Goal: Task Accomplishment & Management: Use online tool/utility

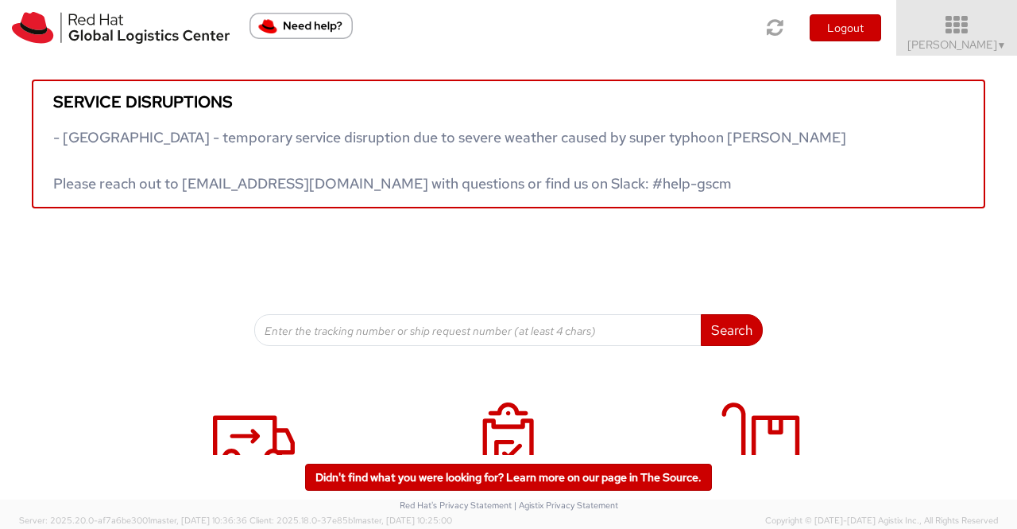
click at [1001, 45] on span "▼" at bounding box center [1002, 45] width 10 height 13
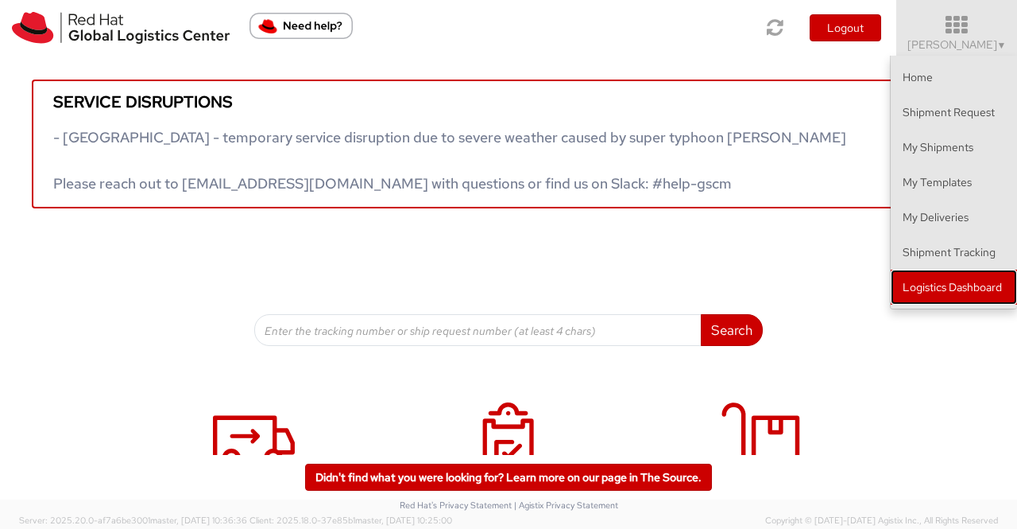
click at [978, 282] on link "Logistics Dashboard" at bounding box center [954, 286] width 126 height 35
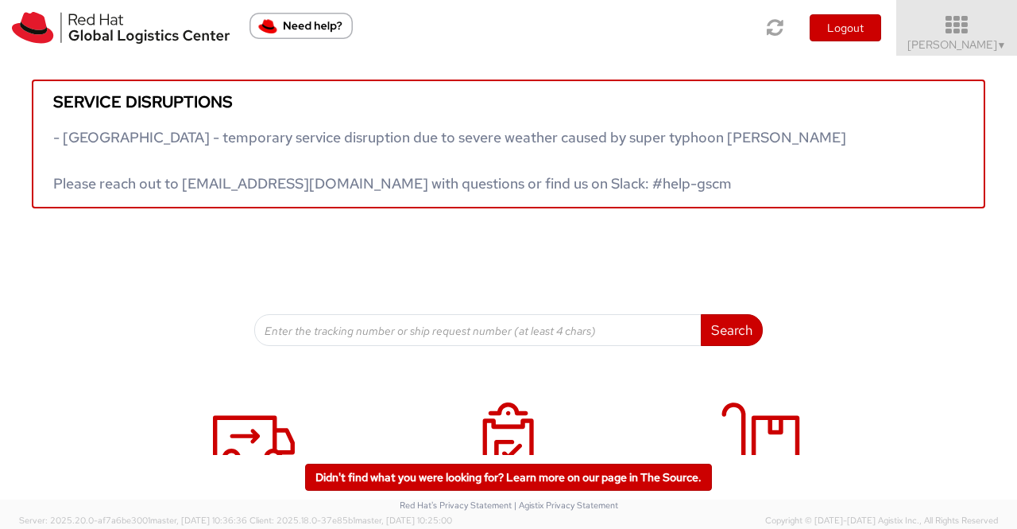
click at [997, 46] on span "▼" at bounding box center [1002, 45] width 10 height 13
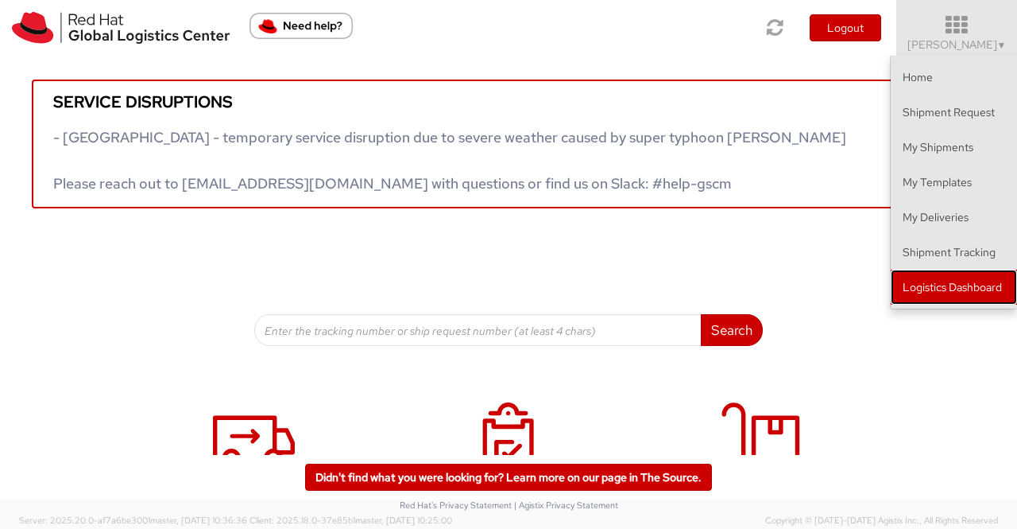
click at [983, 289] on link "Logistics Dashboard" at bounding box center [954, 286] width 126 height 35
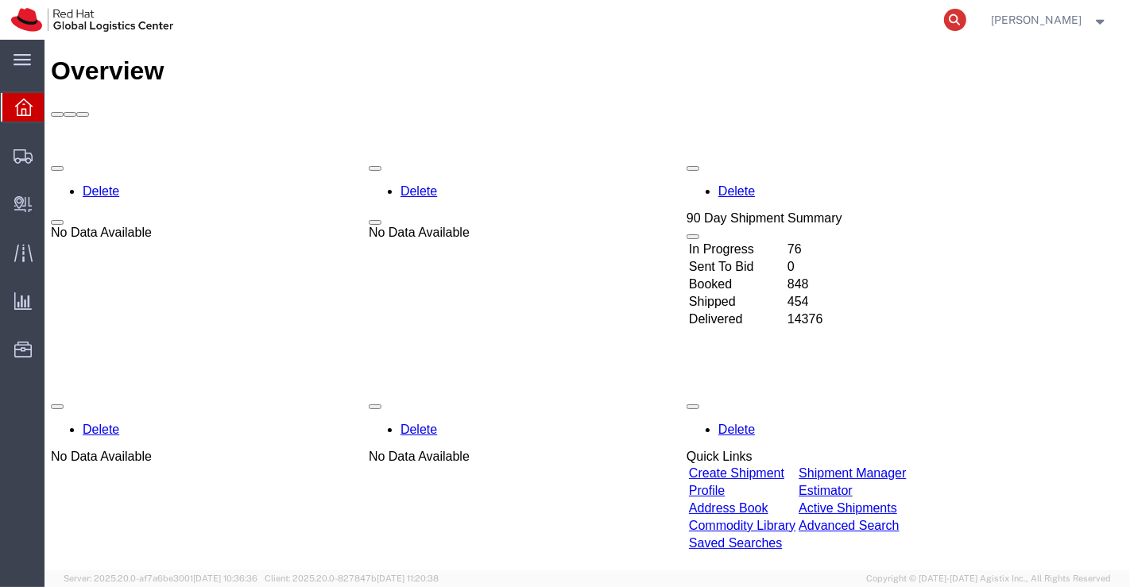
click at [953, 16] on icon at bounding box center [955, 20] width 22 height 22
paste input "53602632274"
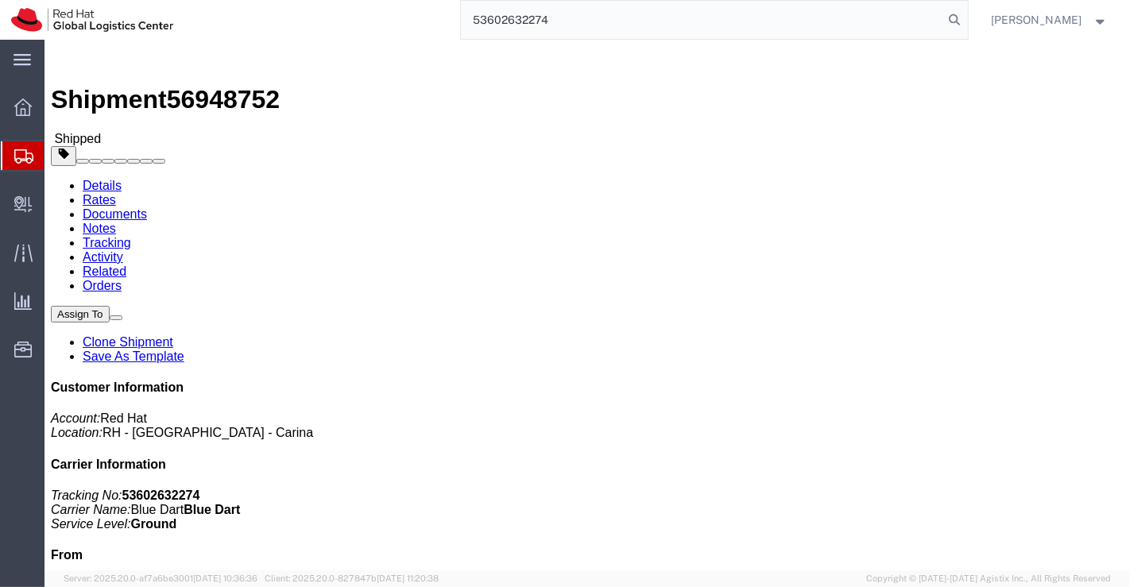
type input "53602632274"
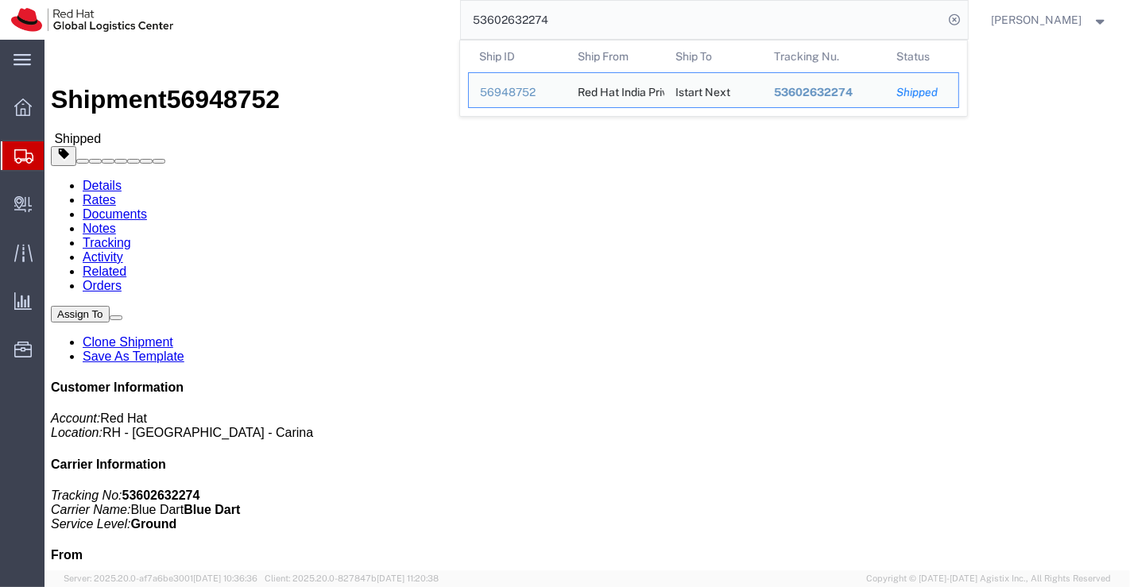
click div "Shipment Detail Ship From Red Hat India Private Limited (Supriya Menon) MS Graf…"
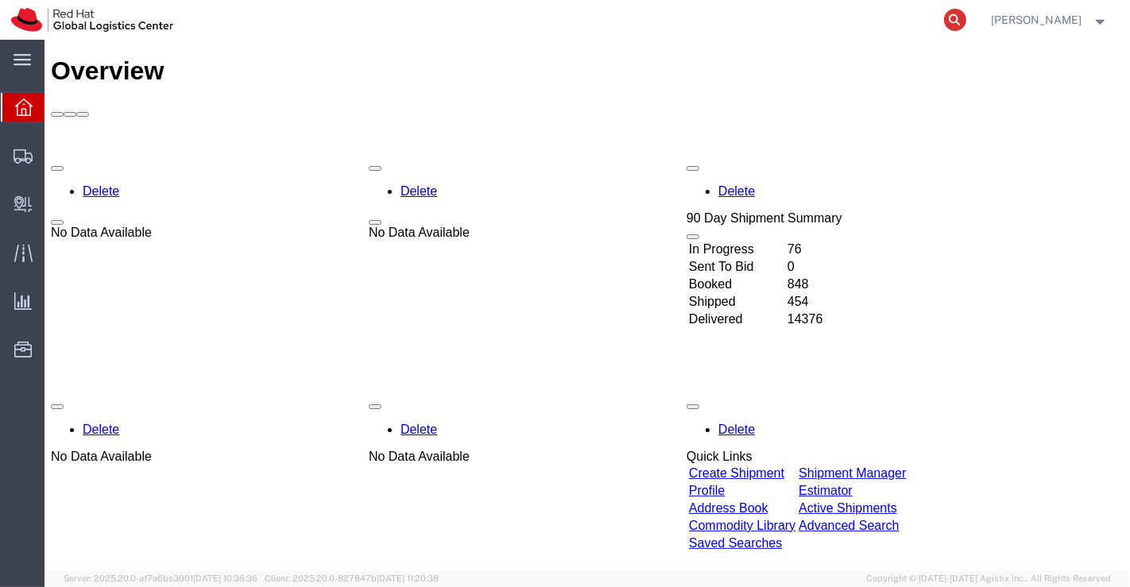
click at [958, 21] on icon at bounding box center [955, 20] width 22 height 22
paste input "53602632274"
type input "53602632274"
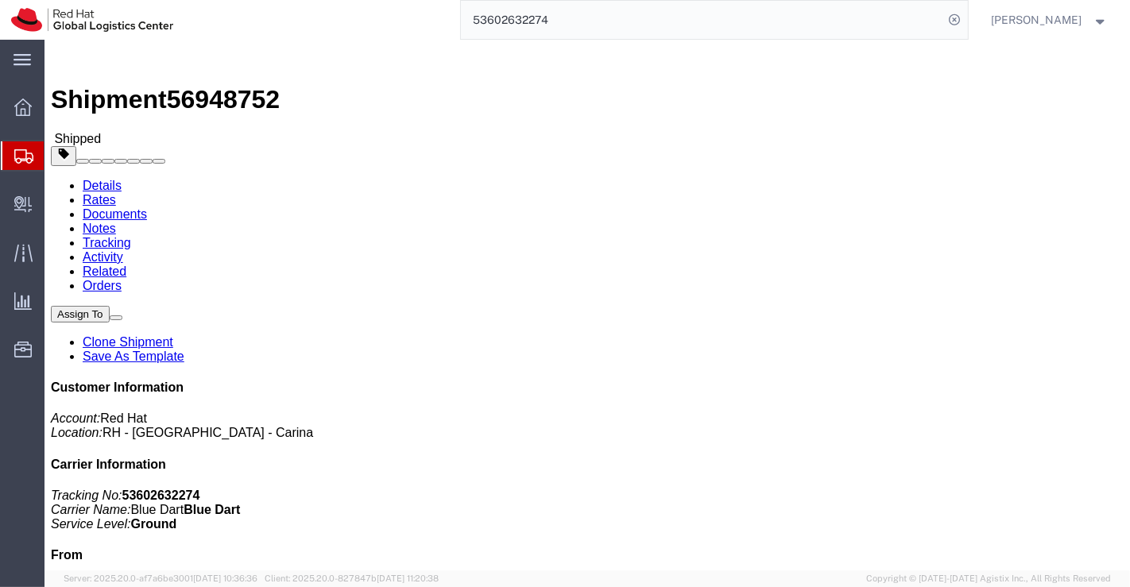
click link "Clone Shipment"
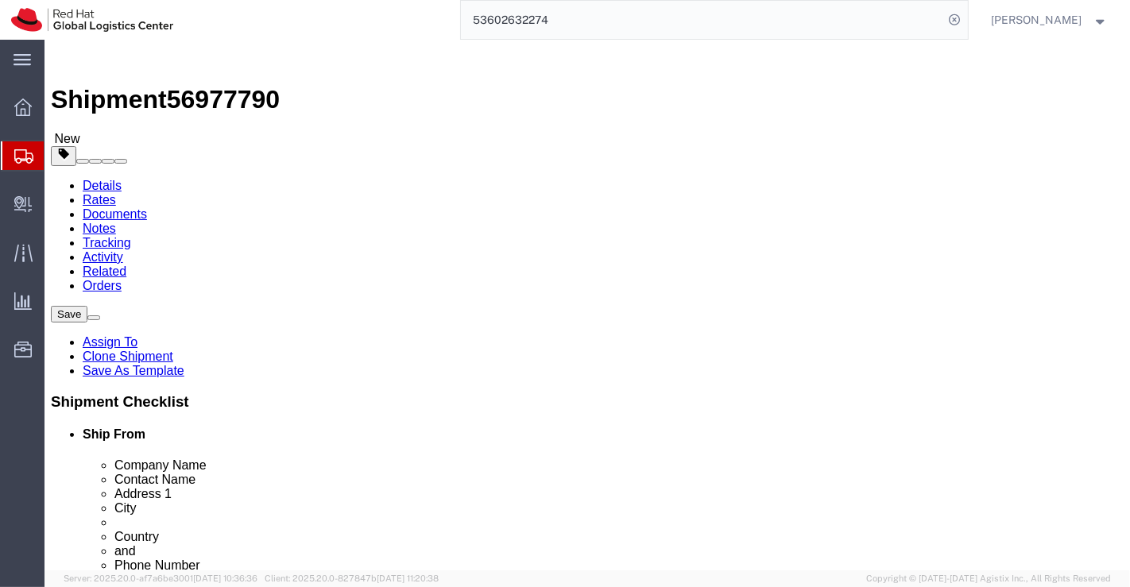
select select
drag, startPoint x: 613, startPoint y: 313, endPoint x: 523, endPoint y: 316, distance: 89.8
click div "Istart Next"
paste input "Techno India NJR Institute of Technology"
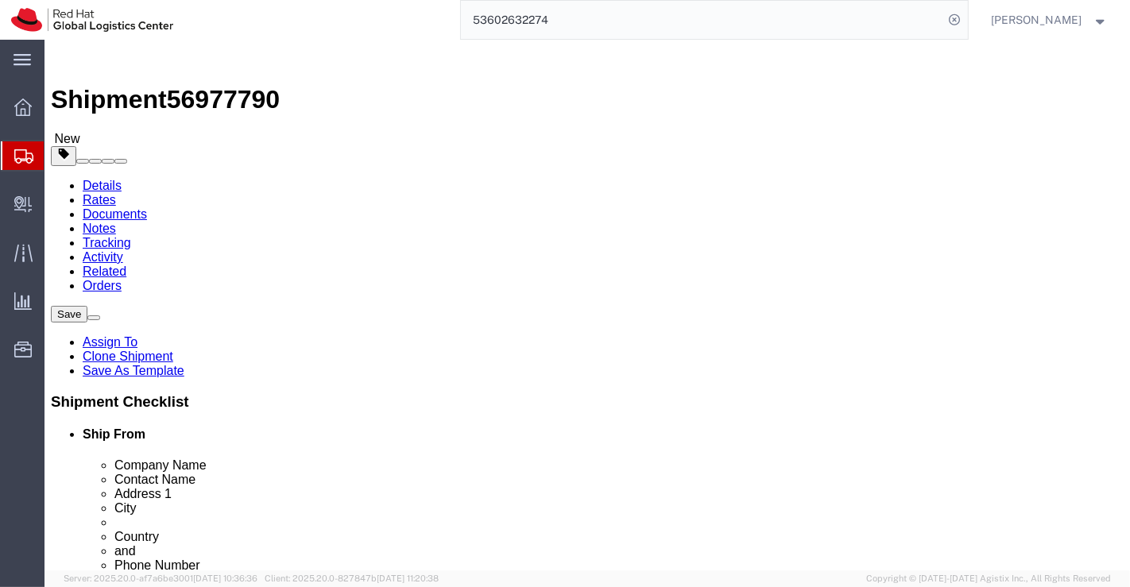
scroll to position [0, 3]
type input "Techno India NJR Institute of Technology"
drag, startPoint x: 650, startPoint y: 343, endPoint x: 519, endPoint y: 343, distance: 131.1
click div "Mr. Gagan Bhatia"
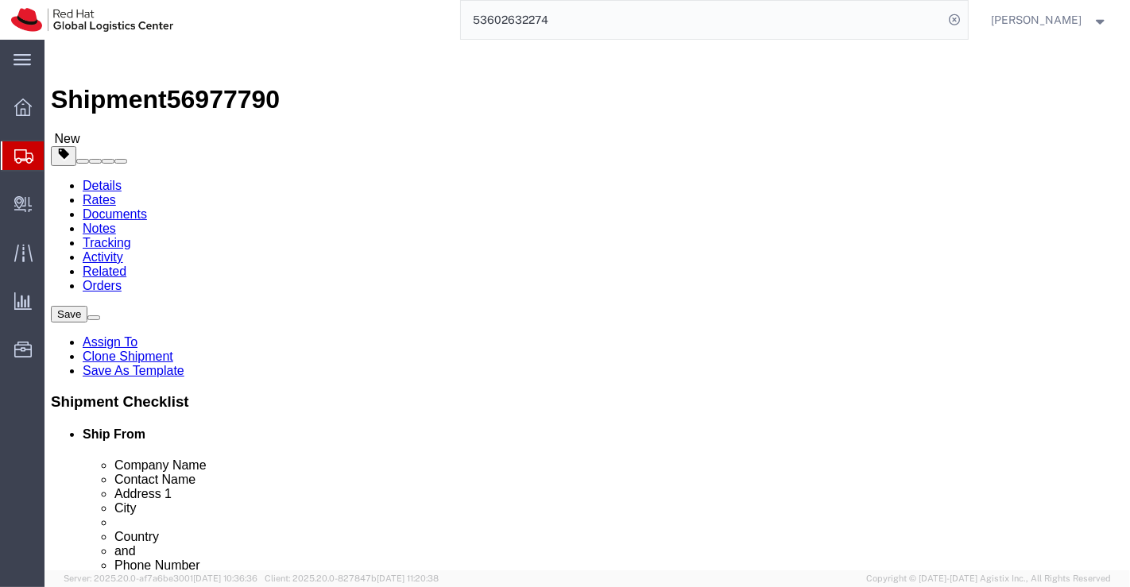
paste input "Jitendra Singh Chaudhary"
type input "Jitendra Singh Chaudhary"
click div
click body "Shipment 56977790 New Details Rates Documents Notes Tracking Activity Related O…"
click input "Incubation Center Bikaner Technical University"
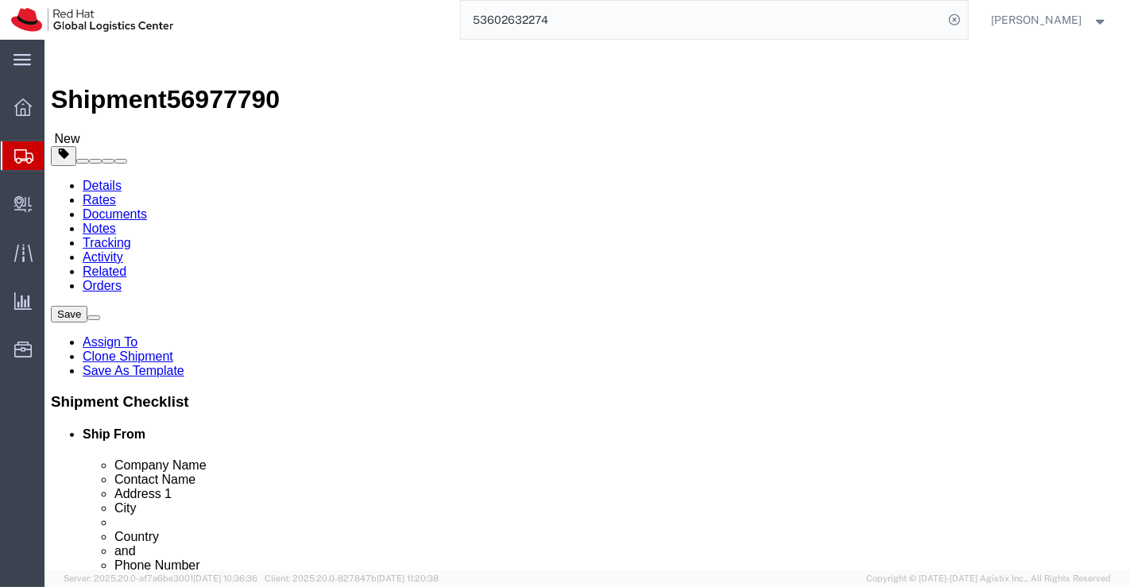
click input "Incubation Center Bikaner Technical University"
drag, startPoint x: 533, startPoint y: 368, endPoint x: 756, endPoint y: 362, distance: 223.4
click div "Ship To Location Location My Profile Location RH - Amsterdam - MSO RH - Amsterd…"
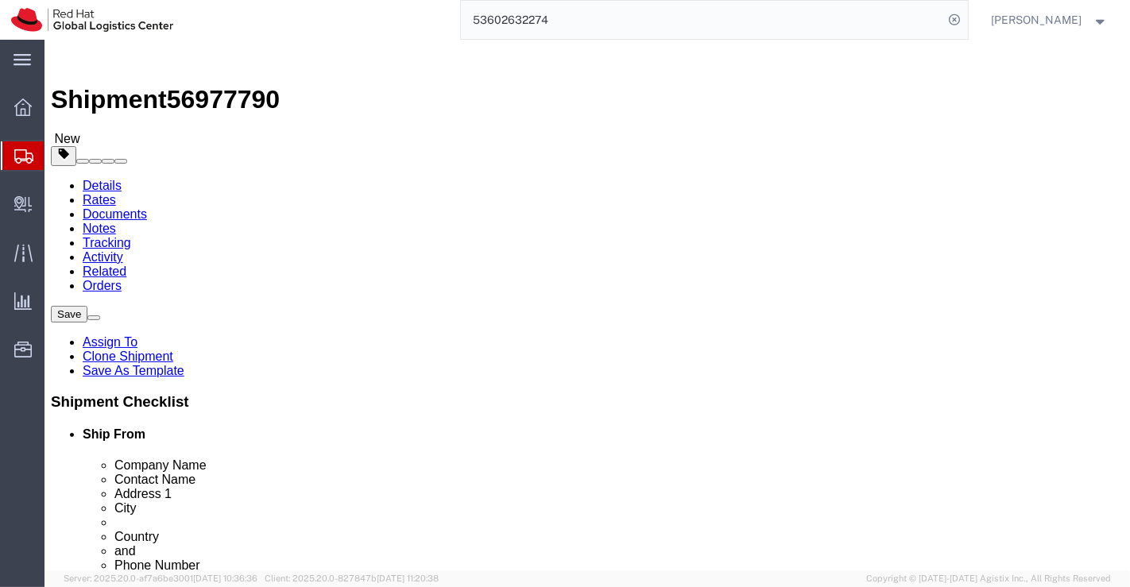
select select
paste input "Plot-SPL-T, Bhamashah (RIICO )"
click input "Plot-SPL-T, Bhamashah (RIICO )"
type input "Plot-SPL-T, Bhamashah (RIICO)"
select select
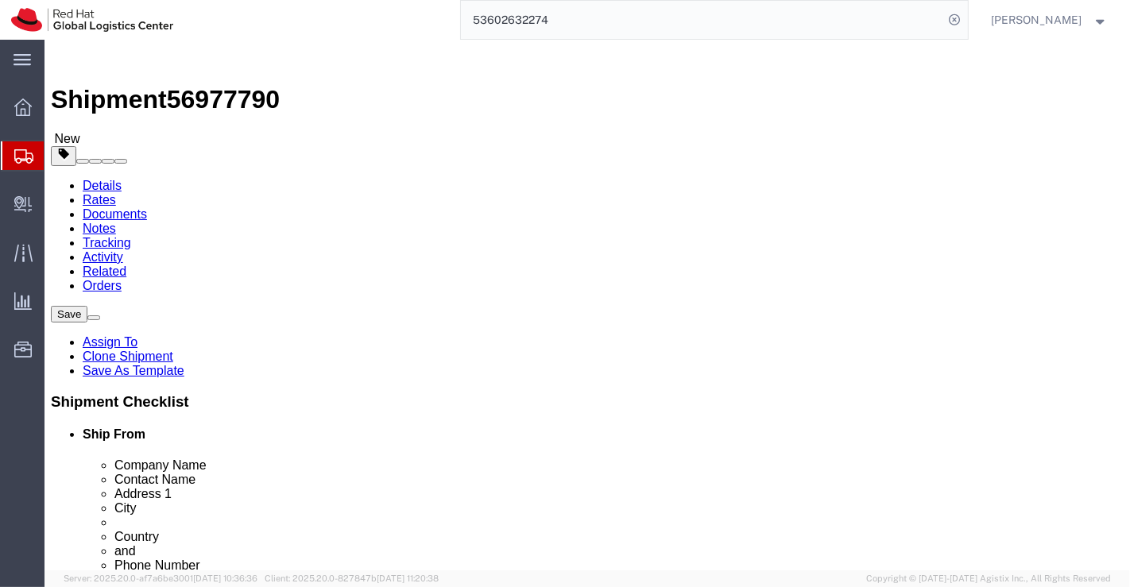
click input "Plot-SPL-T, Bhamashah (RIICO)"
paste input "Industrial A rea"
type input "Plot-SPL-T, Bhamashah (RIICO) Industrial A rea"
select select
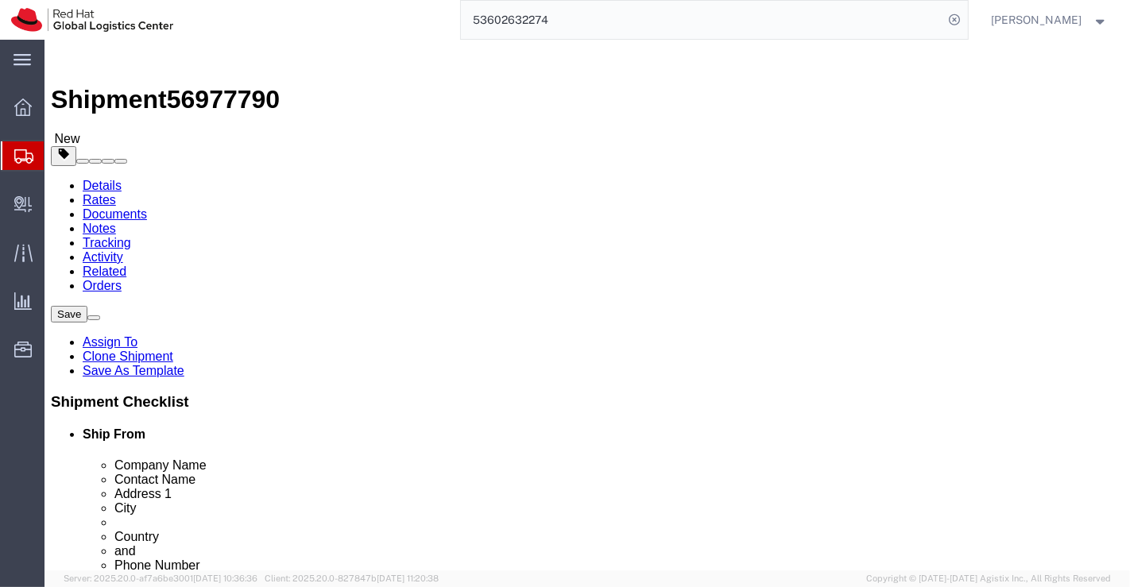
scroll to position [0, 0]
drag, startPoint x: 534, startPoint y: 397, endPoint x: 741, endPoint y: 393, distance: 206.7
click div "ACP (Dy.Director), Karni Industrial Area"
paste input "Kaladwas"
type input "Kaladwas"
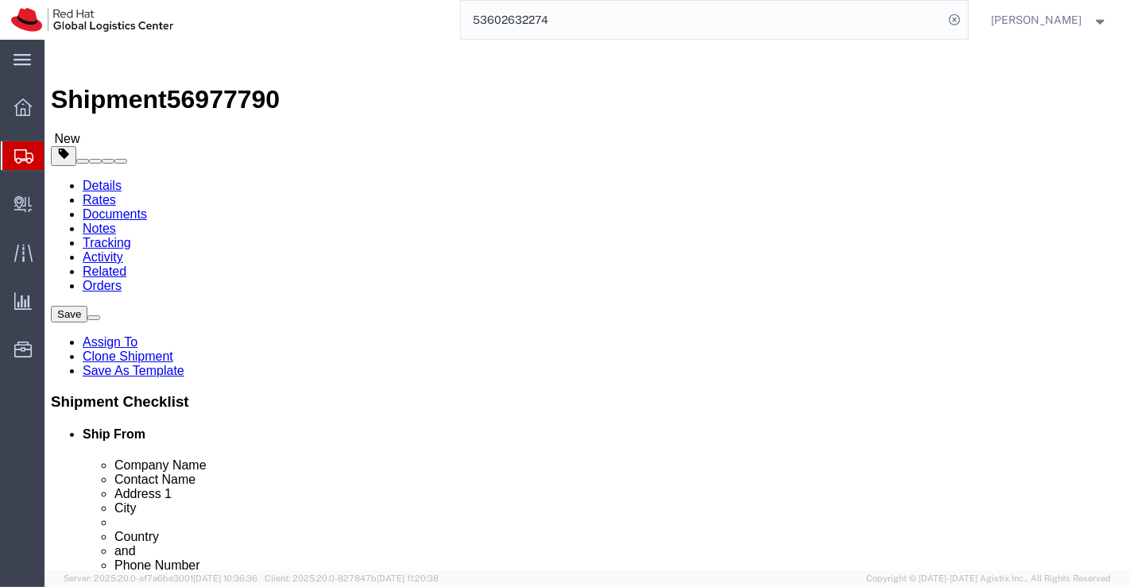
drag, startPoint x: 587, startPoint y: 427, endPoint x: 487, endPoint y: 431, distance: 99.4
click div "City Bikaner"
select select
paste input "Udaipur"
type input "Udaipur"
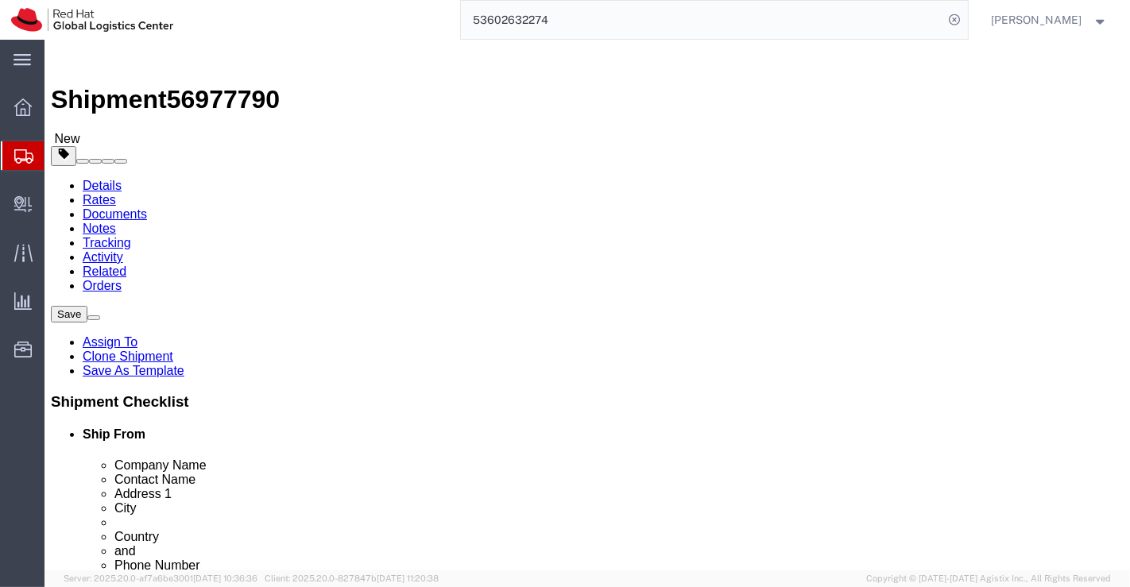
select select
drag, startPoint x: 579, startPoint y: 520, endPoint x: 539, endPoint y: 518, distance: 40.6
click input "334004"
paste input "313003"
type input "313003"
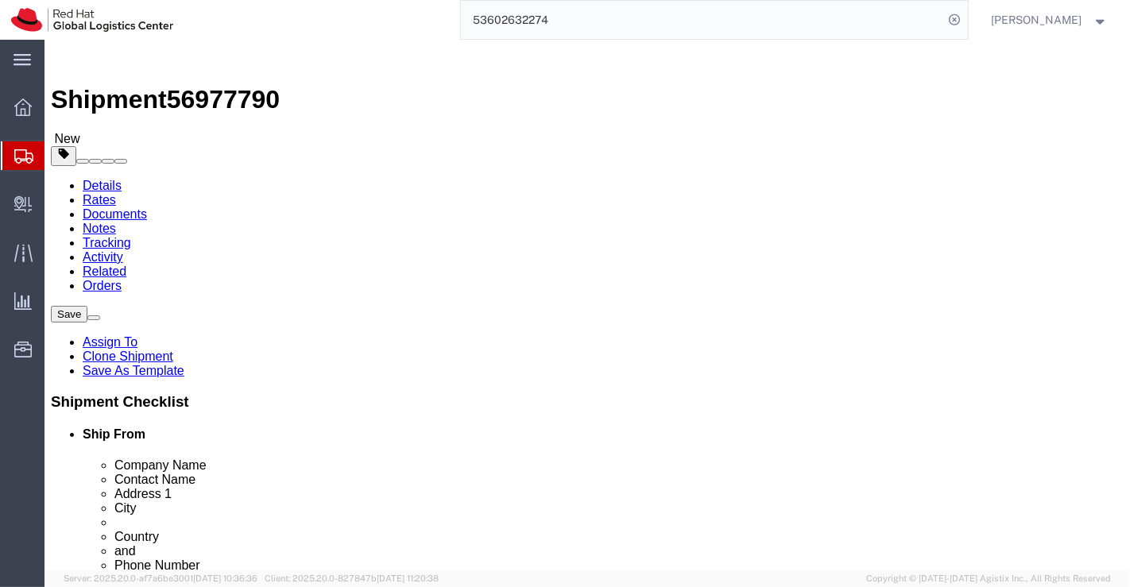
select select
click div "Ship From Location Location My Profile Location RH - Amsterdam - MSO RH - Amste…"
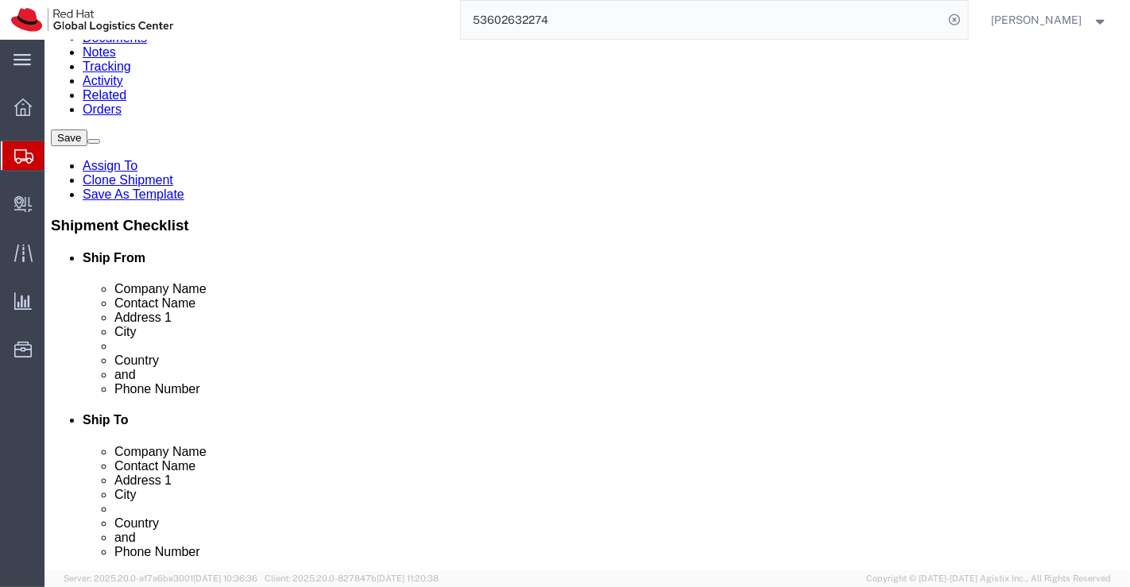
scroll to position [265, 0]
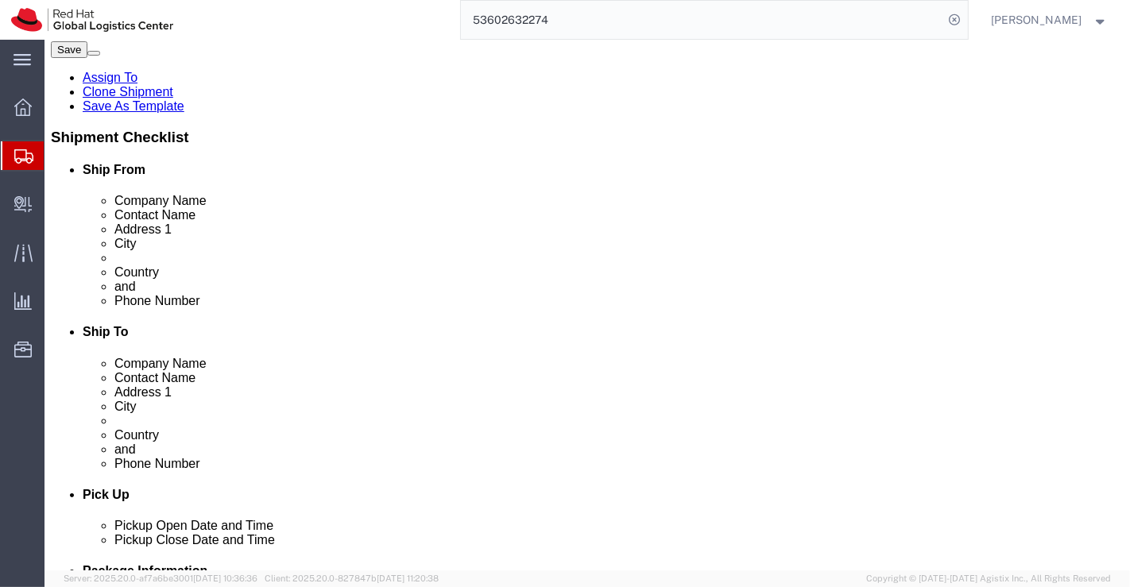
drag, startPoint x: 556, startPoint y: 319, endPoint x: 800, endPoint y: 323, distance: 243.3
click form "Shipment 56977790 New Details Rates Documents Notes Tracking Activity Related O…"
checkbox input "false"
paste input "besingh@redhat.com"
type input "besingh@redhat.com"
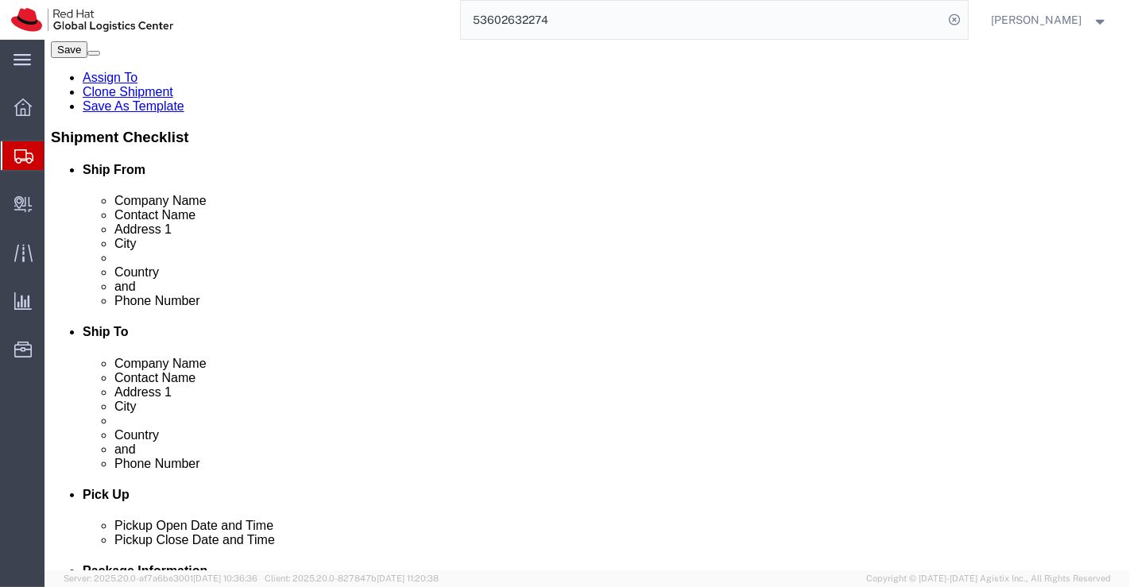
checkbox input "true"
drag, startPoint x: 643, startPoint y: 281, endPoint x: 551, endPoint y: 281, distance: 92.2
click input "7976410161"
paste input "9079722739"
type input "9079722739"
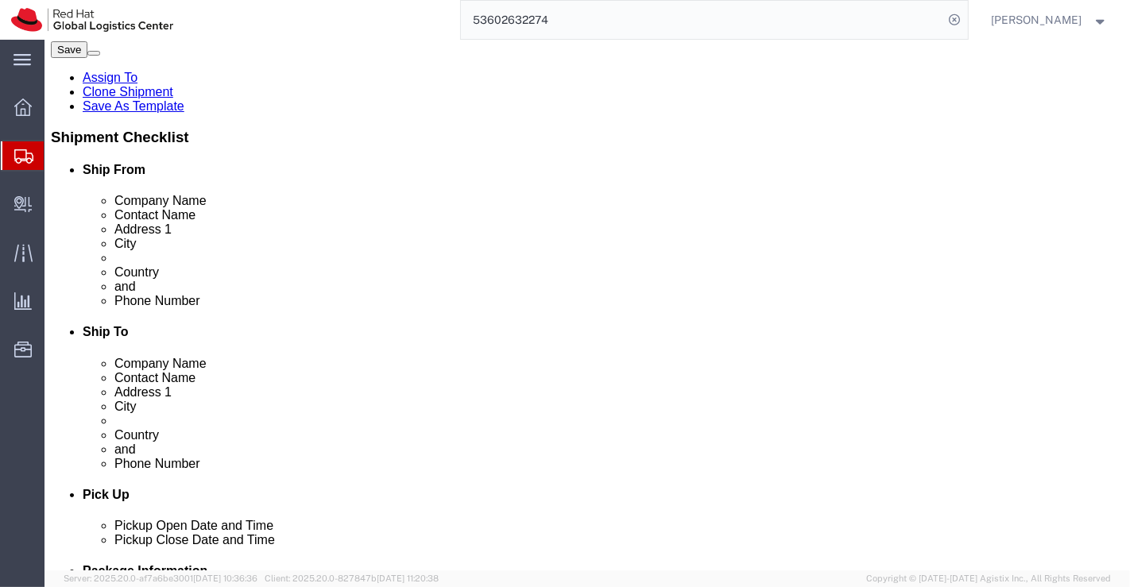
click div "Ship To Location Location My Profile Location RH - Amsterdam - MSO RH - Amsterd…"
click link "ADDITIONAL INFORMATION"
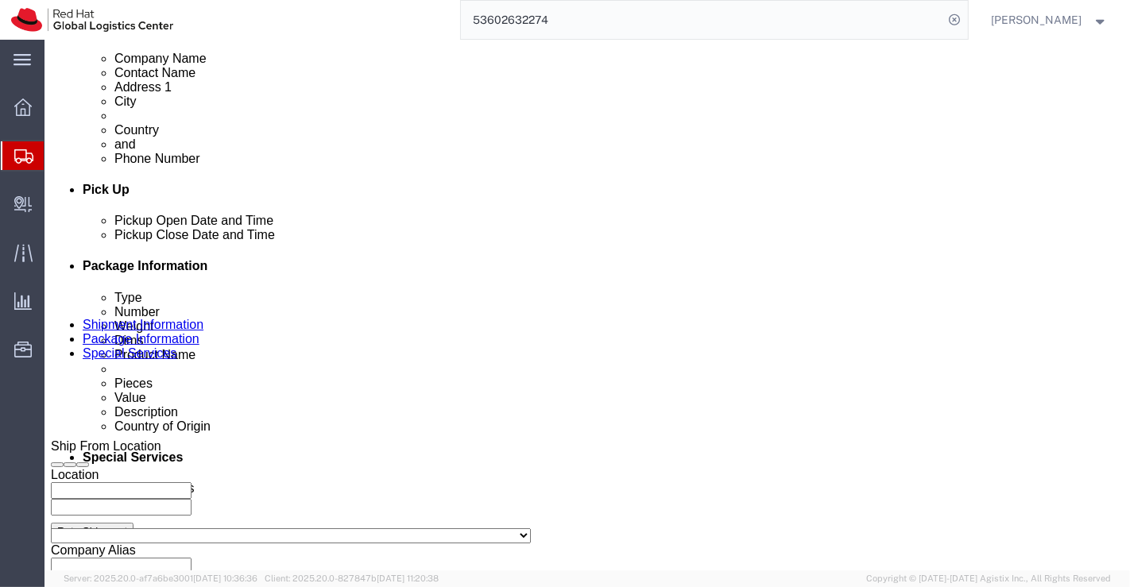
scroll to position [618, 0]
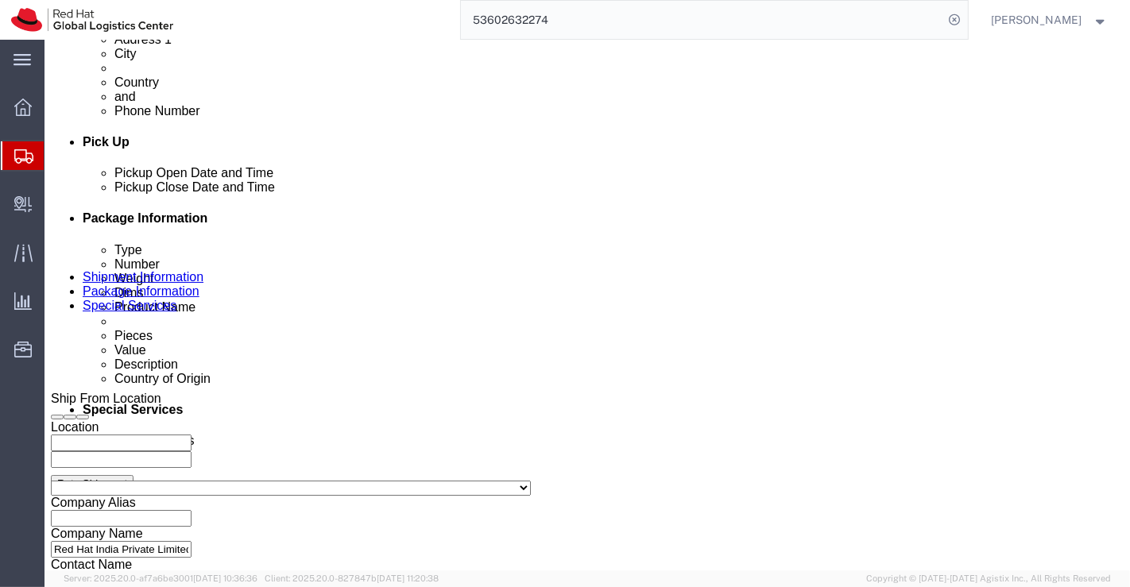
click div "Sep 30 2025 10:12 AM"
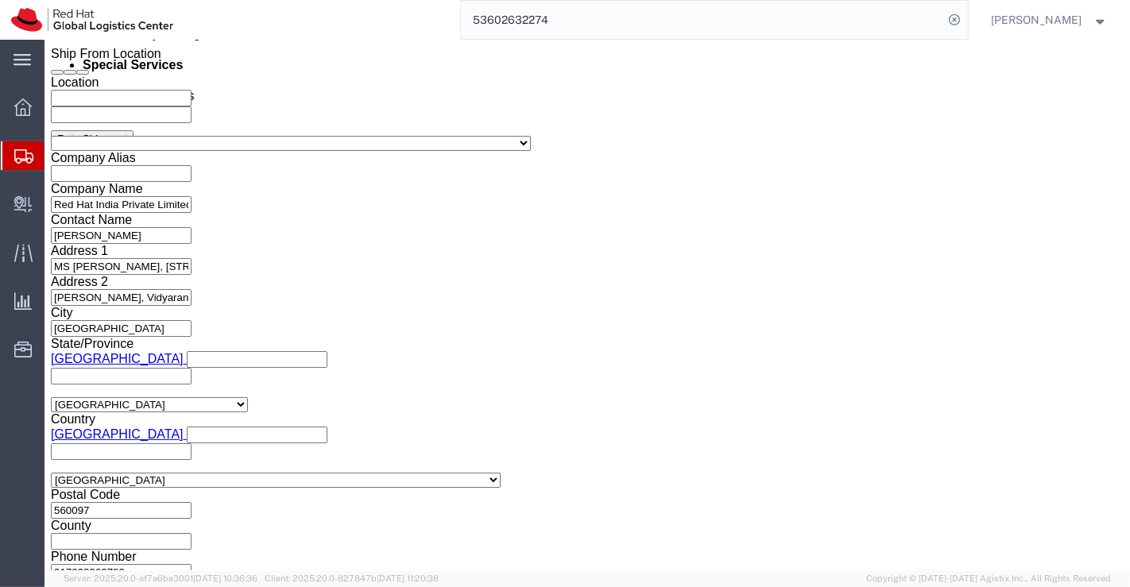
click input "10:12 AM"
type input "1"
type input "3:00 PM"
click button "Apply"
click icon "button"
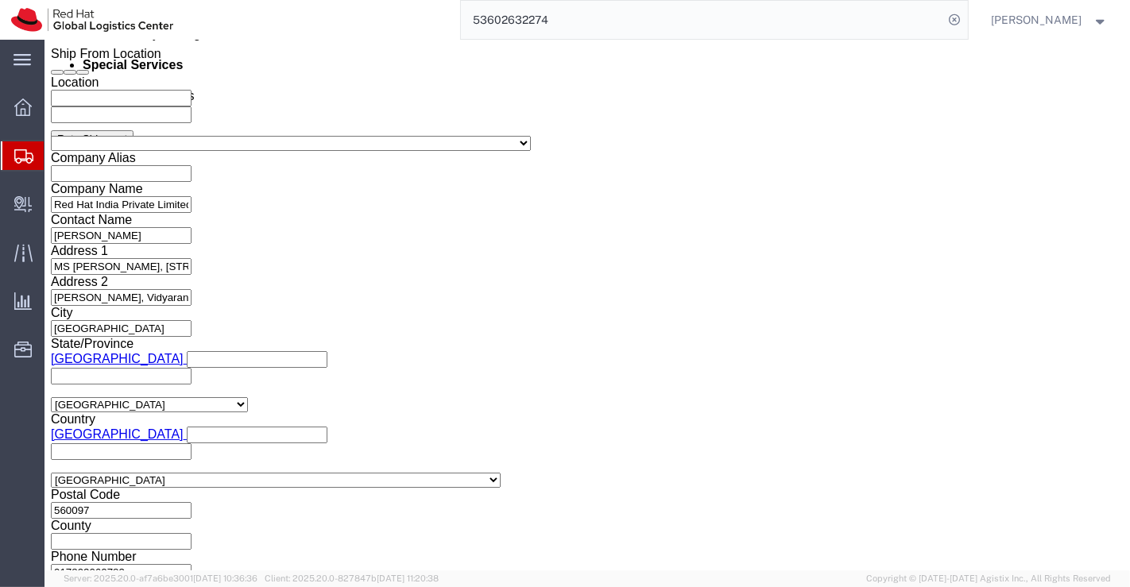
click icon "button"
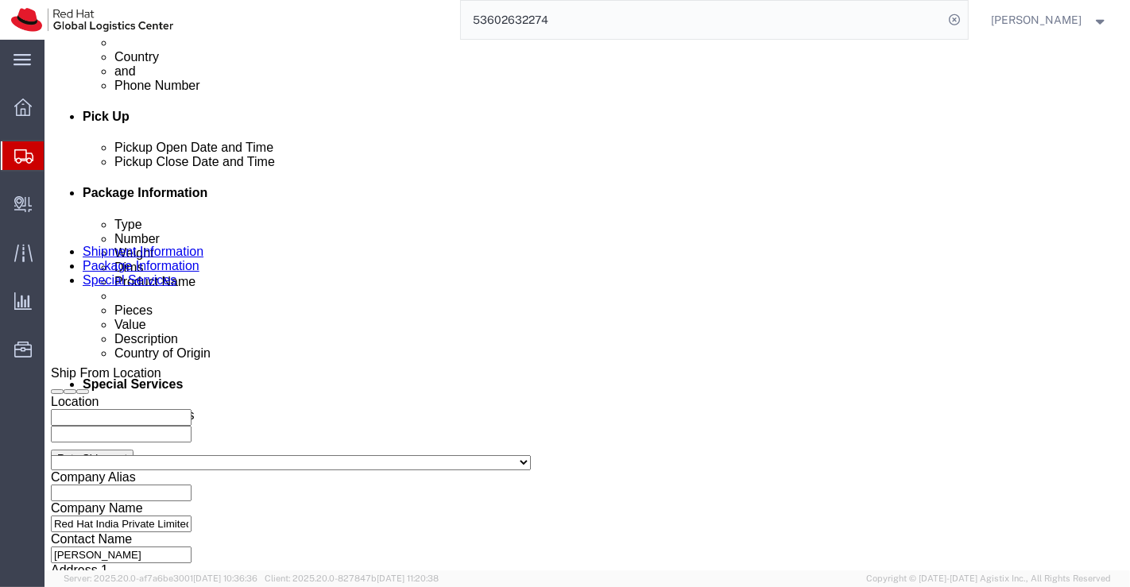
scroll to position [445, 0]
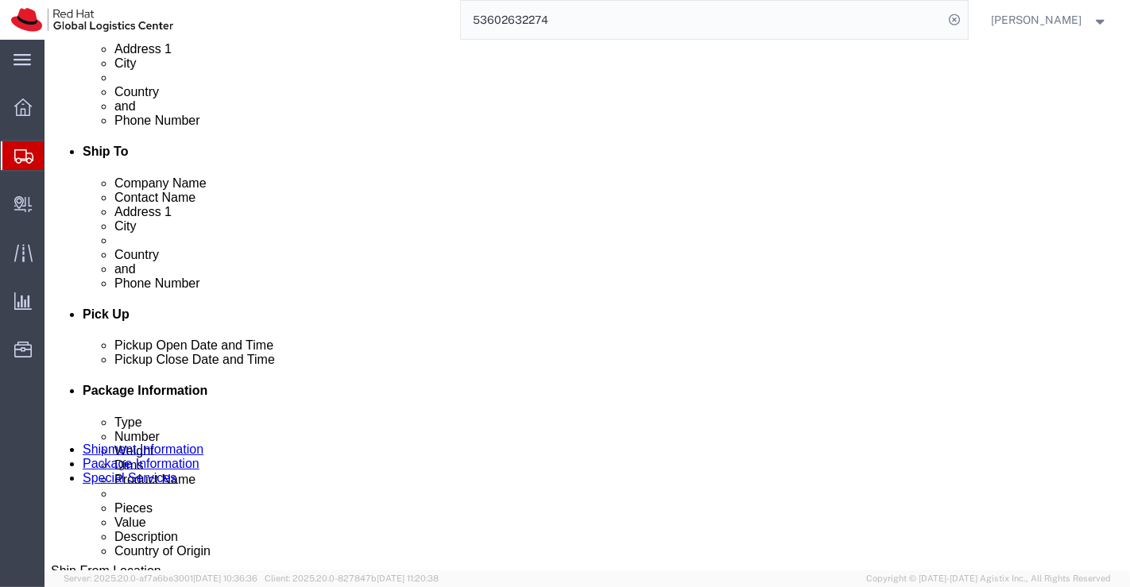
click icon
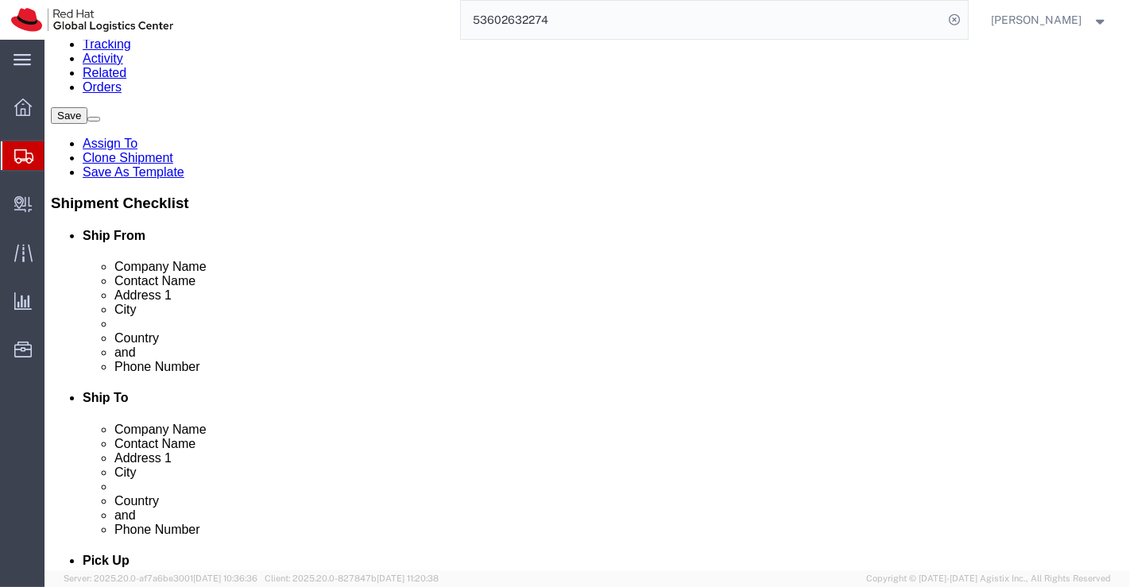
click div "Pieces: 4.00 Each Total value: 3420.00 INR"
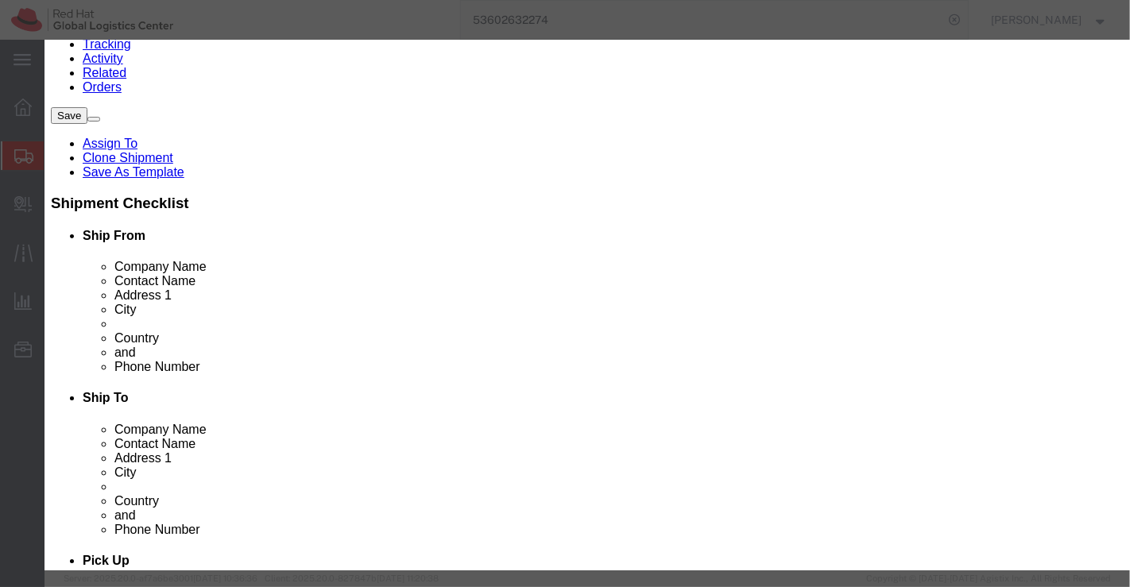
click input "4.00"
type input "16.00"
type input "13680"
click div "Commodity library"
click input "16.00"
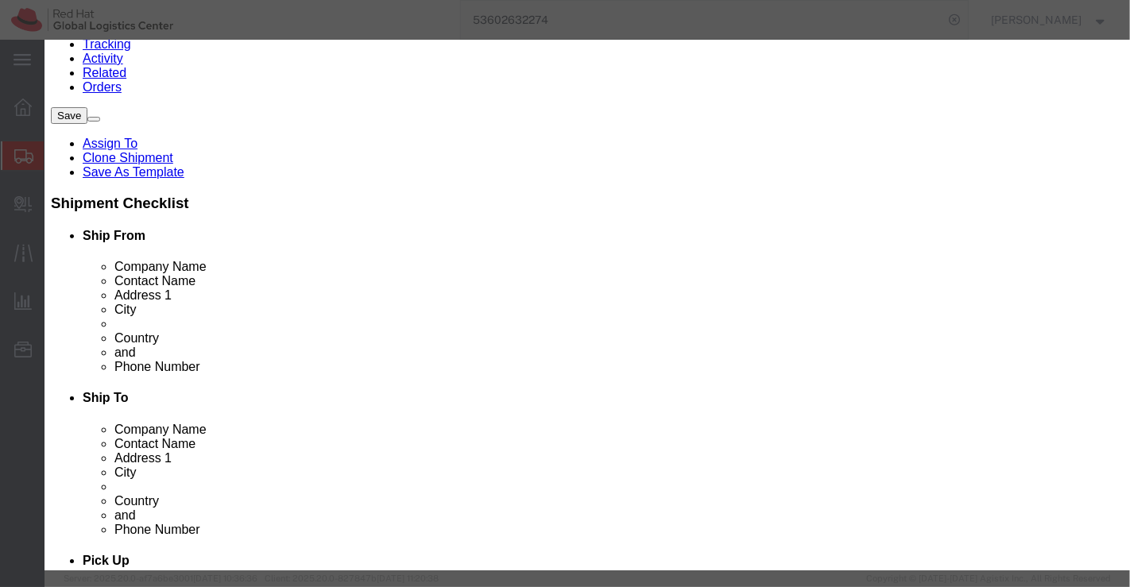
click input "16.00"
type input "1.00"
click div "Commodity library"
click input "855"
type input "852"
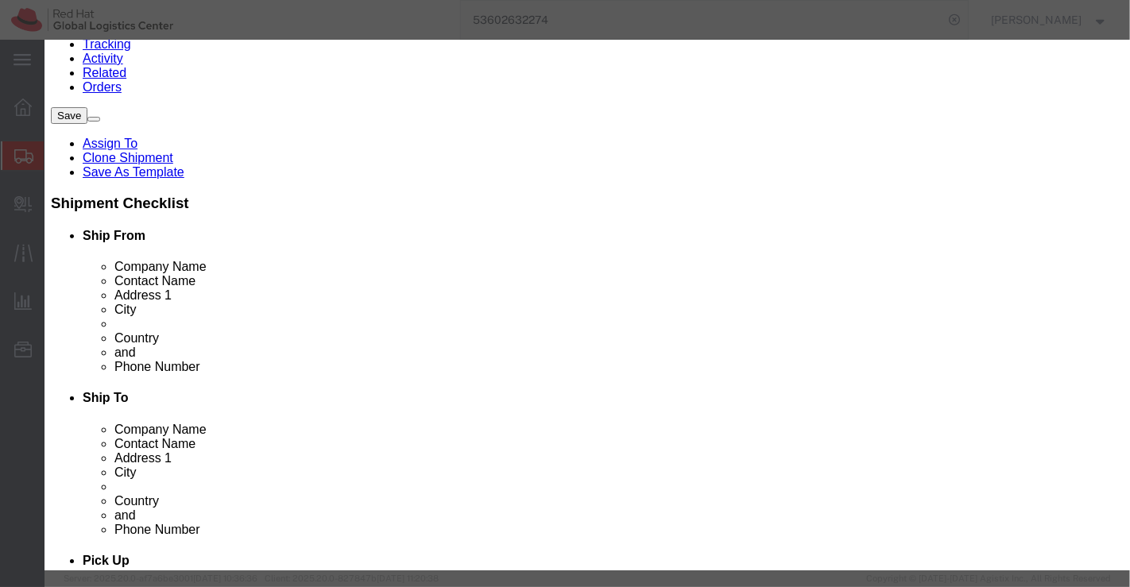
click h3 "Edit content"
click div "Commodity library"
click input "1.00"
type input "16.00"
type input "13632"
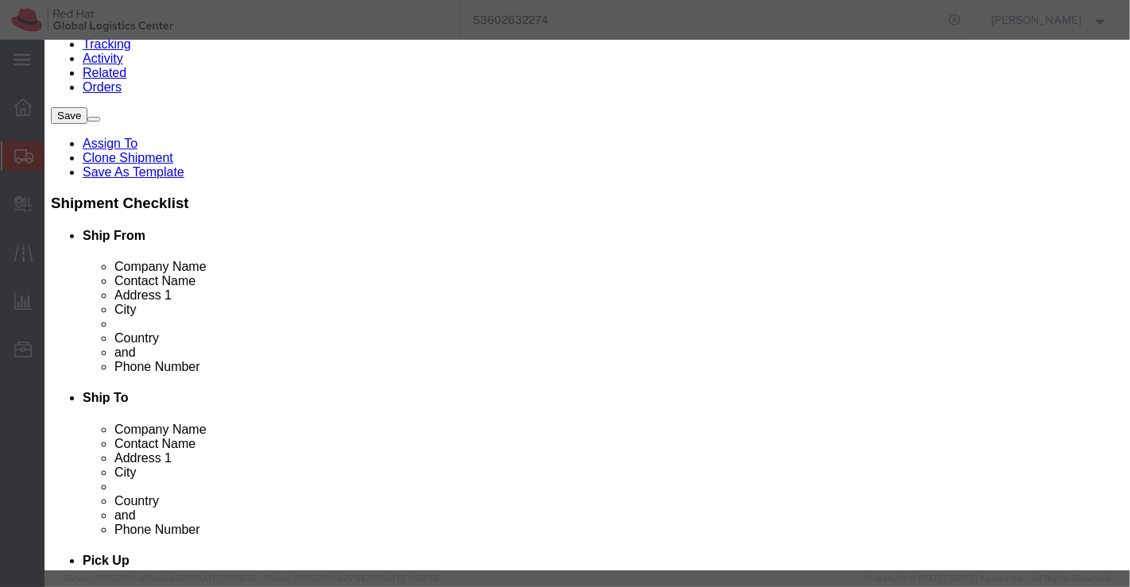
click div "Commodity library"
drag, startPoint x: 855, startPoint y: 444, endPoint x: 619, endPoint y: 547, distance: 257.7
click button "Save & Close"
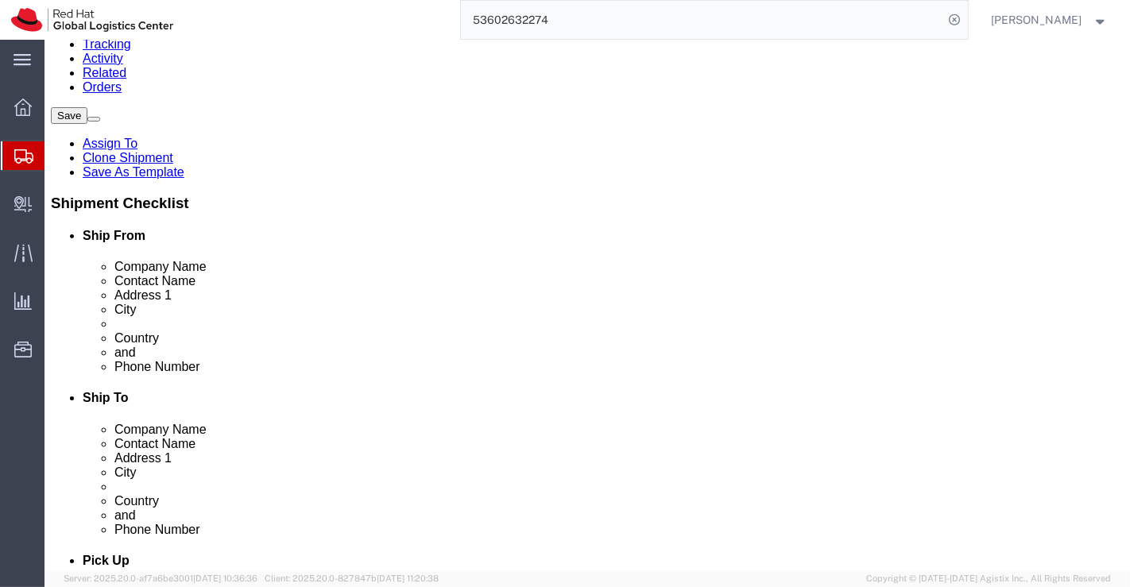
click input "21.00"
click input "30.00"
type input "15.00"
click input "24.00"
type input "12.00"
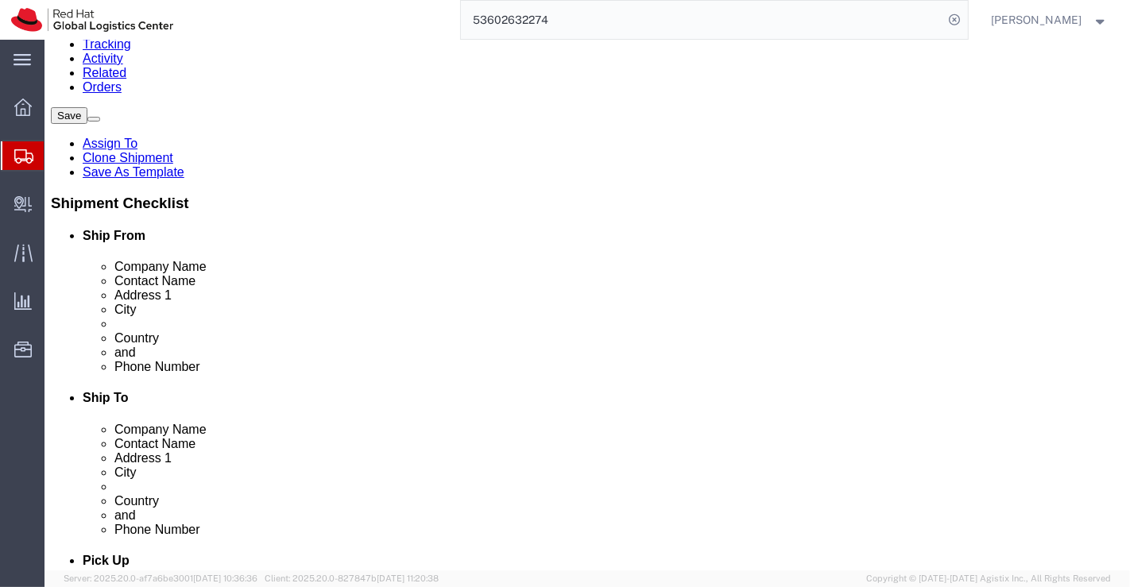
click input "30.00"
type input "22.00"
click input "9.40"
type input "9"
type input "18.33"
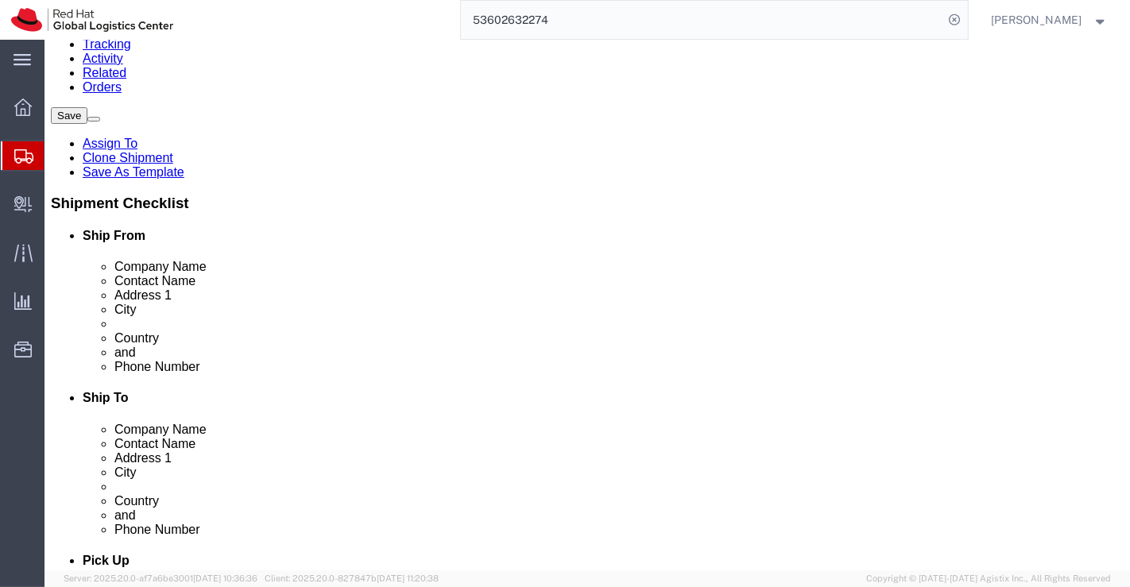
click div "1 x Your Packaging Package Type Select Case(s) Crate(s) Envelope Large Box Medi…"
click link "Delete this content"
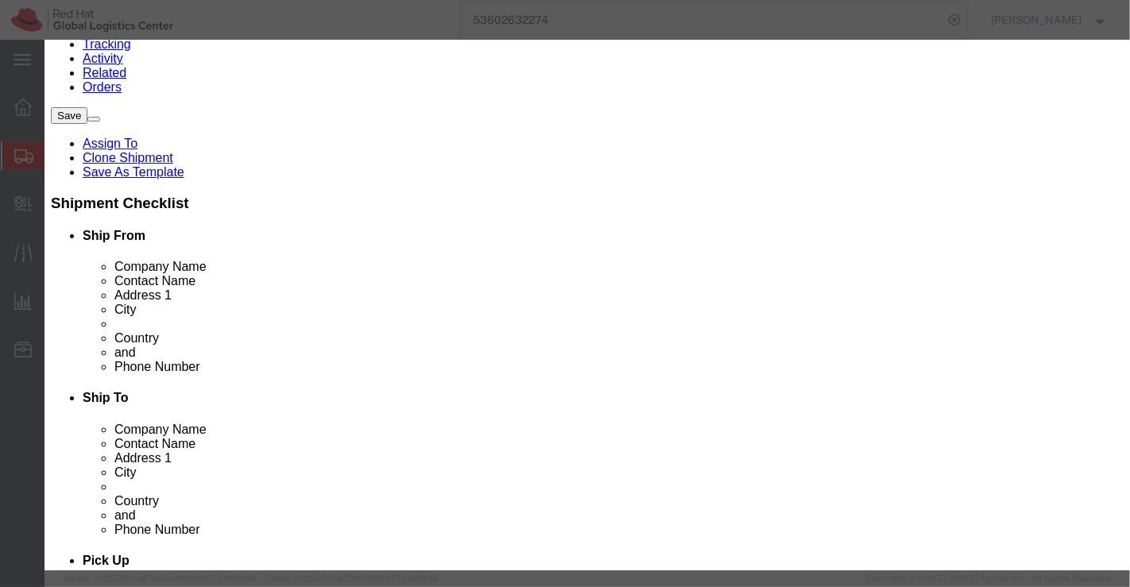
click button "Yes"
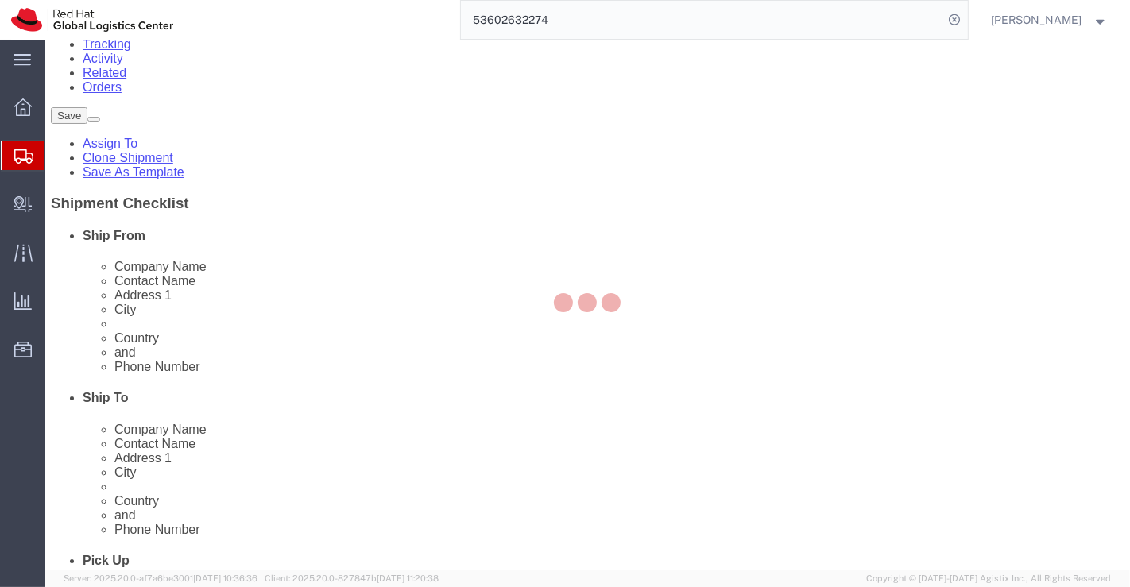
scroll to position [85, 0]
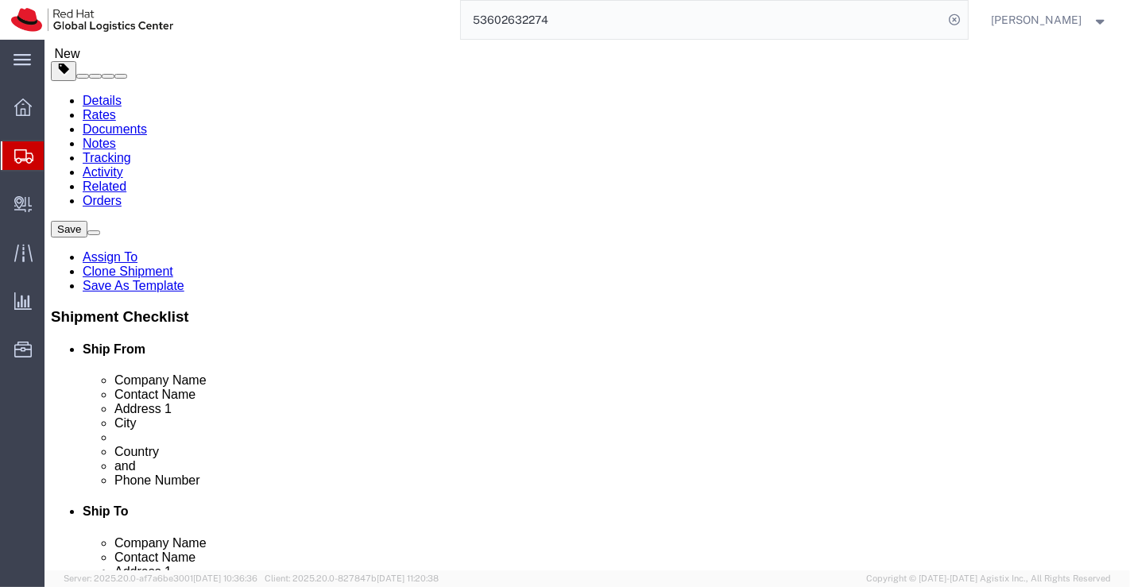
click button "button"
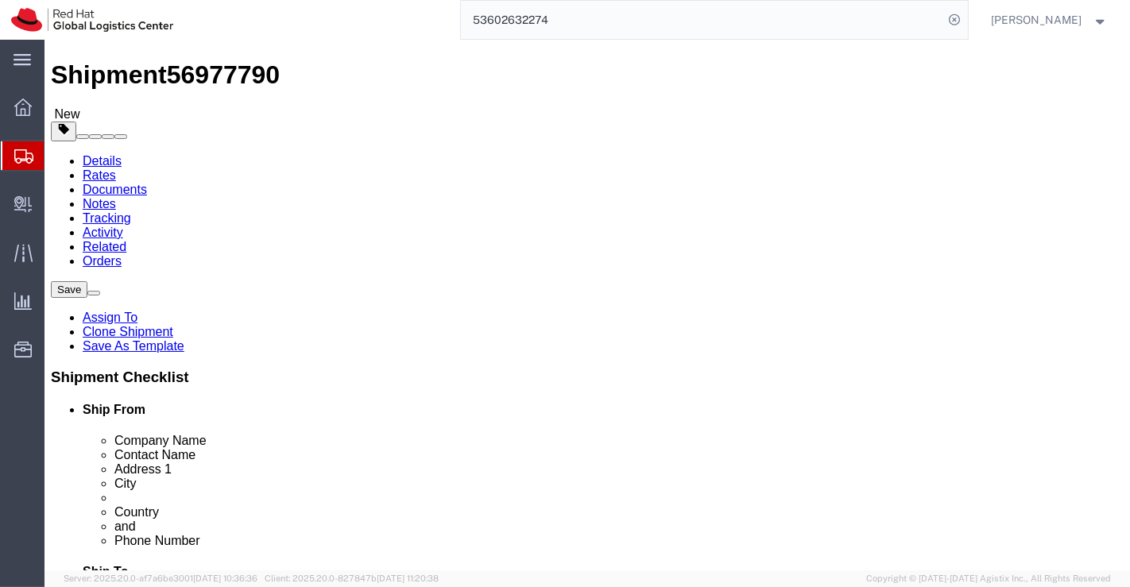
scroll to position [0, 0]
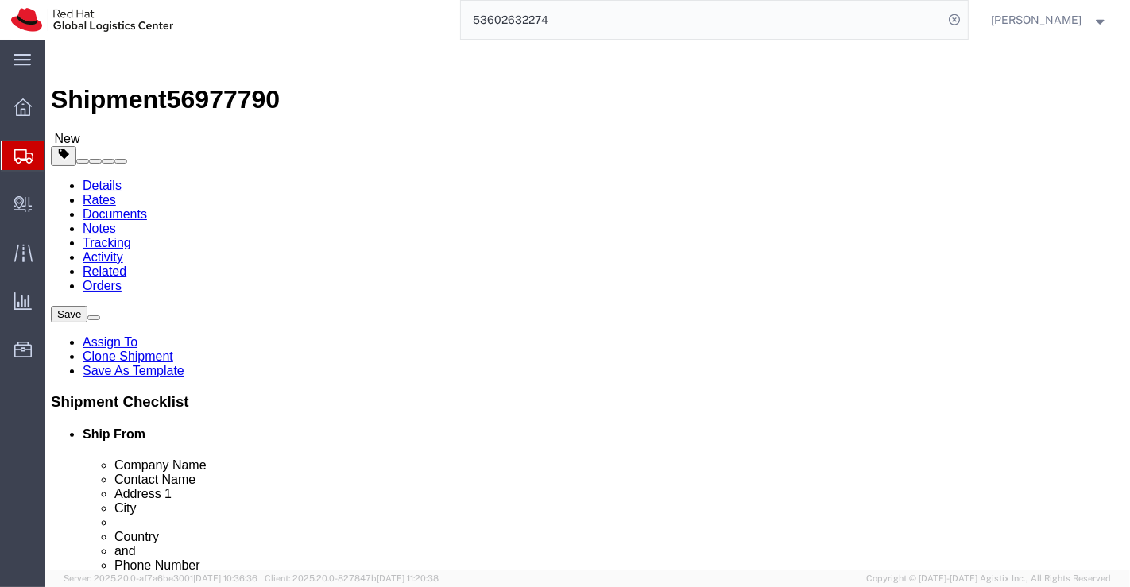
click span "button"
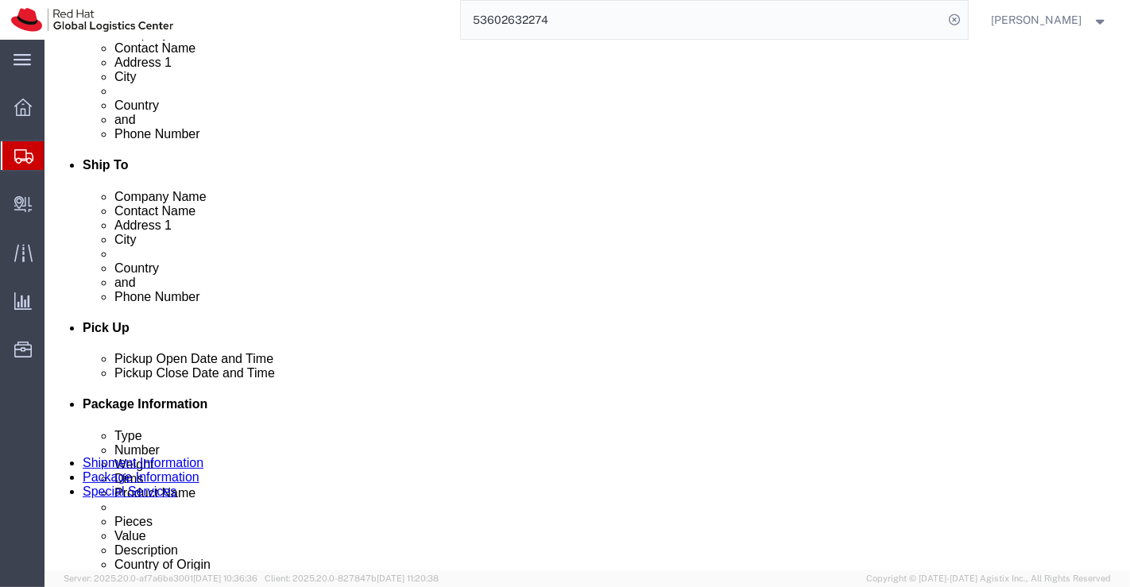
scroll to position [441, 0]
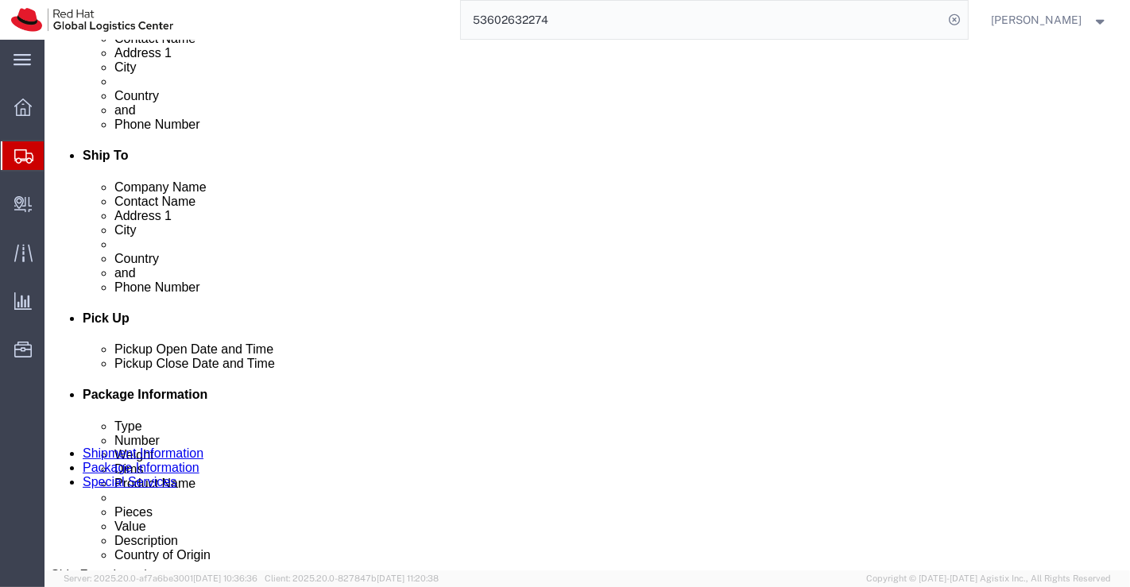
click input "15.00"
type input "27.00"
click input "12.00"
type input "22.00"
click input "22.00"
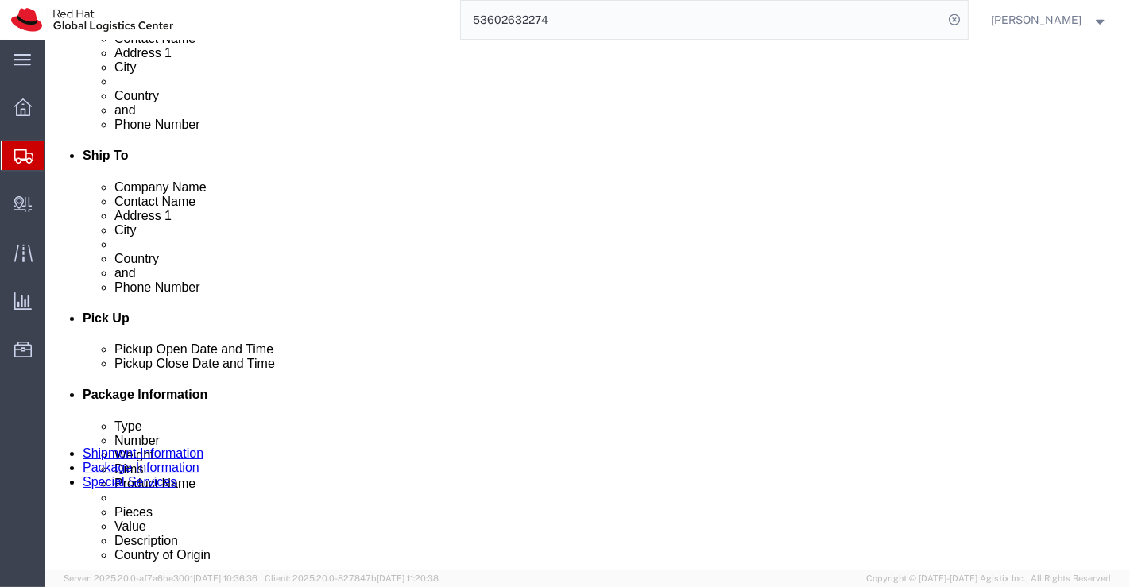
type input "29.00"
click input "18.33"
type input "11.35"
click div "1 x Your Packaging Package Type Select Case(s) Crate(s) Envelope Large Box Medi…"
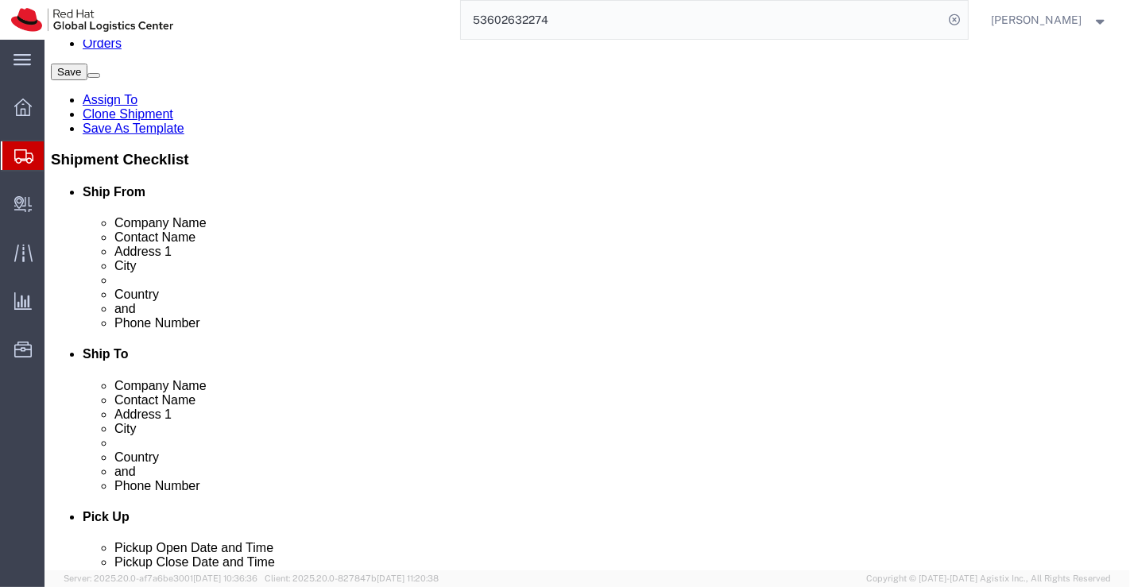
scroll to position [353, 0]
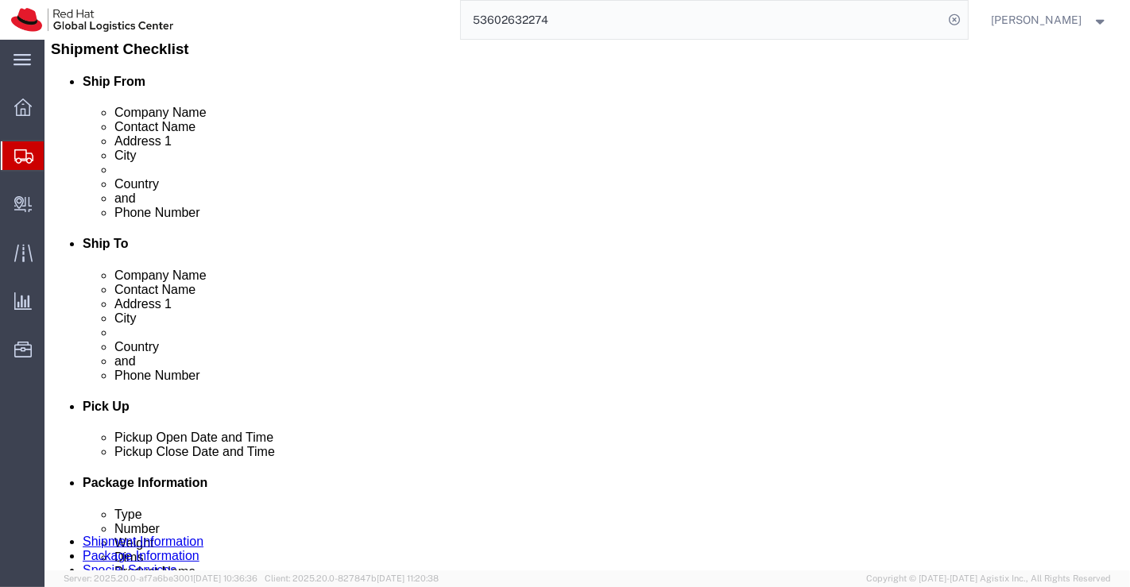
click input "27.00"
type input "15.00"
click input "22.00"
type input "12.00"
click input "29.00"
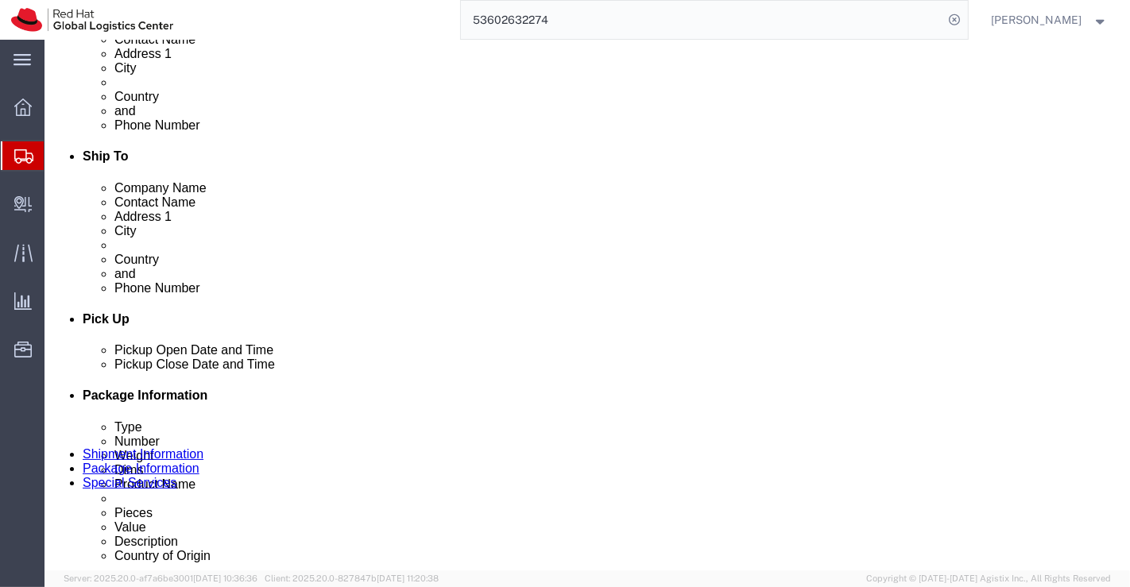
scroll to position [441, 0]
type input "22.00"
click input "11.35"
type input "18.33"
click div "1 x Your Packaging Package Type Select Case(s) Crate(s) Envelope Large Box Medi…"
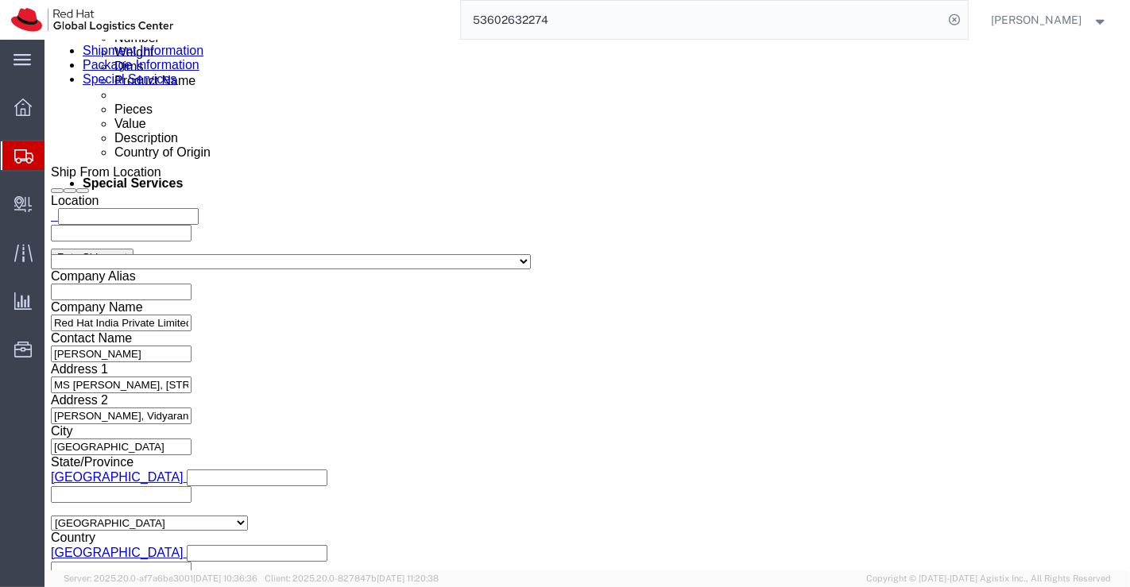
scroll to position [883, 0]
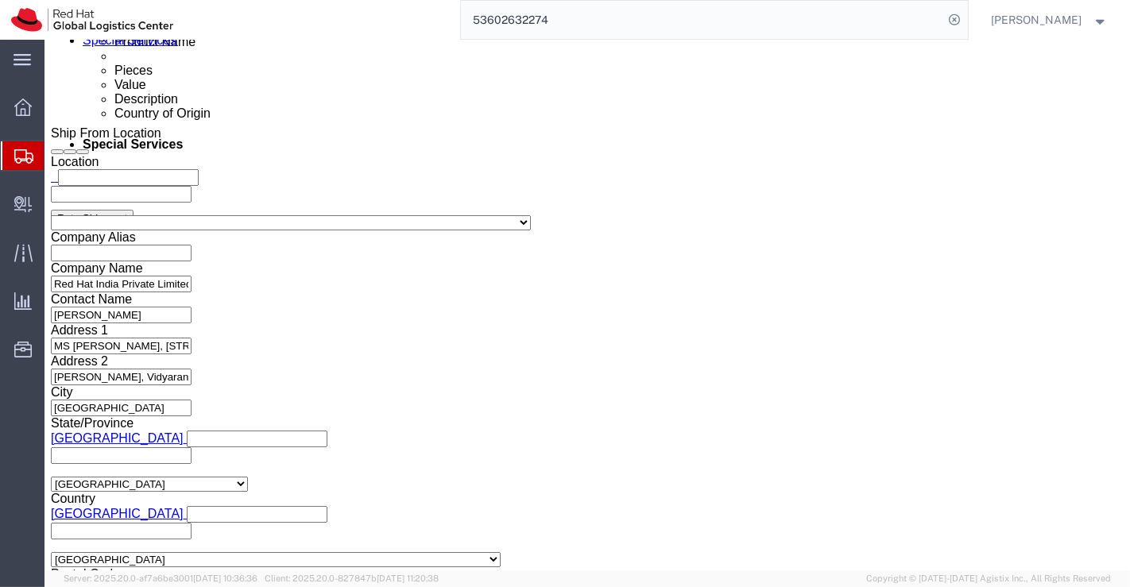
click input "15.00"
type input "27.00"
click input "12.00"
type input "22.00"
click input "22.00"
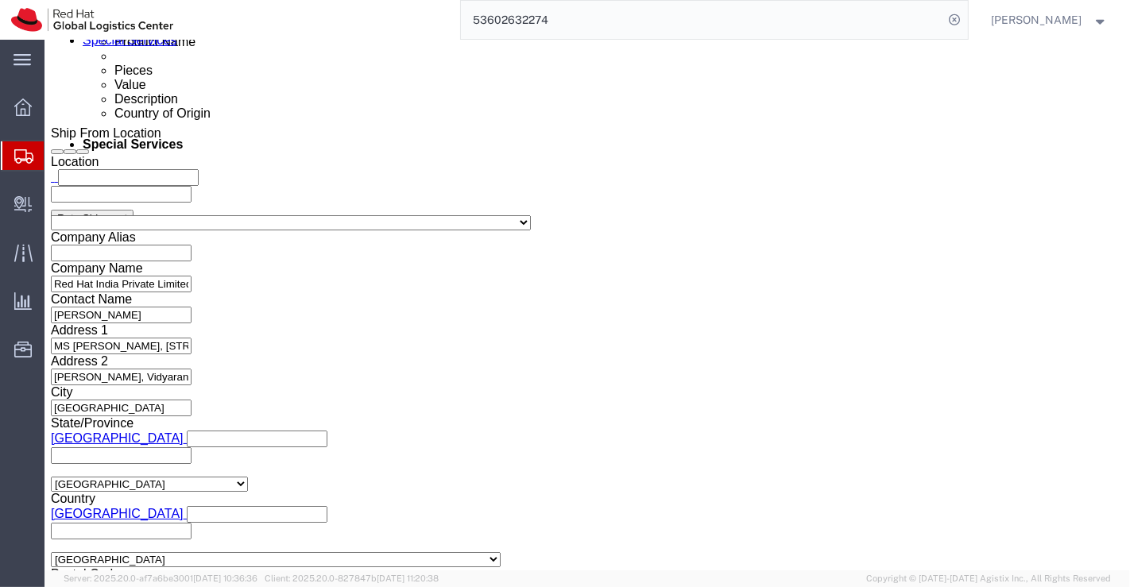
type input "29.00"
click input "18.33"
type input "11.35"
click div "1 x Your Packaging Package Type Select Case(s) Crate(s) Envelope Large Box Medi…"
click dd "13632.00 INR"
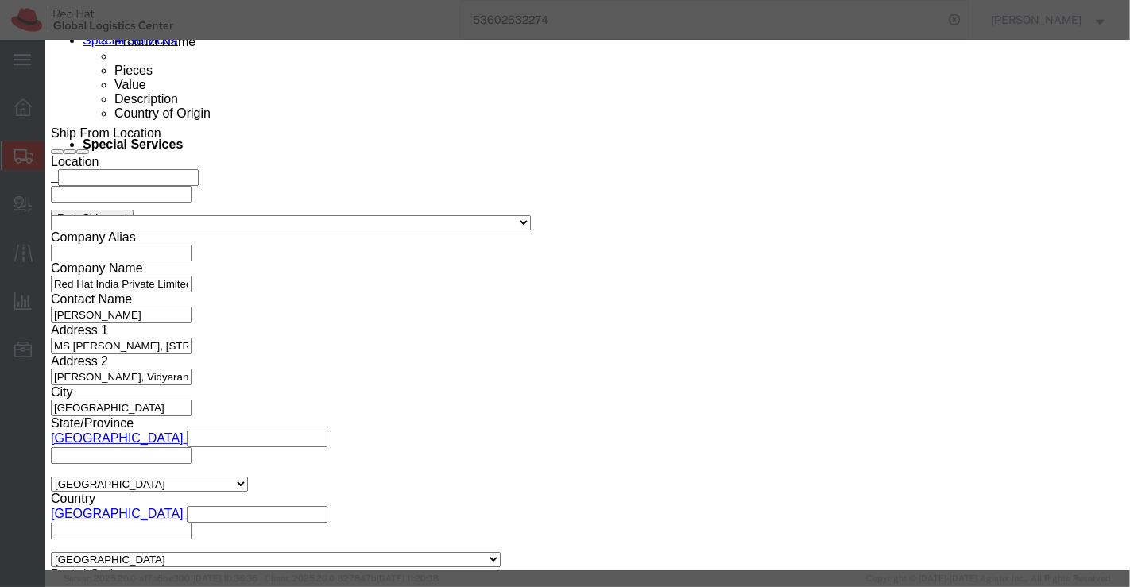
click button "Save & Close"
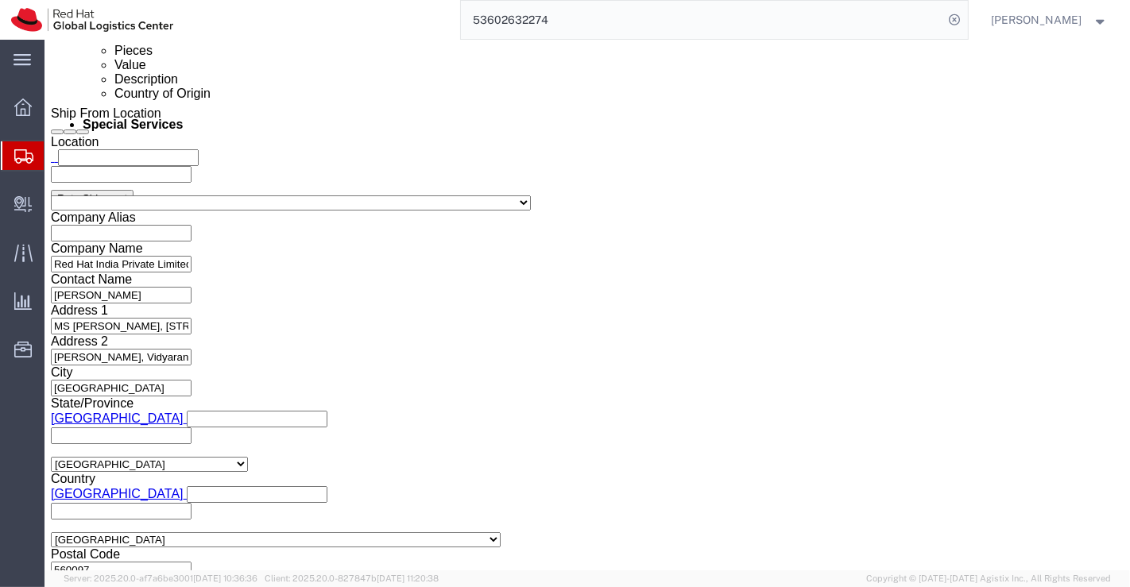
scroll to position [894, 0]
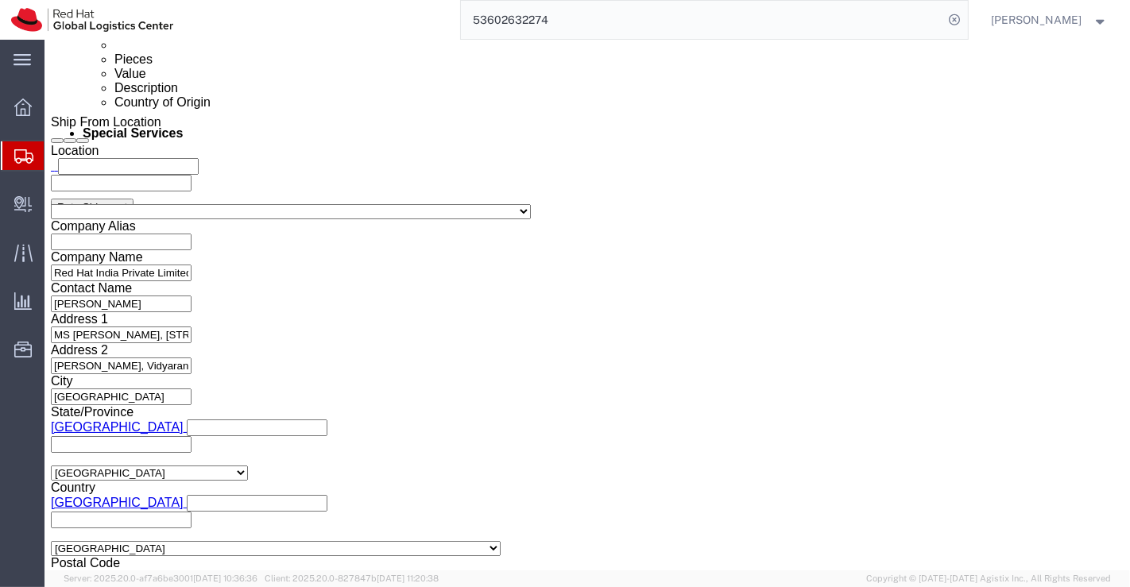
click dd "13632.00 INR"
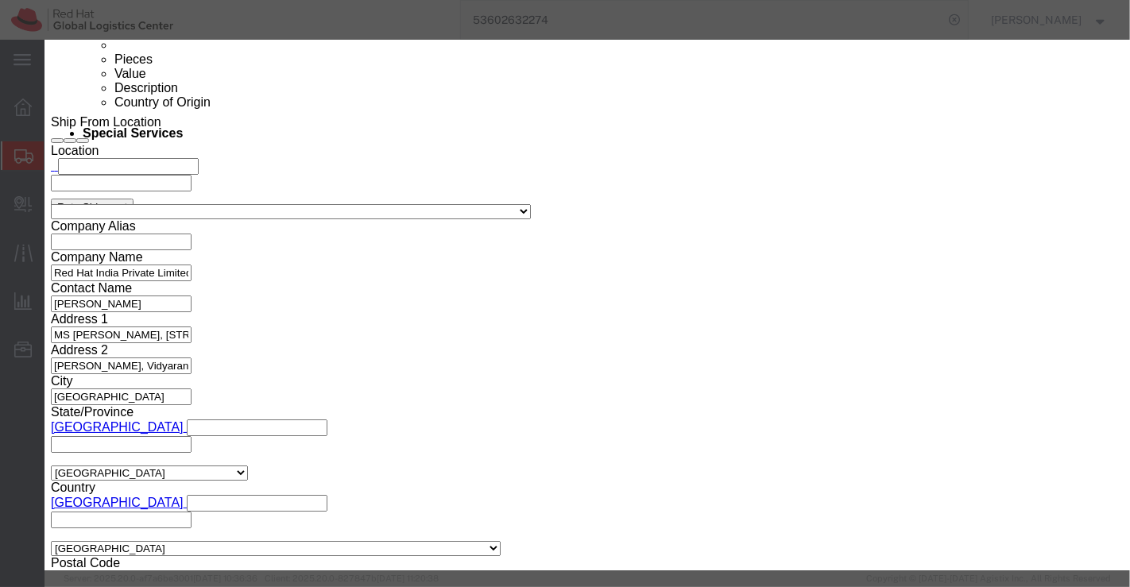
click input "16.00"
type input "9.00"
type input "7668"
click h3 "Edit content"
click button "Save & Close"
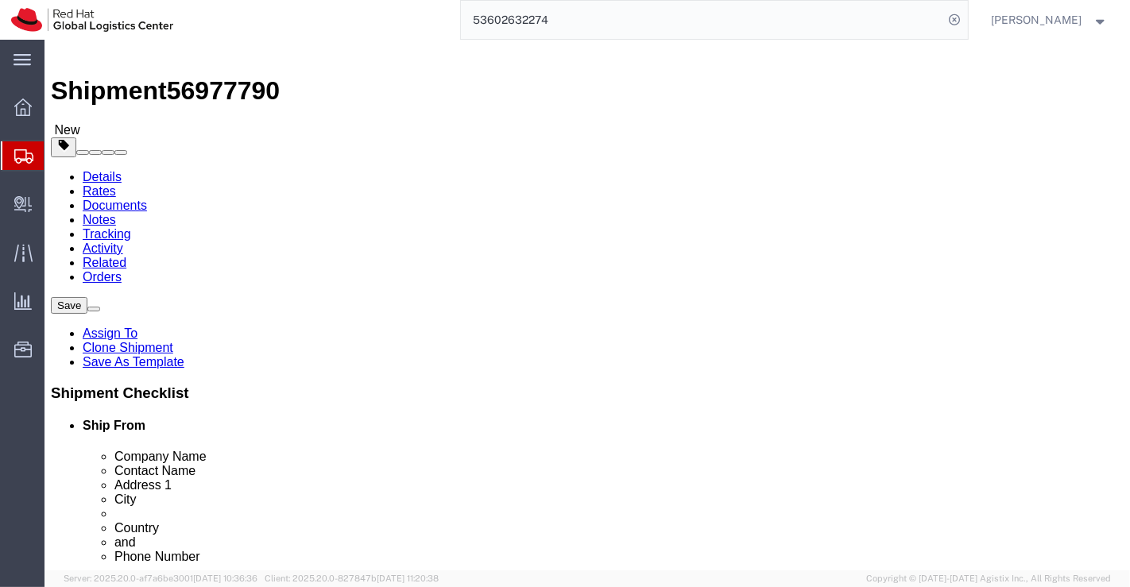
scroll to position [0, 0]
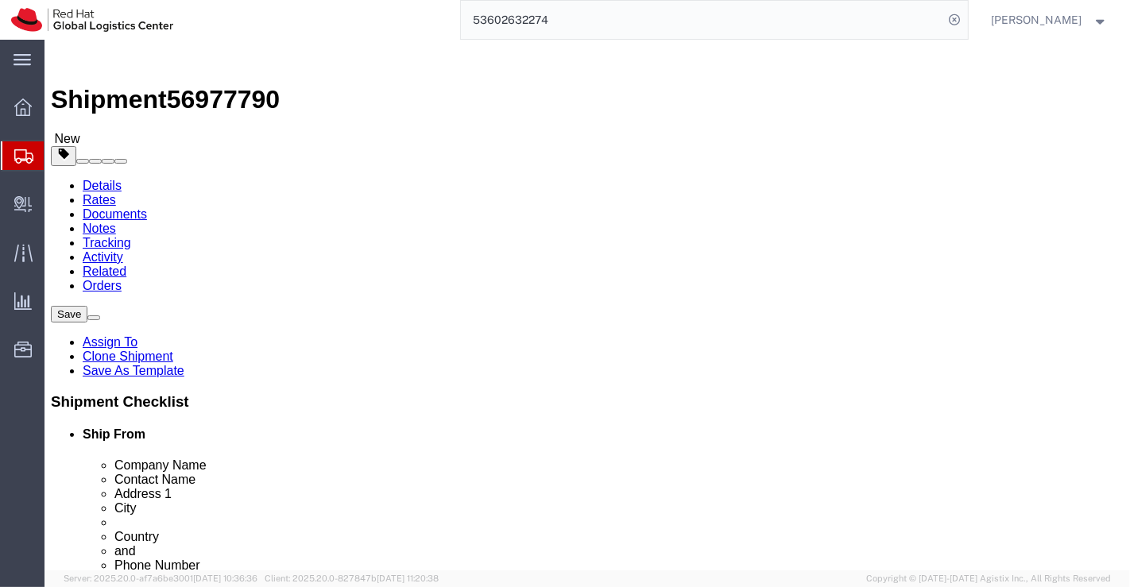
click icon
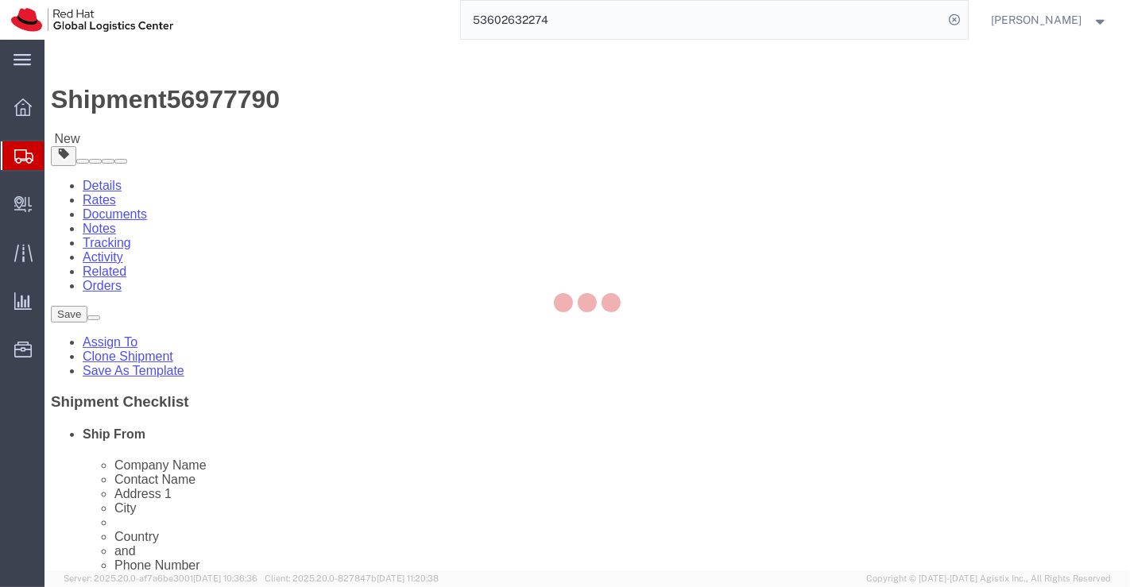
select select "COSTCENTER"
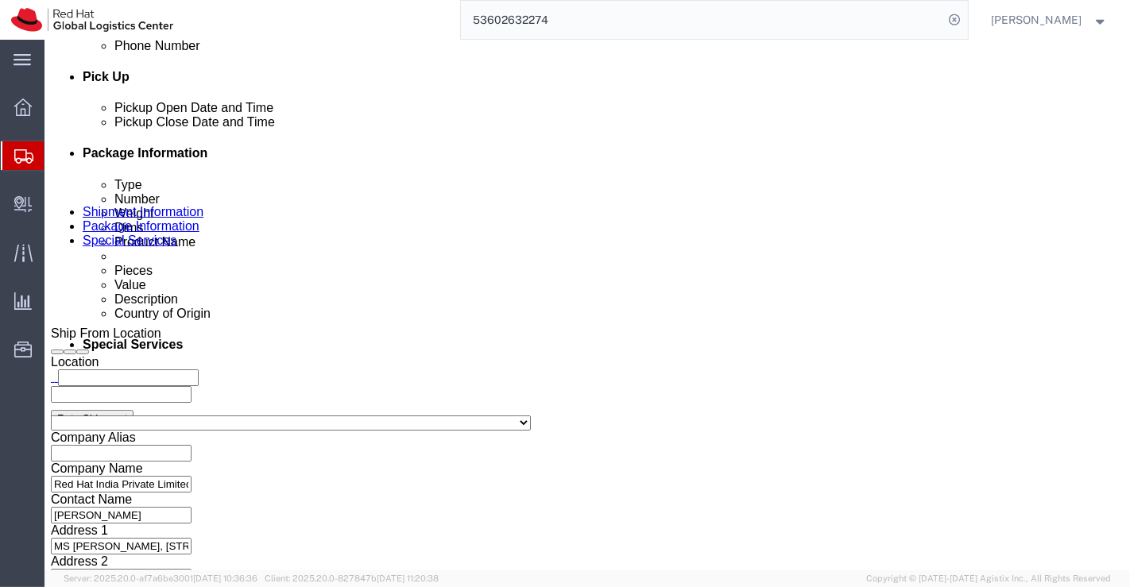
scroll to position [706, 0]
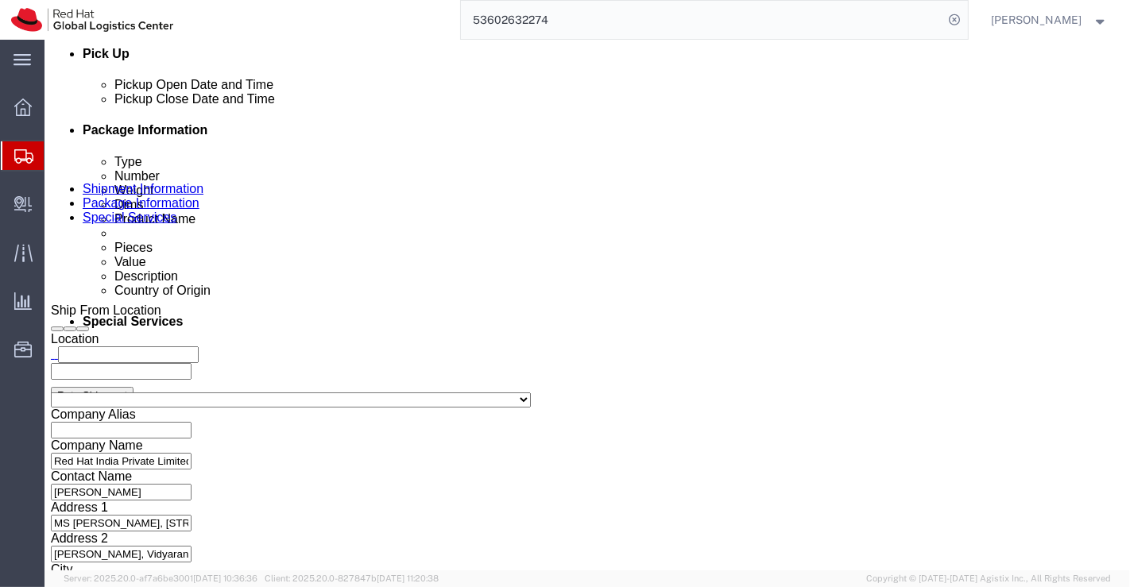
drag, startPoint x: 685, startPoint y: 234, endPoint x: 526, endPoint y: 238, distance: 159.0
click textarea "RH124 - Courseware (Books) RH134 - Courseware (Books)"
type textarea "RH124 - Courseware (Books)"
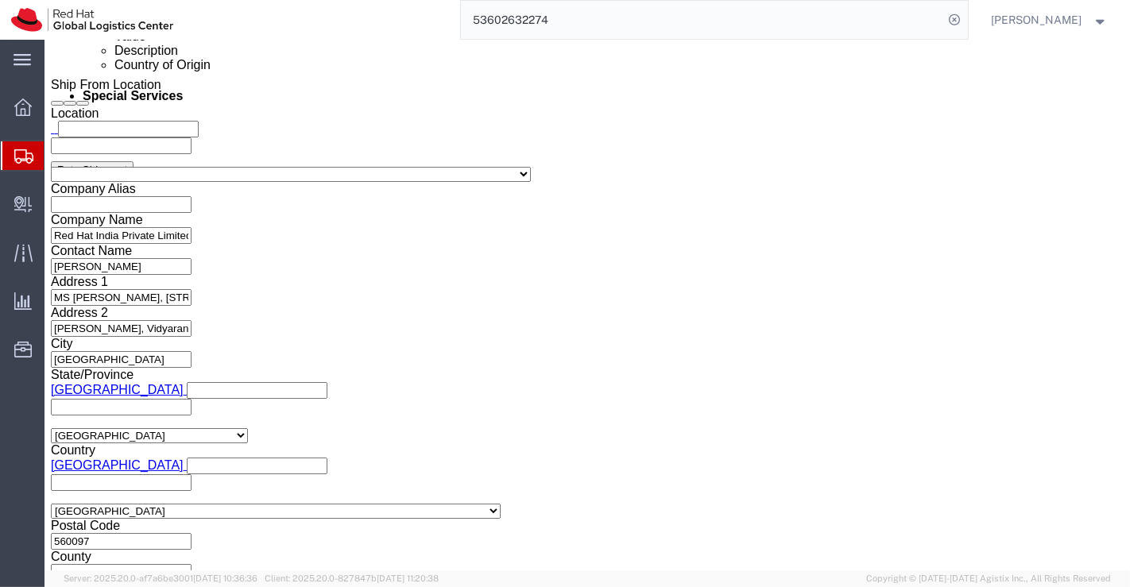
scroll to position [958, 0]
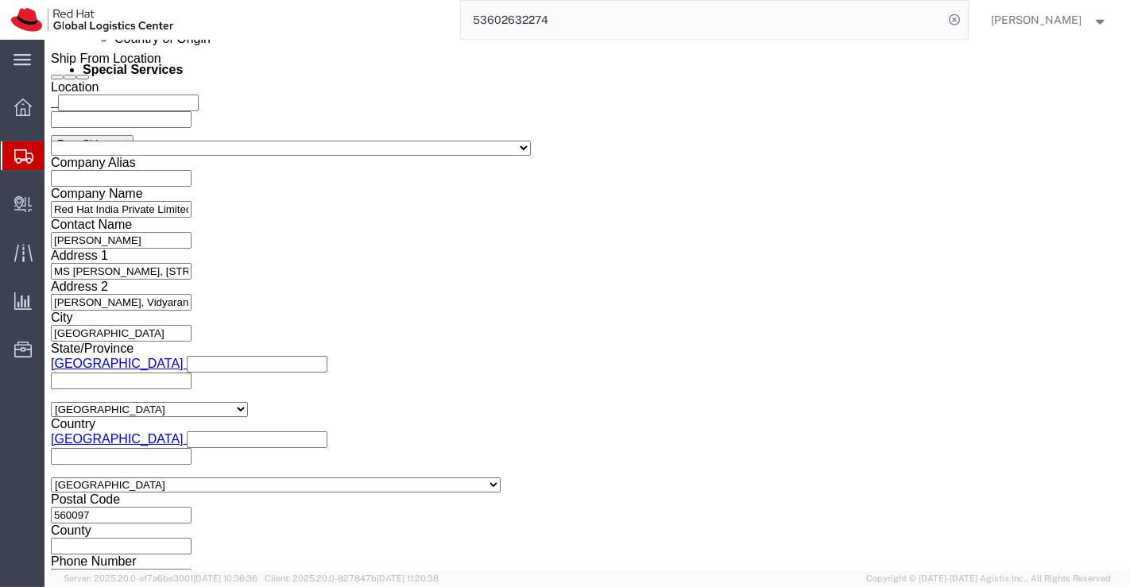
click button "Rate Shipment"
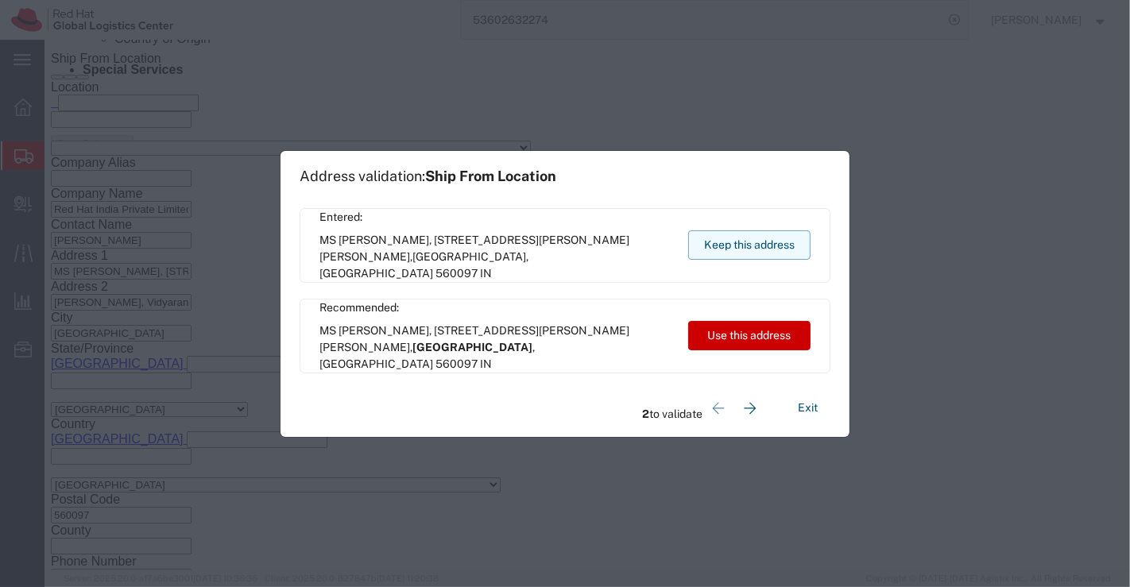
click at [780, 240] on button "Keep this address" at bounding box center [749, 244] width 122 height 29
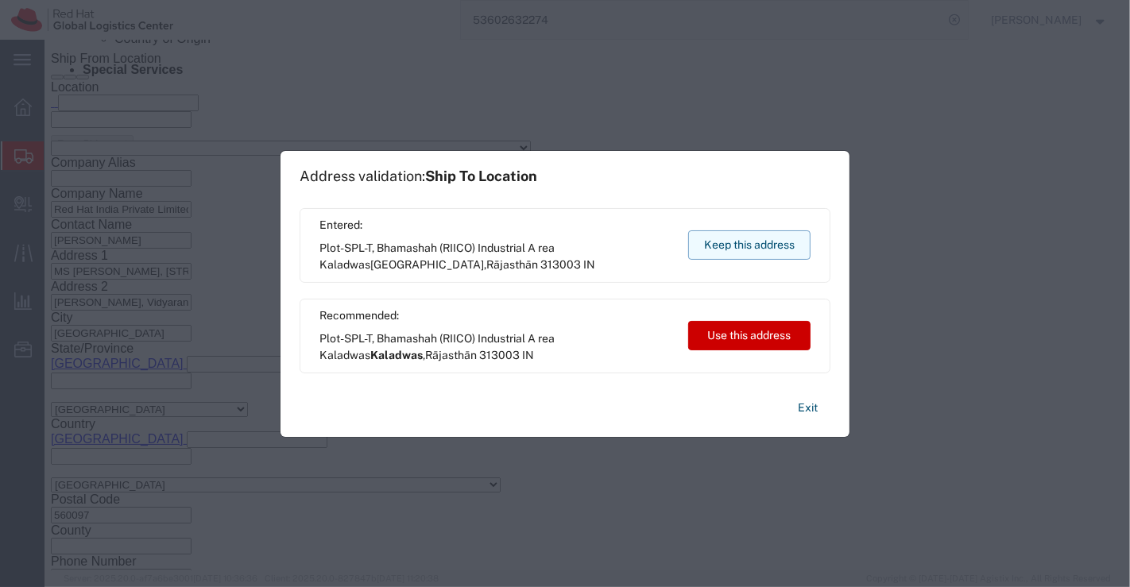
click at [756, 249] on button "Keep this address" at bounding box center [749, 244] width 122 height 29
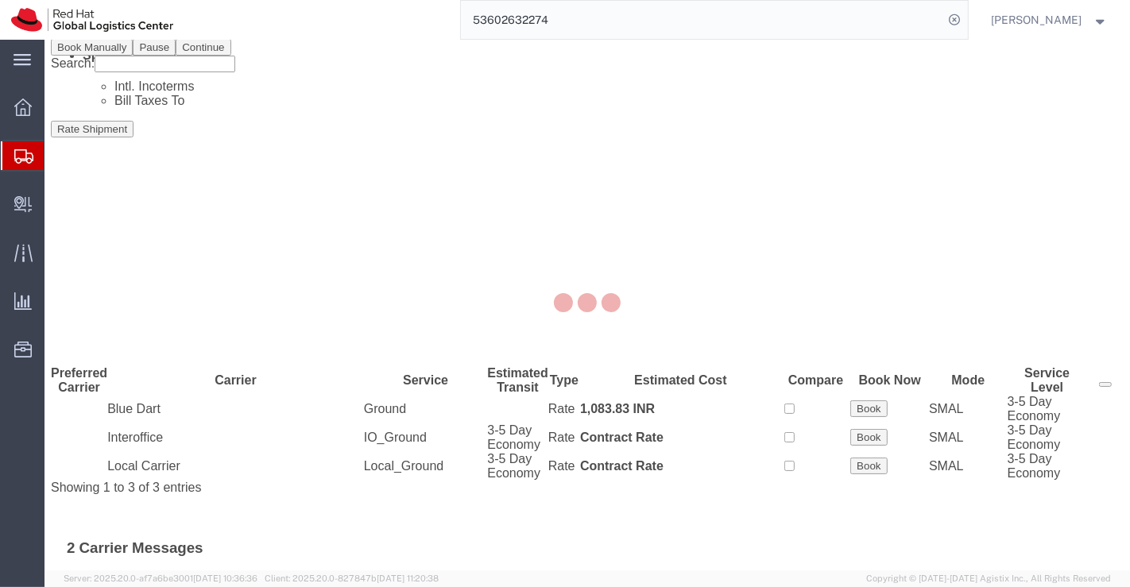
scroll to position [0, 0]
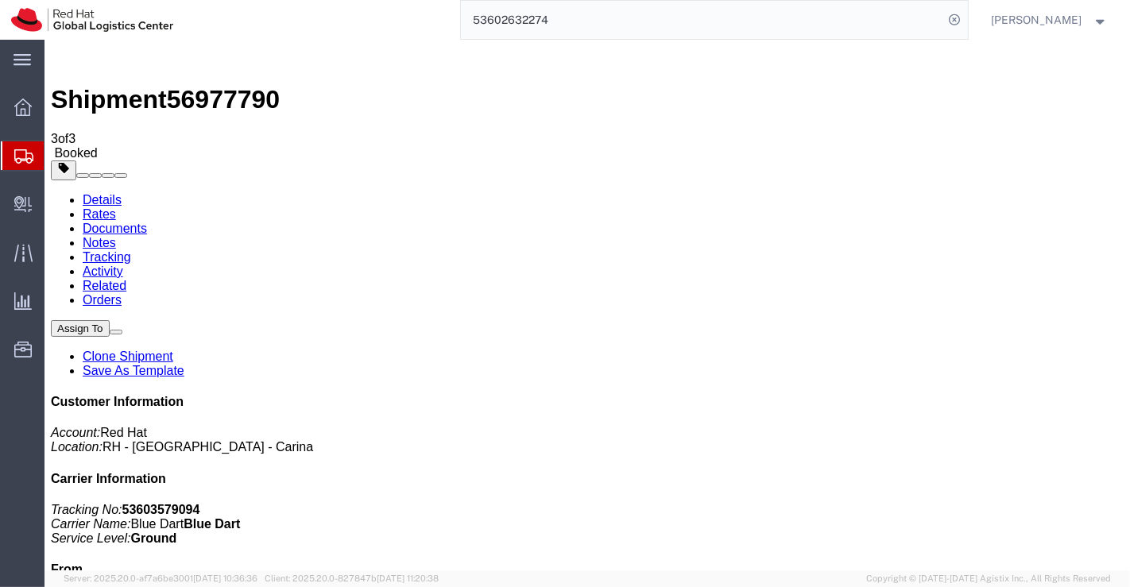
click at [99, 193] on link "Details" at bounding box center [101, 200] width 39 height 14
click link "Schedule pickup request"
click link "Documents"
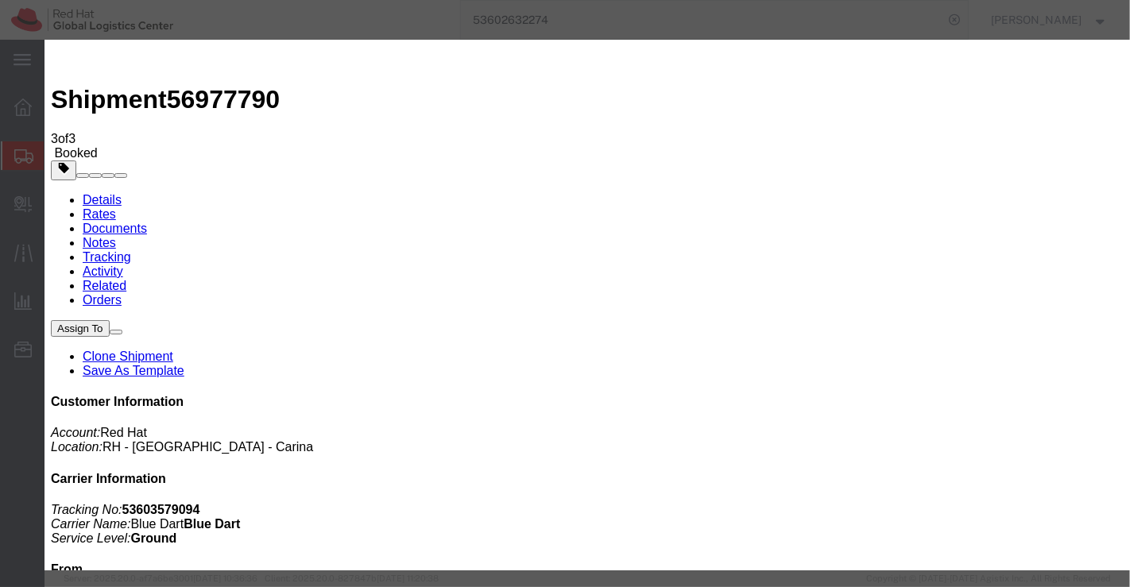
checkbox input "true"
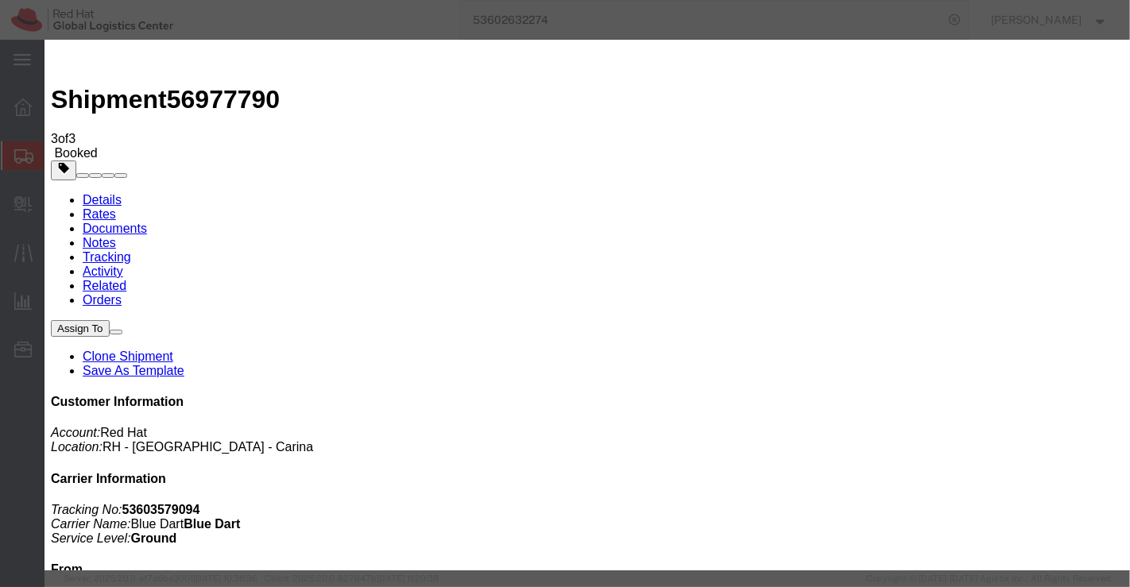
paste input "mohan@msgrafix.in"
type input "mohan@msgrafix.in"
type textarea "Please find the documents."
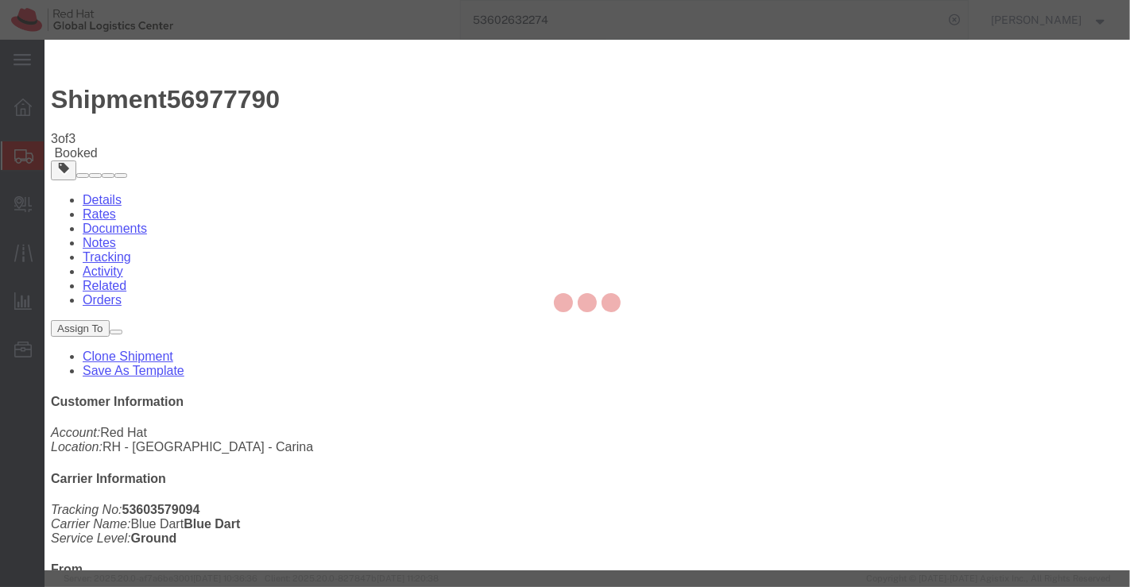
checkbox input "false"
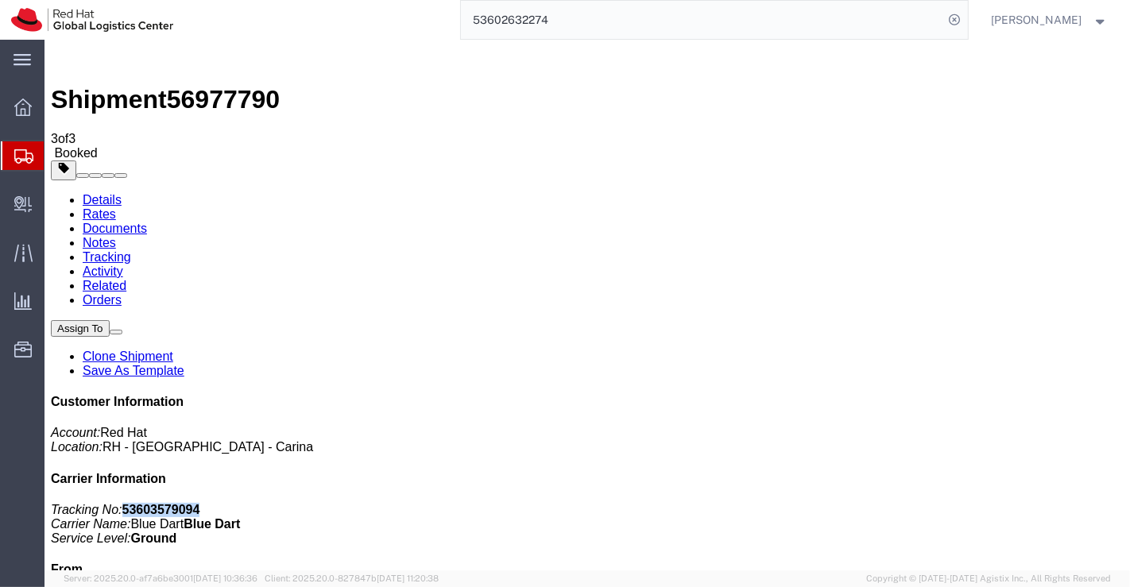
drag, startPoint x: 905, startPoint y: 242, endPoint x: 1010, endPoint y: 239, distance: 104.9
click at [1010, 503] on p "Tracking No: 53603579094 Carrier Name: Blue Dart Blue Dart Service Level: Ground" at bounding box center [586, 524] width 1073 height 43
copy b "53603579094"
click at [82, 193] on link "Details" at bounding box center [101, 200] width 39 height 14
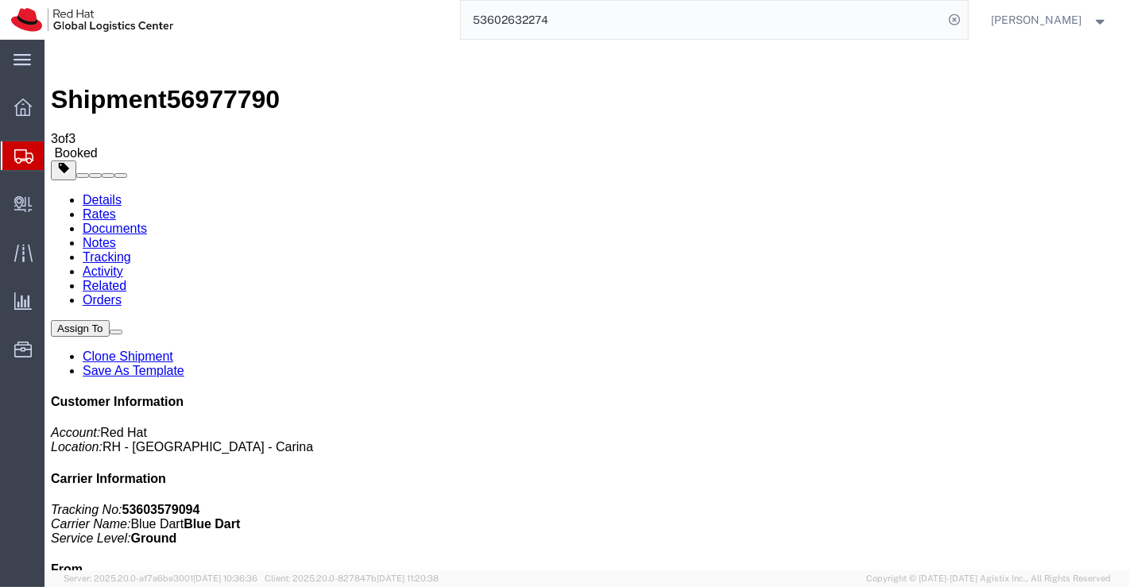
drag, startPoint x: 564, startPoint y: 339, endPoint x: 575, endPoint y: 322, distance: 21.2
click div "Shipment Detail Ship From Red Hat India Private Limited (Supriya Menon) MS Graf…"
drag, startPoint x: 932, startPoint y: 199, endPoint x: 851, endPoint y: 204, distance: 81.2
click p "Tracking No: 53603579094 Carrier Name: Blue Dart Blue Dart Service Level: Ground"
copy b "53603579094"
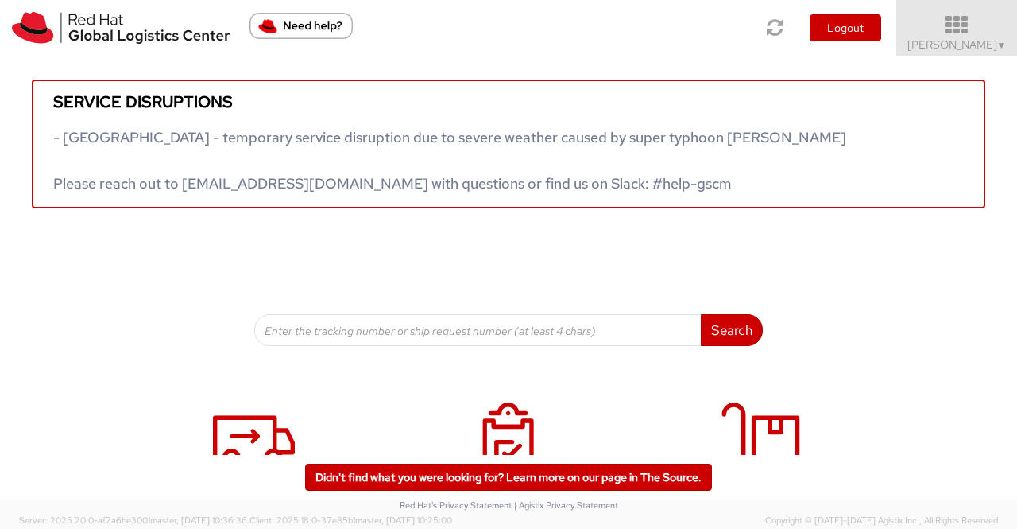
click at [1001, 45] on span "▼" at bounding box center [1002, 45] width 10 height 13
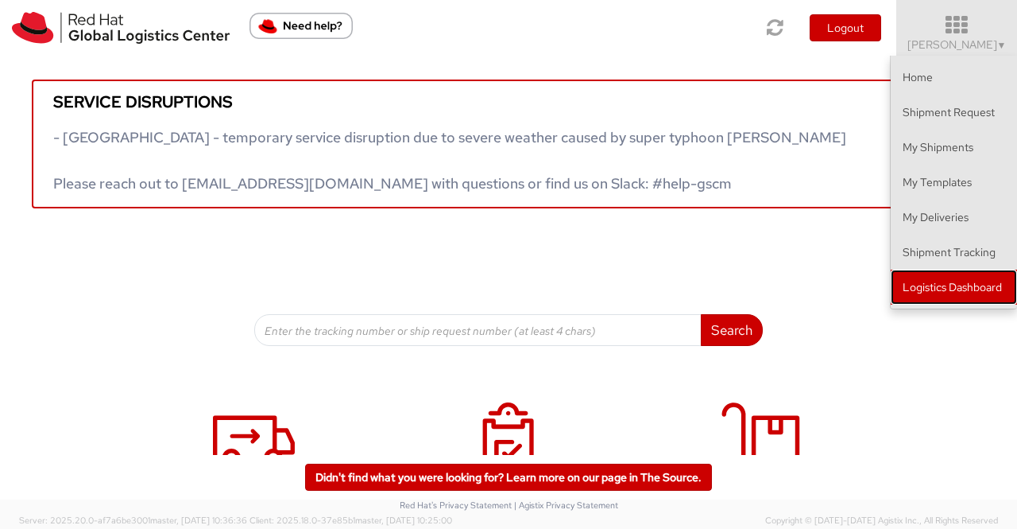
click at [976, 289] on link "Logistics Dashboard" at bounding box center [954, 286] width 126 height 35
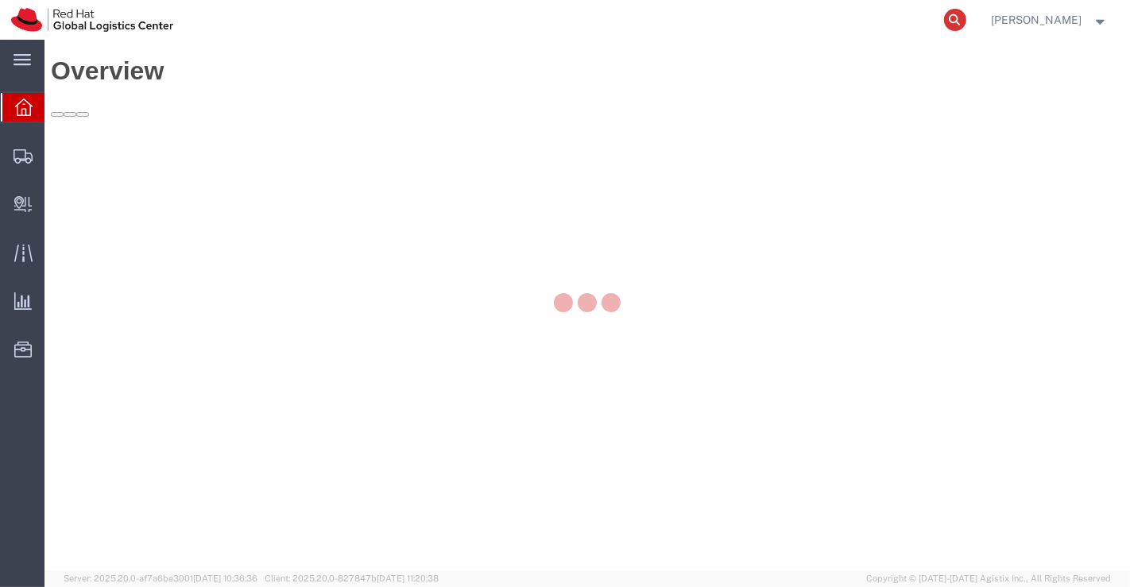
click at [958, 17] on icon at bounding box center [955, 20] width 22 height 22
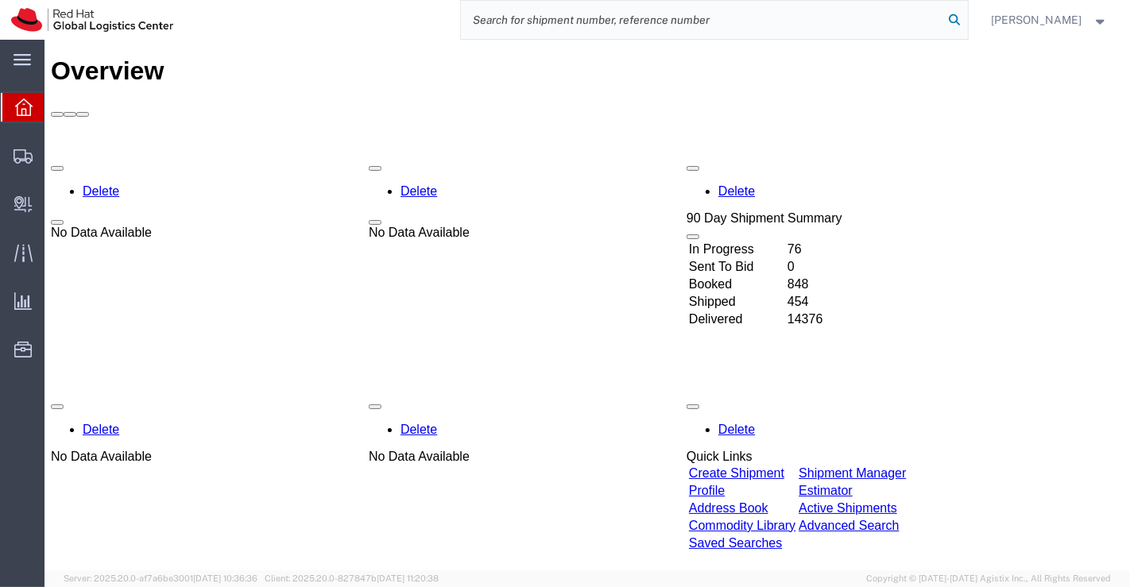
paste input "53603579094"
type input "53603579094"
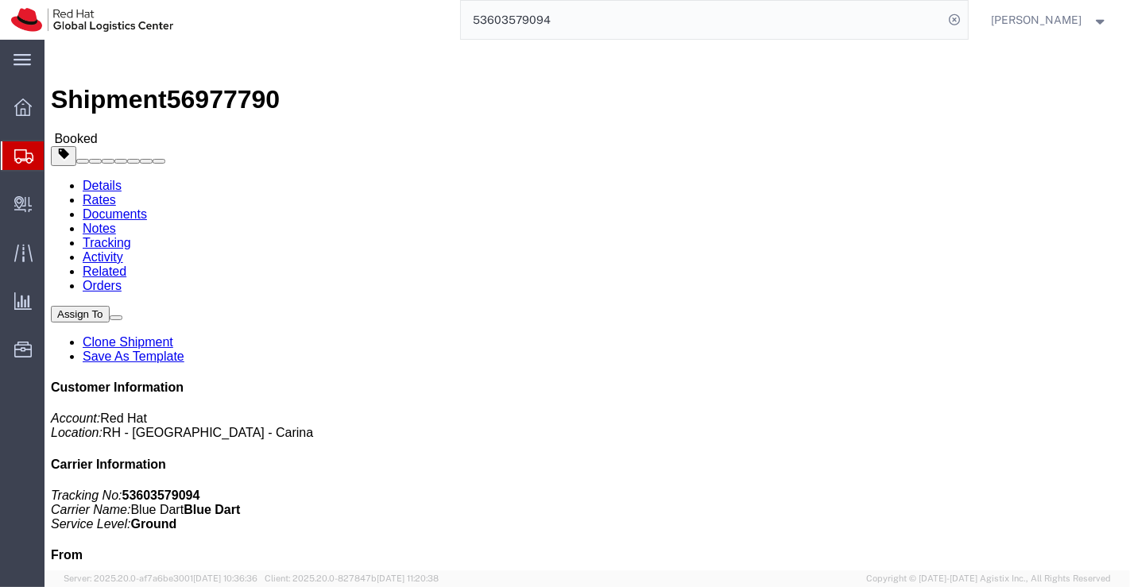
click link "Clone Shipment"
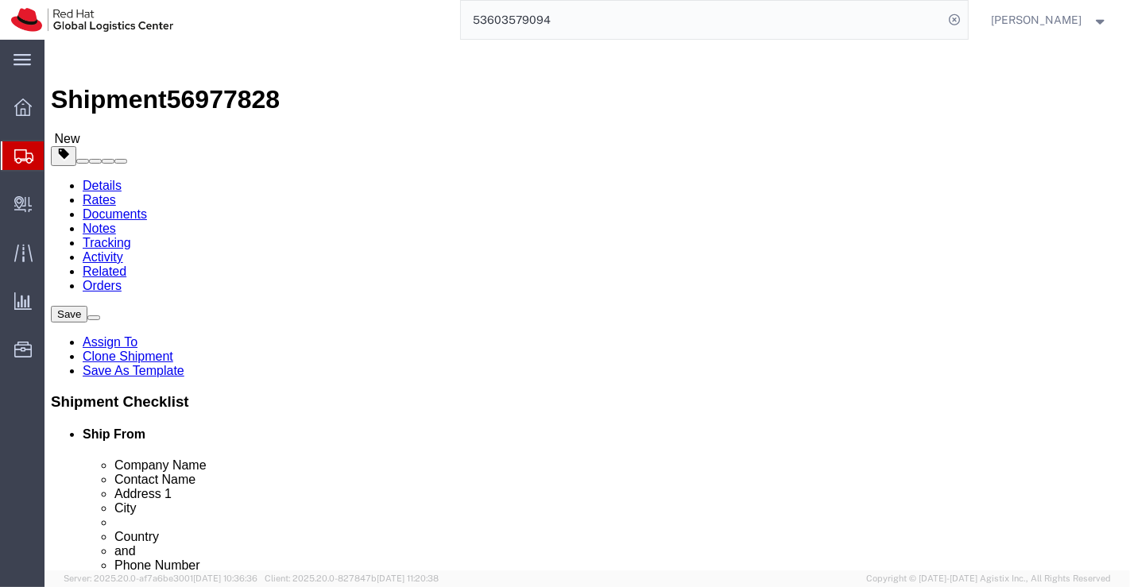
select select
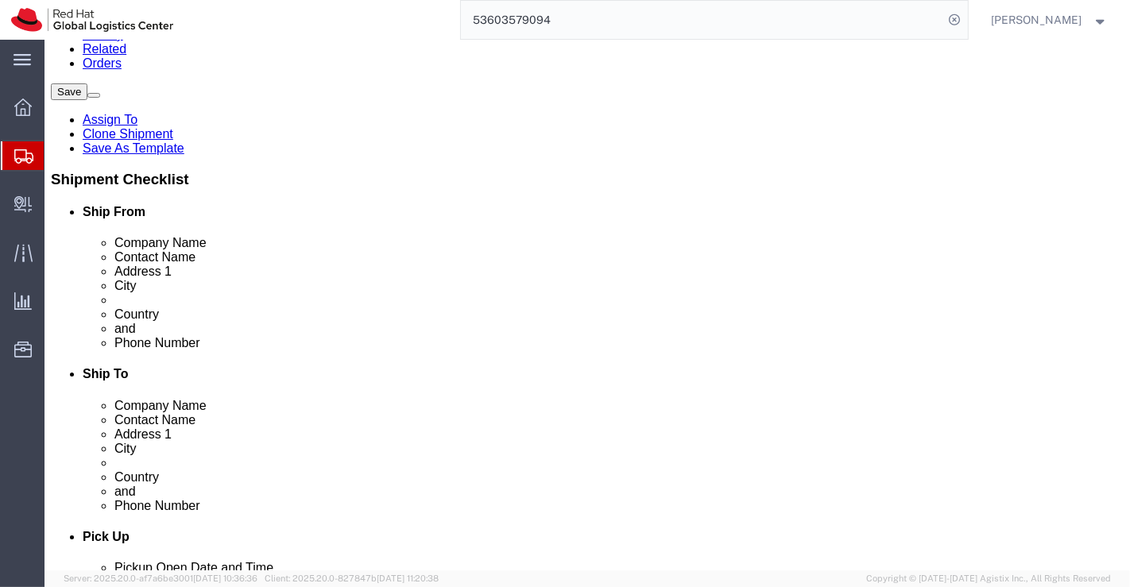
scroll to position [265, 0]
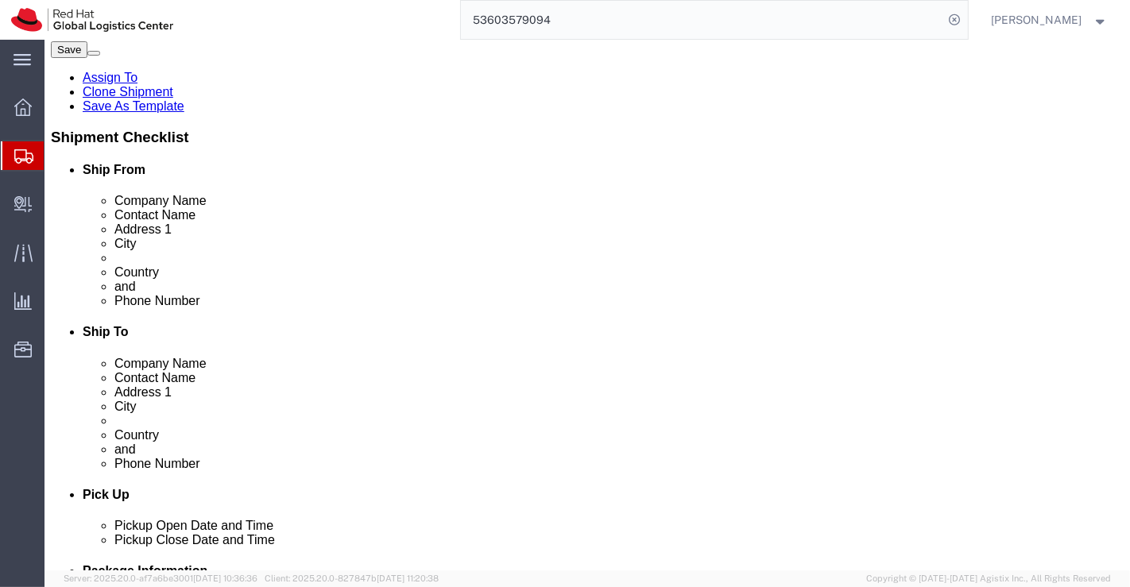
click link "ADDITIONAL INFORMATION"
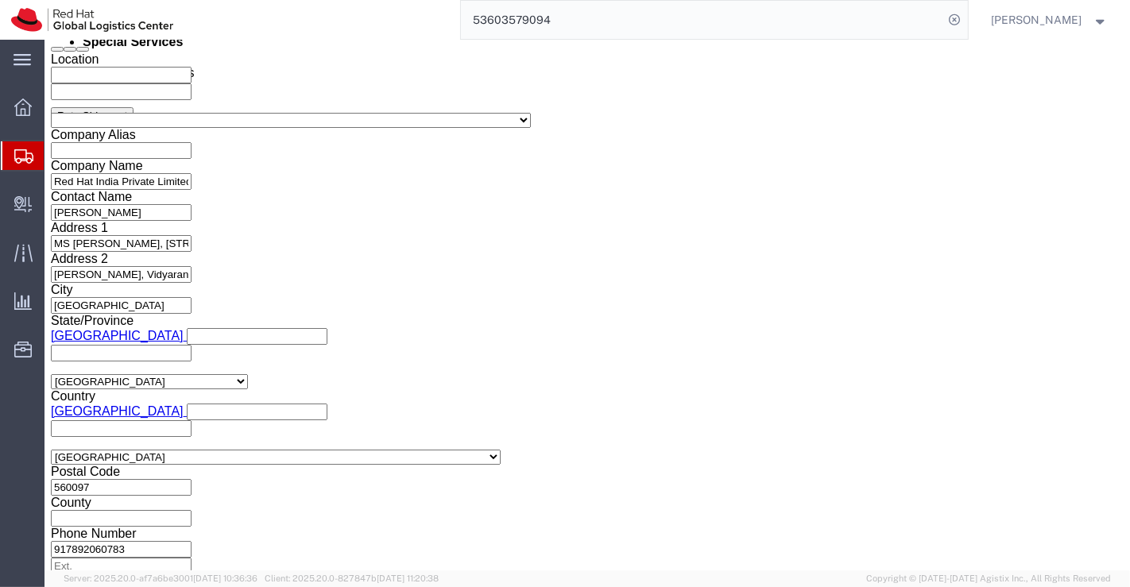
scroll to position [883, 0]
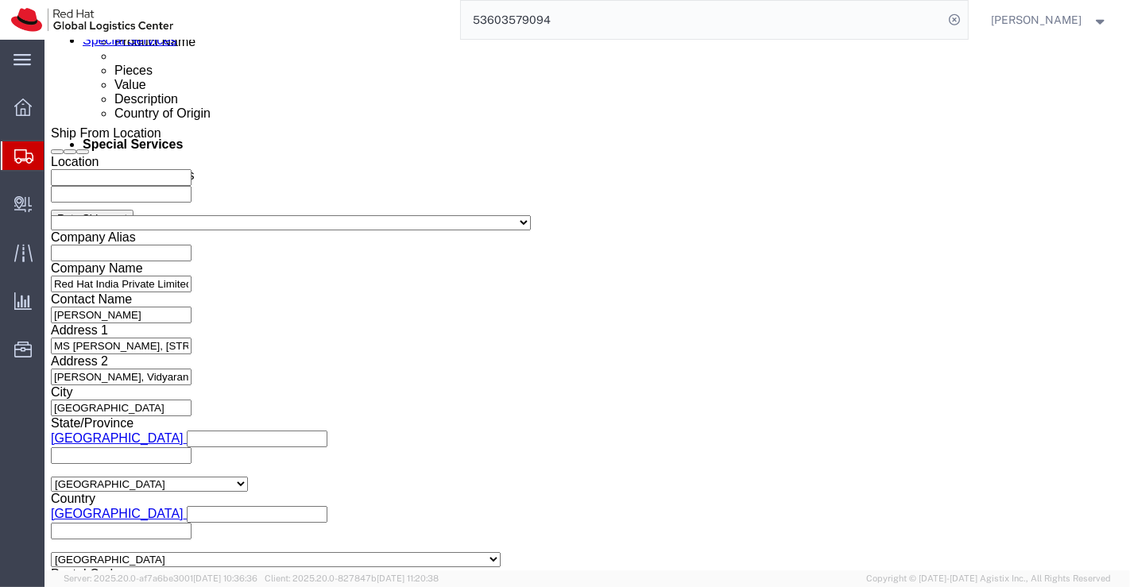
click icon "button"
click icon
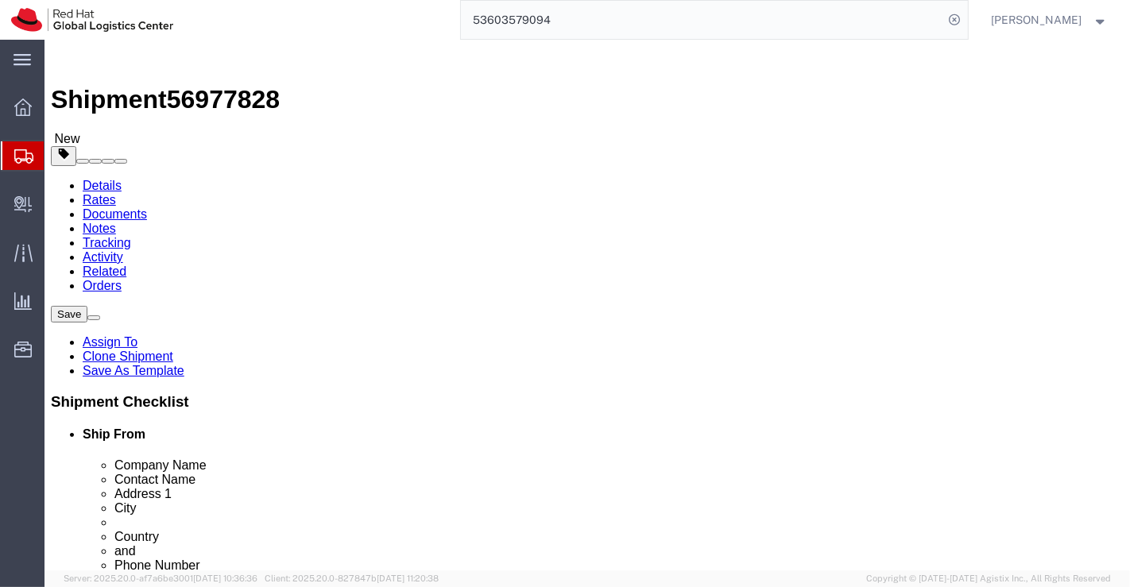
click input "18.33"
type input "1"
type input "20.00"
click div "1 x Your Packaging Package Type Select Case(s) Crate(s) Envelope Large Box Medi…"
click dd "16.00 Each"
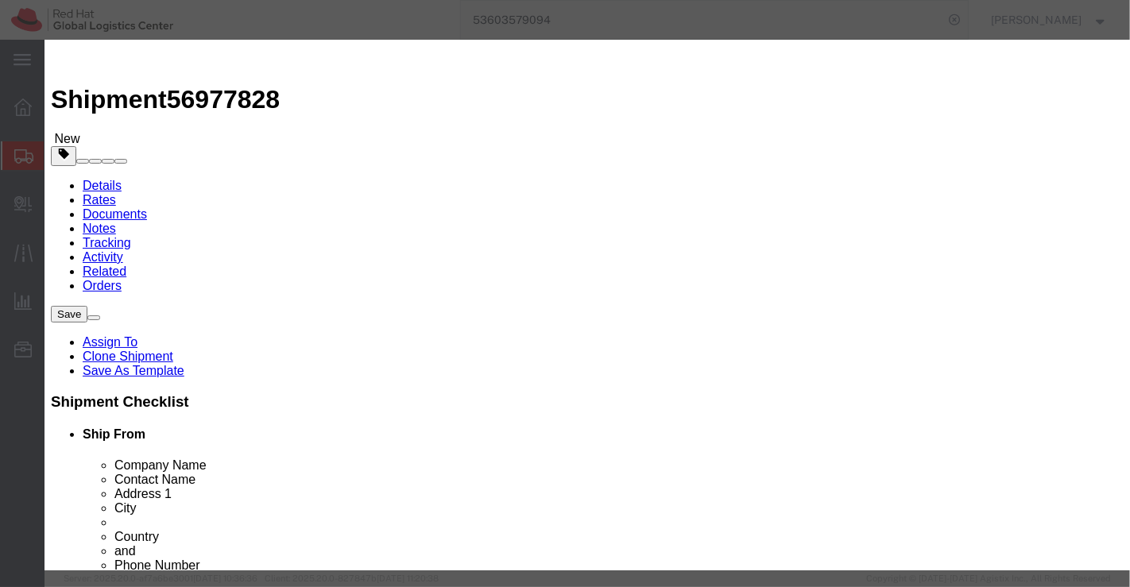
click input "RH124 - Courseware (Books)"
type input "RH134 - Courseware (Books)"
click input "16.00"
type input "1.00"
click input "852"
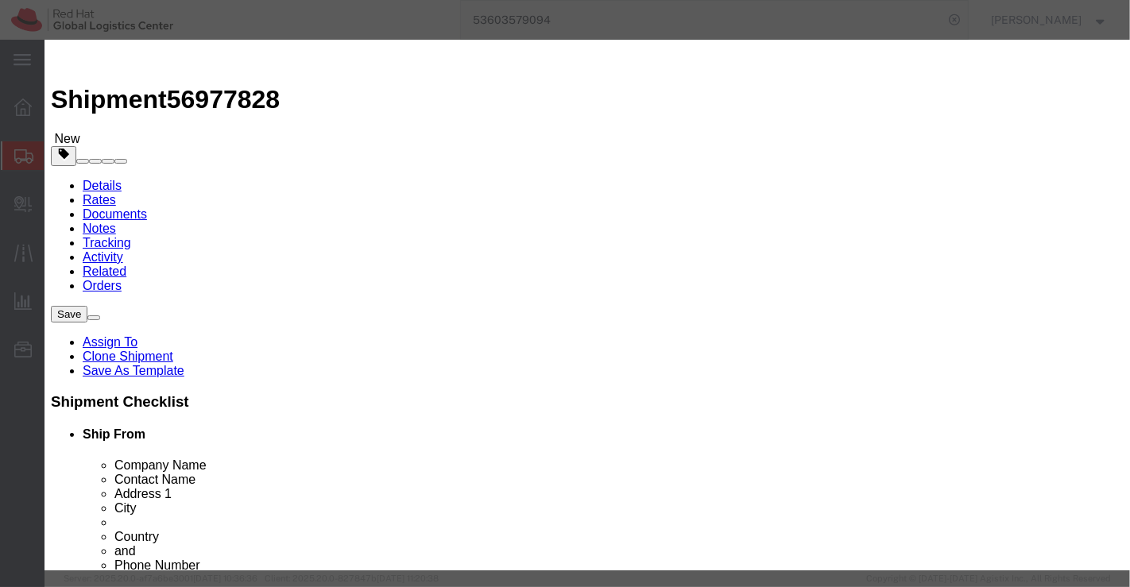
type input "8"
type input "750"
click input "1.00"
type input "16.00"
type input "12000"
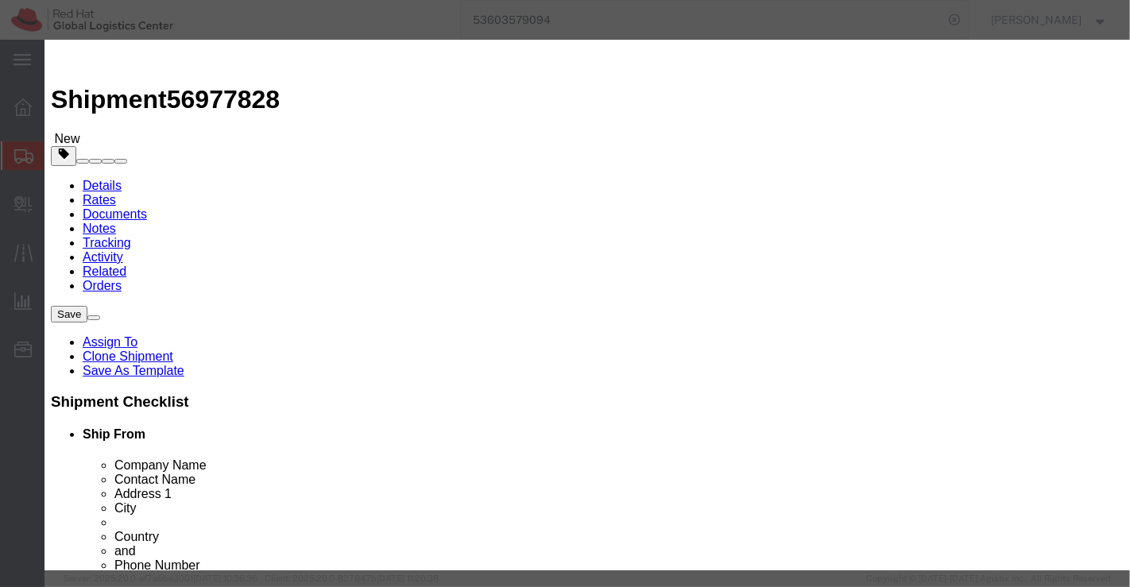
click div "Commodity library"
click button "Save & Close"
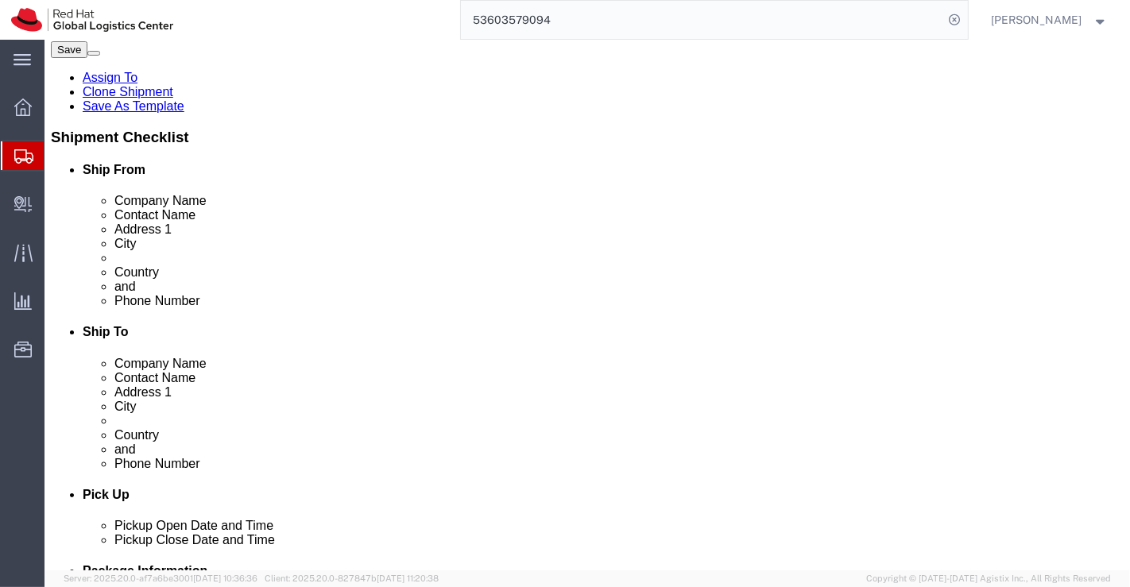
scroll to position [353, 0]
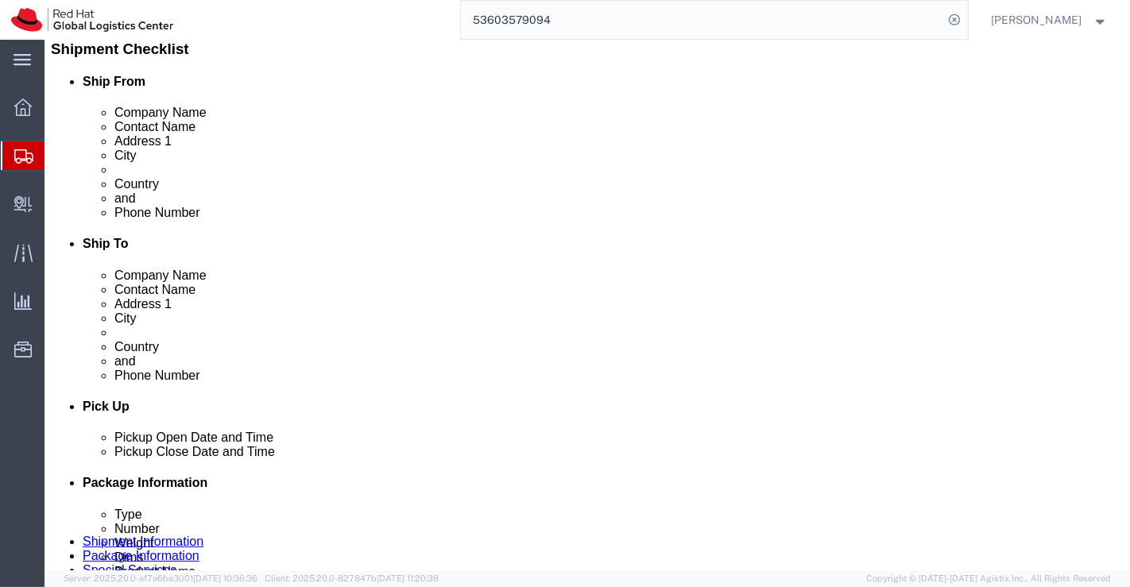
click input "18.33"
type input "1"
type input "20.00"
click div "1 x Your Packaging Package Type Select Case(s) Crate(s) Envelope Large Box Medi…"
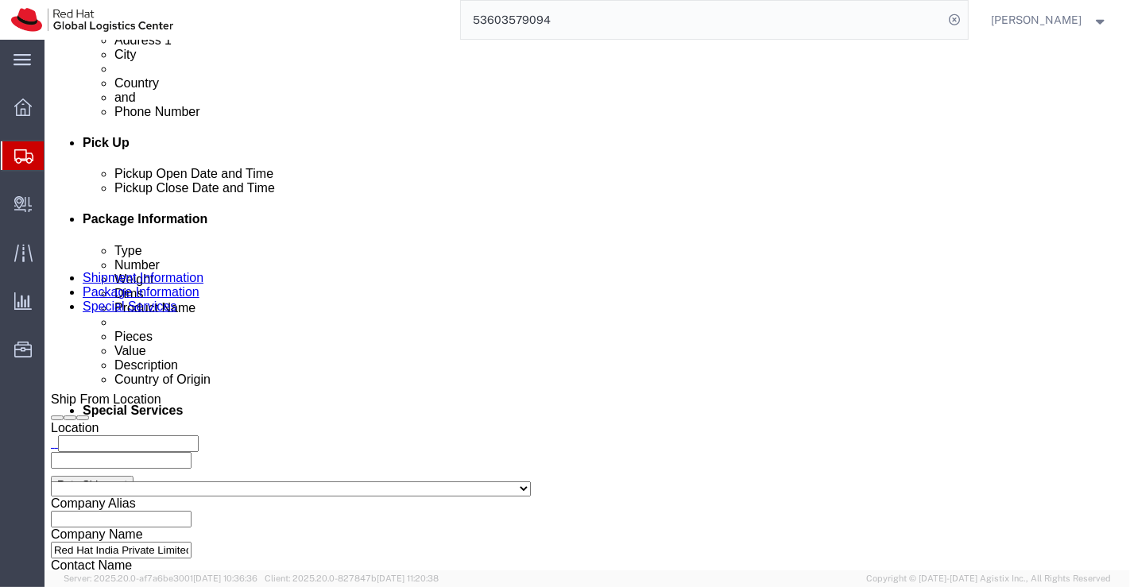
scroll to position [618, 0]
click dd "16.00 Each"
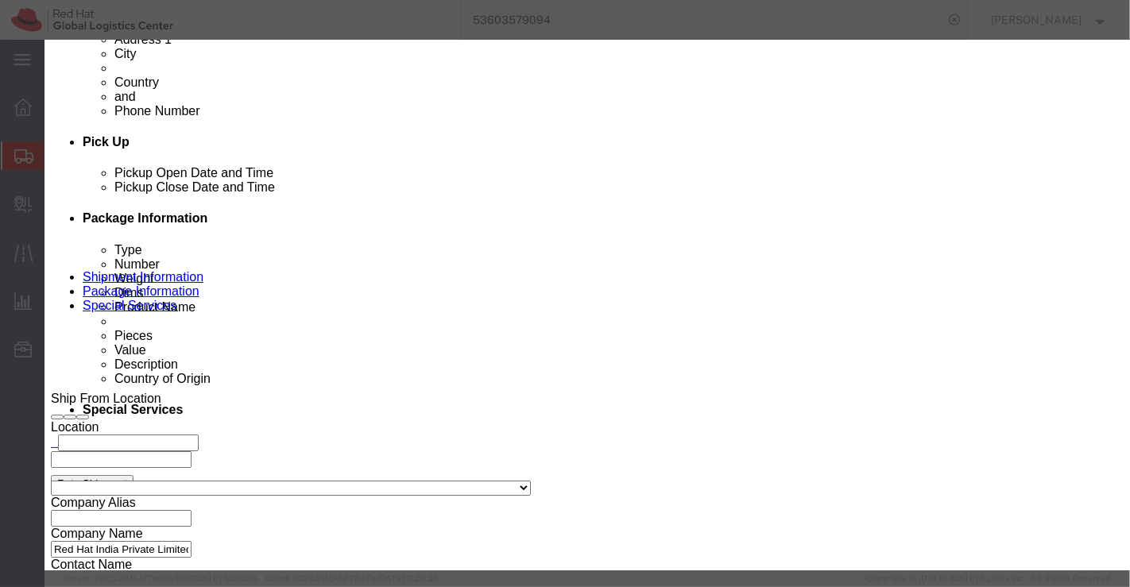
click input "RH124 - Courseware (Books)"
type input "RH134 - Courseware (Books)"
click input "16.00"
type input "1.00"
click input "852"
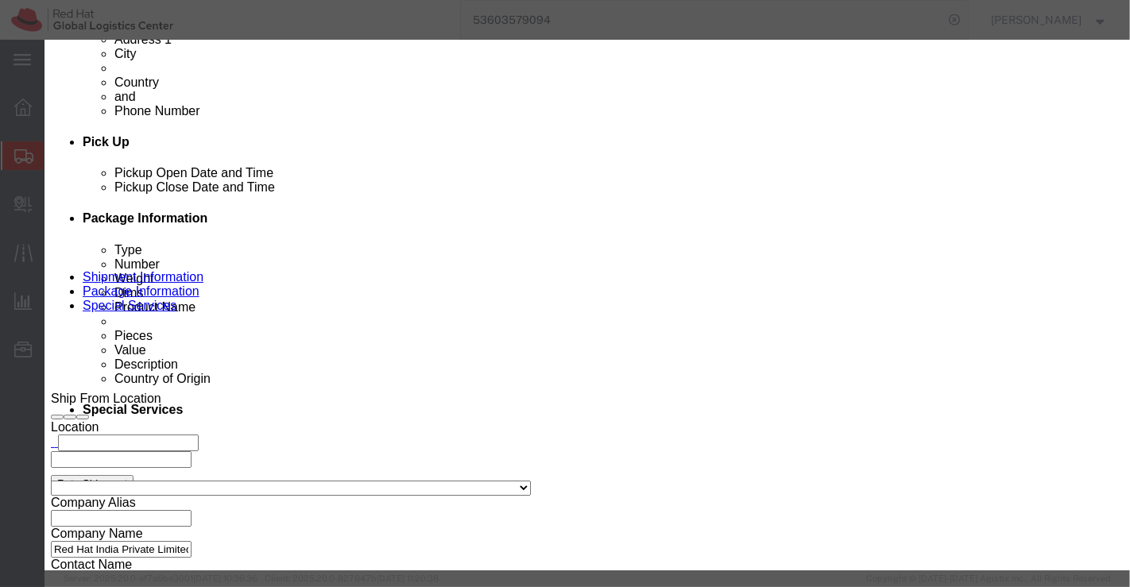
type input "8"
type input "5"
type input "750"
click div "Commodity library"
click input "1.00"
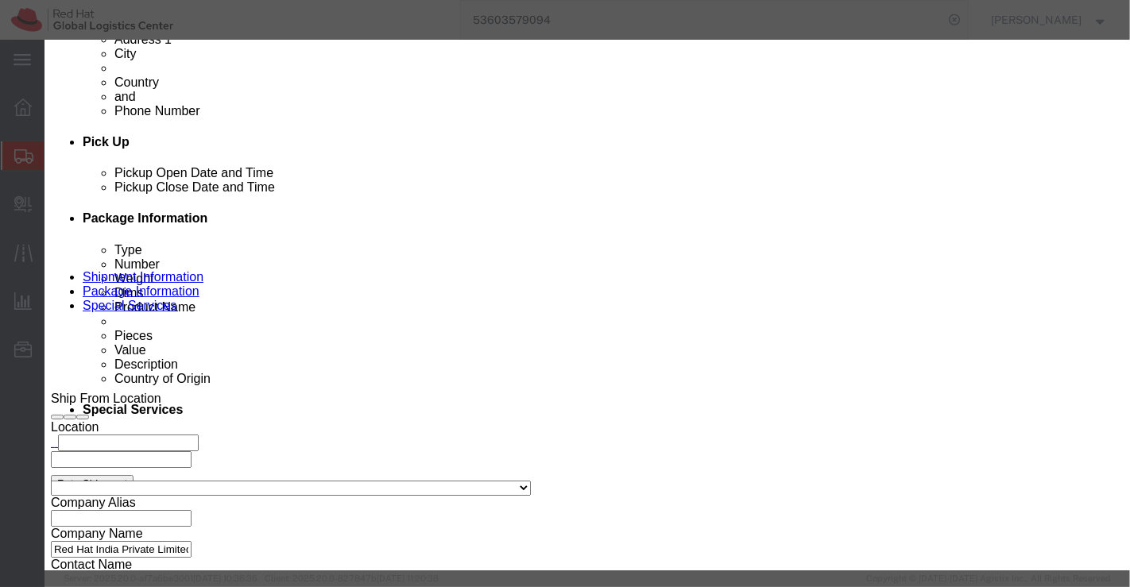
type input "16.00"
type input "12000"
click div "Commodity library"
click button "Save & Close"
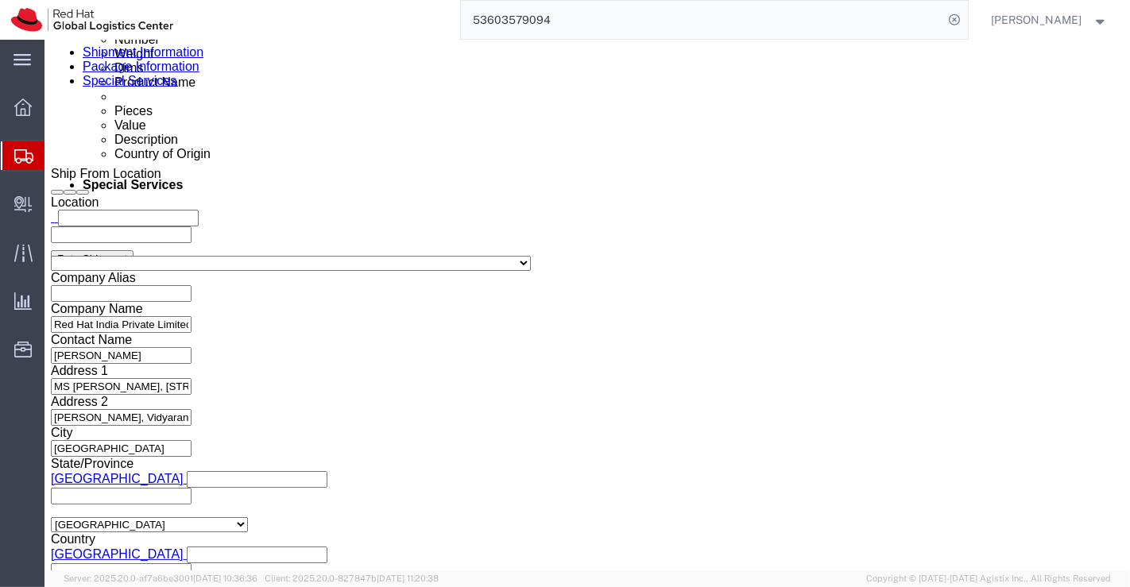
scroll to position [883, 0]
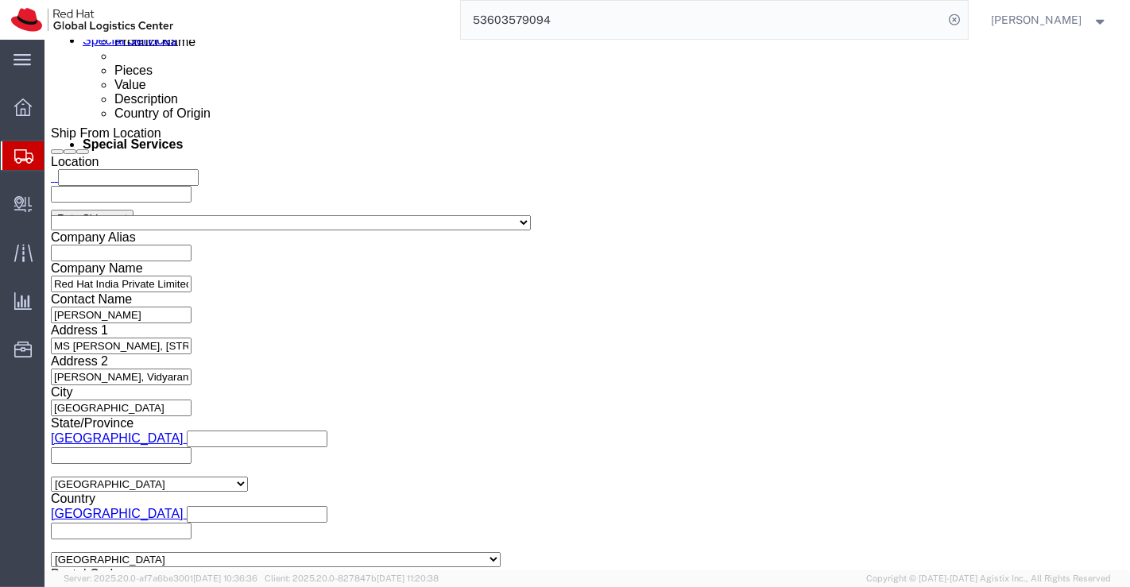
click input "27.00"
type input "24.00"
click input "11.35"
type input "10.24"
click div "1 x Your Packaging Package Type Select Case(s) Crate(s) Envelope Large Box Medi…"
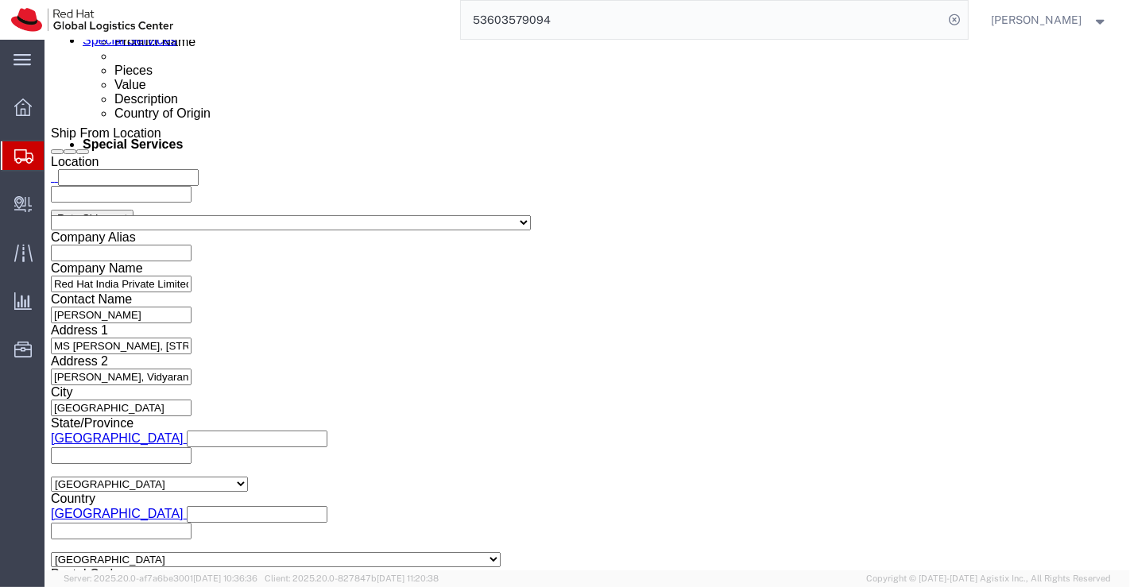
click dd "9.00 Each"
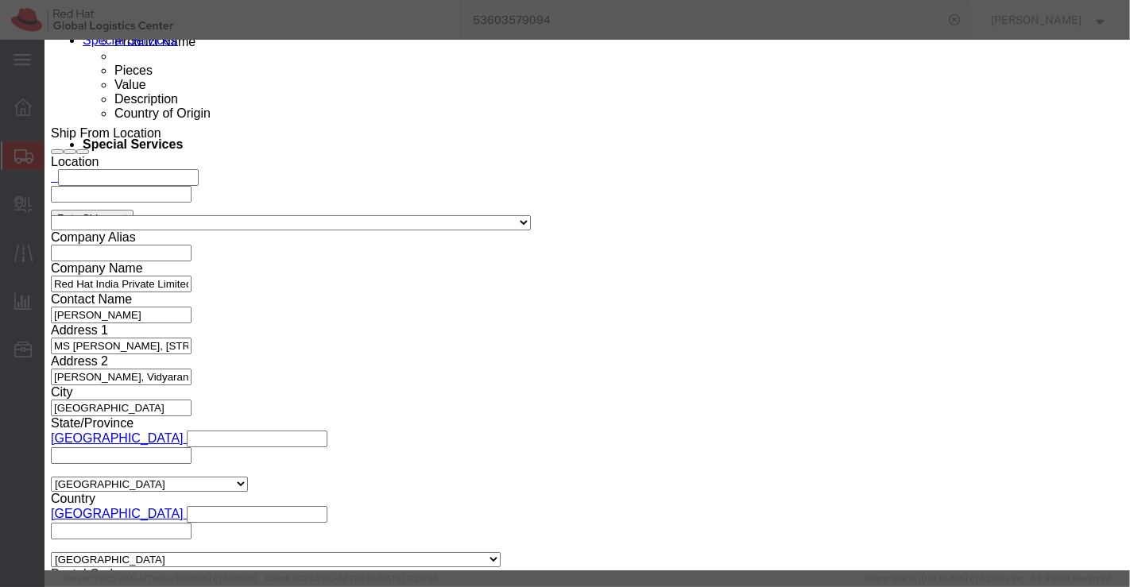
click input "RH124 - Courseware (Books)"
type input "RH134 - Courseware (Books)"
click div "Commodity library Product Name RH134 - Courseware (Books) Pieces 9.00 Select Ba…"
click input "9.00"
type input "1.00"
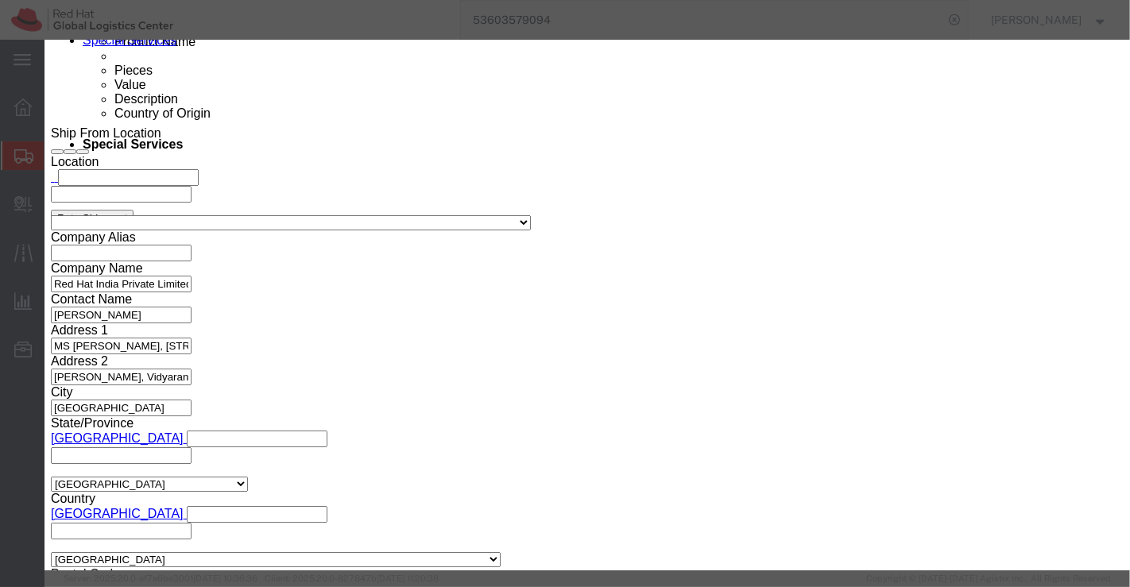
click input "852"
type input "8"
type input "750"
click div "Commodity library"
click input "1.00"
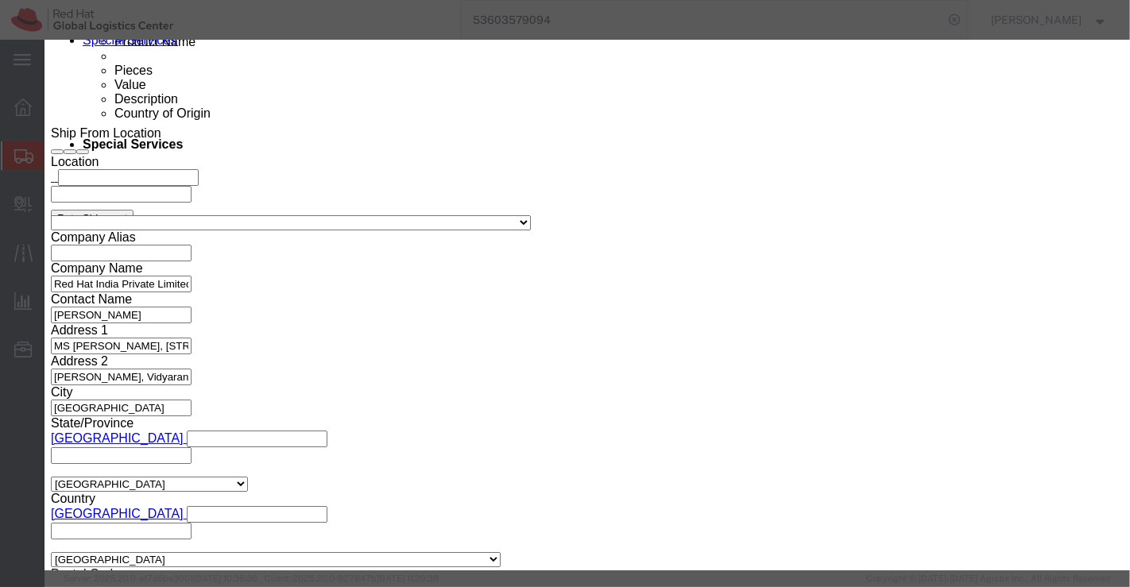
type input "9.00"
type input "6750"
click div "Commodity library Product Name RH134 - Courseware (Books) Pieces 9.00 Select Ba…"
click button "Save & Close"
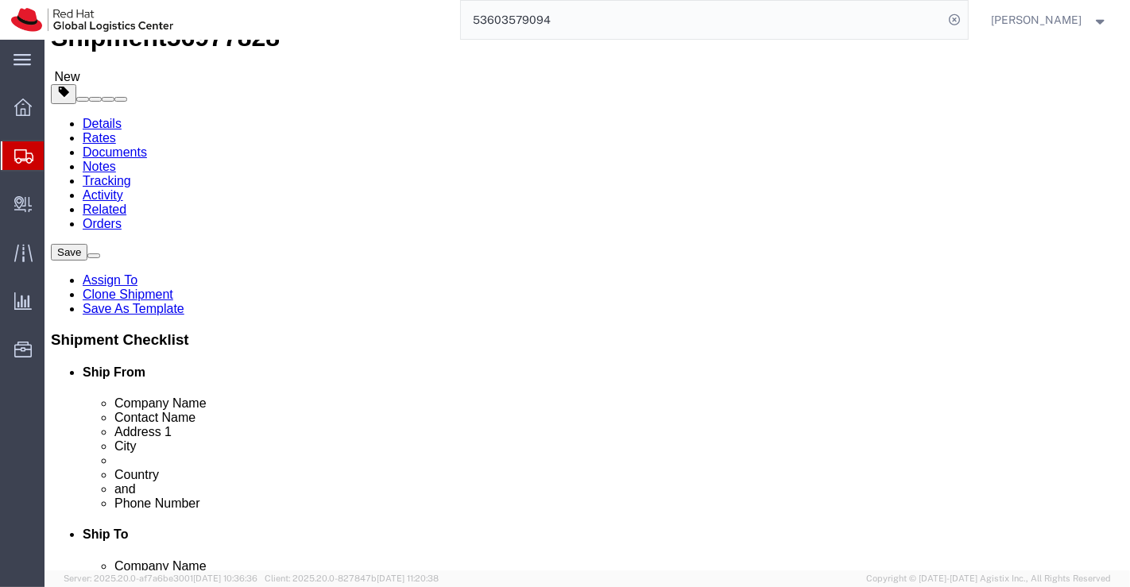
scroll to position [0, 0]
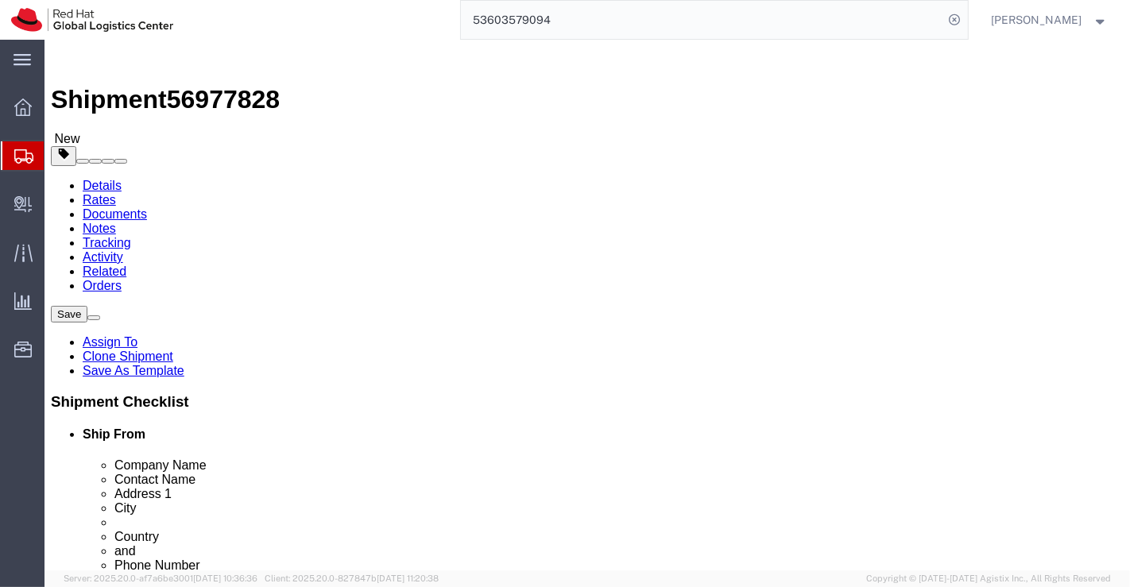
click div "1 x Your Packaging Package Type Select Case(s) Crate(s) Envelope Large Box Medi…"
click icon
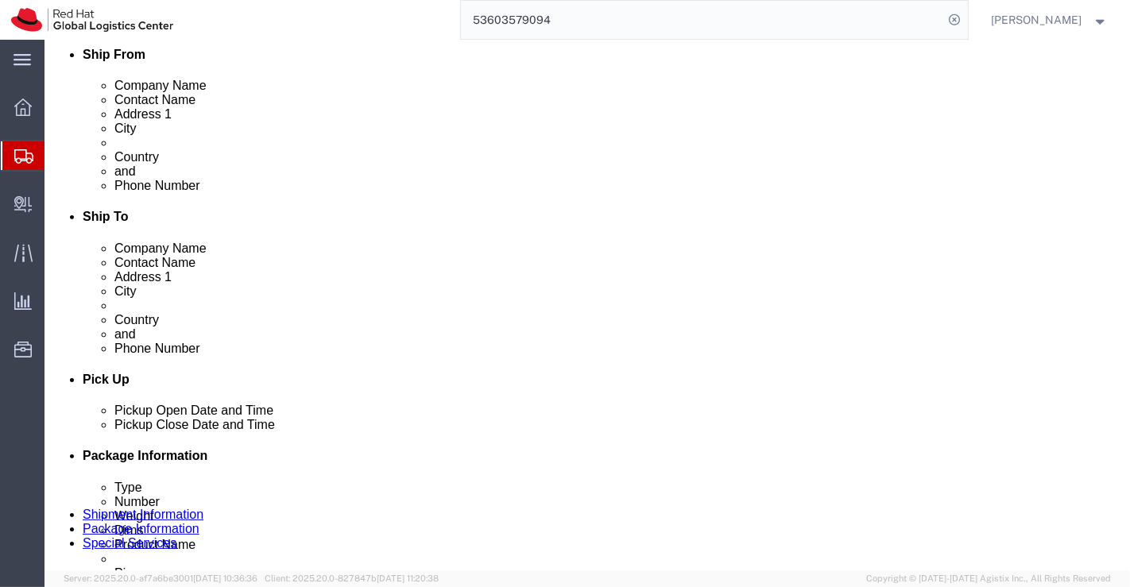
scroll to position [441, 0]
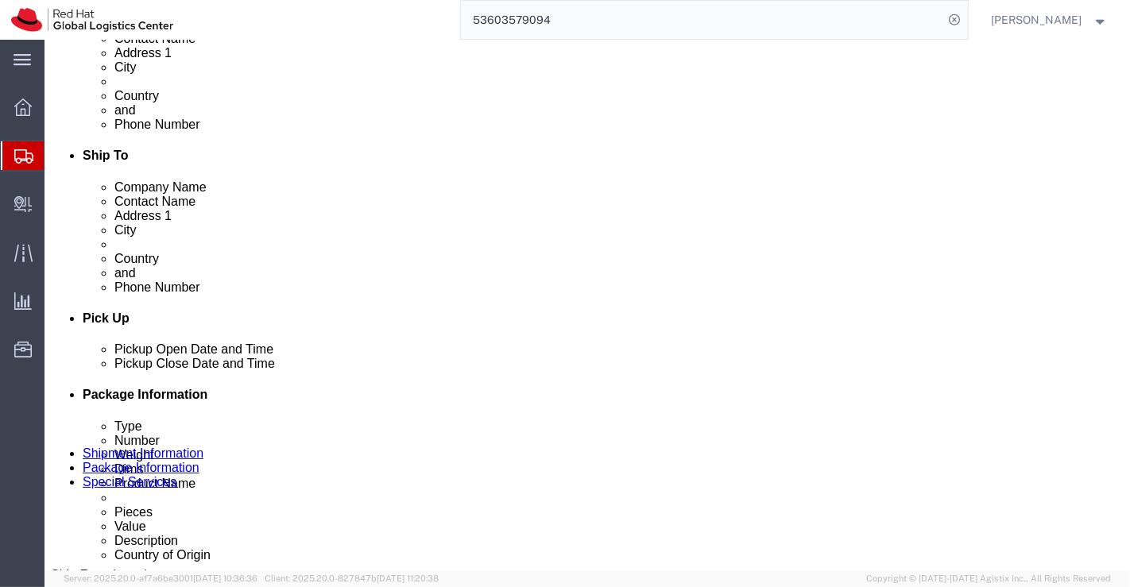
click textarea "RH124 - Courseware (Books)"
type textarea "RH134 - Courseware (Books)"
click div "Shipment Notification"
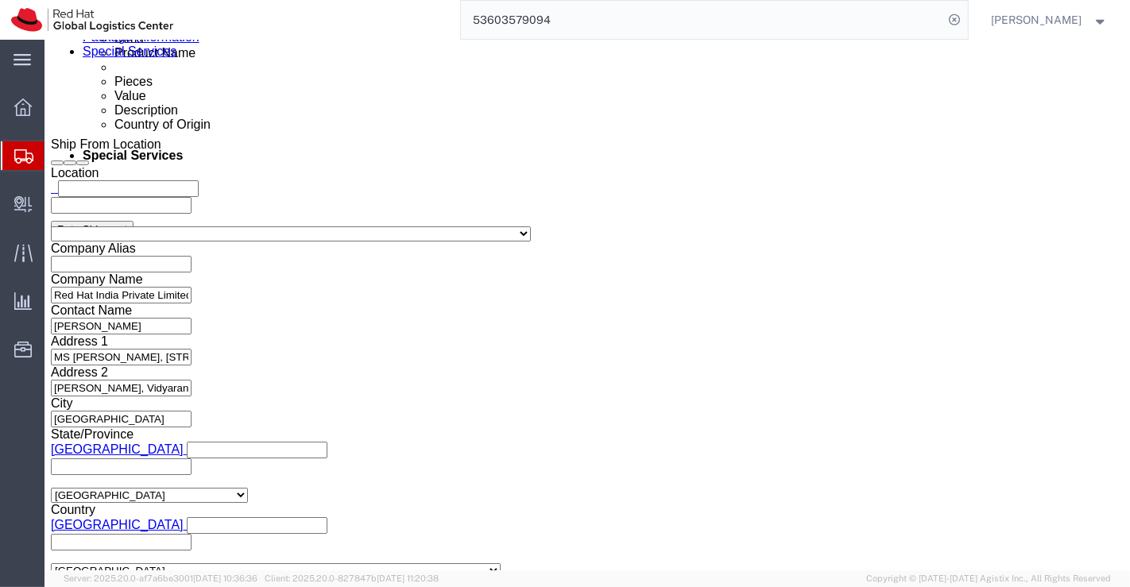
scroll to position [958, 0]
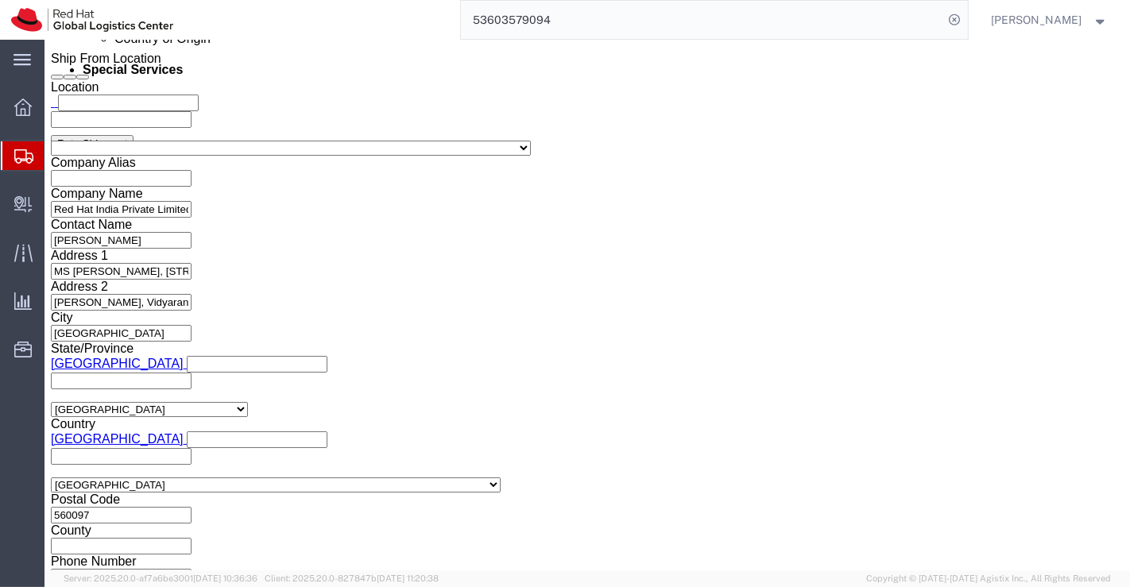
click button "Rate Shipment"
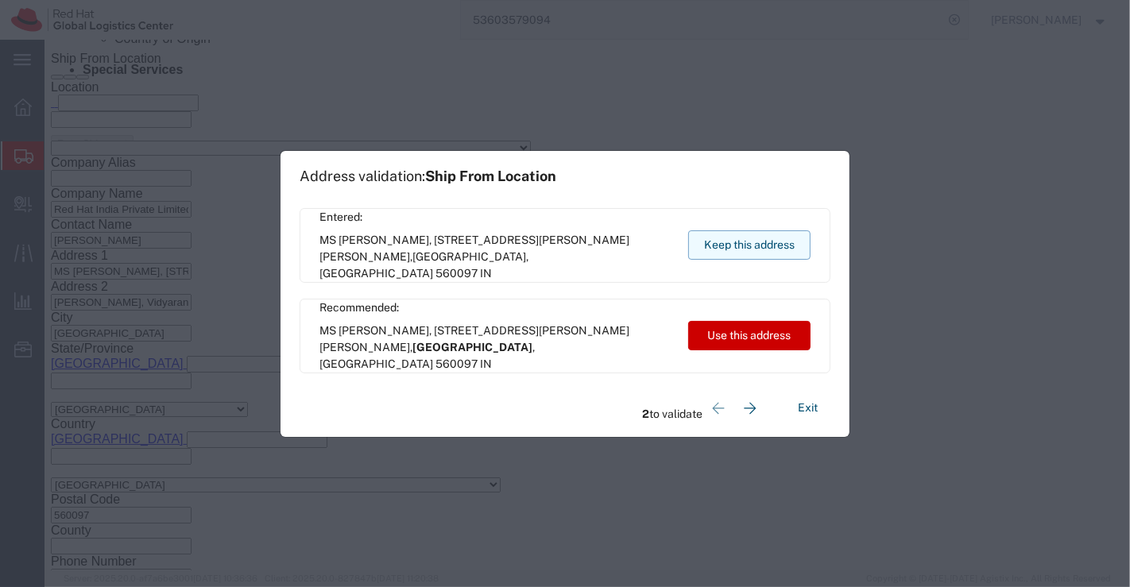
click at [738, 244] on button "Keep this address" at bounding box center [749, 244] width 122 height 29
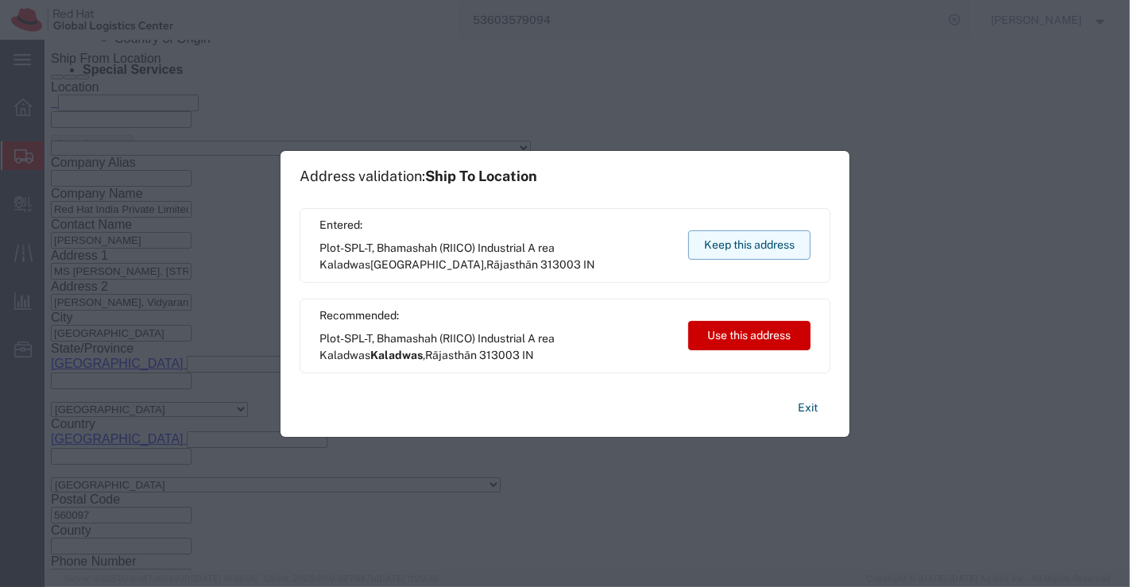
click at [734, 236] on button "Keep this address" at bounding box center [749, 244] width 122 height 29
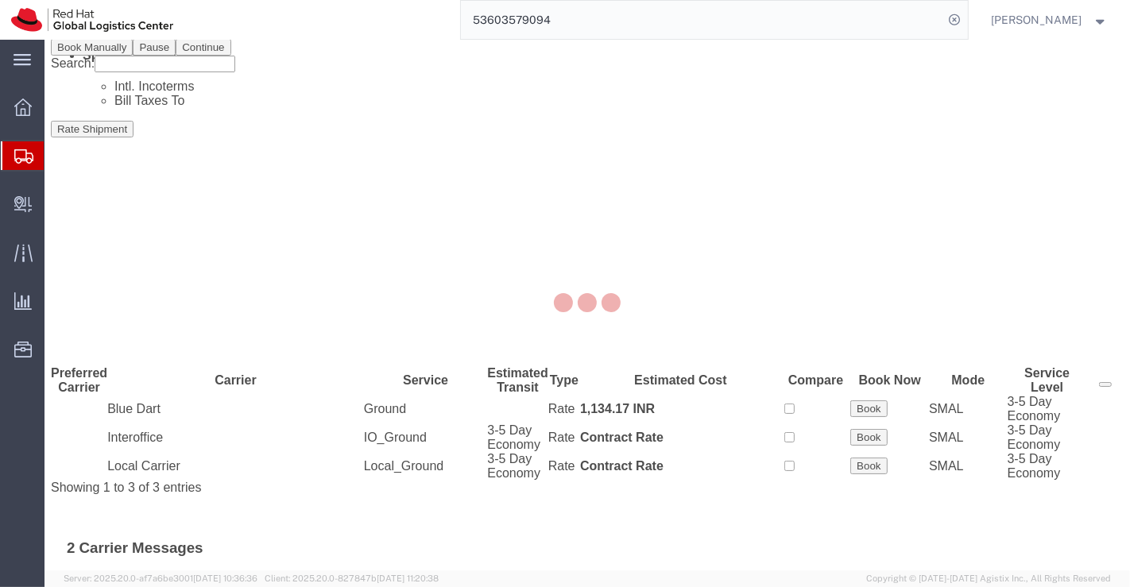
scroll to position [0, 0]
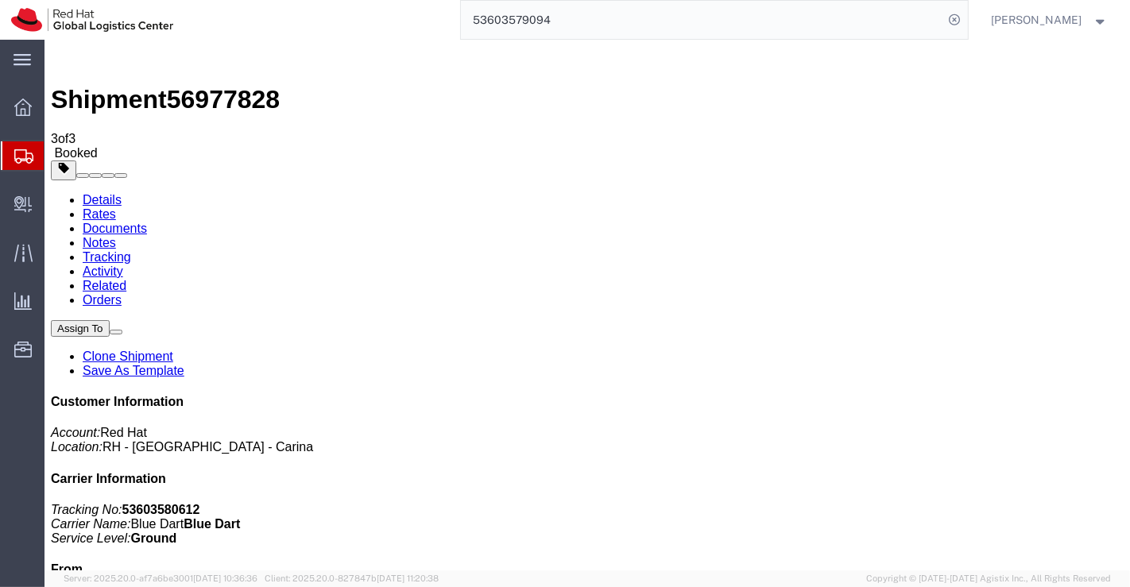
click at [96, 193] on link "Details" at bounding box center [101, 200] width 39 height 14
click link "Schedule pickup request"
drag, startPoint x: 852, startPoint y: 202, endPoint x: 929, endPoint y: 199, distance: 77.1
click p "Tracking No: 53603580612 Carrier Name: Blue Dart Blue Dart Service Level: Ground"
copy b "53603580612"
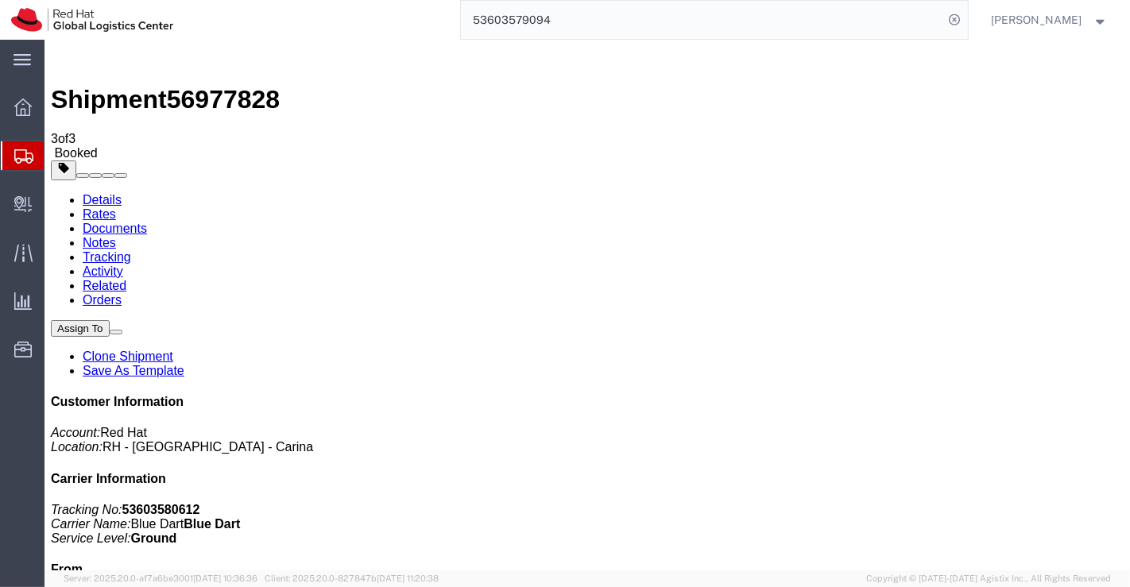
click div "Shipment Detail Ship From Red Hat India Private Limited (Supriya Menon) MS Graf…"
click link "Documents"
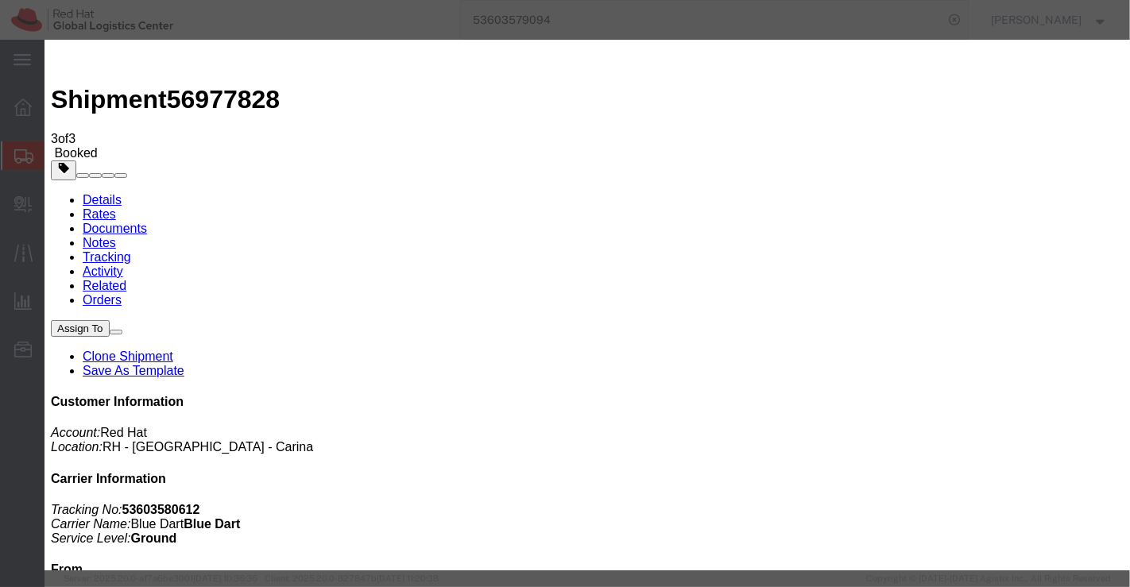
checkbox input "true"
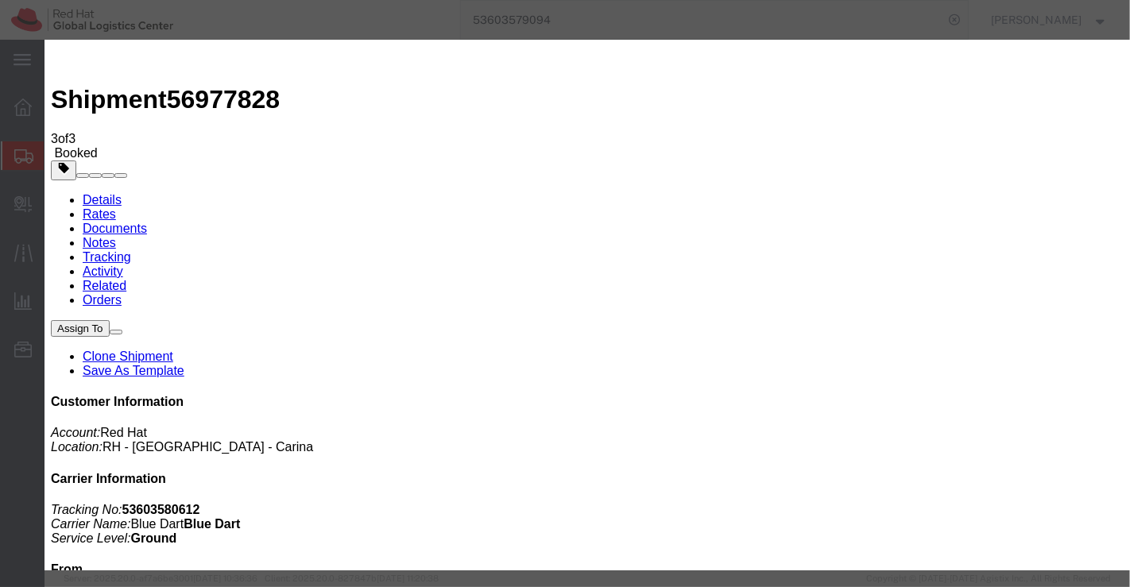
paste input "mohan@msgrafix.in"
type input "mohan@msgrafix.in"
type textarea "Please find the documents."
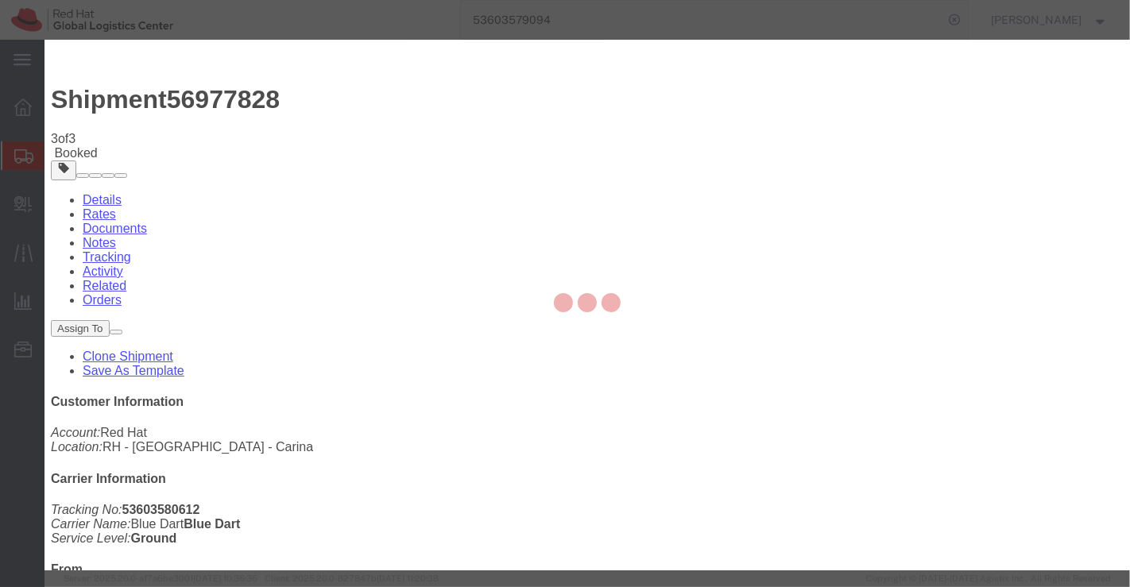
checkbox input "false"
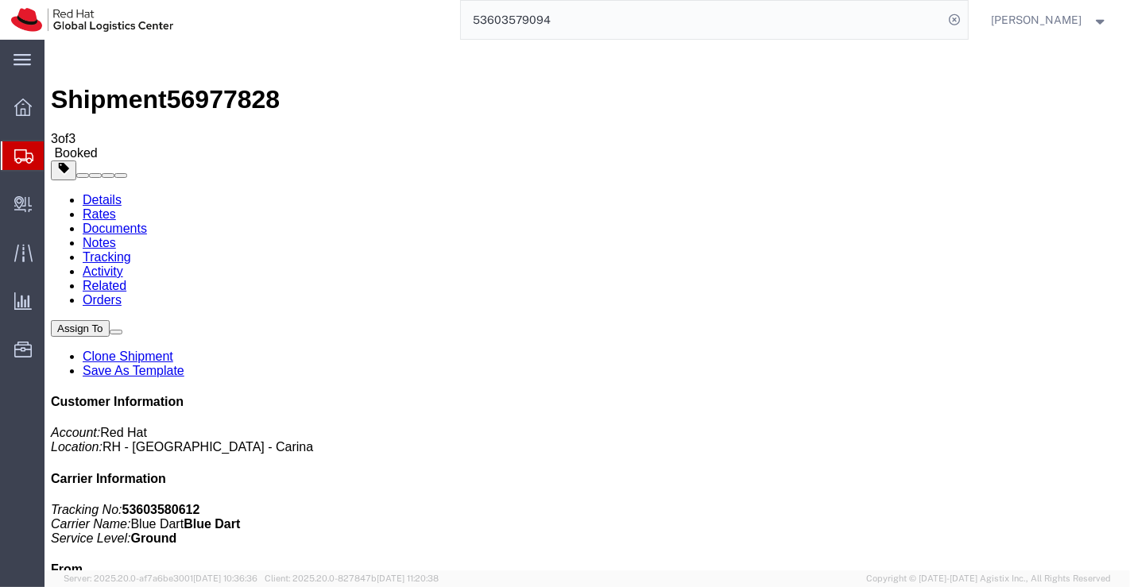
click at [95, 193] on link "Details" at bounding box center [101, 200] width 39 height 14
click div "Leg 1 - Small Parcel"
click link "Clone Shipment"
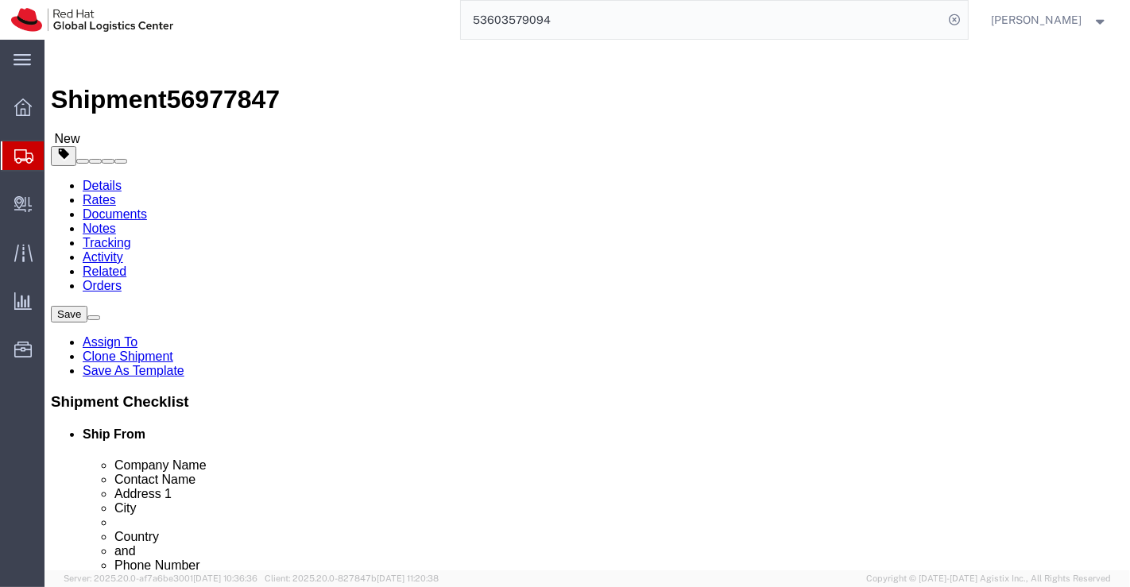
scroll to position [0, 3]
drag, startPoint x: 533, startPoint y: 308, endPoint x: 744, endPoint y: 312, distance: 211.5
click div "Techno India NJR Institute of Technology"
paste input "Rajasthan Centre of Advanced Technology"
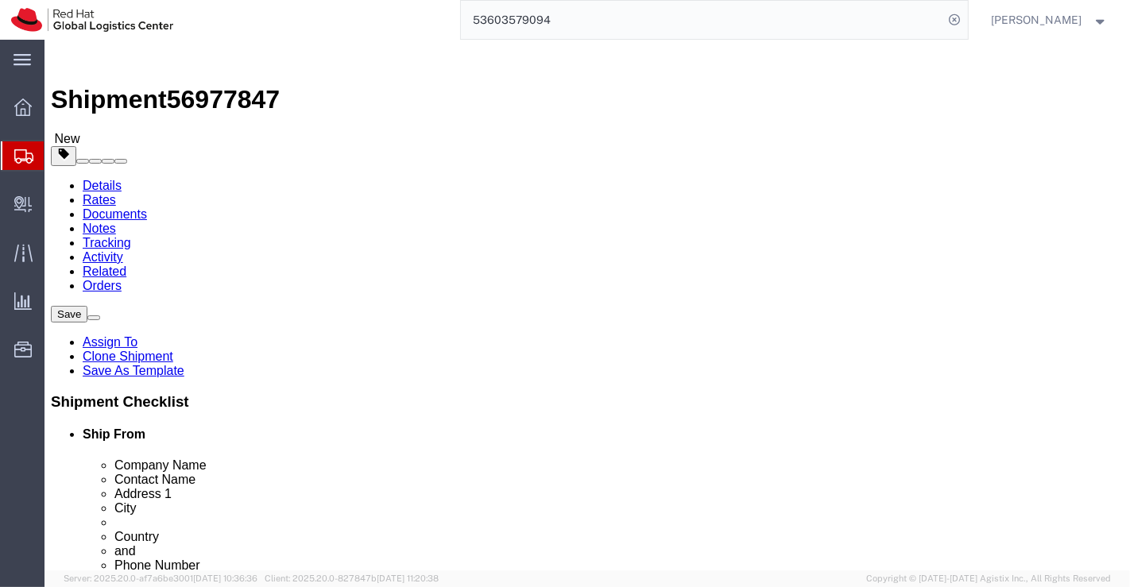
scroll to position [0, 12]
type input "Rajasthan Centre of Advanced Technology"
drag, startPoint x: 680, startPoint y: 338, endPoint x: 533, endPoint y: 339, distance: 146.2
click input "Jitendra Singh Chaudhary"
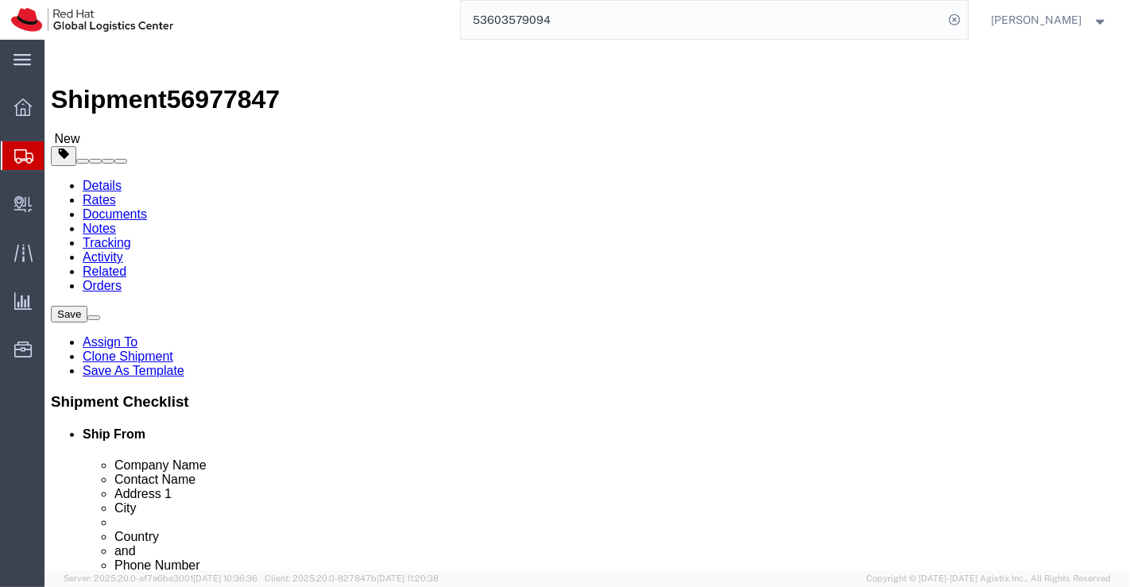
paste input "Mr. Pawan Khatri"
type input "Mr. Pawan Khatri"
drag, startPoint x: 529, startPoint y: 366, endPoint x: 761, endPoint y: 362, distance: 231.3
click div "Ship To Location Location Select Select My Profile Location RH - Amsterdam - MS…"
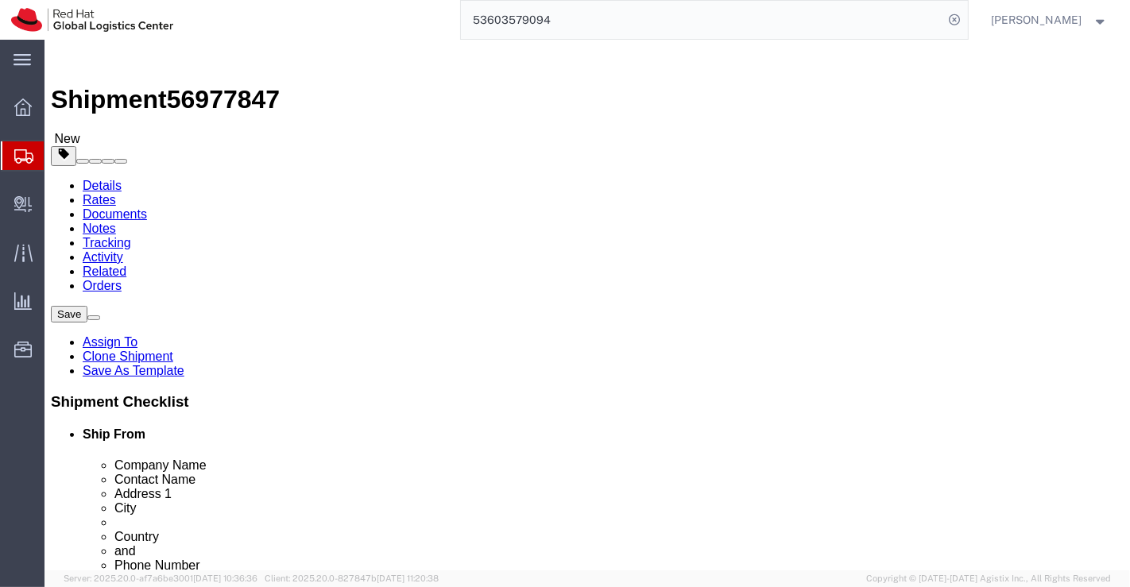
scroll to position [0, 0]
paste input "Soochna Kendra, Near Trauma Centre,"
type input "Soochna Kendra, Near Trauma Centre"
drag, startPoint x: 618, startPoint y: 399, endPoint x: 500, endPoint y: 401, distance: 118.4
click div "Address 2 Kaladwas"
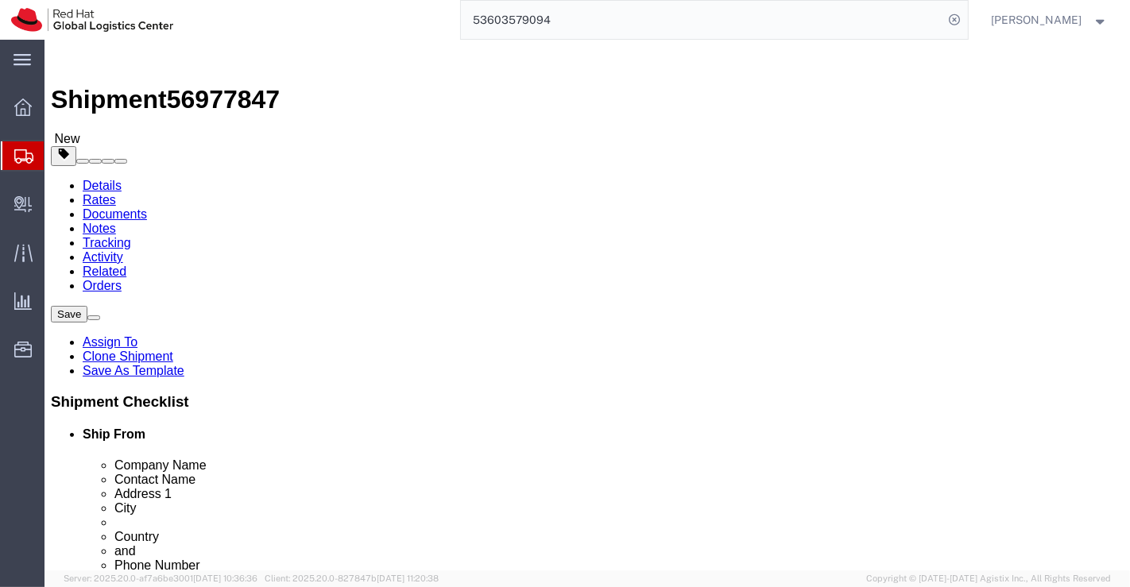
paste input "Opposite SMS Hospital, Tonk Road"
type input "Opposite SMS Hospital, Tonk Road"
drag, startPoint x: 600, startPoint y: 429, endPoint x: 519, endPoint y: 428, distance: 81.1
click div "Udaipur"
paste input "Jaipur"
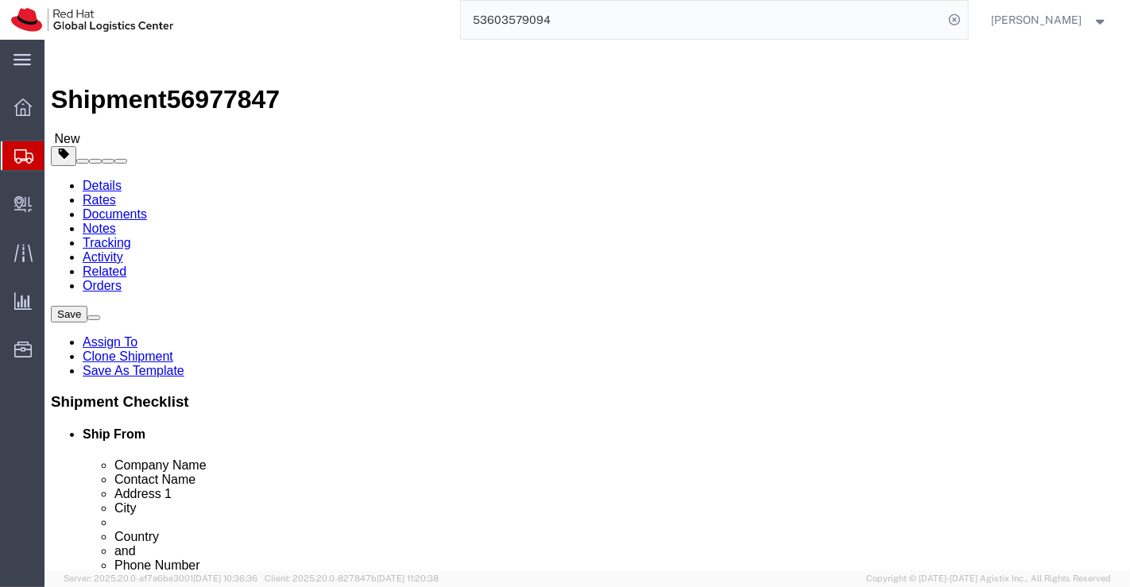
type input "Jaipur"
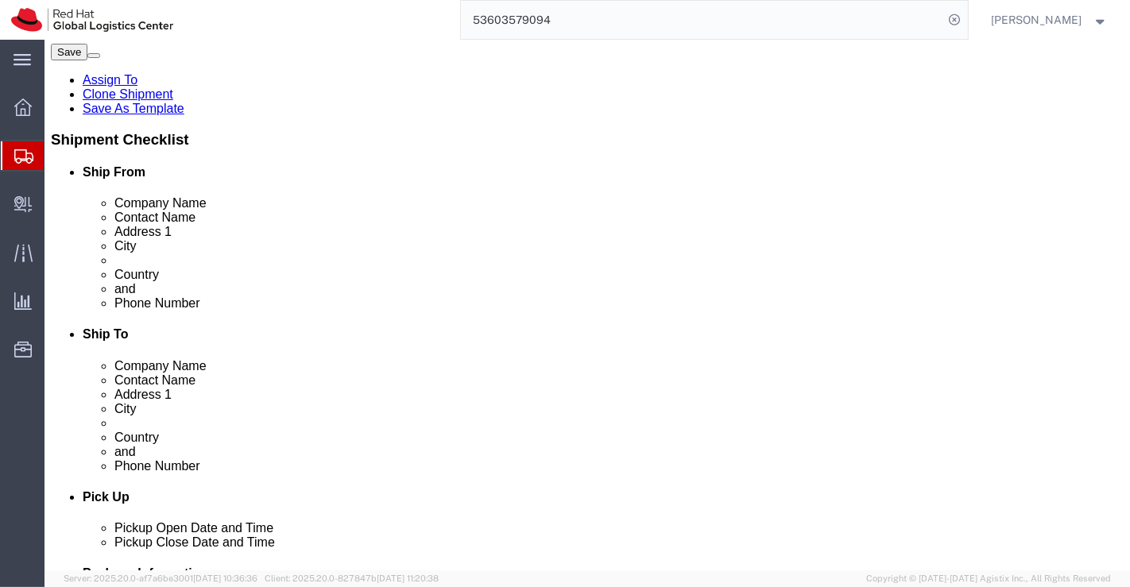
drag, startPoint x: 581, startPoint y: 525, endPoint x: 492, endPoint y: 525, distance: 89.0
click div "Ship From Location Location Select Select My Profile Location RH - Amsterdam - …"
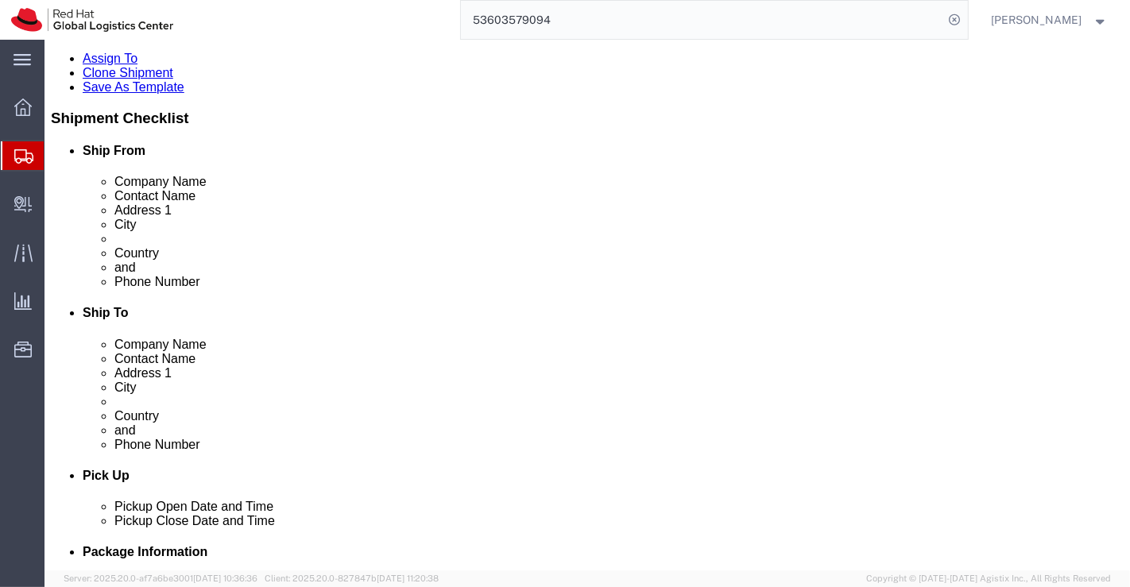
paste input "302001"
type input "302001"
drag, startPoint x: 644, startPoint y: 267, endPoint x: 522, endPoint y: 272, distance: 121.7
click div "9079722739"
paste input "9783696999"
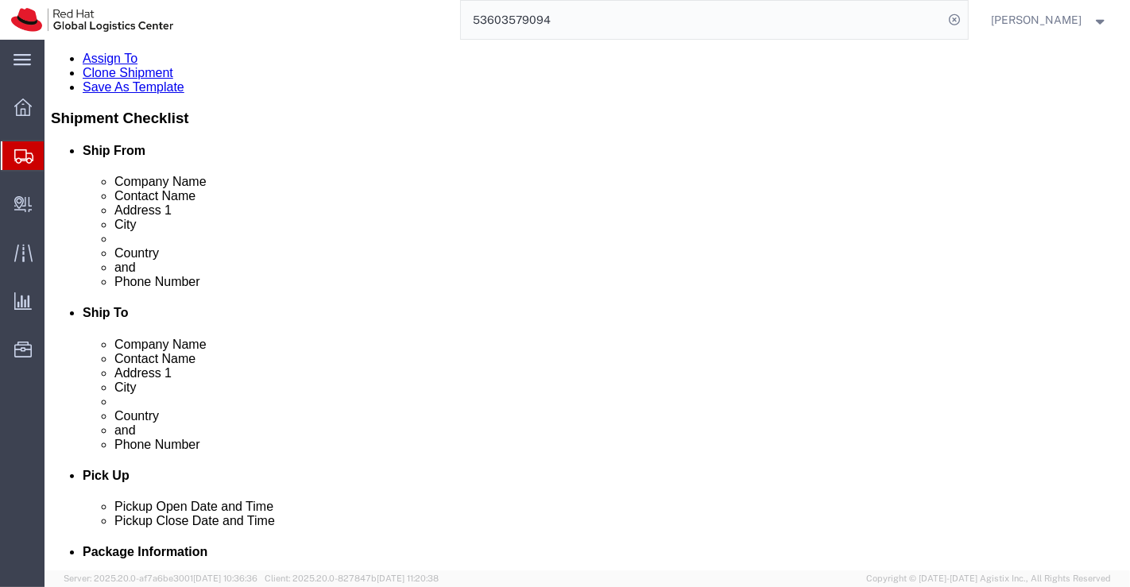
type input "9783696999"
drag, startPoint x: 674, startPoint y: 300, endPoint x: 558, endPoint y: 316, distance: 117.0
click div "Location Select Select My Profile Location RH - Amsterdam - MSO RH - Amsterdam …"
checkbox input "false"
paste input "pawankhatri2008@gmail.com"
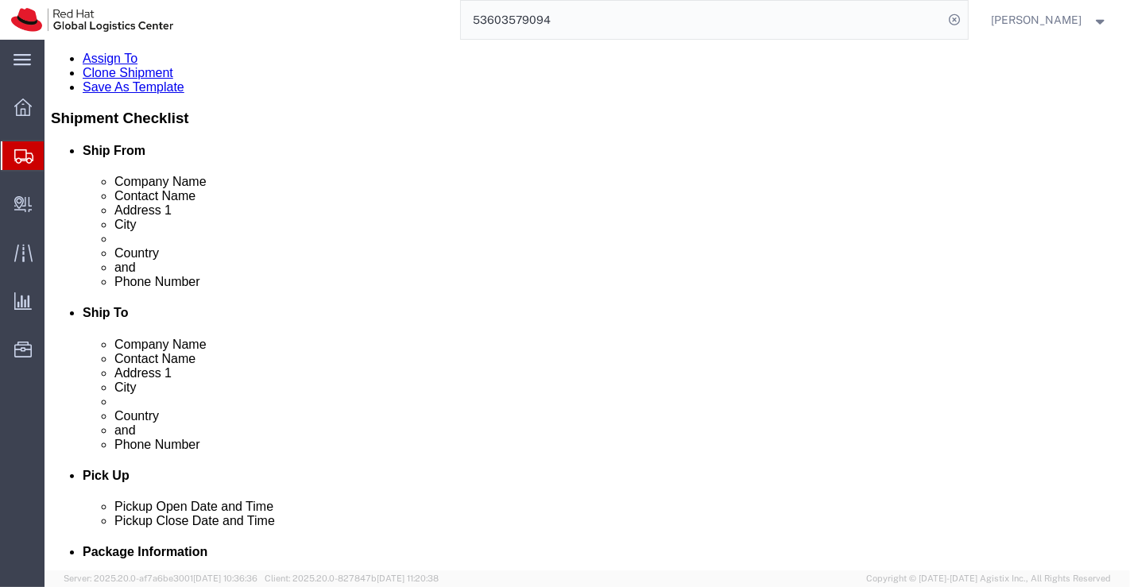
type input "pawankhatri2008@gmail.com"
checkbox input "true"
click div "Pickup Date and Time"
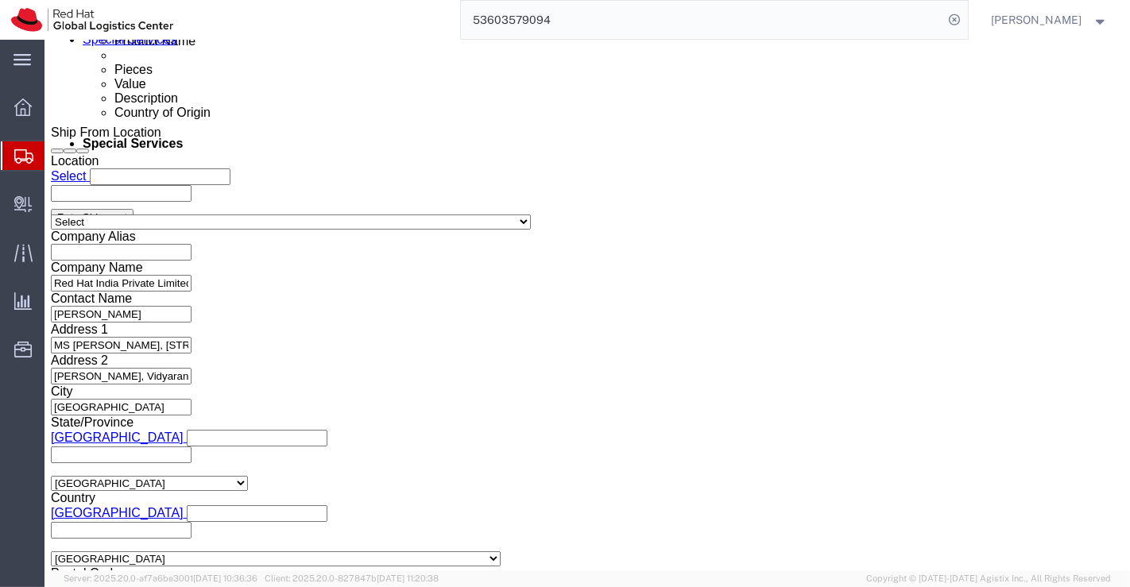
scroll to position [901, 0]
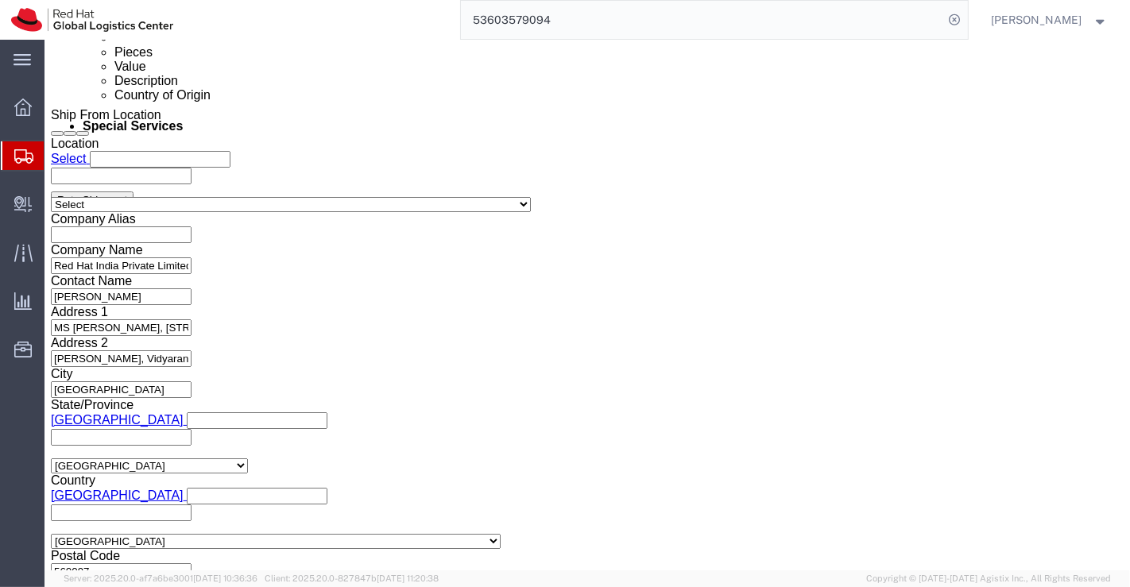
click icon "button"
click button "button"
click icon "button"
click icon
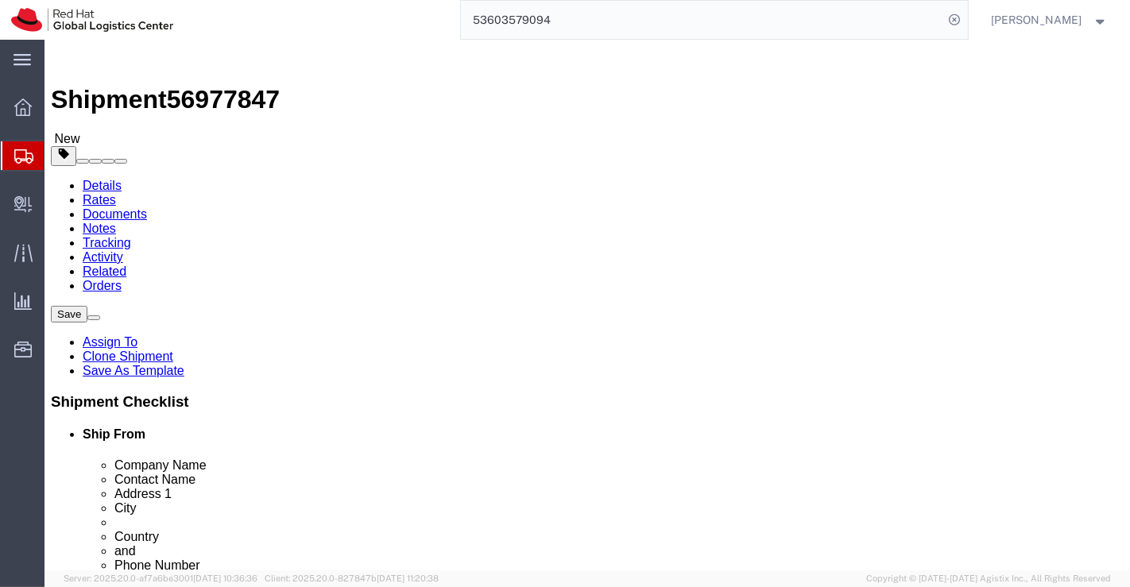
click input "12.00"
type input "11.00"
click input "22.00"
type input "15.00"
click input "15.00"
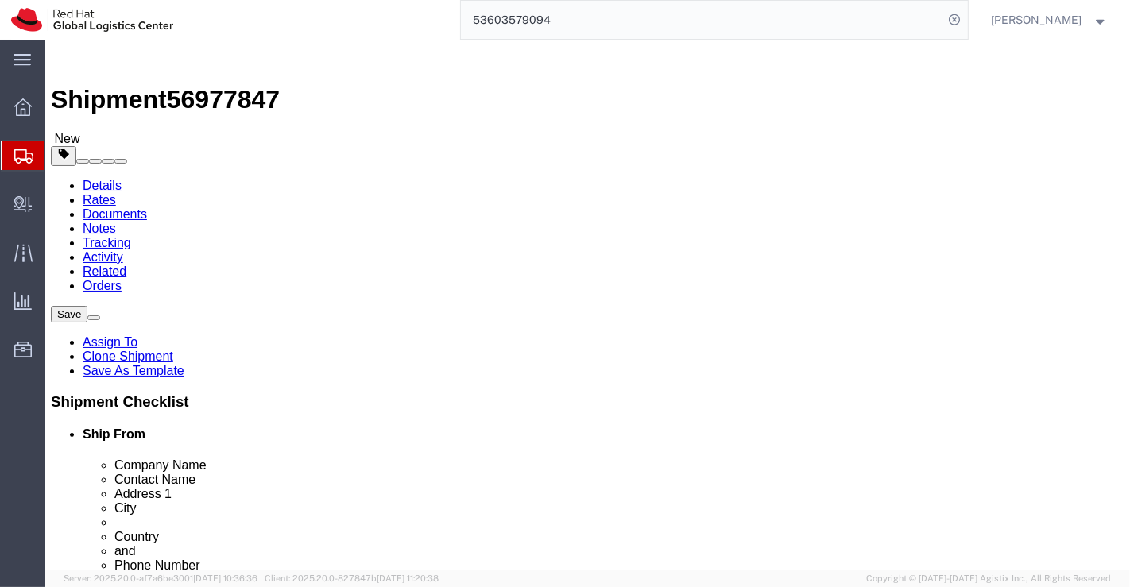
type input "10.00"
click input "11.00"
type input "1"
type input "7.3"
click input "15.00"
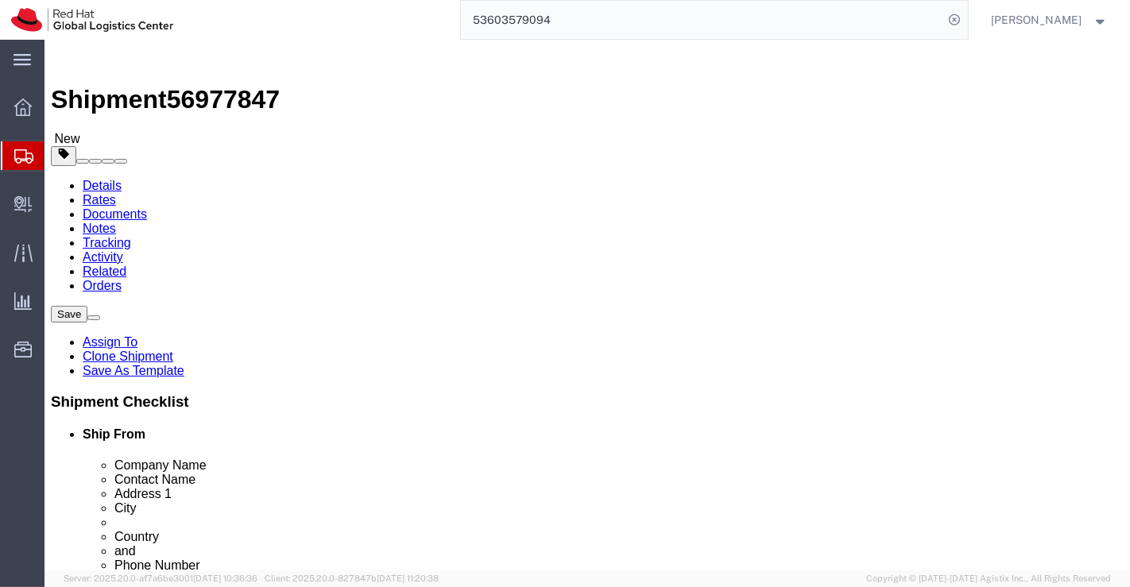
type input "10.00"
click input "20.00"
type input "2"
type input "12.56"
click div "1 x Your Packaging Package Type Select Case(s) Crate(s) Envelope Large Box Medi…"
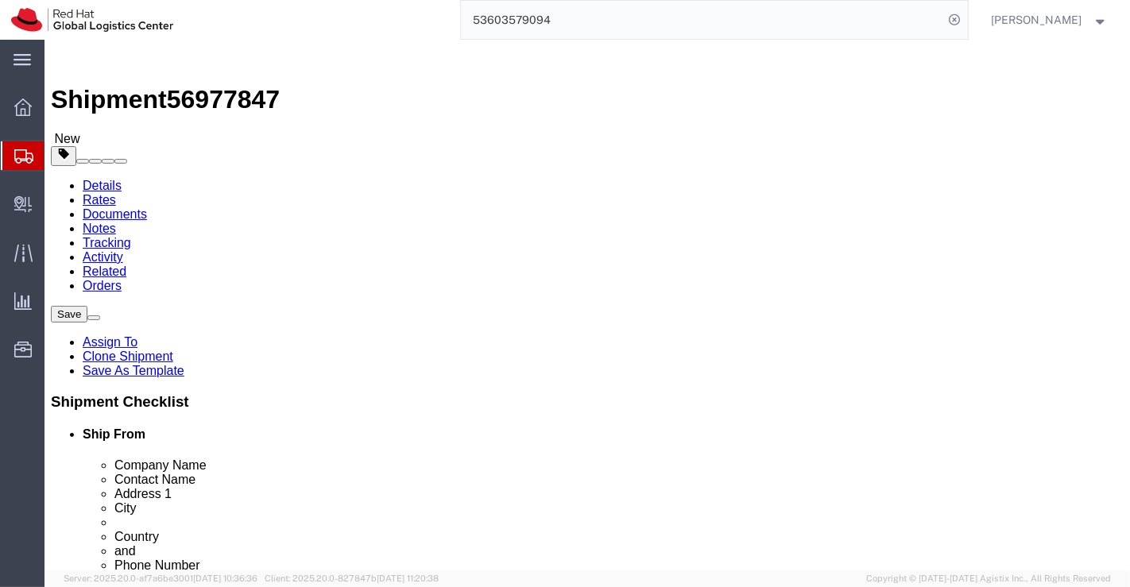
click p "RH134 - Courseware (Books)"
click dd "16.00 Each"
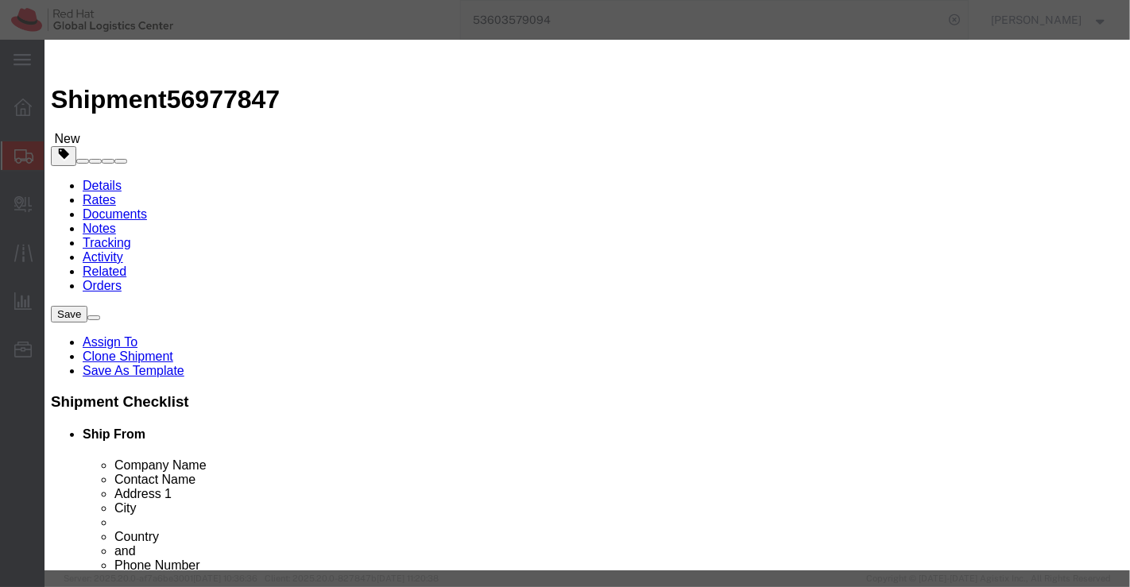
click input "RH134 - Courseware (Books)"
type input "RH124 - Courseware (Books)"
click div "Commodity library Product Name RH124 - Courseware (Books) Pieces 16.00 Select B…"
click input "16.00"
type input "1.00"
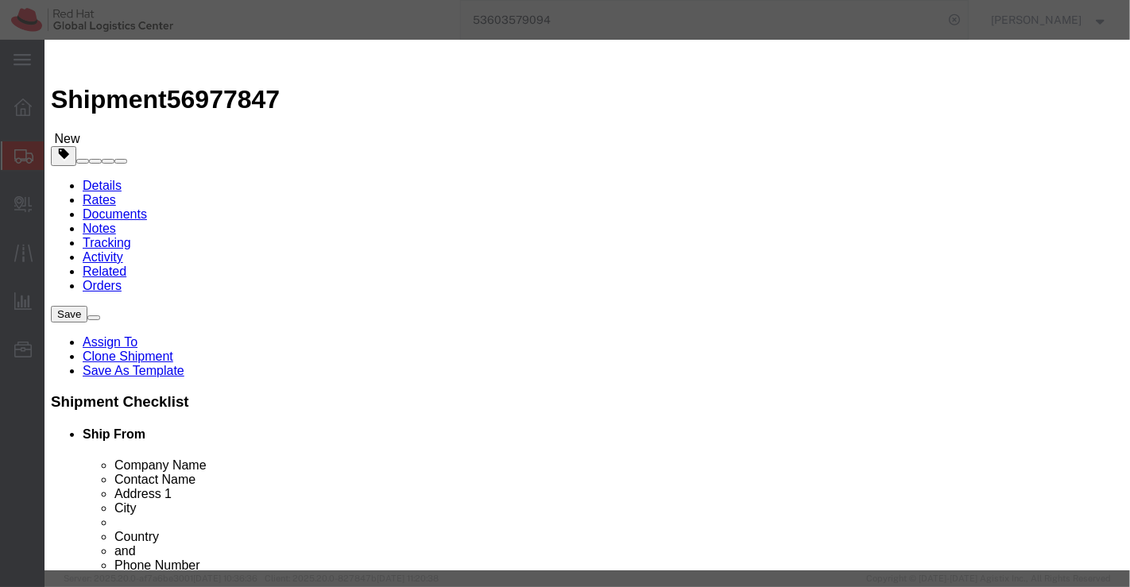
click input "750"
type input "7"
type input "852"
click input "1.00"
type input "10.00"
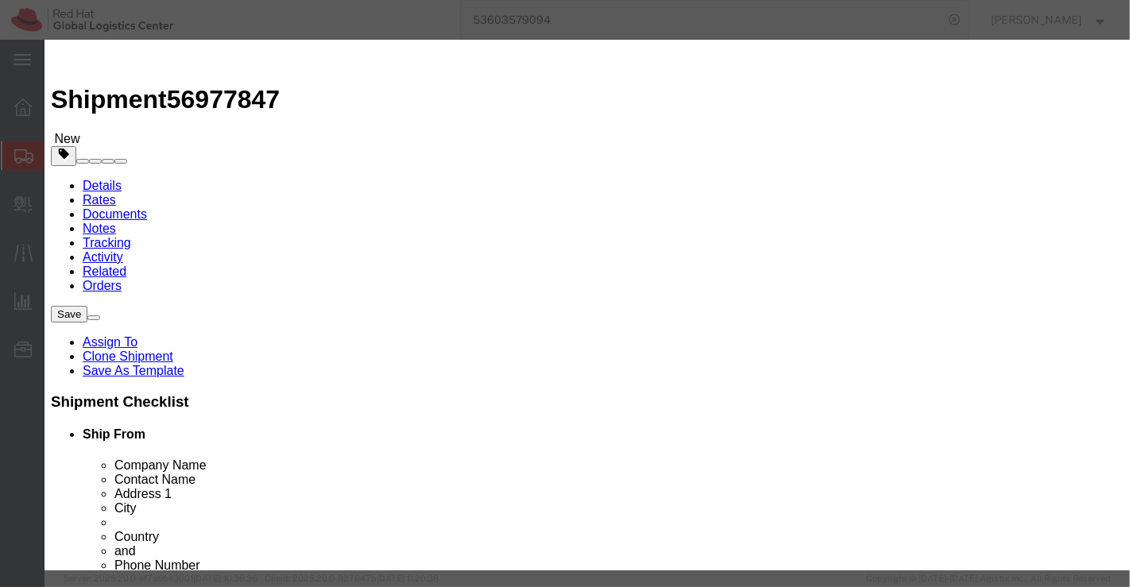
type input "8520"
click h3 "Edit content"
click button "Save & Close"
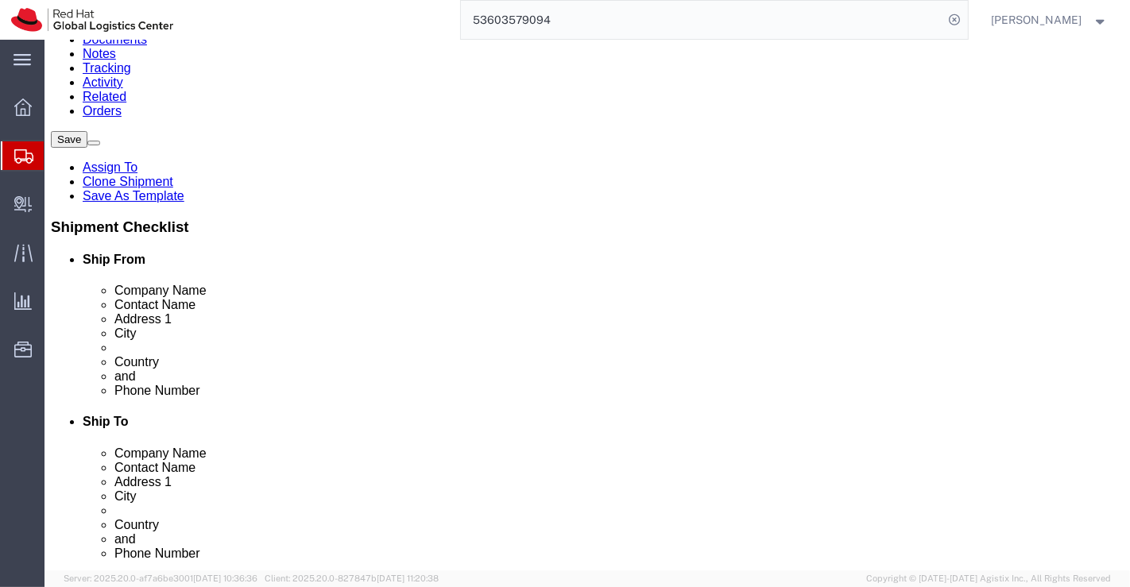
scroll to position [176, 0]
click span "button"
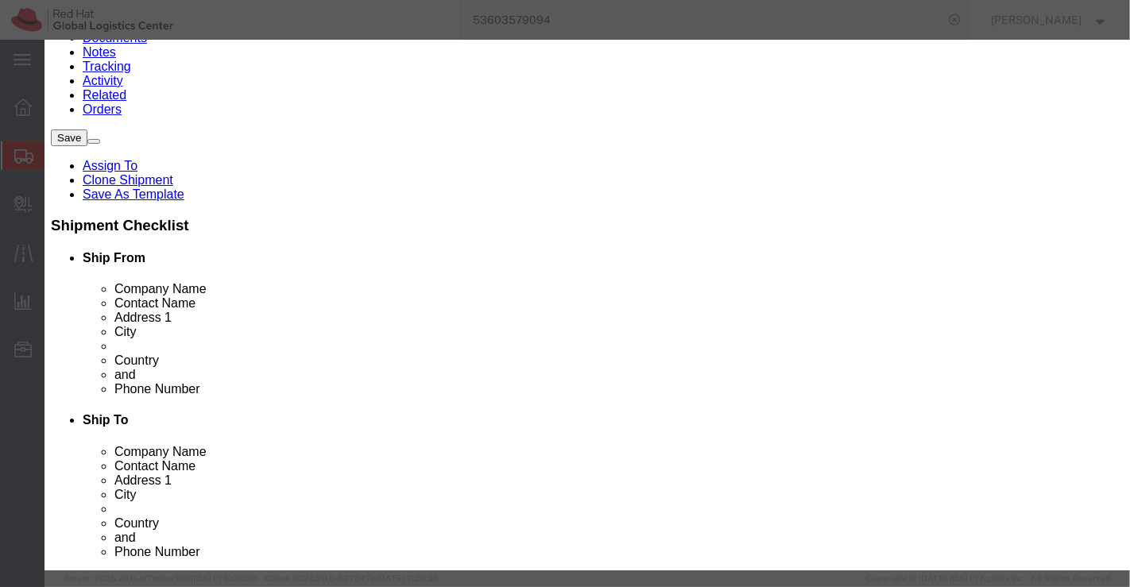
click button "Yes"
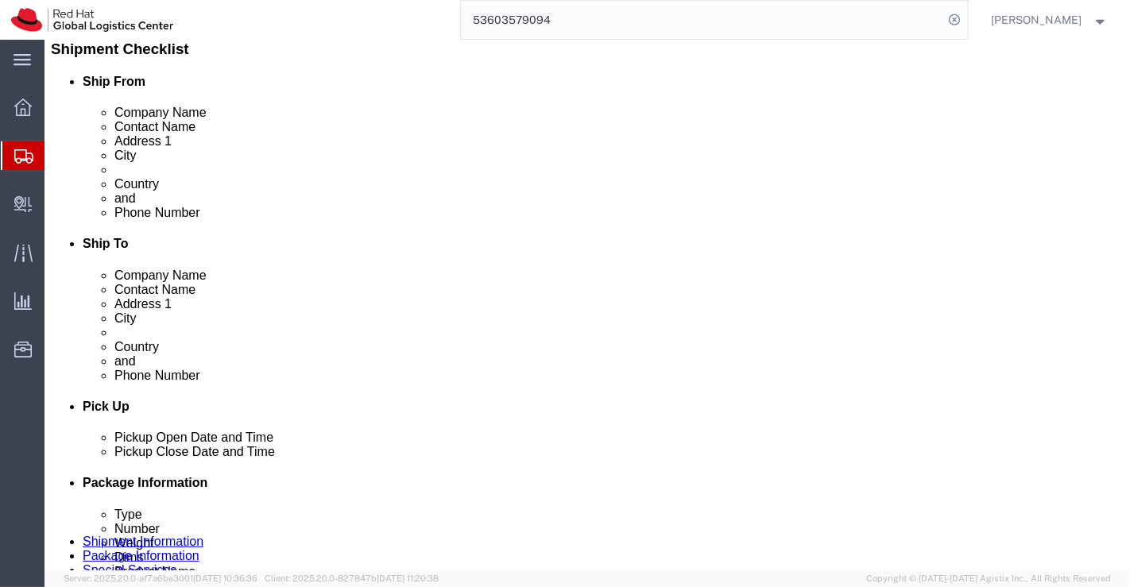
scroll to position [441, 0]
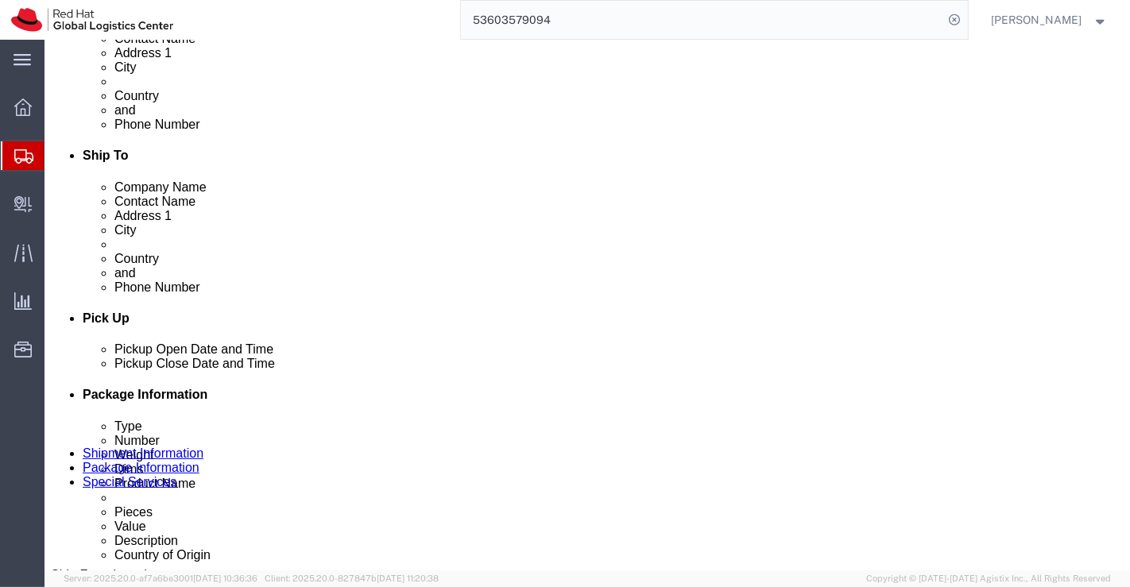
click span "button"
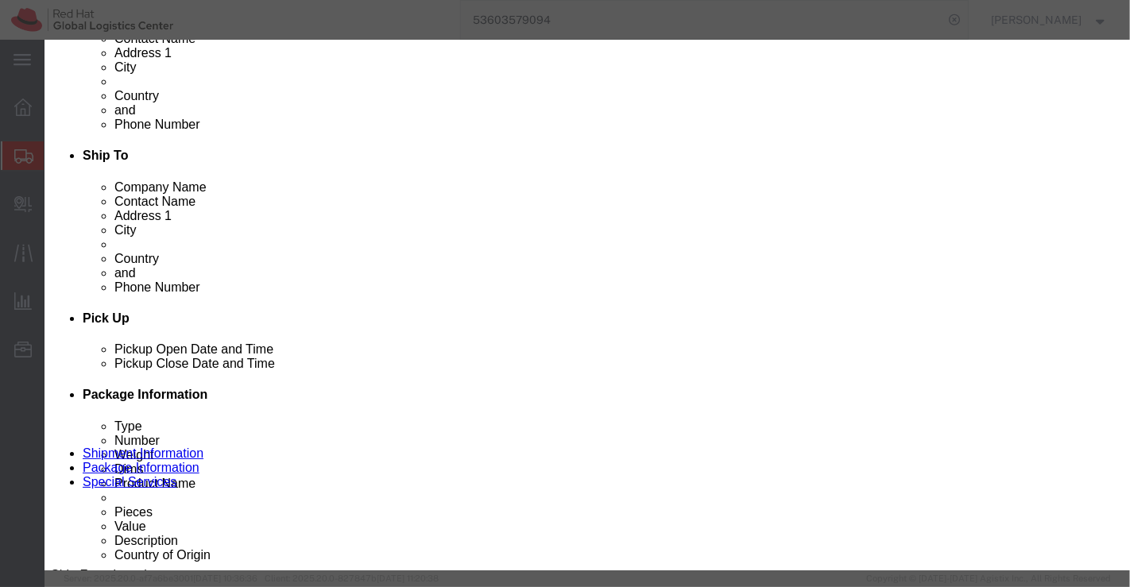
click button "Yes"
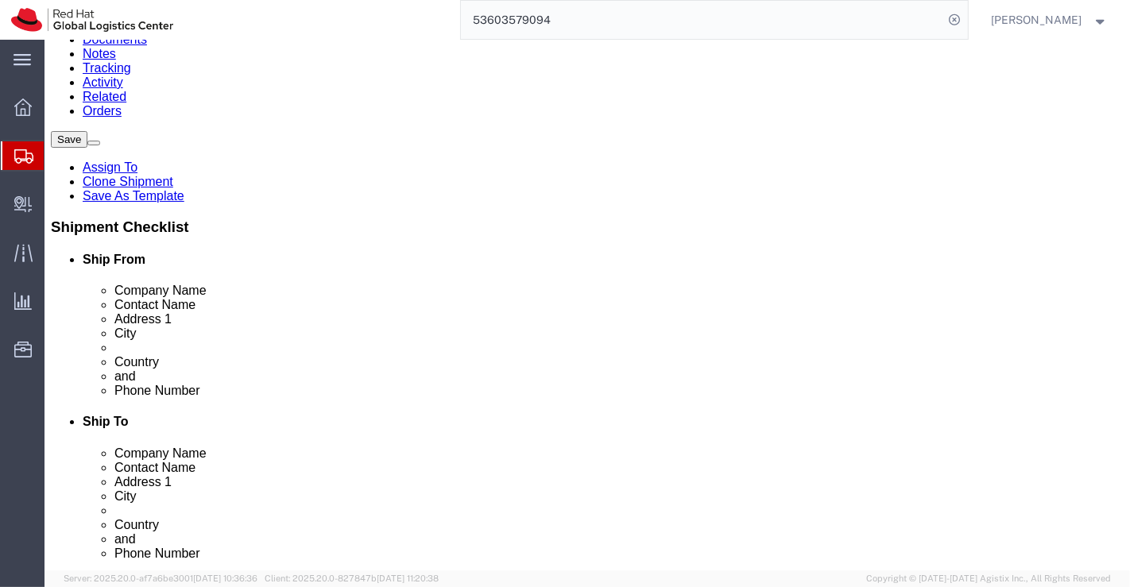
scroll to position [176, 0]
click link "Clone this content"
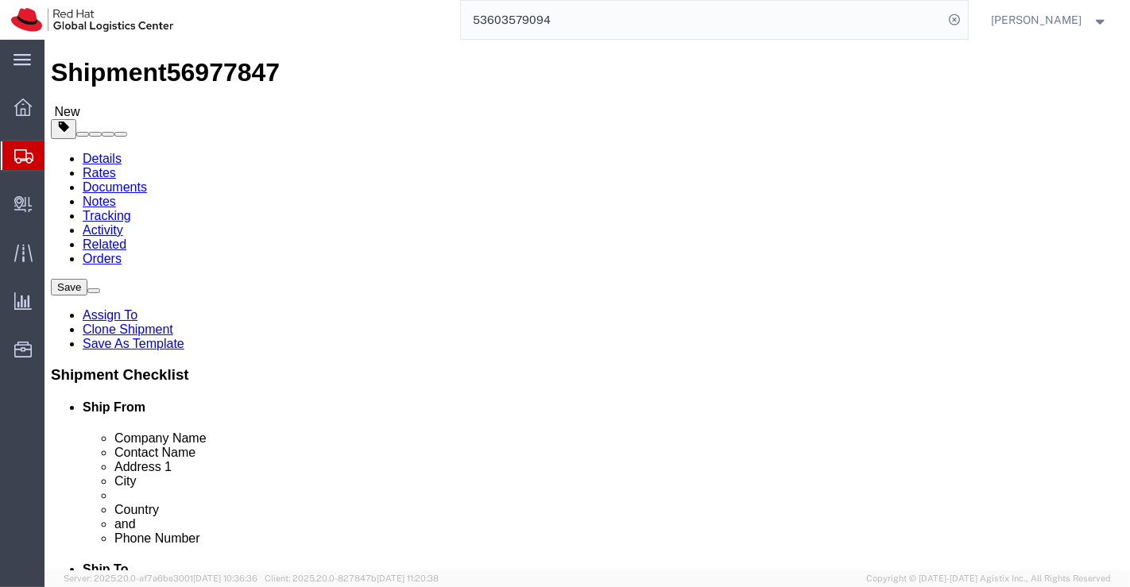
scroll to position [0, 0]
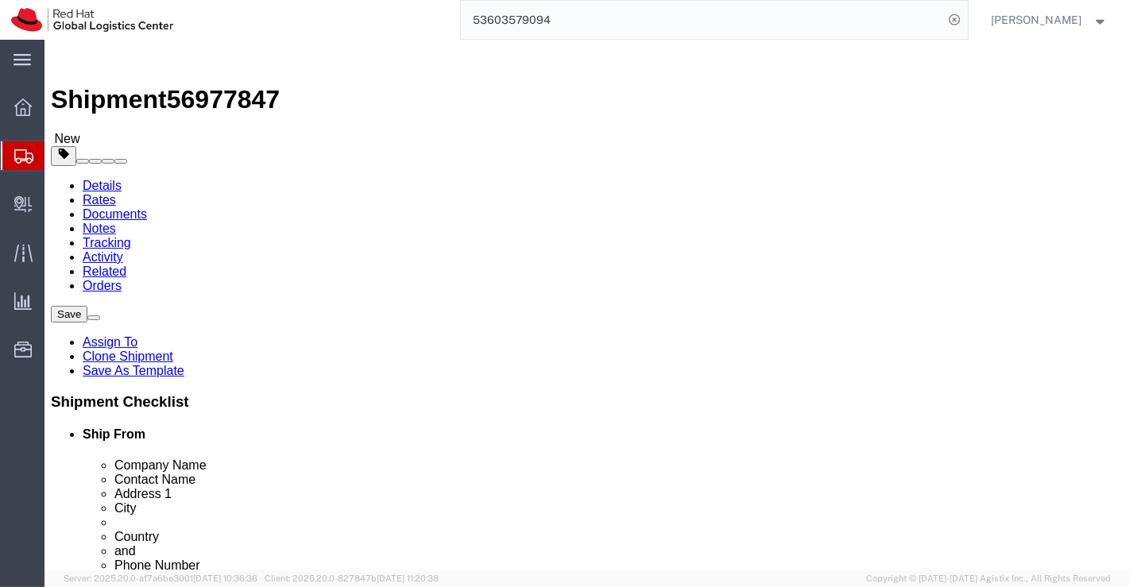
click span "button"
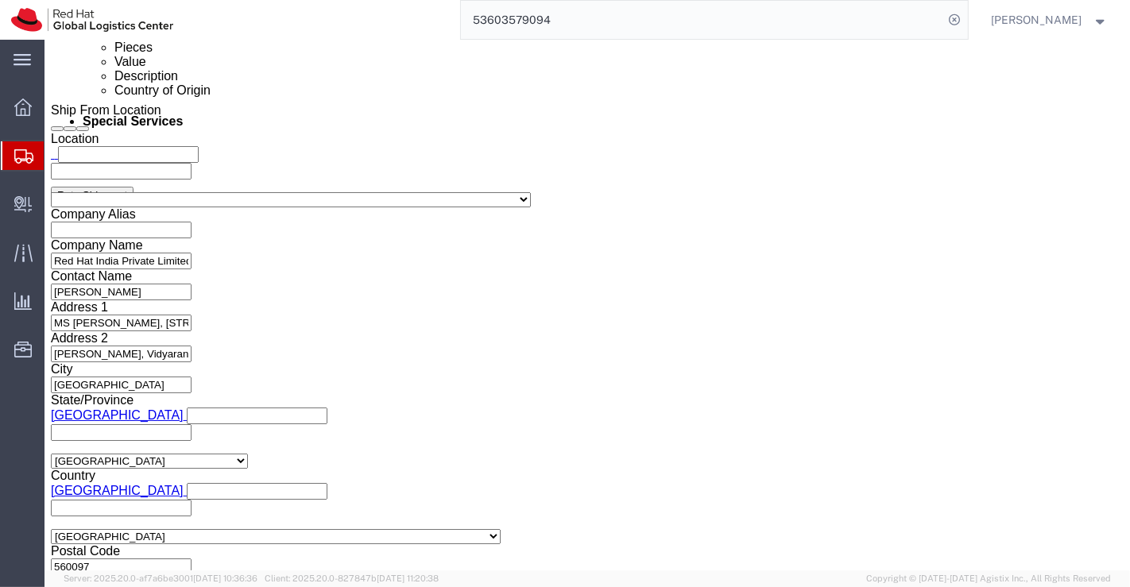
scroll to position [875, 0]
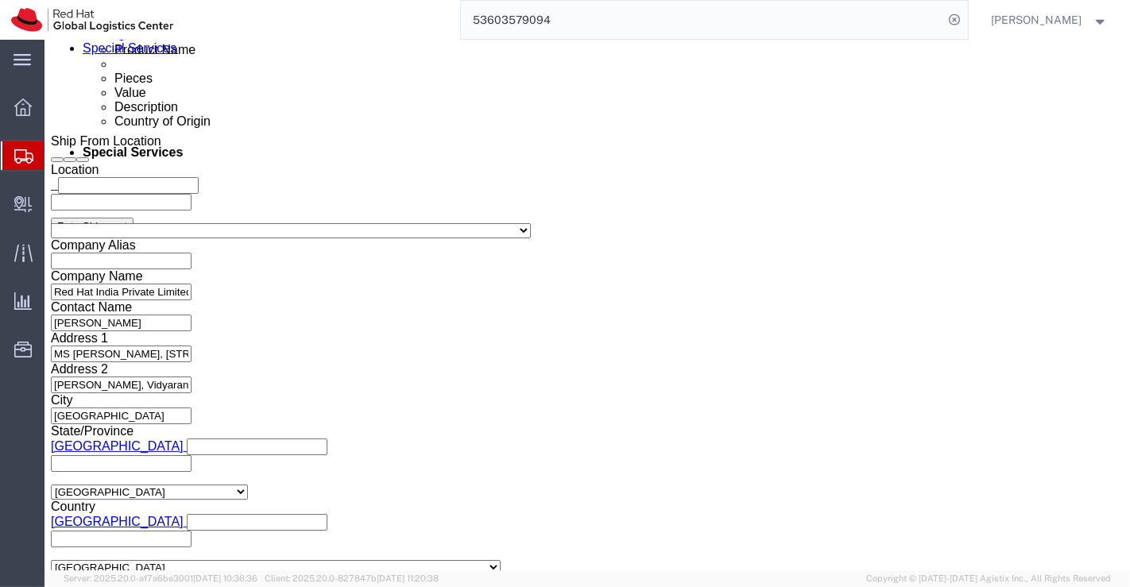
click link "Delete this content"
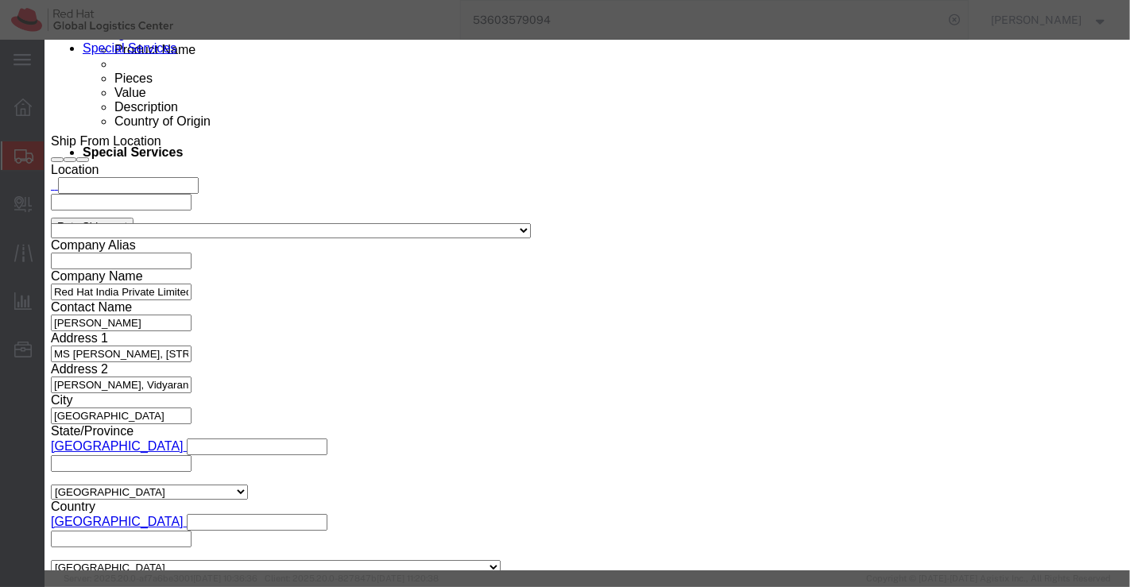
click button "Yes"
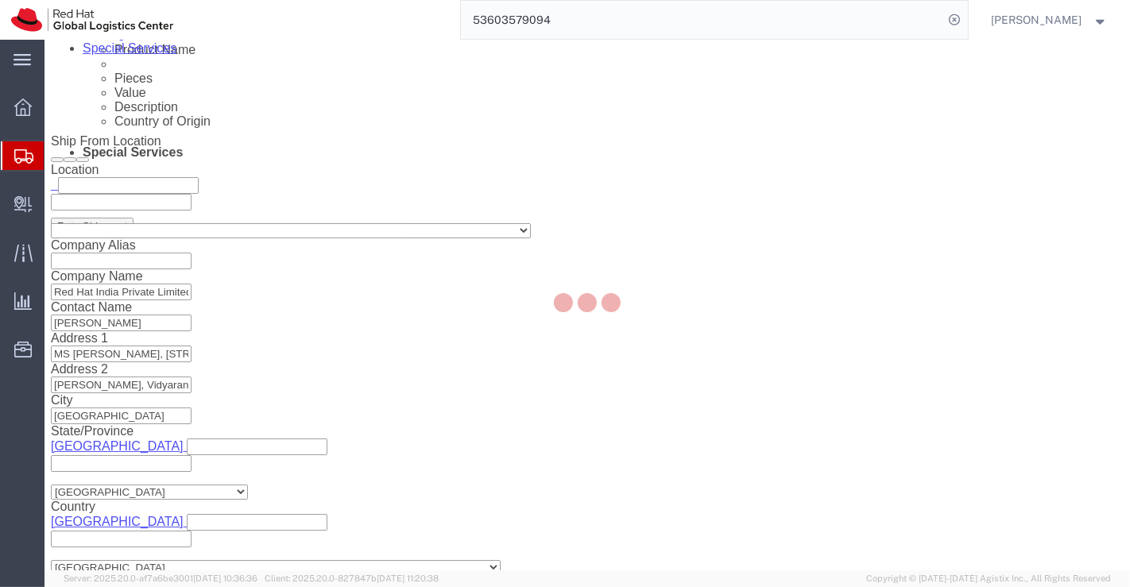
scroll to position [312, 0]
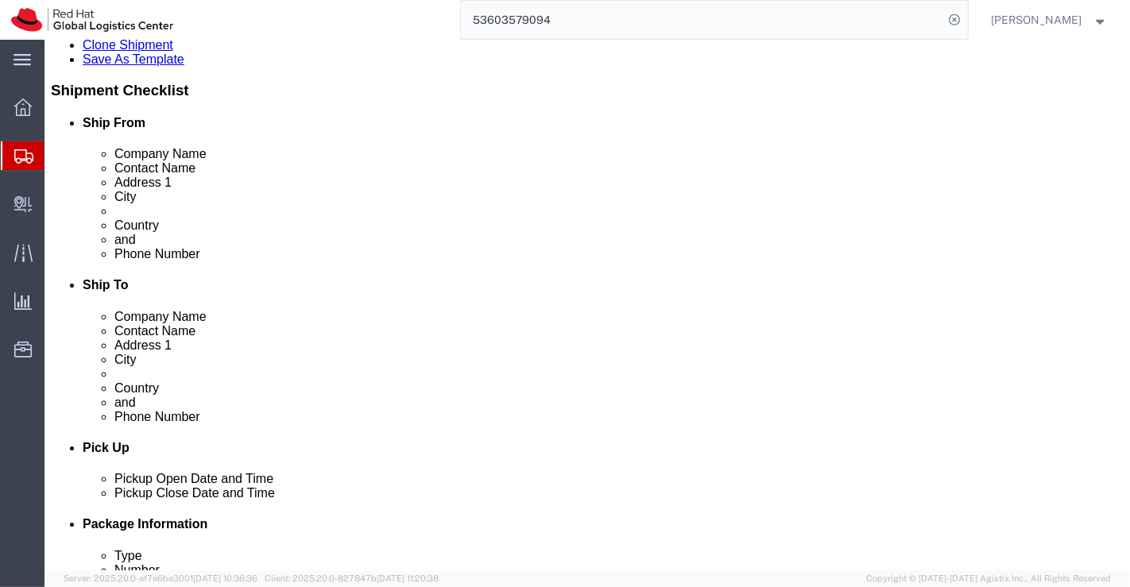
click link "Delete this content"
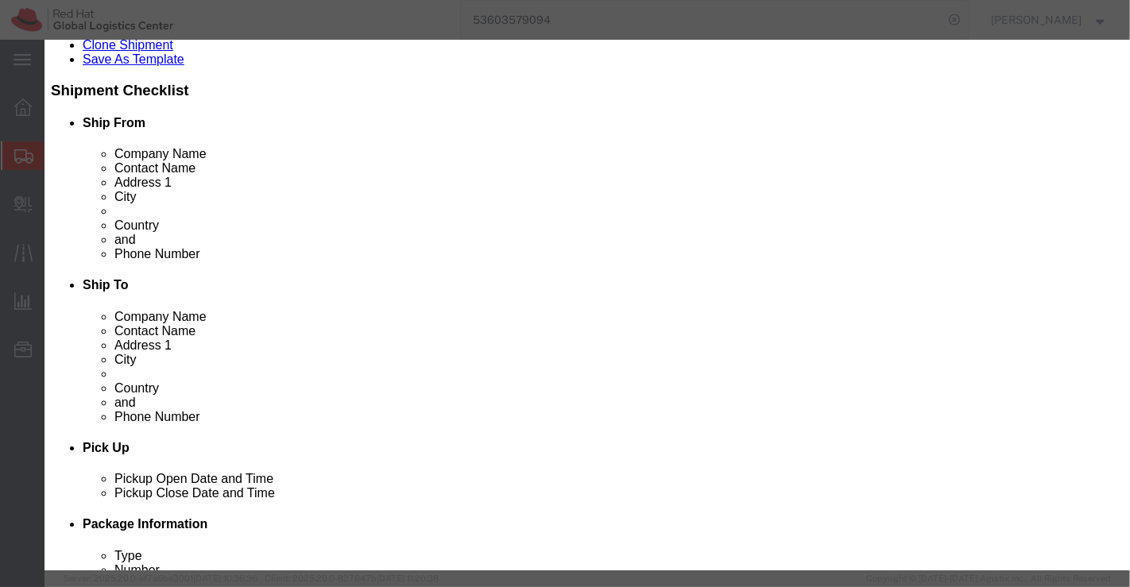
click button "Yes"
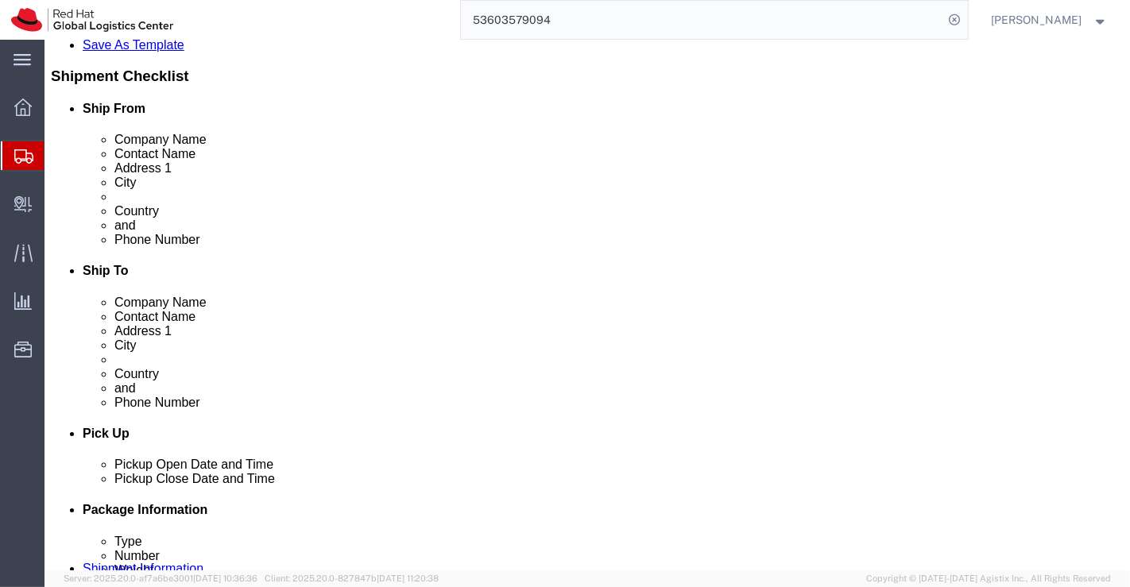
scroll to position [353, 0]
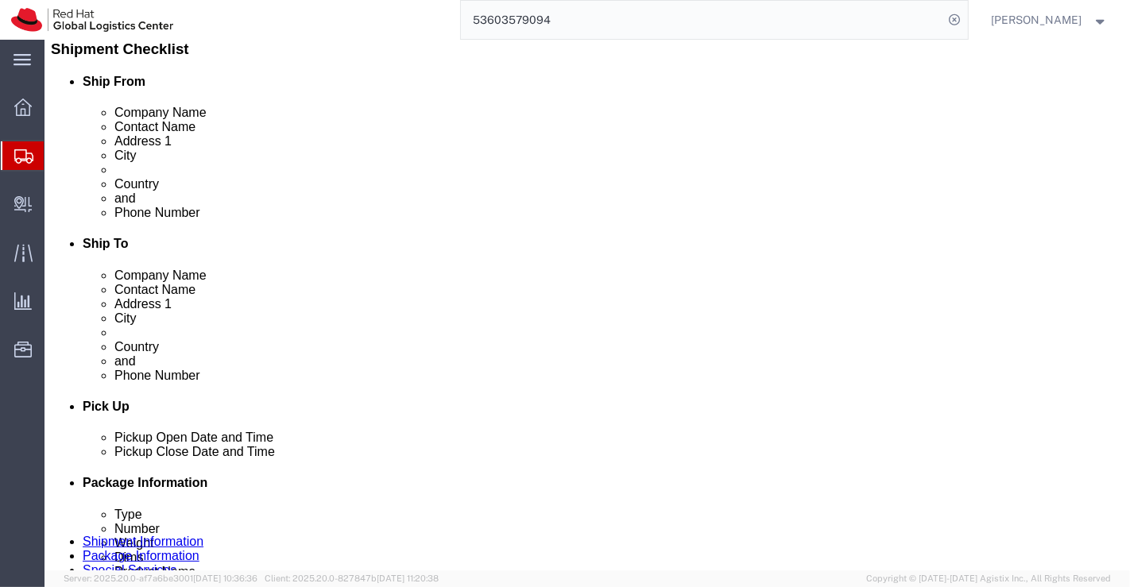
click link "Clone this content"
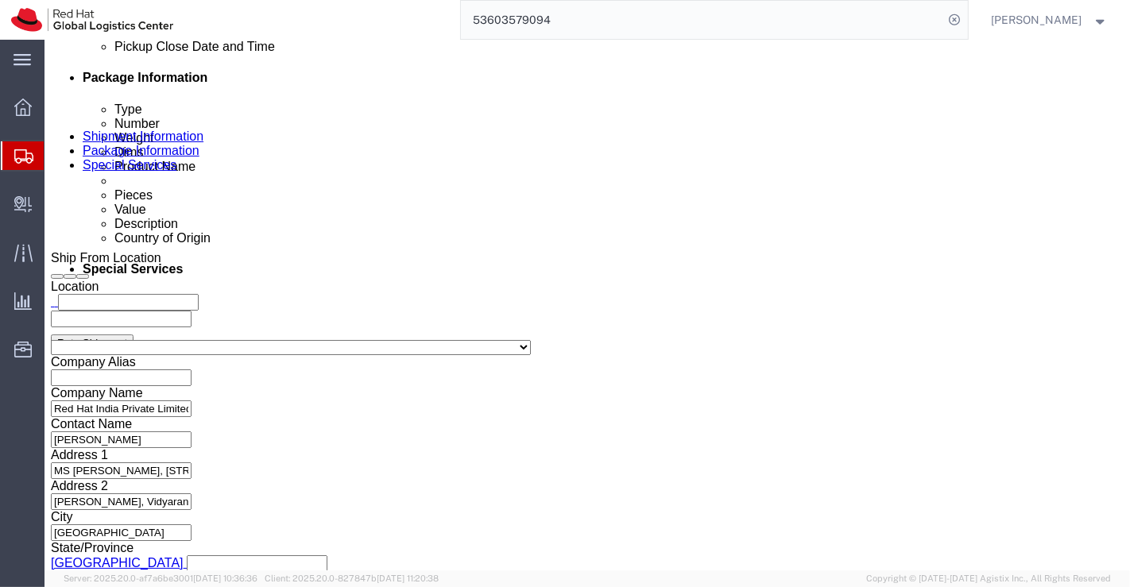
scroll to position [795, 0]
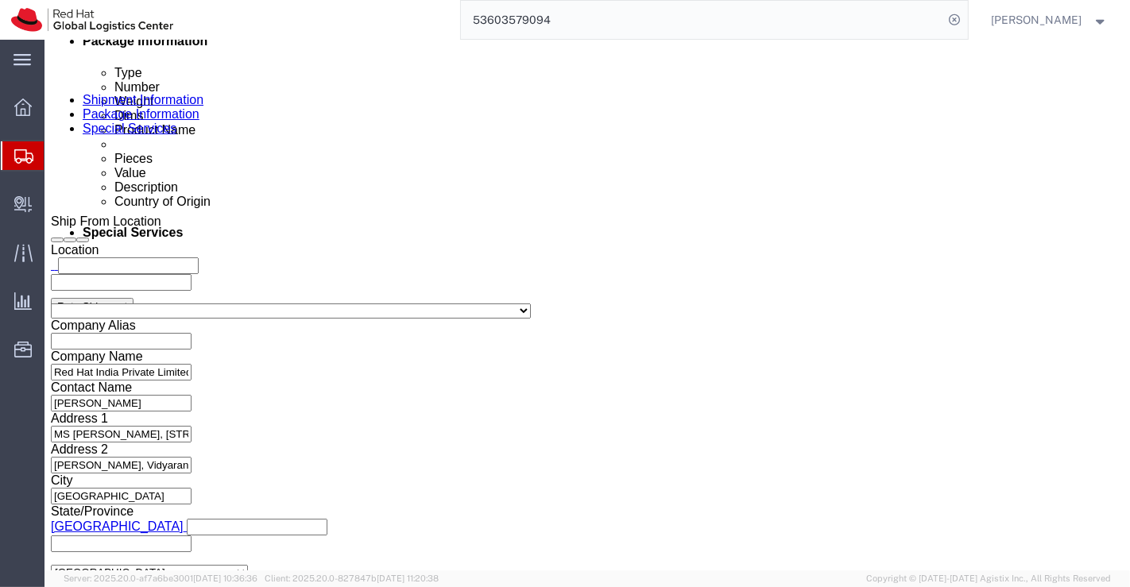
click link "Delete this content"
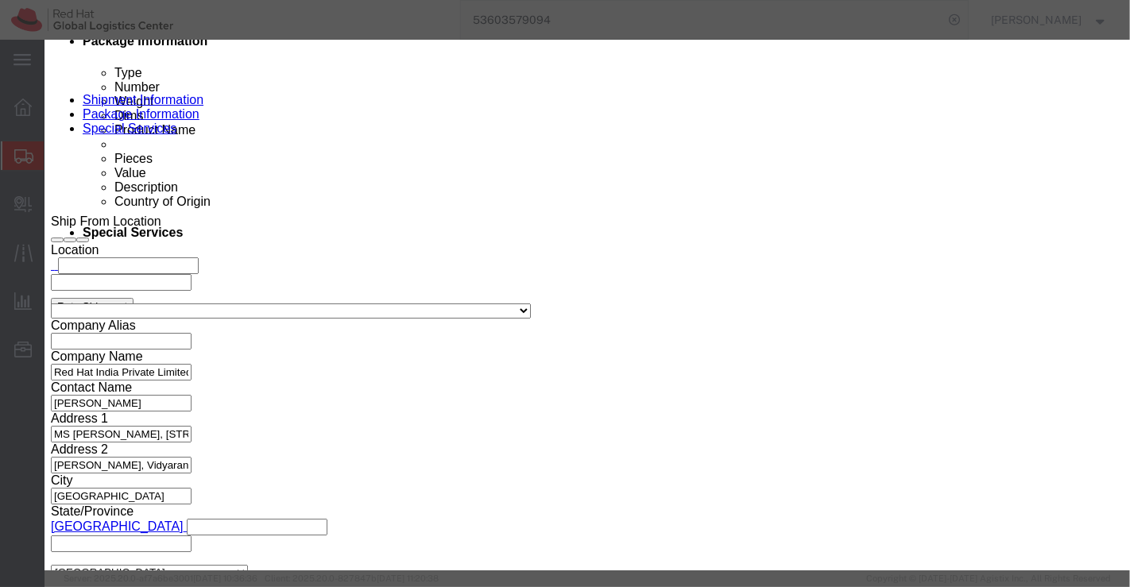
click button "Yes"
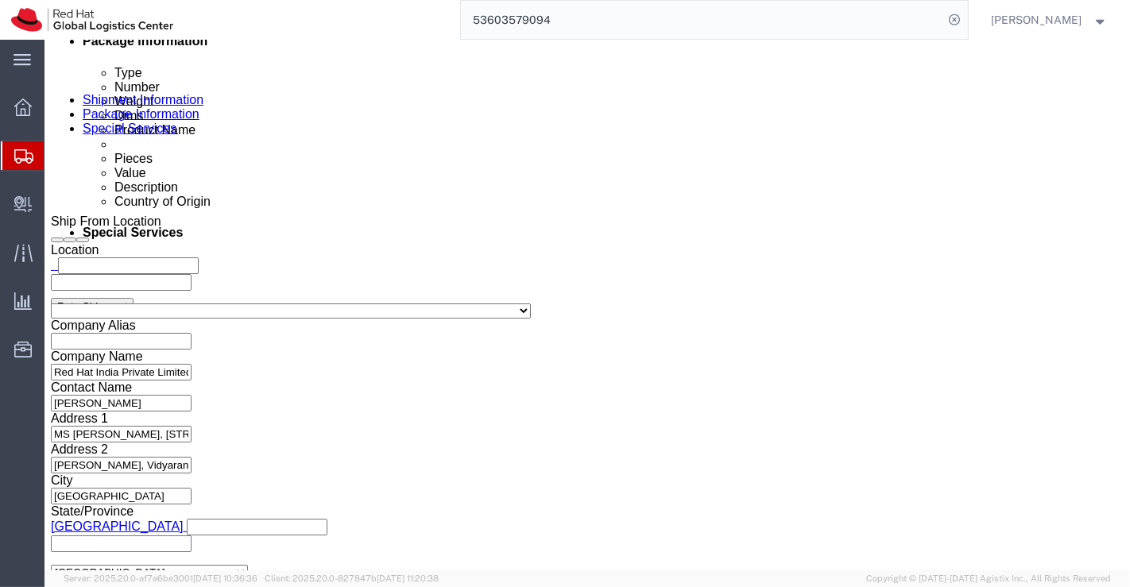
scroll to position [706, 0]
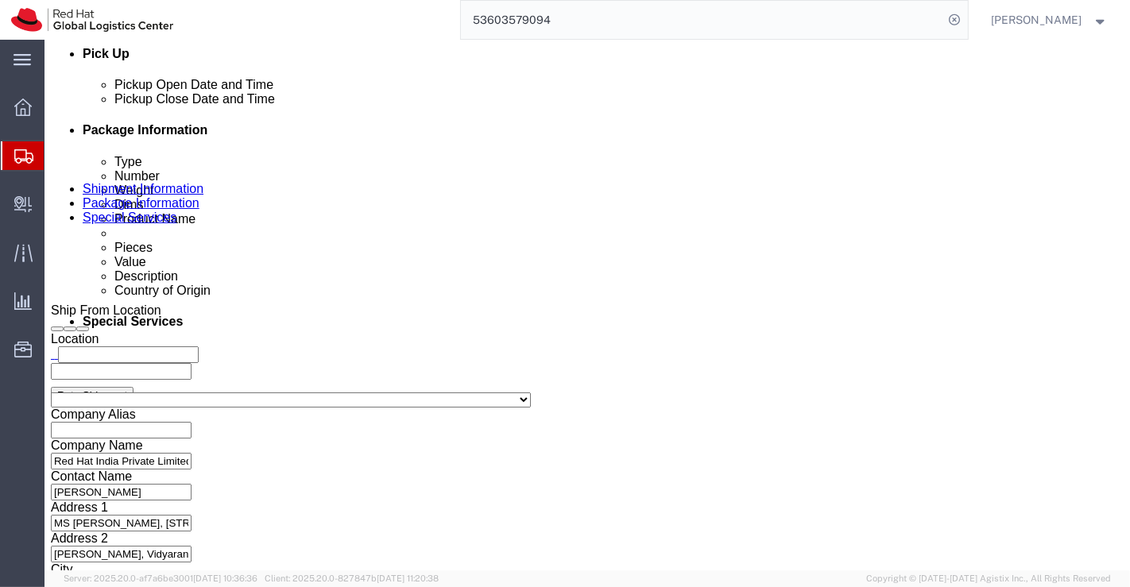
click input "10.00"
type input "21.00"
click input "7.30"
type input "7"
type input "25.00"
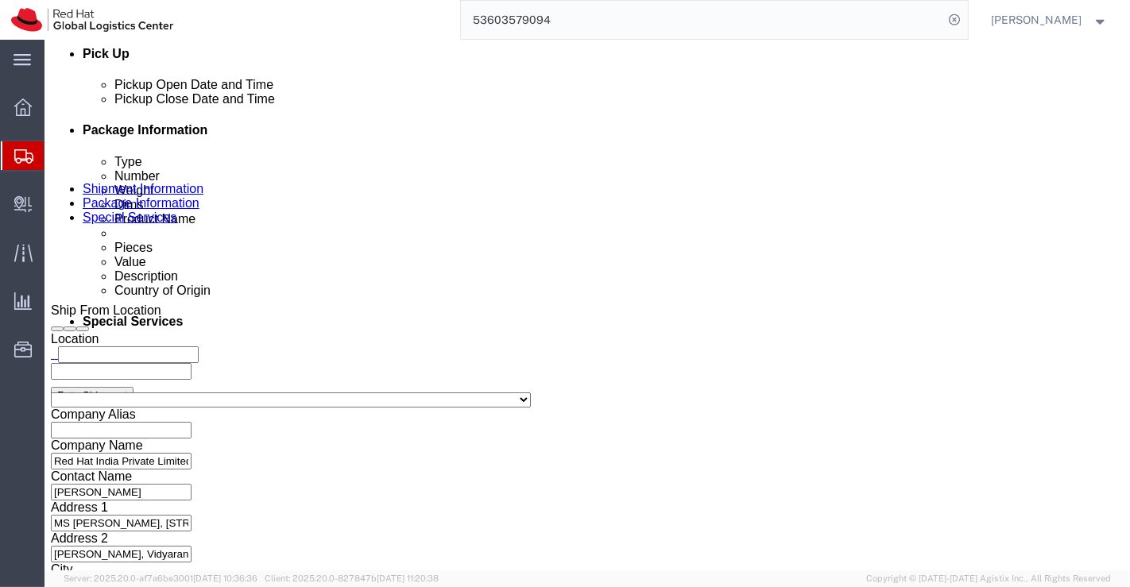
click input "10.00"
type input "29.00"
click div "1 x Your Packaging Package Type Select Case(s) Crate(s) Envelope Large Box Medi…"
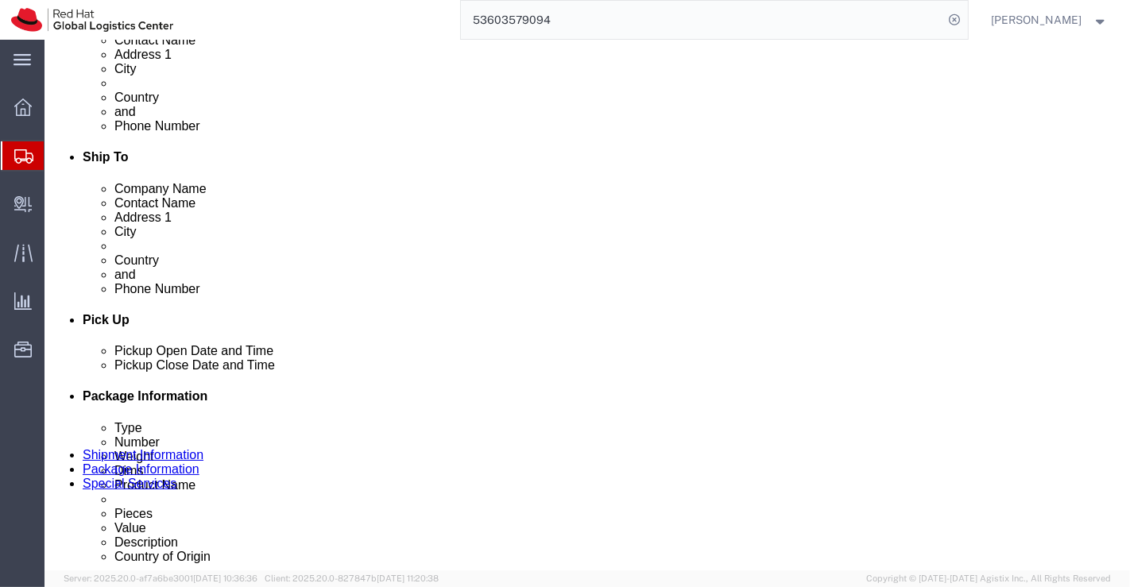
scroll to position [441, 0]
click span "button"
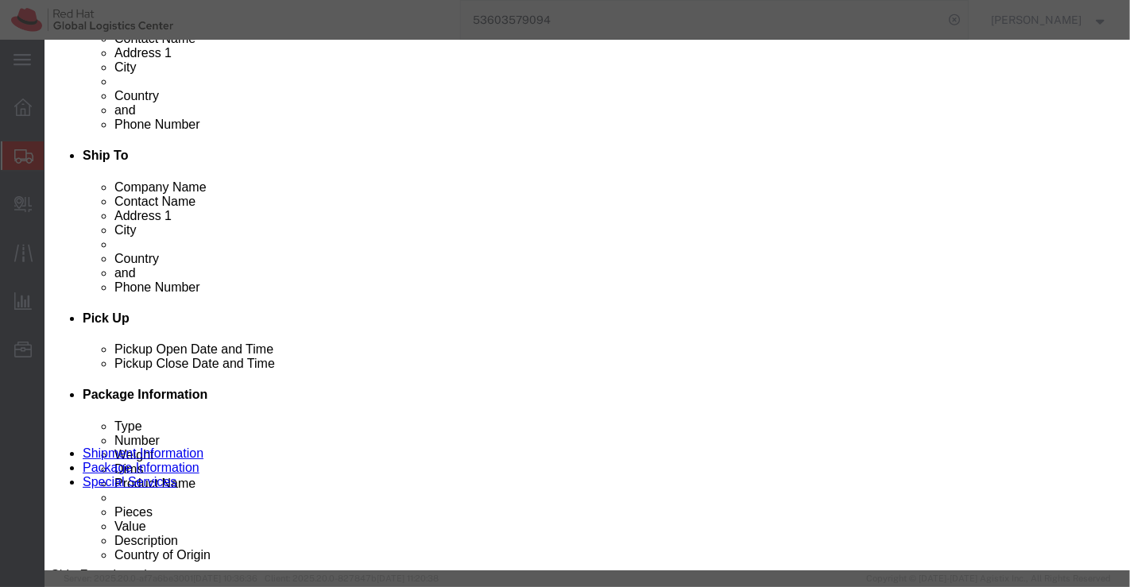
click button "Yes"
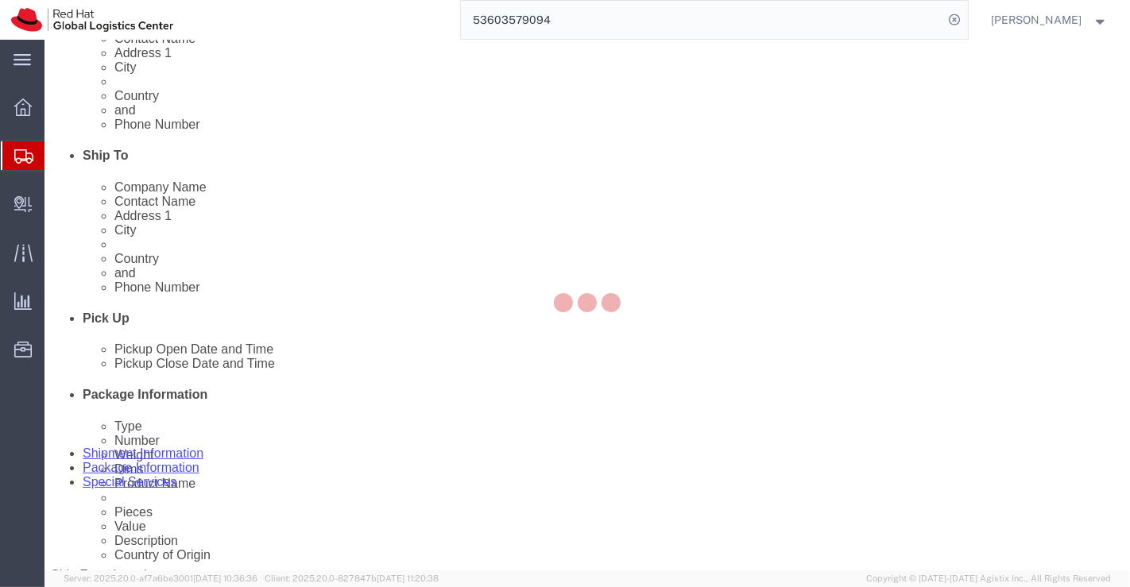
scroll to position [312, 0]
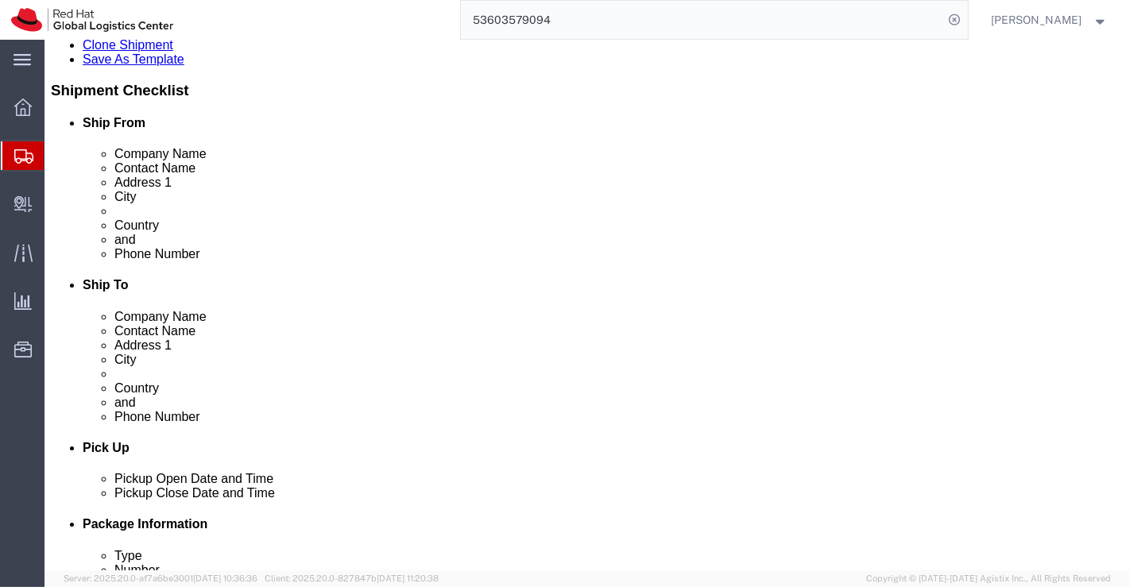
click link "Delete this content"
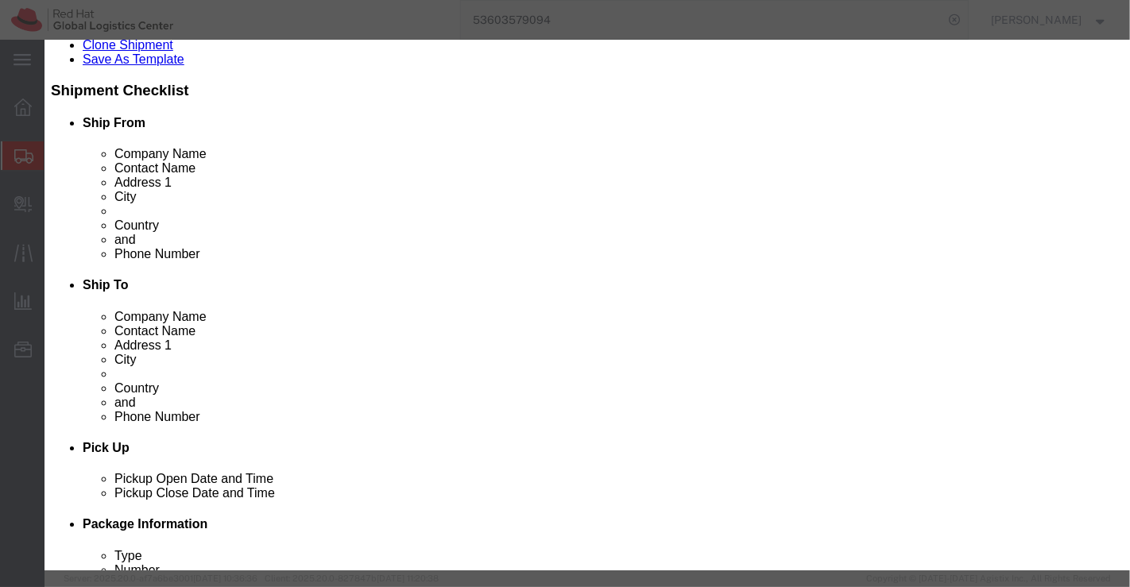
click button "Yes"
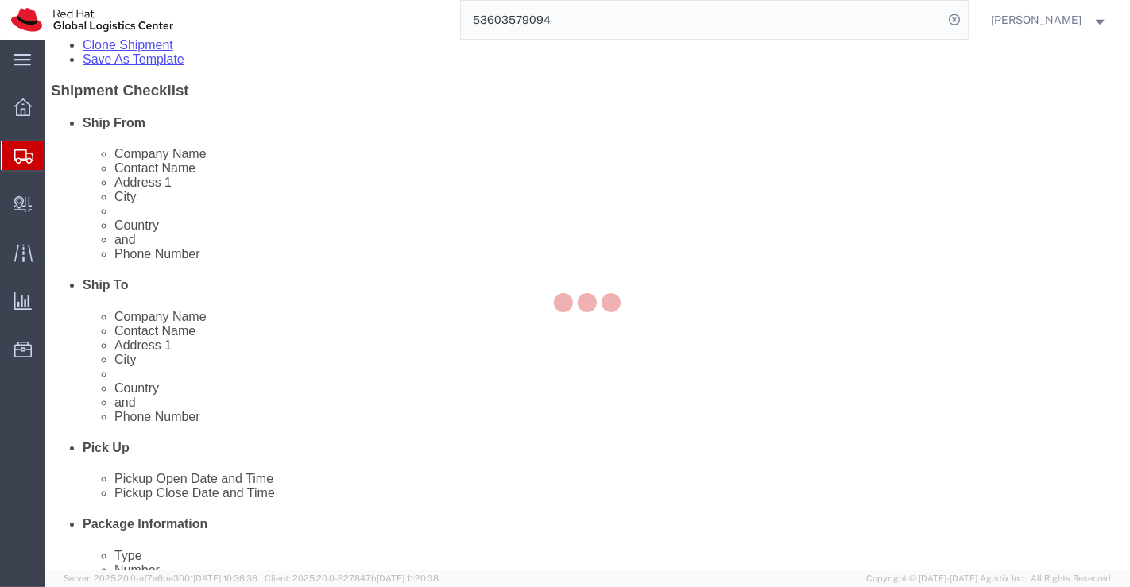
scroll to position [199, 0]
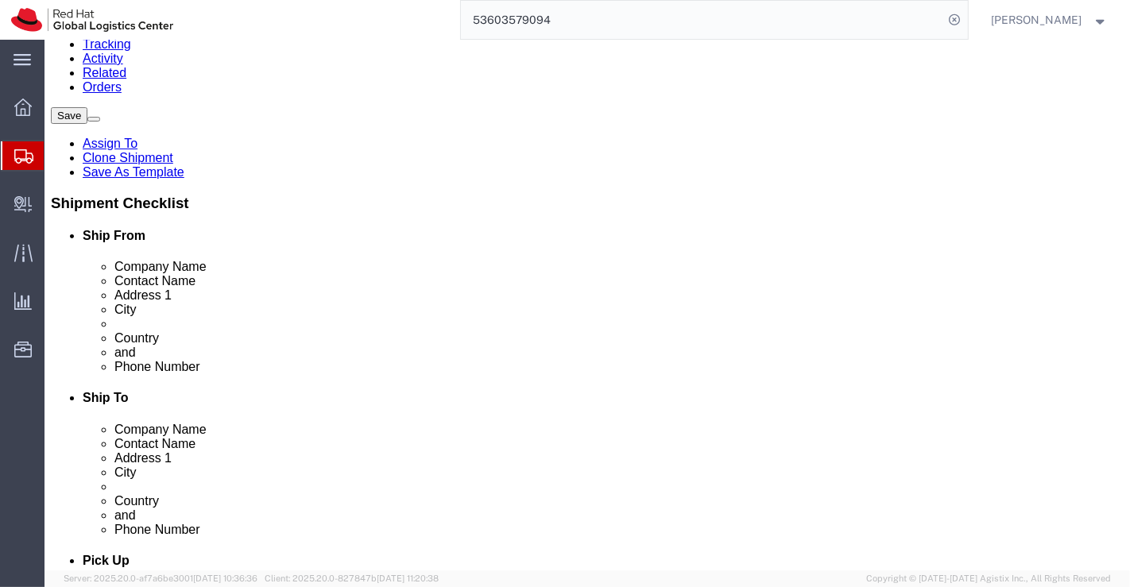
click link "Delete this content"
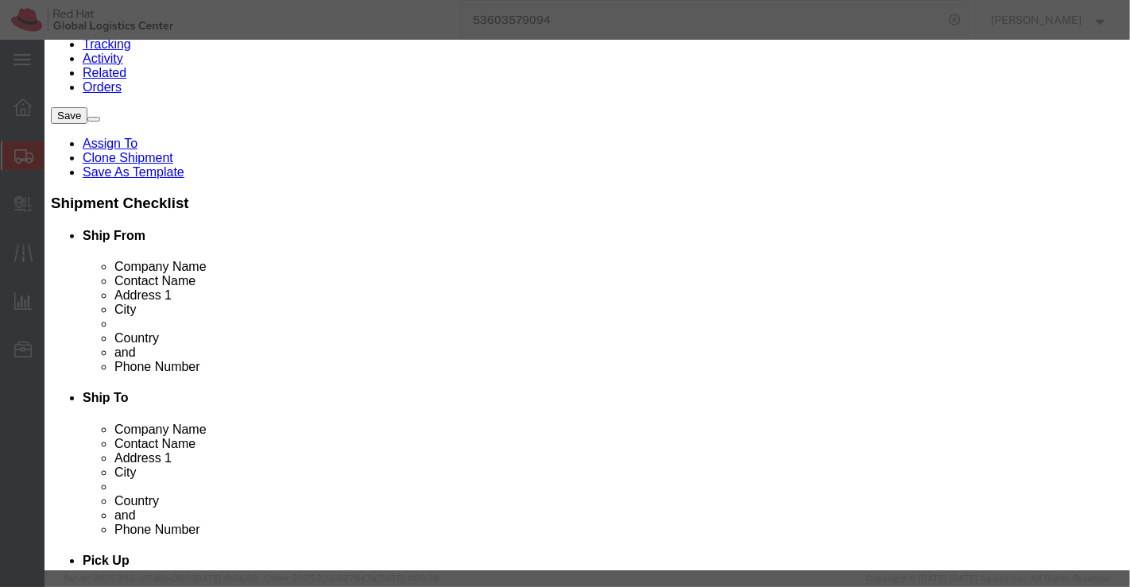
click button "Yes"
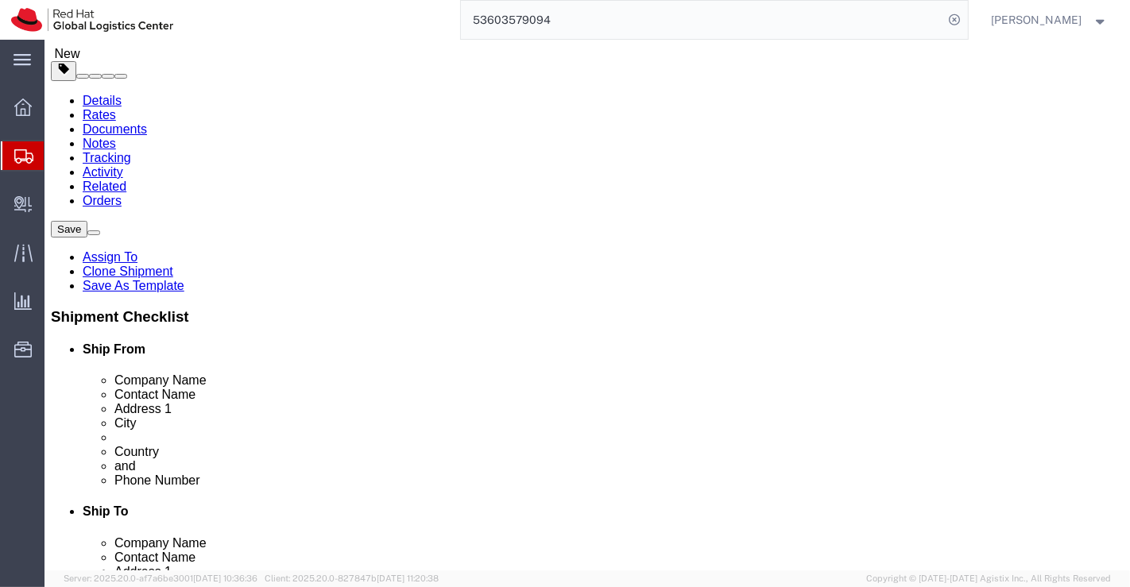
scroll to position [0, 0]
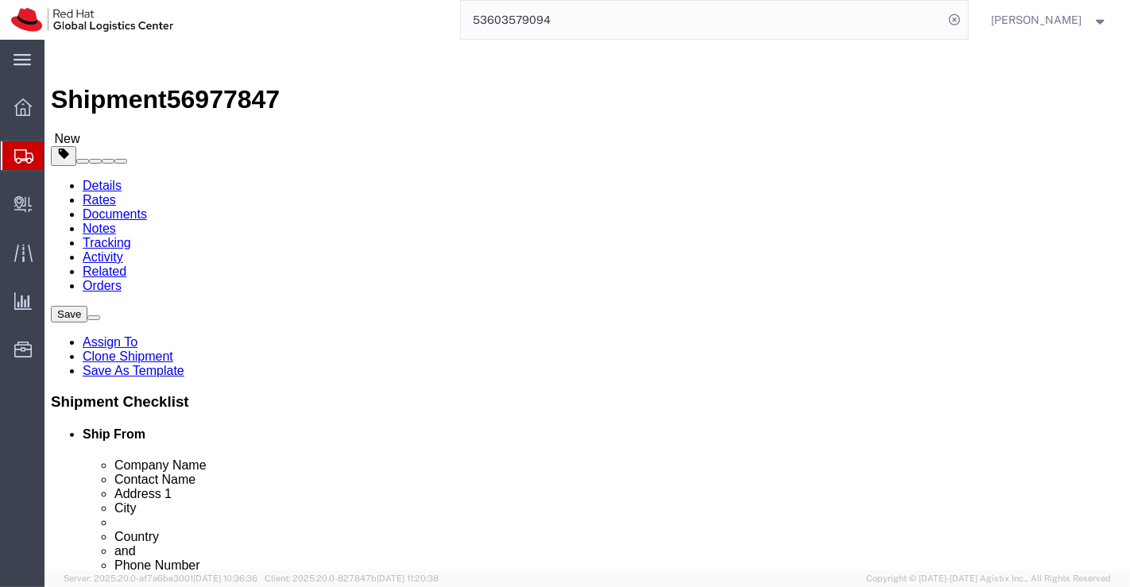
click span "button"
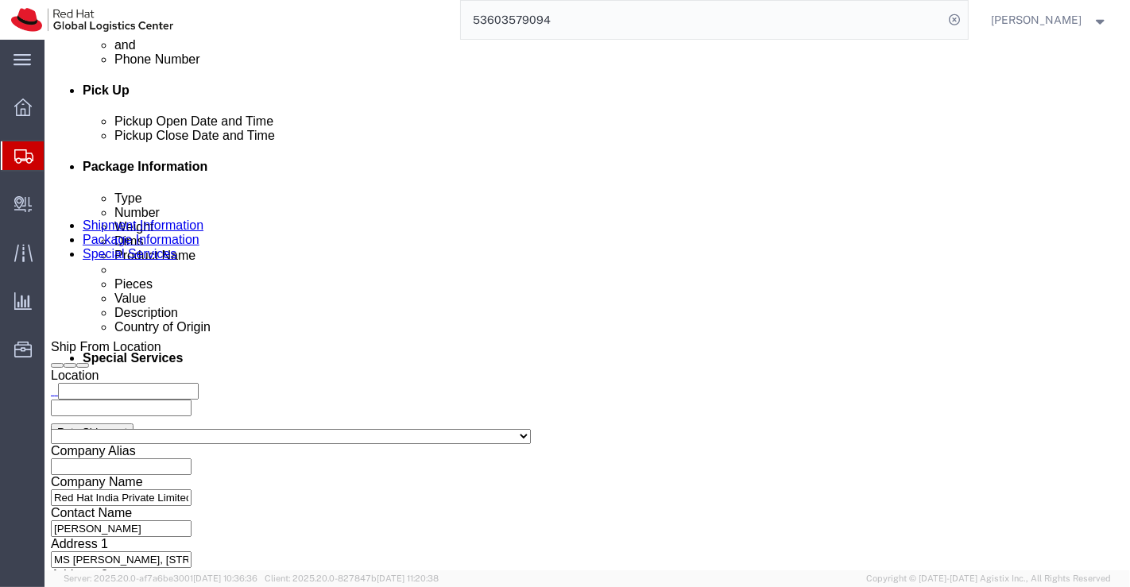
scroll to position [706, 0]
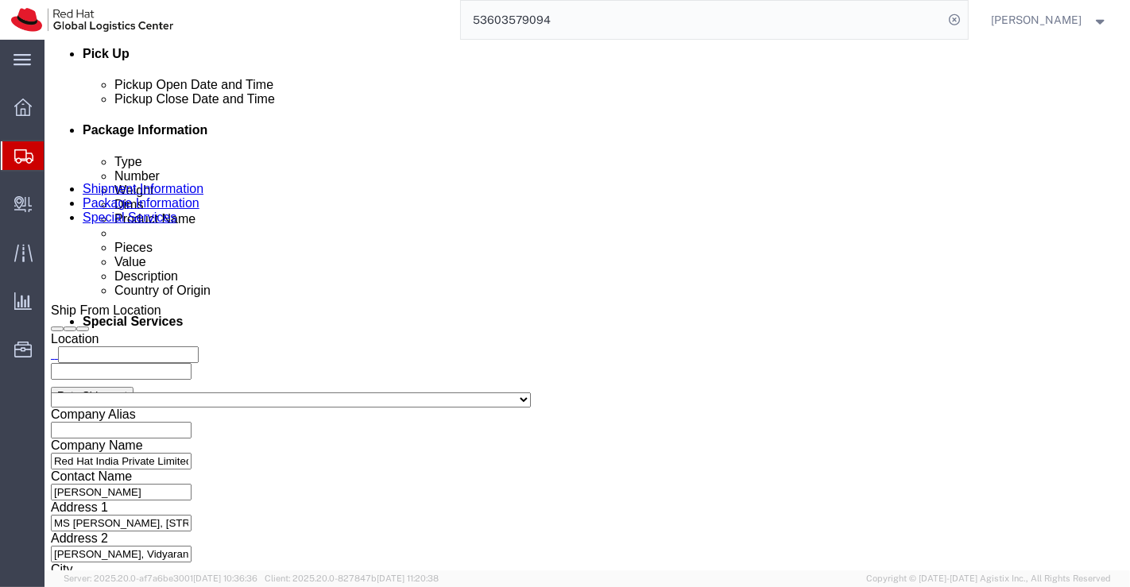
click span "button"
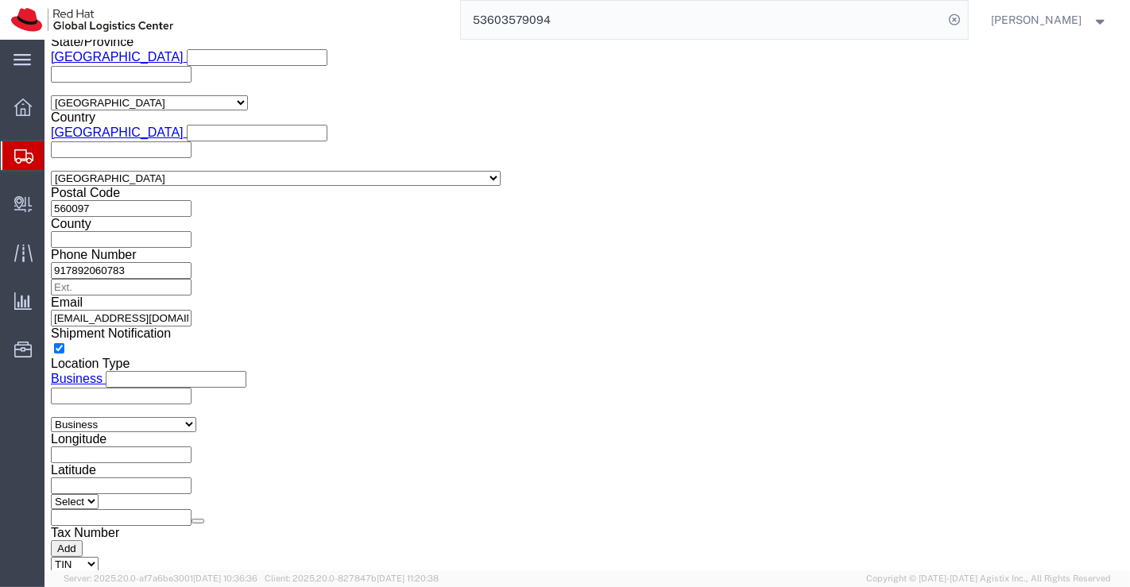
scroll to position [1236, 0]
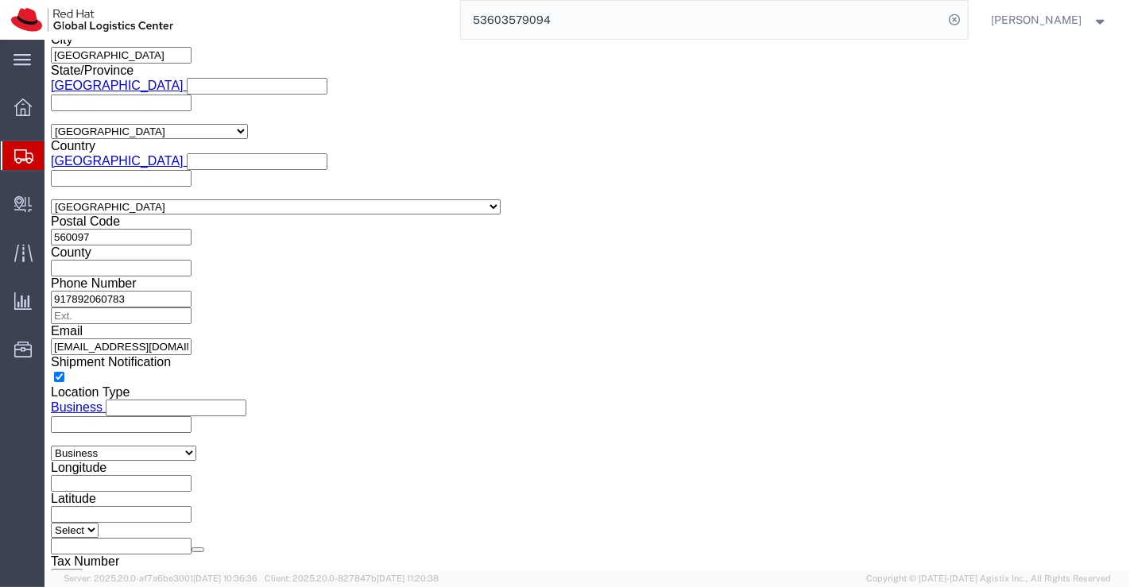
click input "10.00"
type input "21.00"
click input "7.30"
type input "7"
type input "25.00"
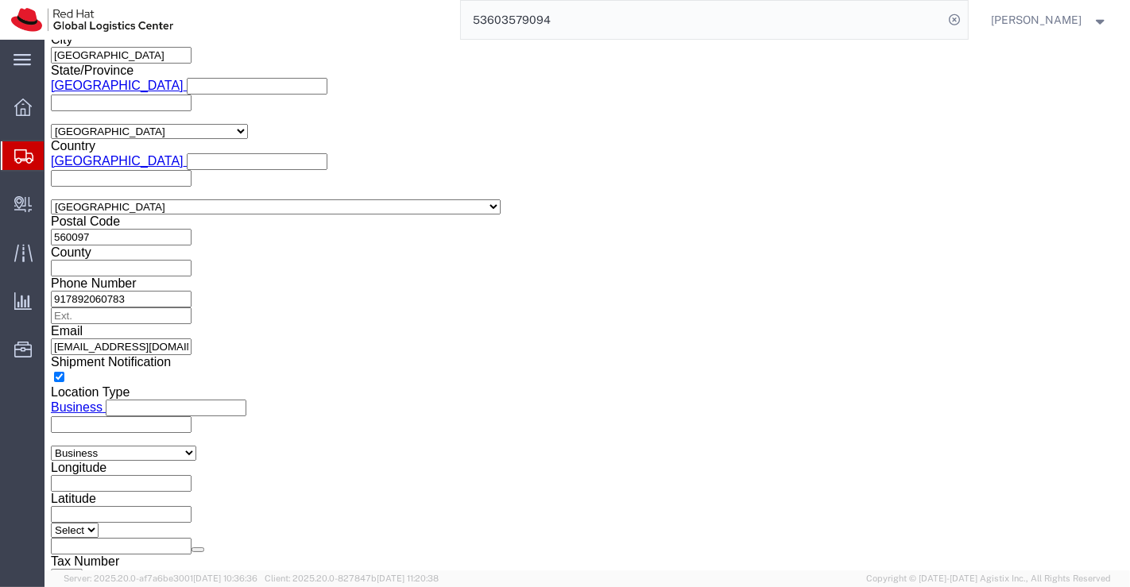
click input "10.00"
type input "29.00"
click input "12.56"
type input "10.9"
click div "1 x Your Packaging Package Type Select Case(s) Crate(s) Envelope Large Box Medi…"
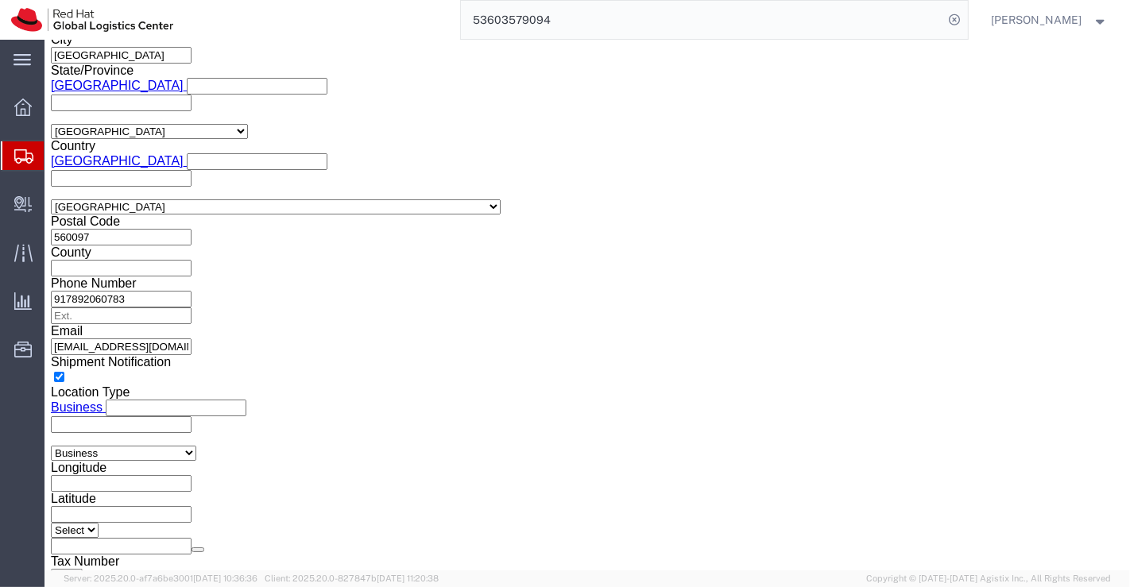
click dd "8520.00 INR"
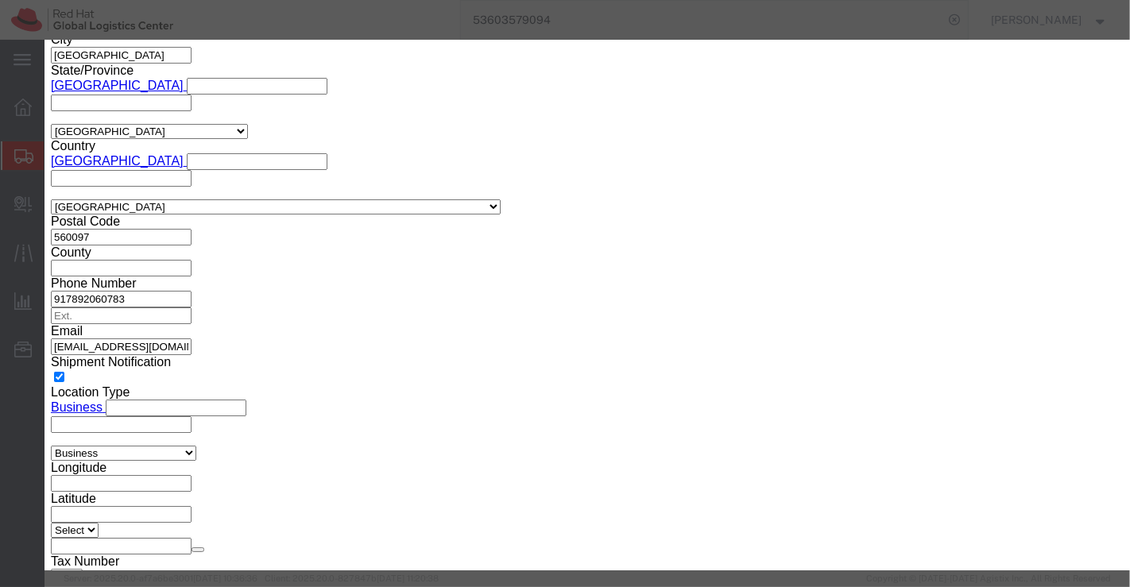
click input "10.00"
type input "8.00"
type input "6816"
click h3 "Edit content"
click button "Save & Close"
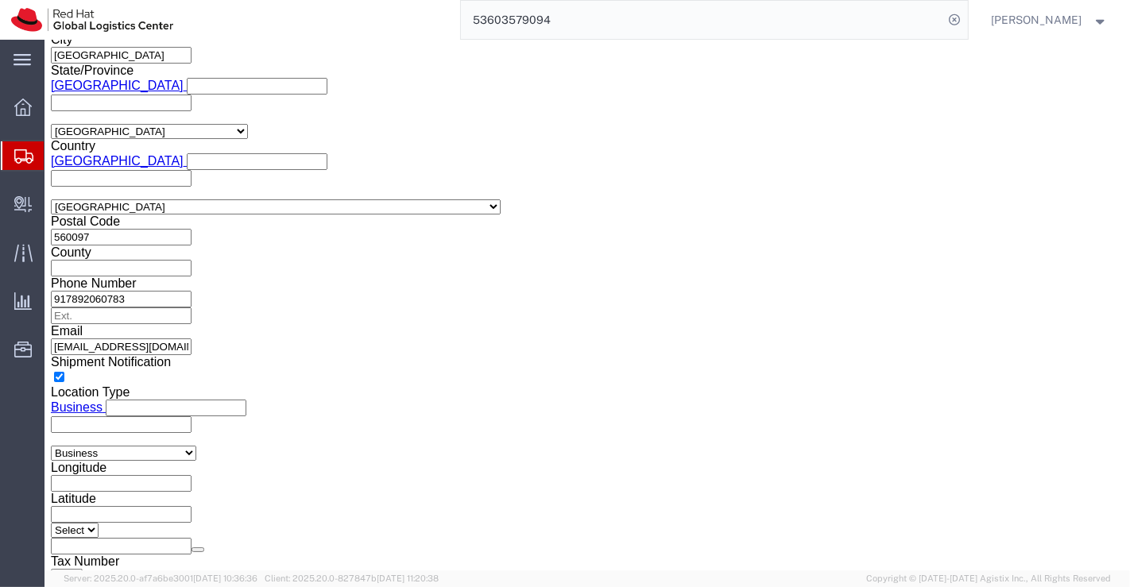
click div "1 x Your Packaging Package Type Select Case(s) Crate(s) Envelope Large Box Medi…"
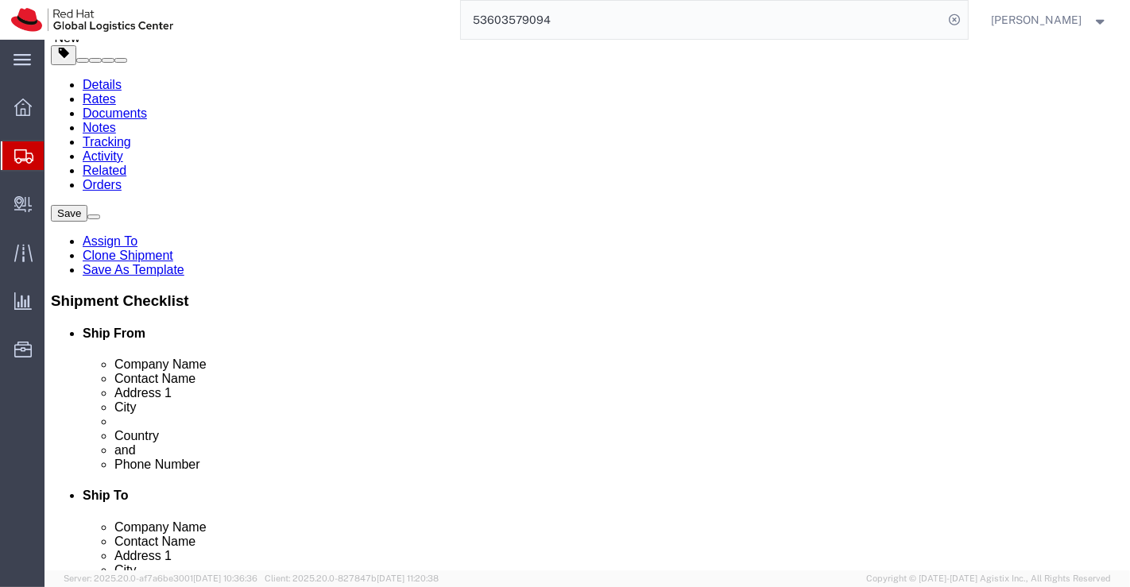
scroll to position [0, 0]
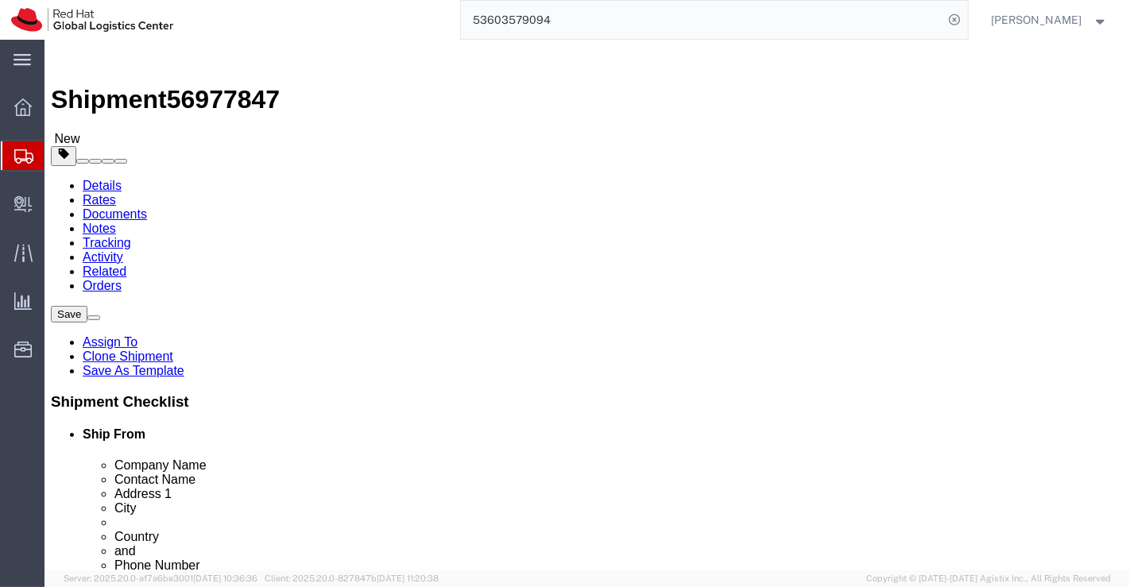
click icon
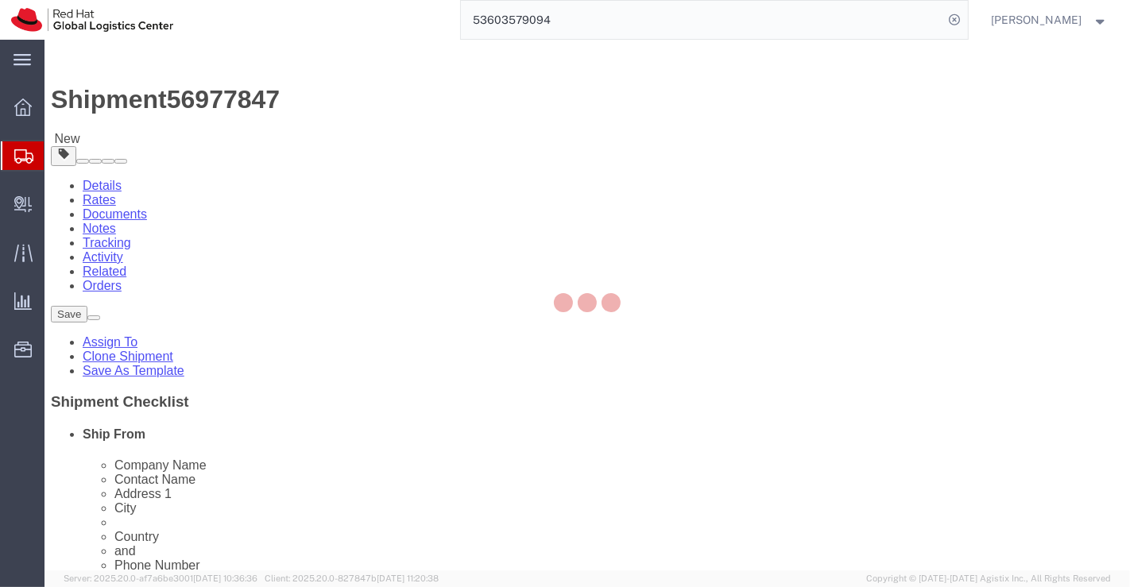
select select "COSTCENTER"
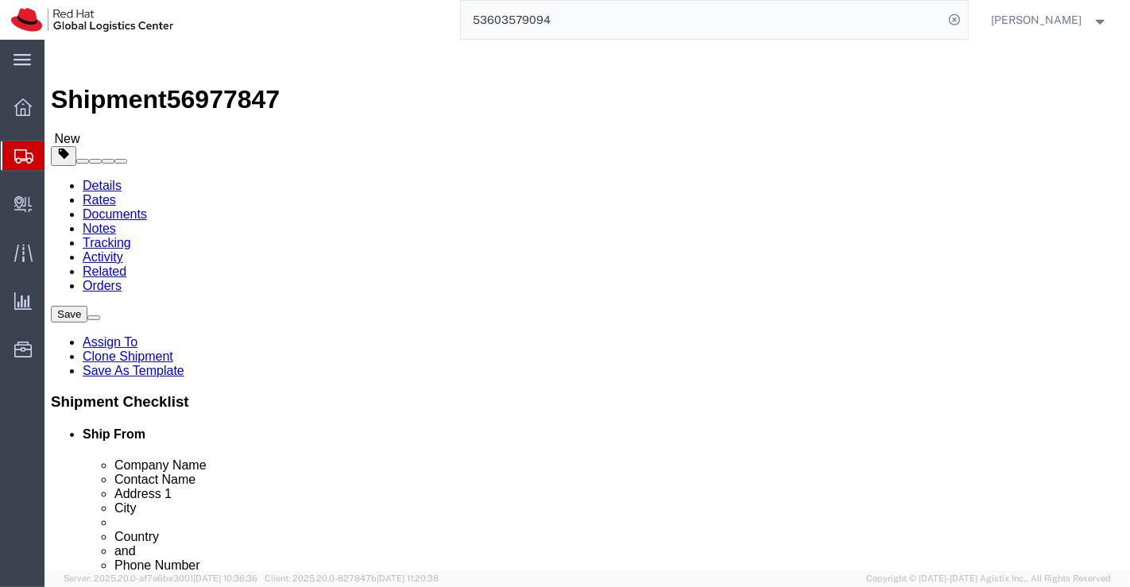
click icon
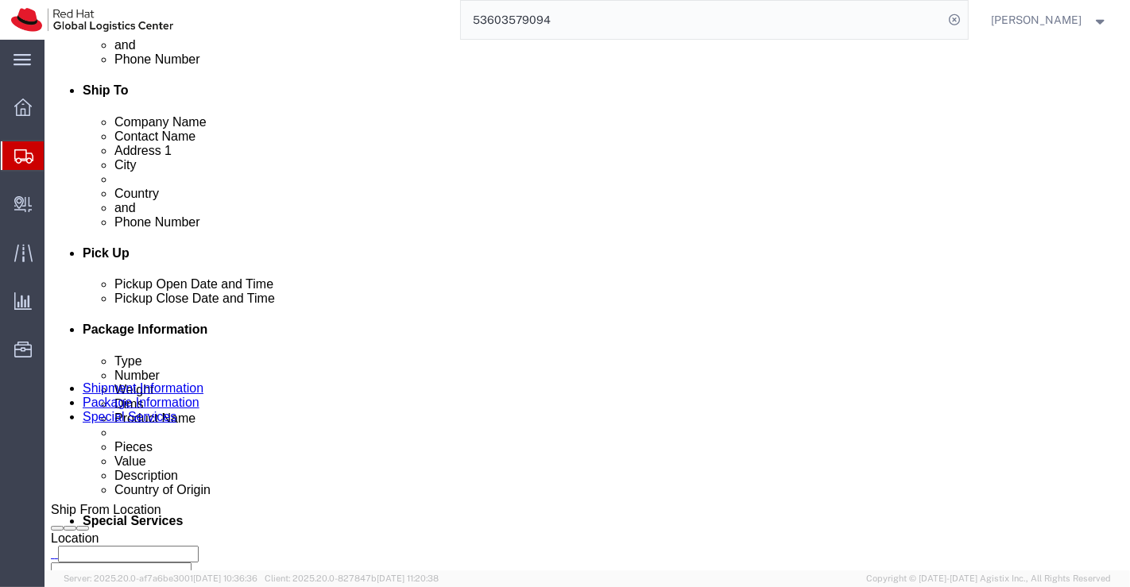
scroll to position [529, 0]
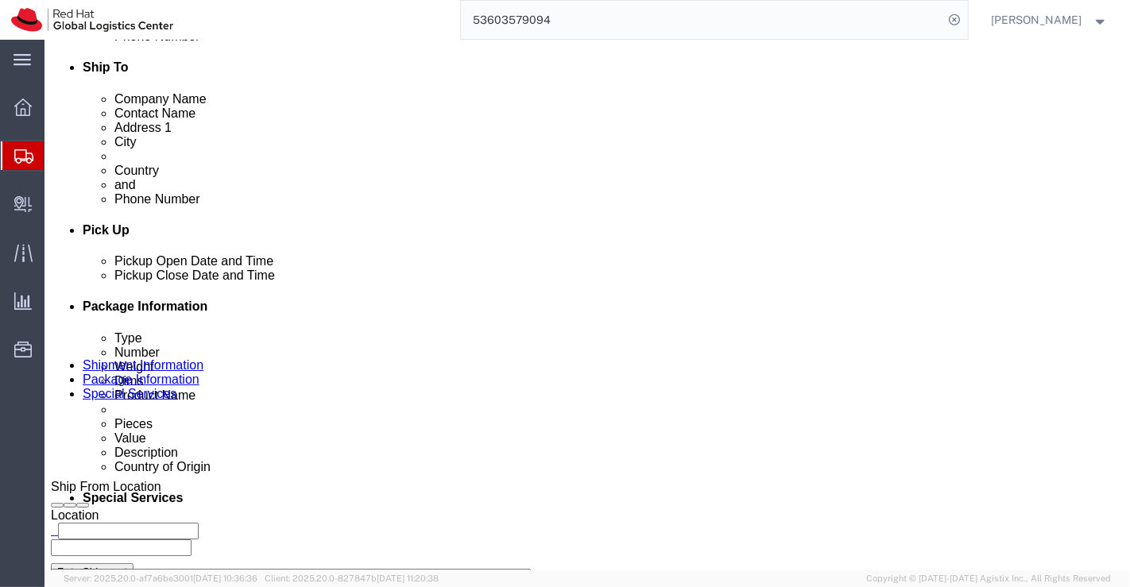
click textarea "RH134 - Courseware (Books)"
type textarea "RH124 - Courseware (Books)"
click div "To Enter Email Address Include shipping documents What documents that would lik…"
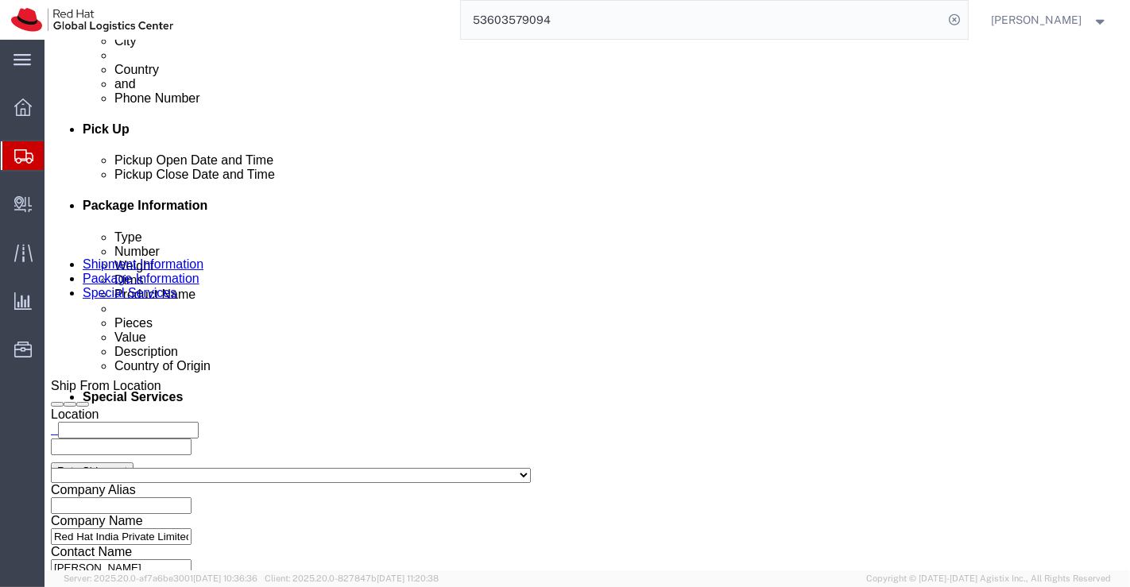
scroll to position [883, 0]
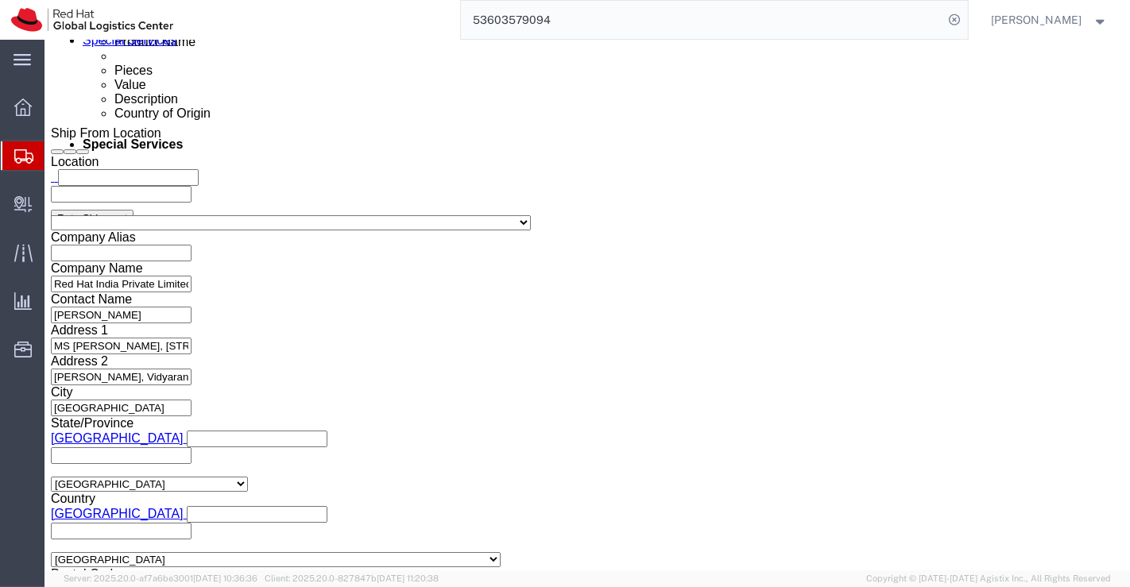
click button "Rate Shipment"
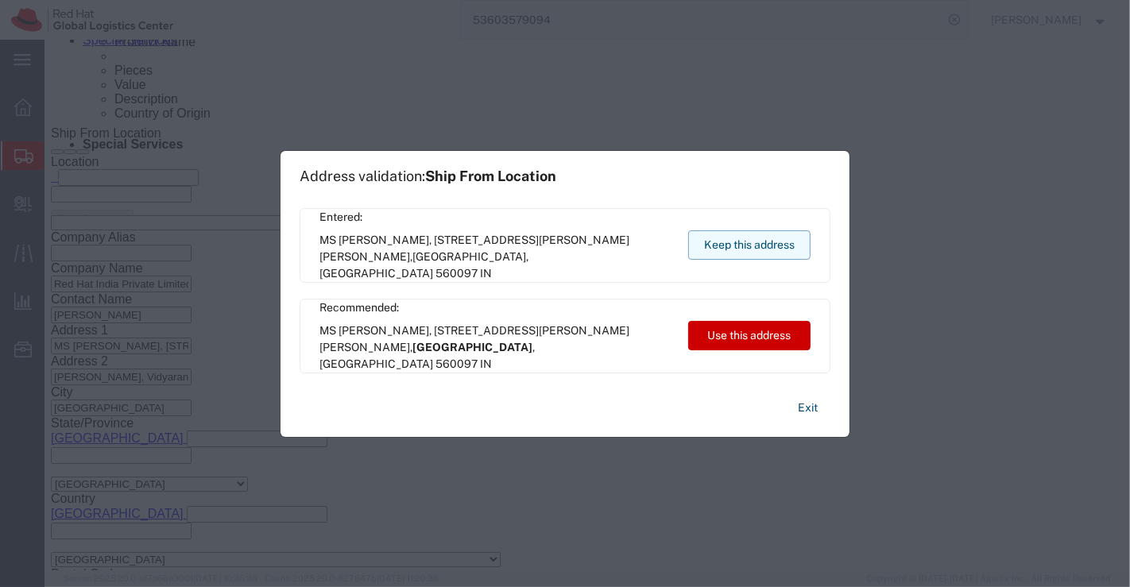
click at [742, 237] on button "Keep this address" at bounding box center [749, 244] width 122 height 29
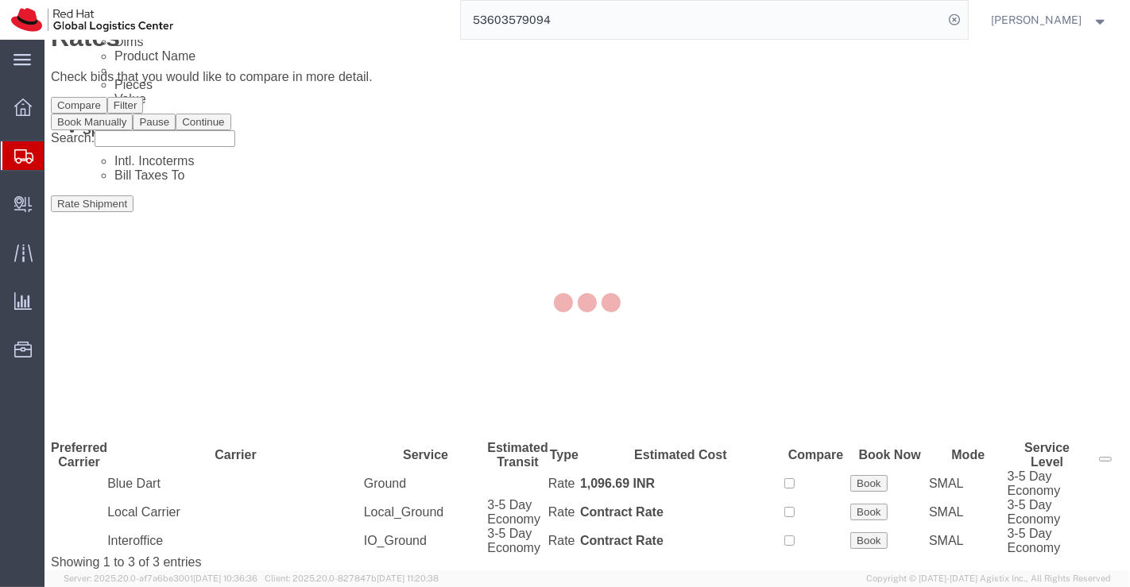
scroll to position [0, 0]
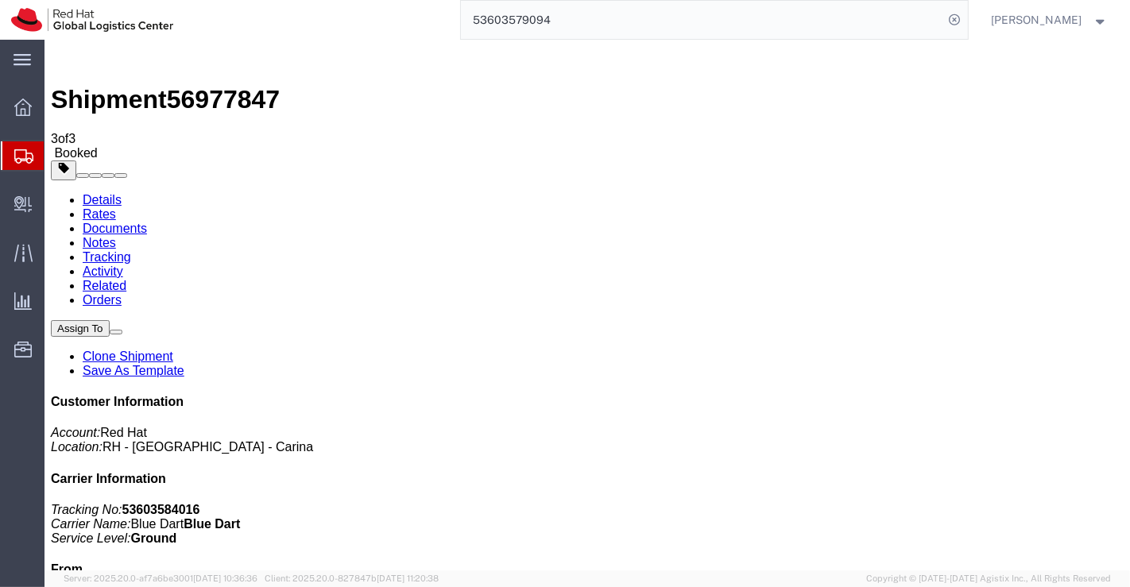
click at [102, 193] on link "Details" at bounding box center [101, 200] width 39 height 14
click link "Schedule pickup request"
drag, startPoint x: 852, startPoint y: 203, endPoint x: 930, endPoint y: 199, distance: 78.0
click p "Tracking No: 53603584016 Carrier Name: Blue Dart Blue Dart Service Level: Ground"
copy b "53603584016"
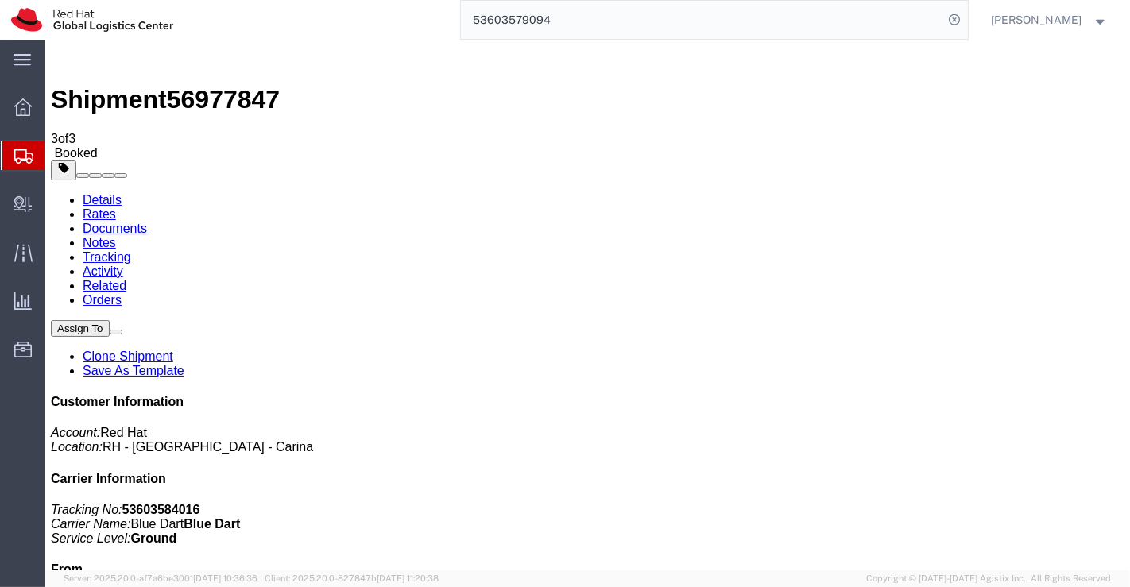
click div "Leg 1 - Small Parcel"
click link "Documents"
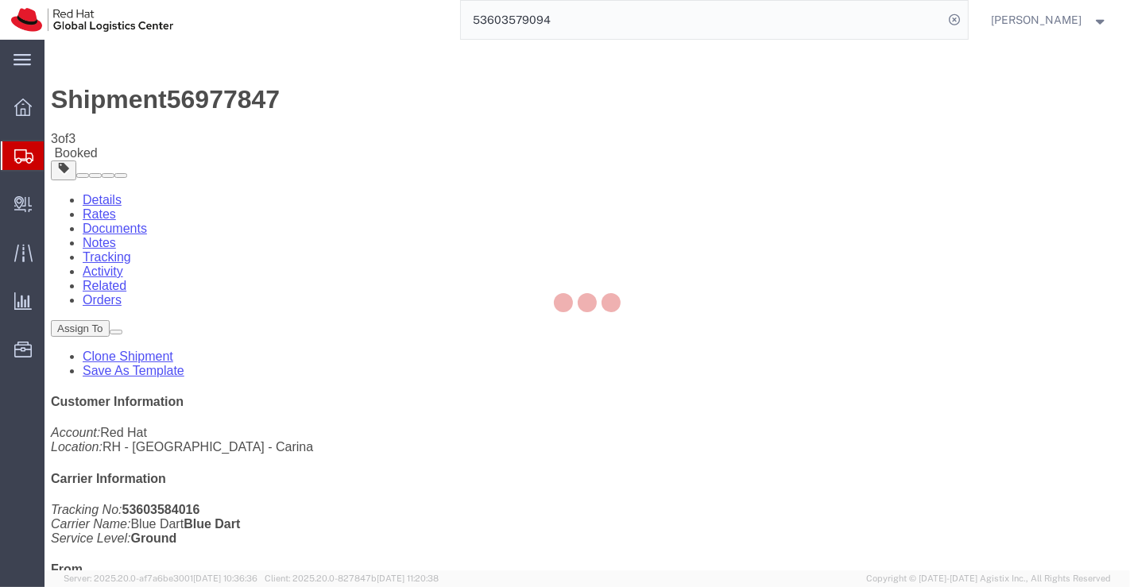
click at [652, 164] on div at bounding box center [588, 305] width 1086 height 531
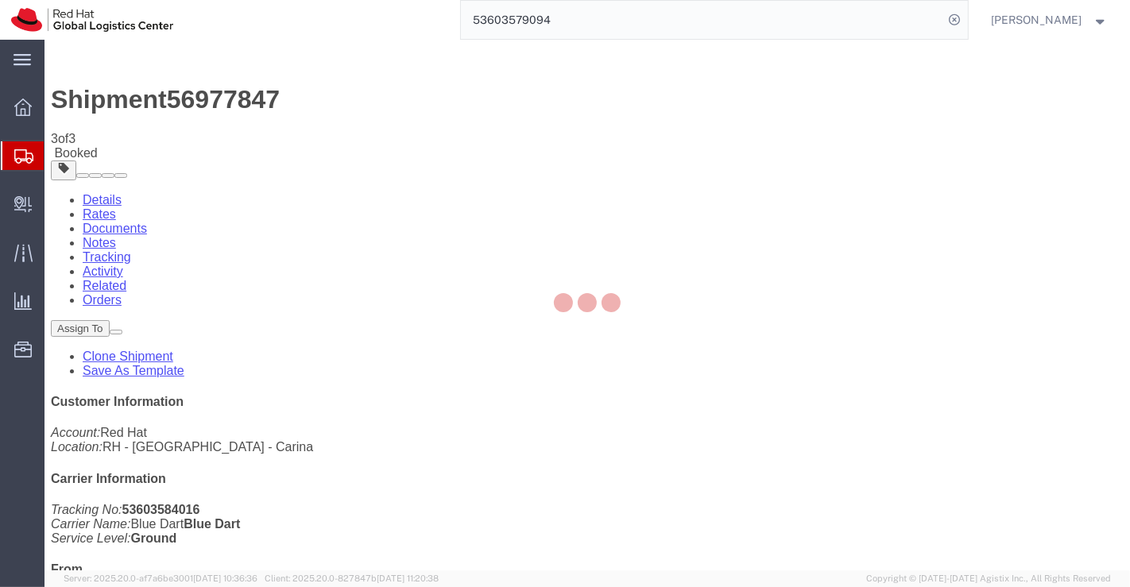
checkbox input "true"
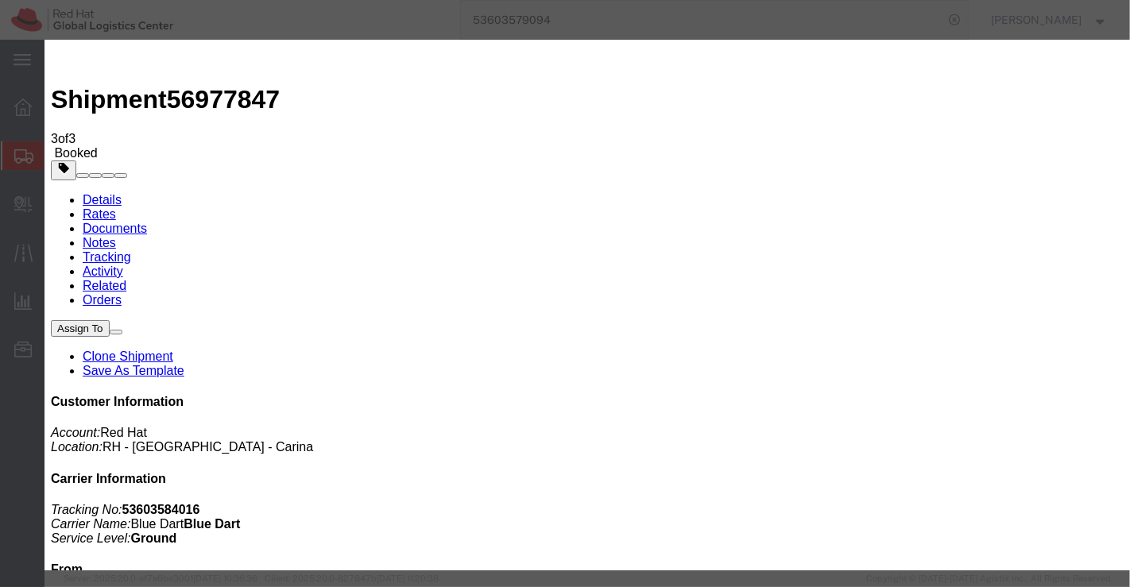
drag, startPoint x: 362, startPoint y: 282, endPoint x: 364, endPoint y: 258, distance: 24.7
checkbox input "true"
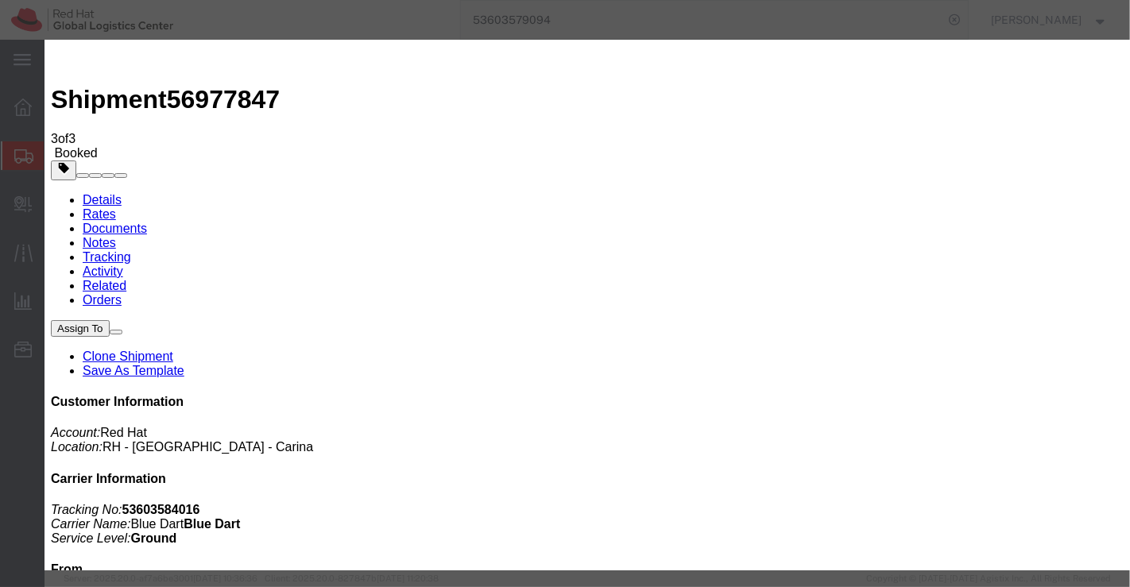
paste input "mohan@msgrafix.in"
type input "mohan@msgrafix.in"
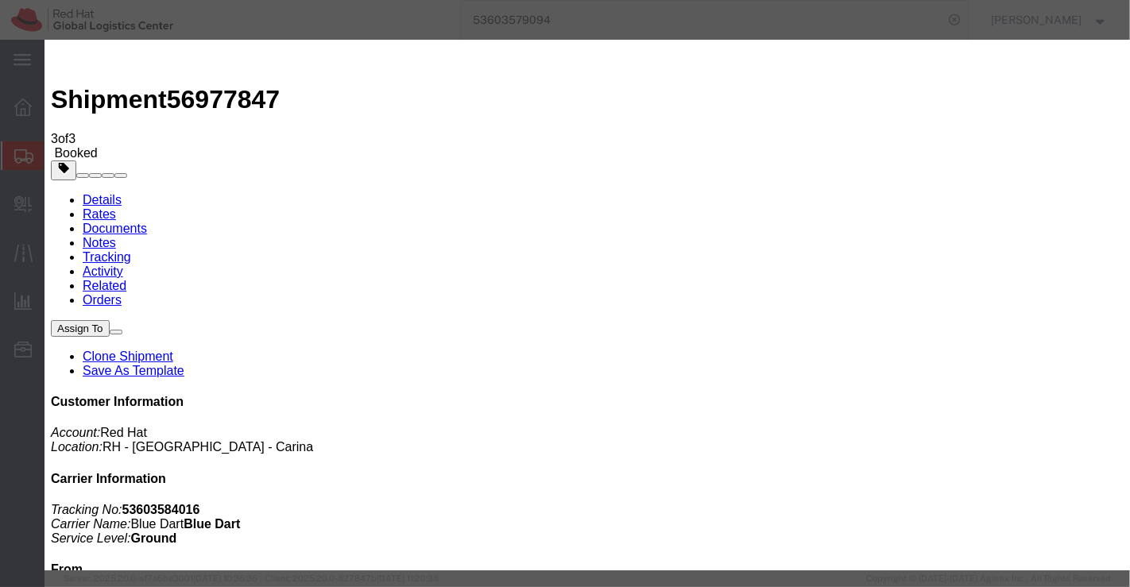
type textarea "Please find the documents."
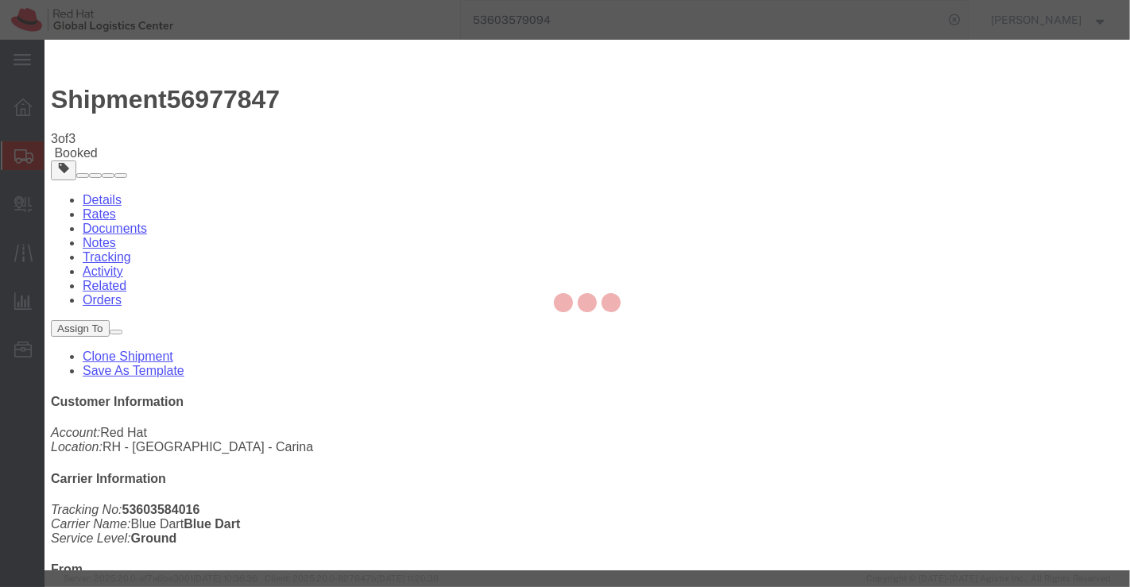
checkbox input "false"
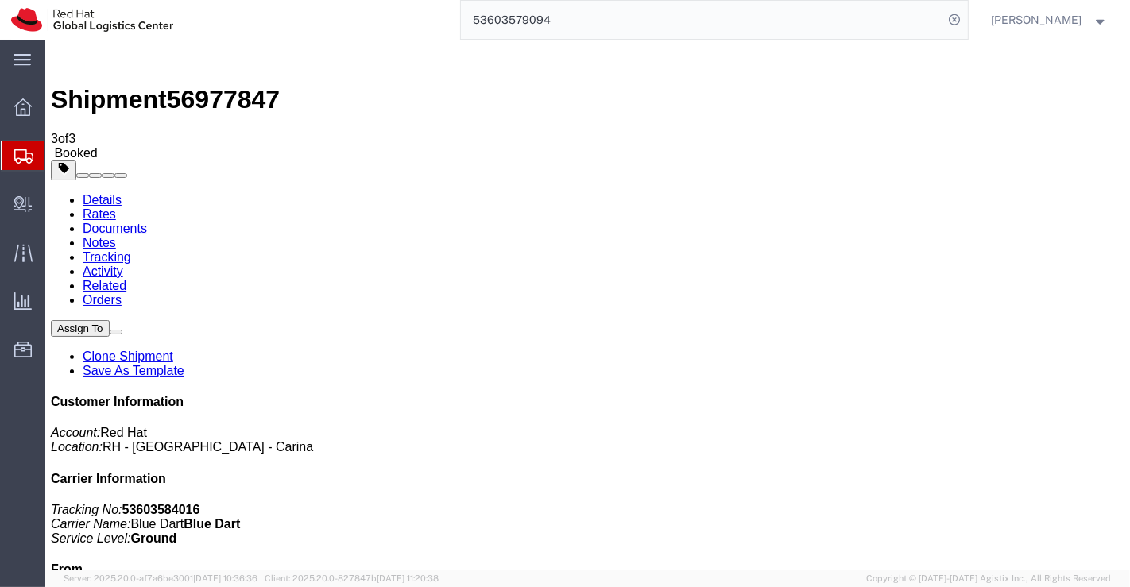
click at [112, 193] on link "Details" at bounding box center [101, 200] width 39 height 14
click link "Clone Shipment"
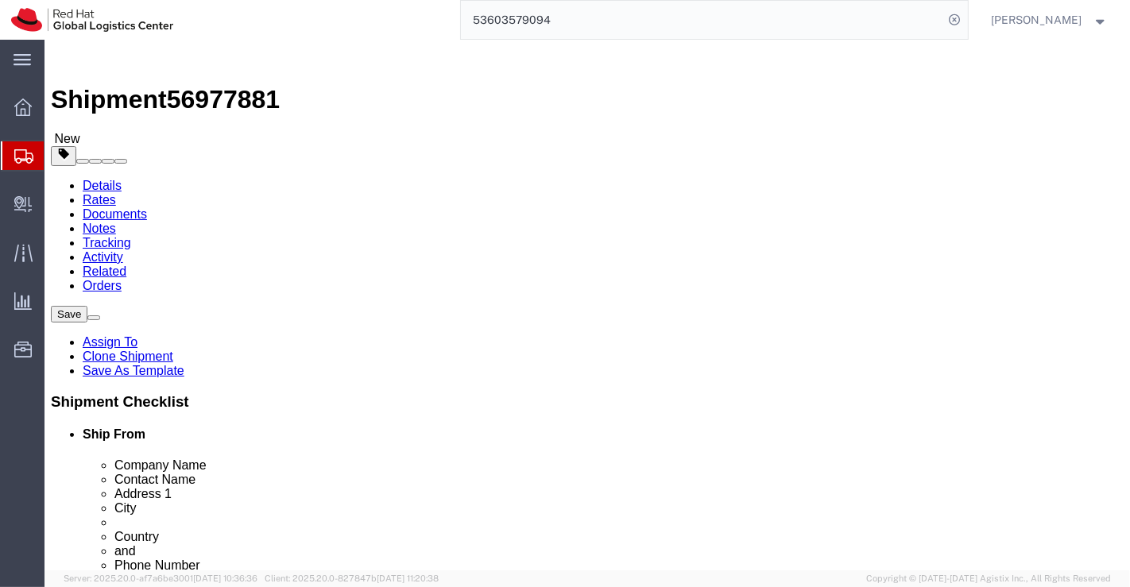
click icon
click input "10.00"
type input "12.00"
click input "7.30"
type input "7"
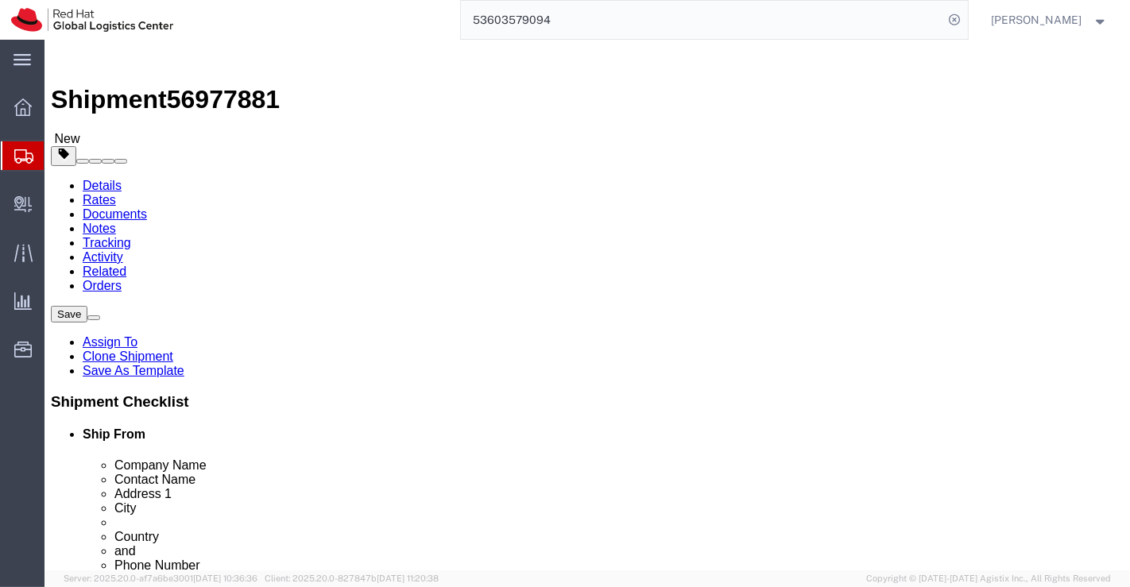
type input "29.00"
click input "10.00"
type input "24.00"
click input "12.56"
type input "15.88"
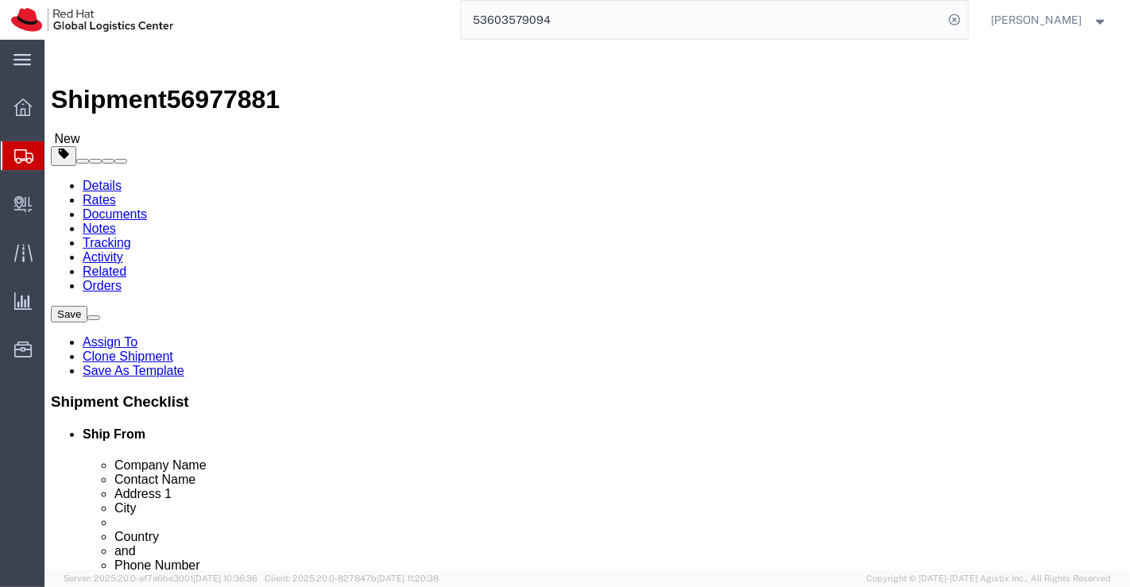
click div "1 x Your Packaging Package Type Select Case(s) Crate(s) Envelope Large Box Medi…"
click dd "10.00 Each"
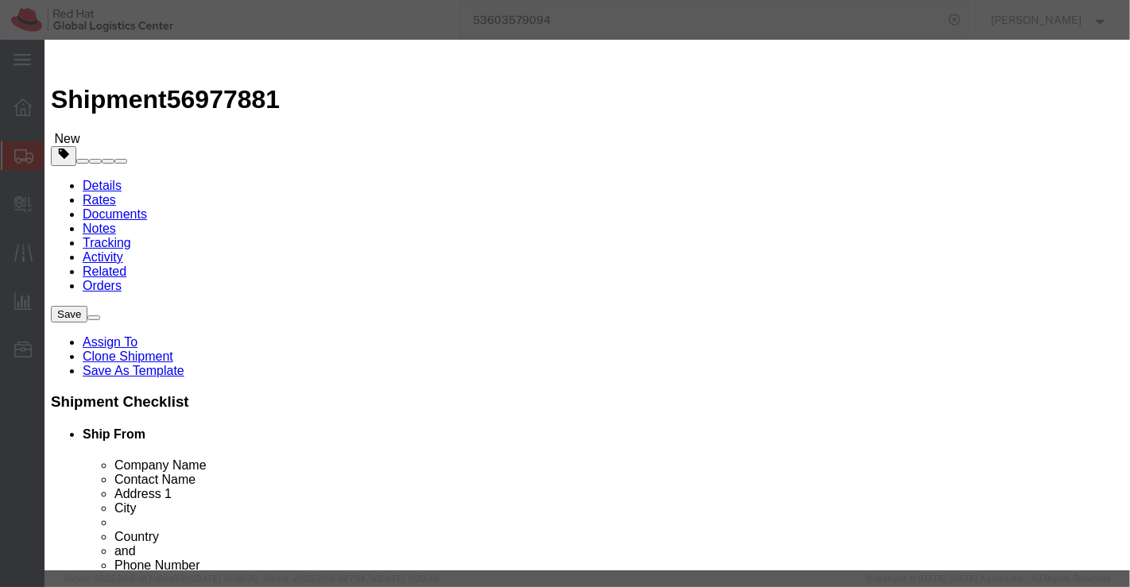
click button "Save & Close"
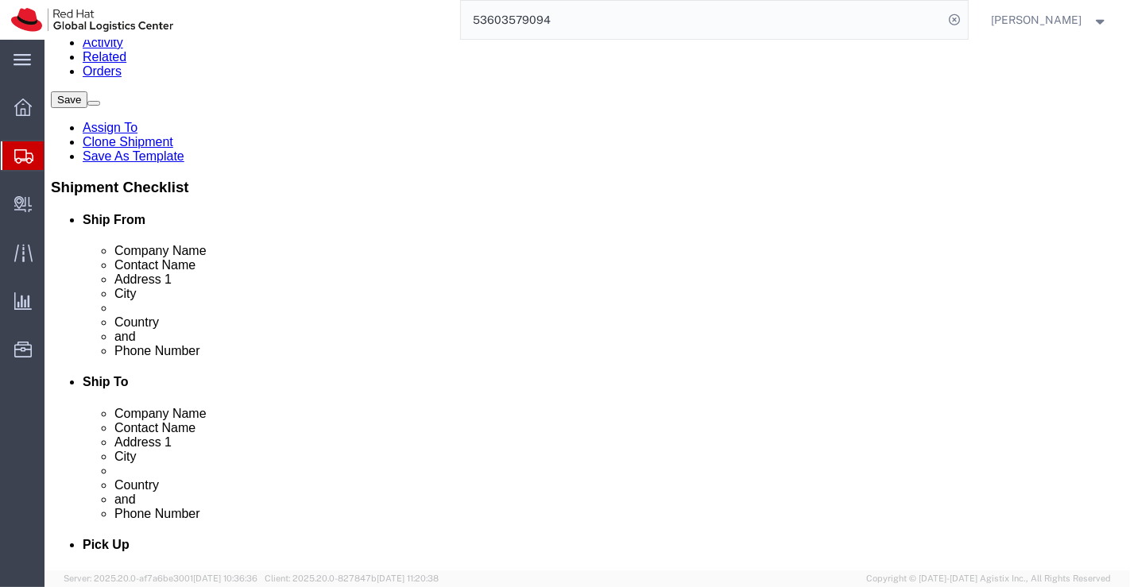
scroll to position [265, 0]
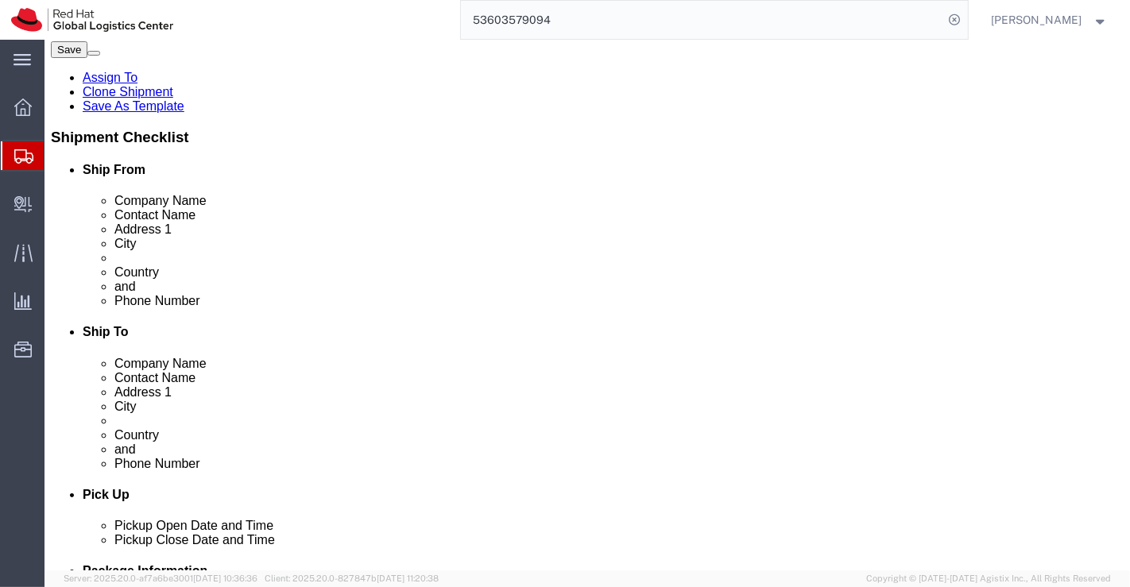
click span "button"
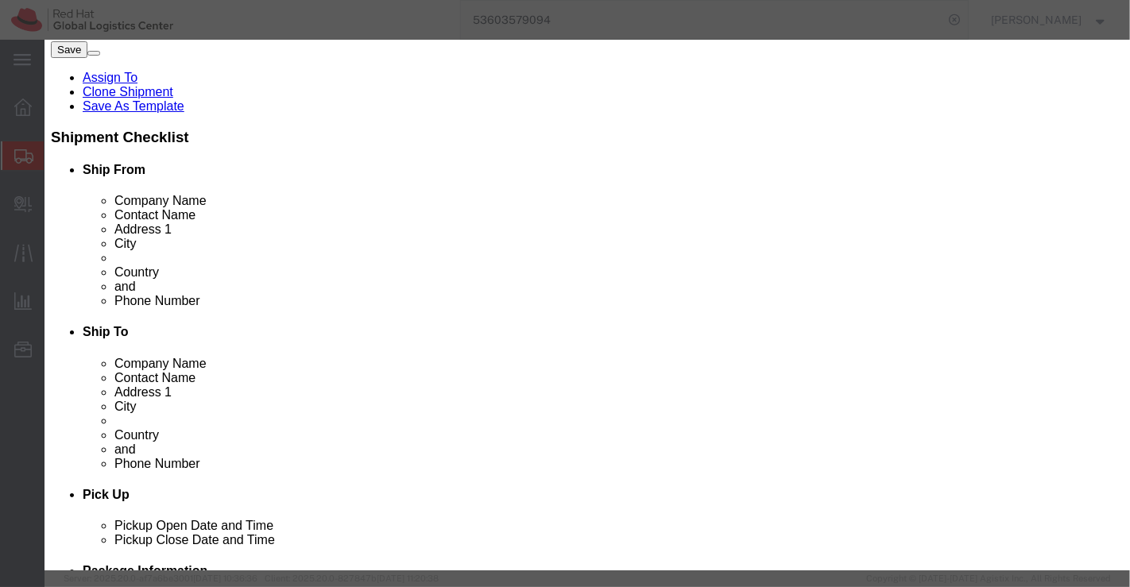
drag, startPoint x: 700, startPoint y: 139, endPoint x: 688, endPoint y: 118, distance: 24.5
click div "Yes Cancel"
click button "Yes"
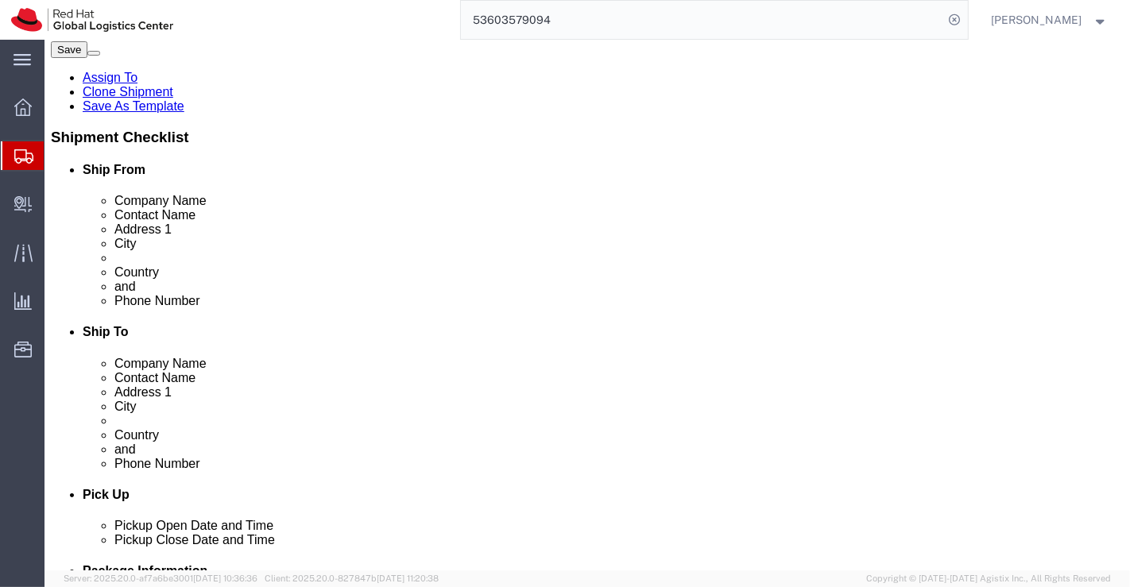
click span "button"
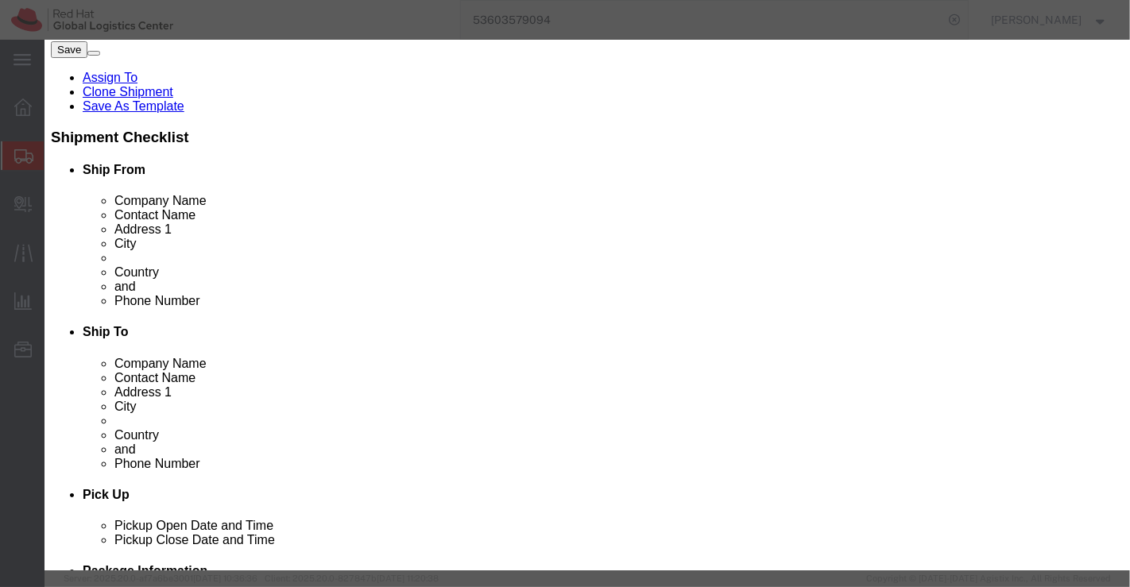
click button "Yes"
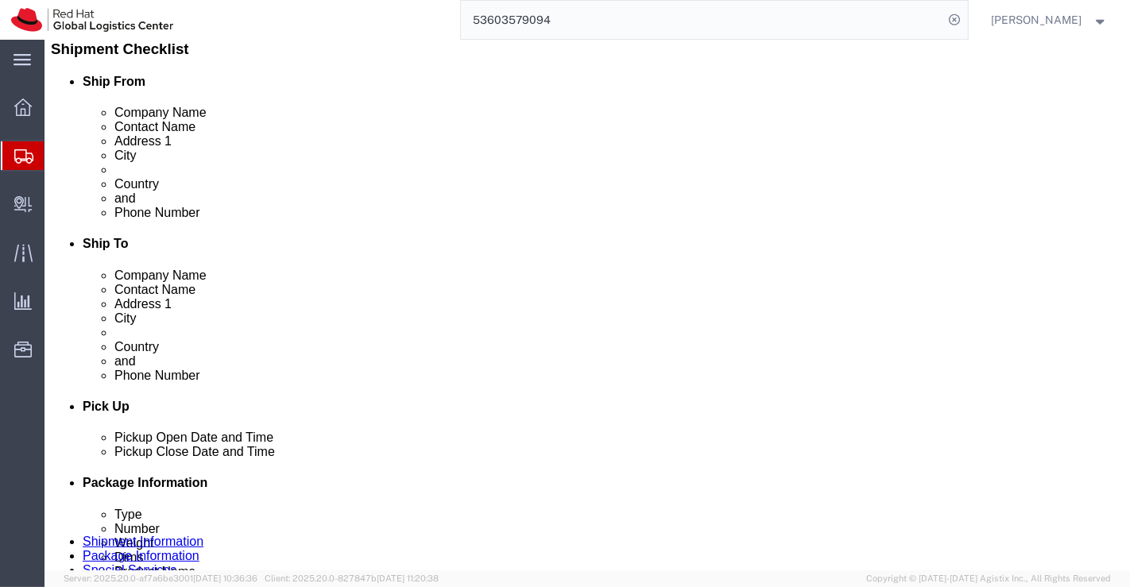
scroll to position [441, 0]
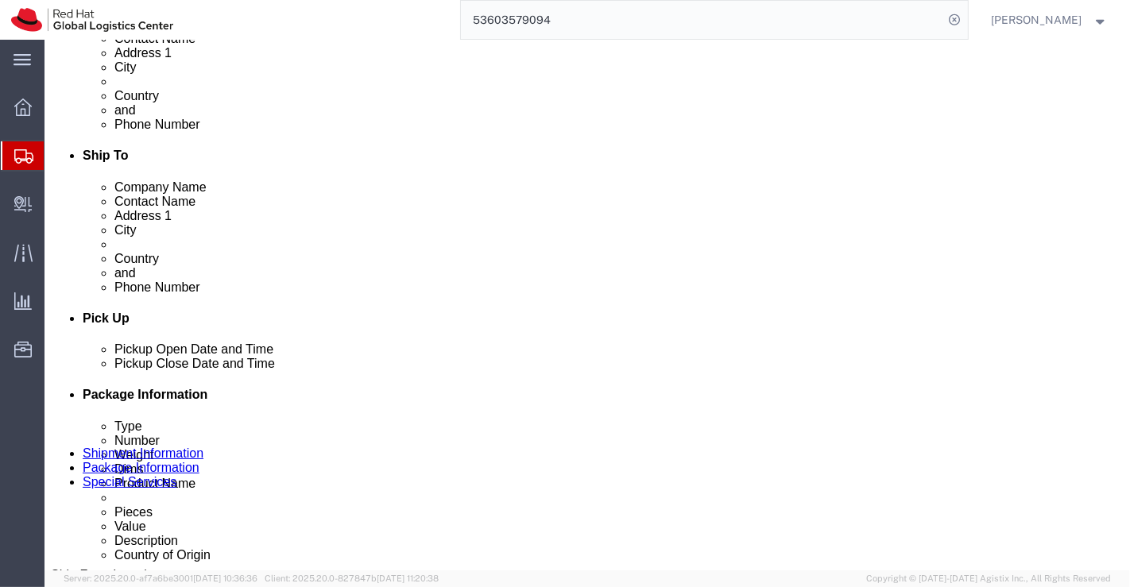
click span "button"
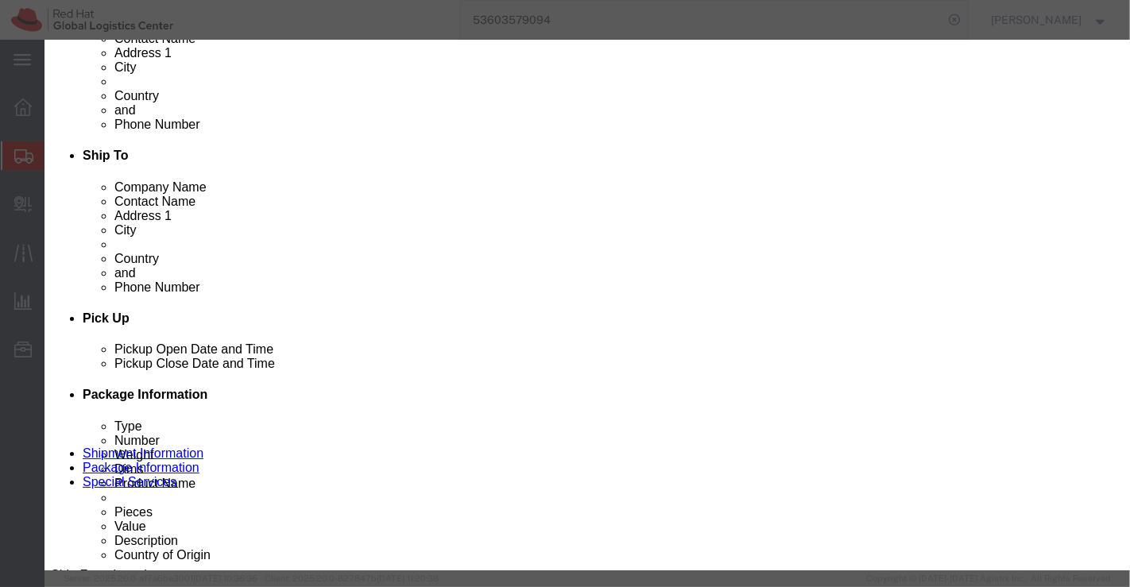
click button "Yes"
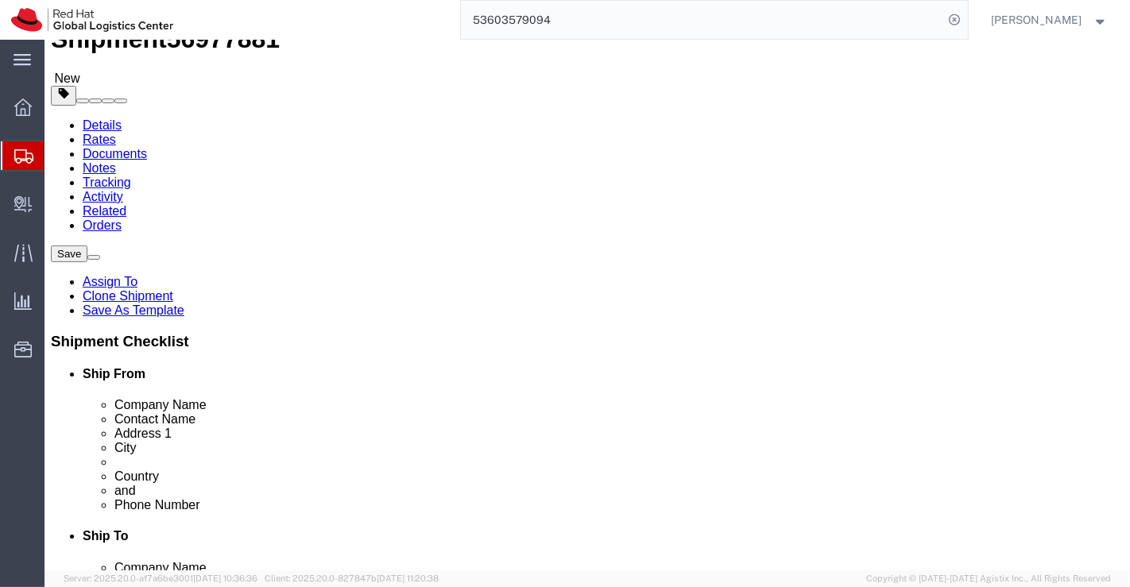
scroll to position [88, 0]
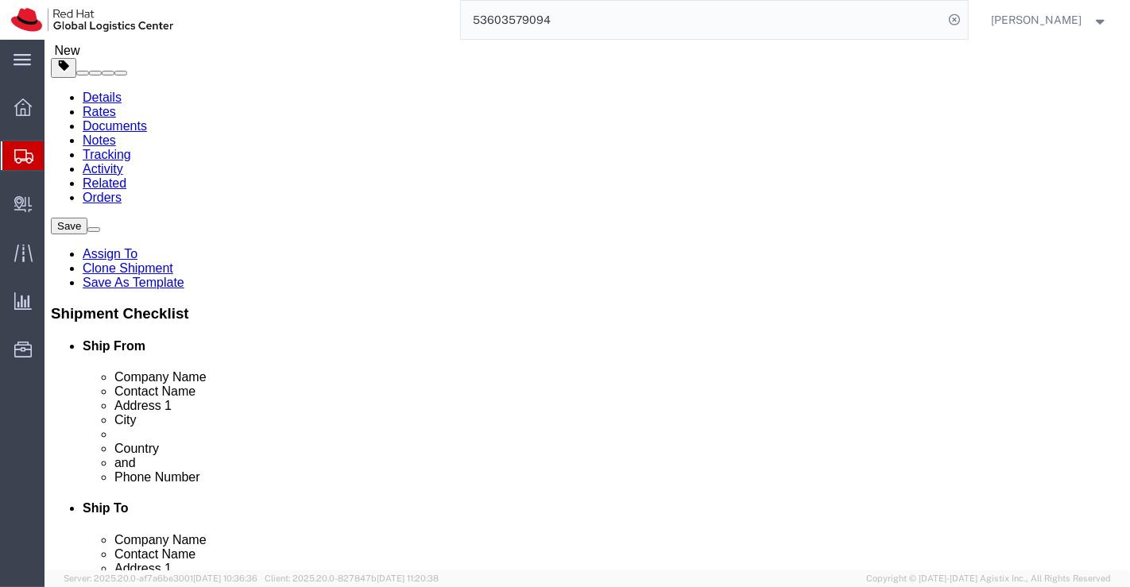
click dd "8520.00 INR"
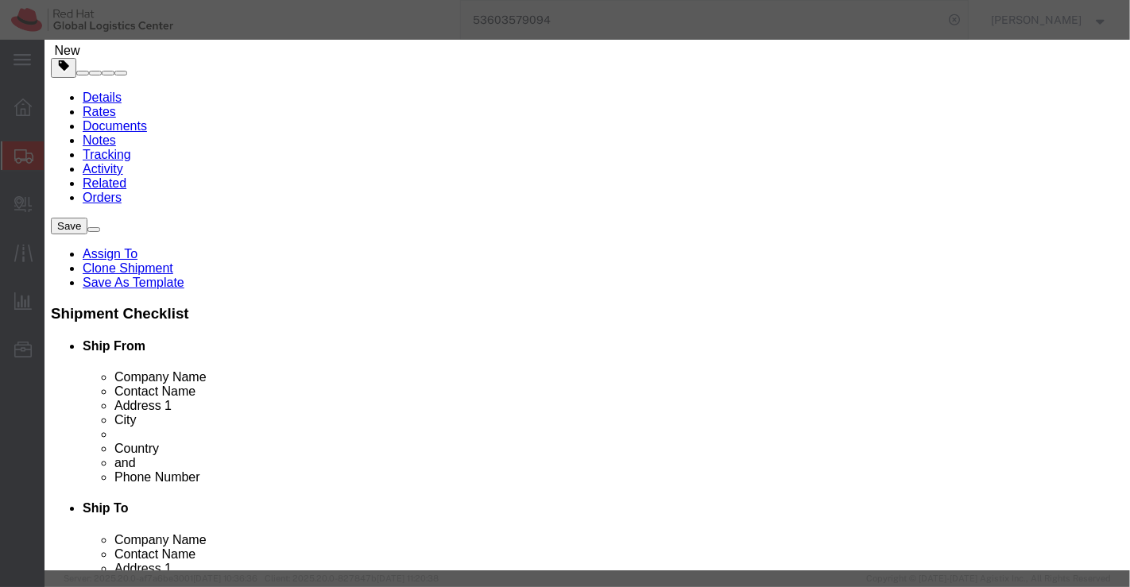
click input "RH124 - Courseware (Books)"
type input "RH134 - Courseware (Books)"
click h3 "Edit content"
click input "10.00"
type input "1.00"
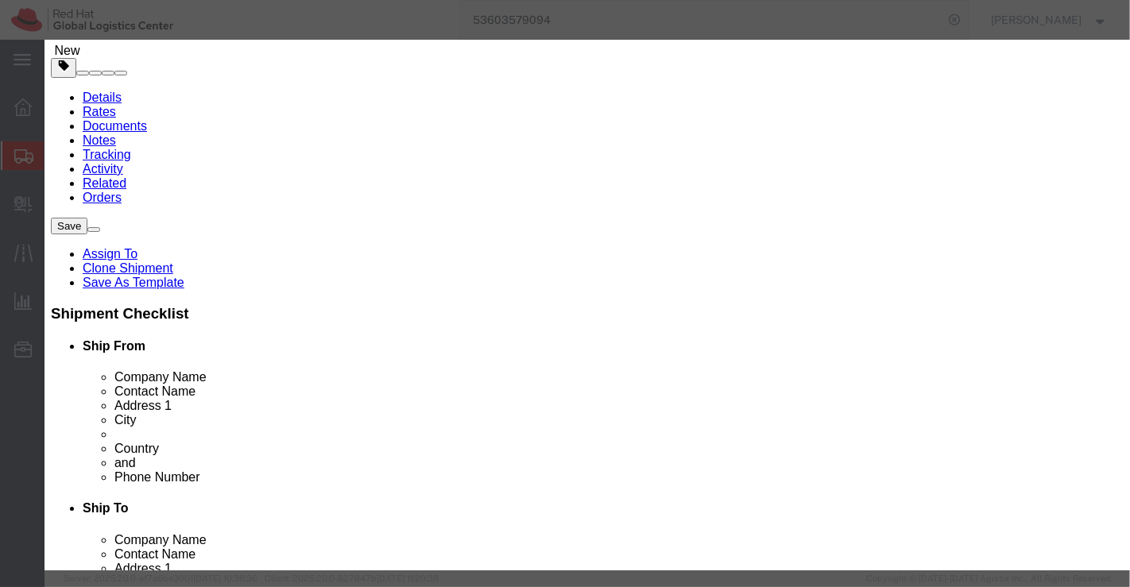
click h3 "Edit content"
click div "Commodity library"
click input "852"
type input "8"
type input "750"
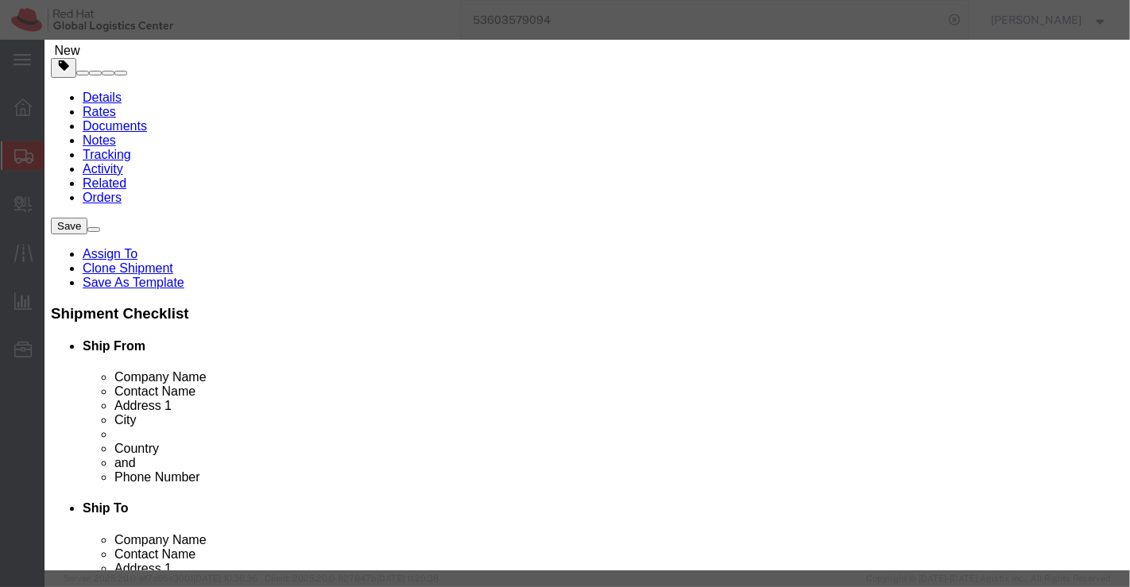
click h3 "Edit content"
click input "1.00"
type input "14.00"
type input "10500"
click div "Commodity library"
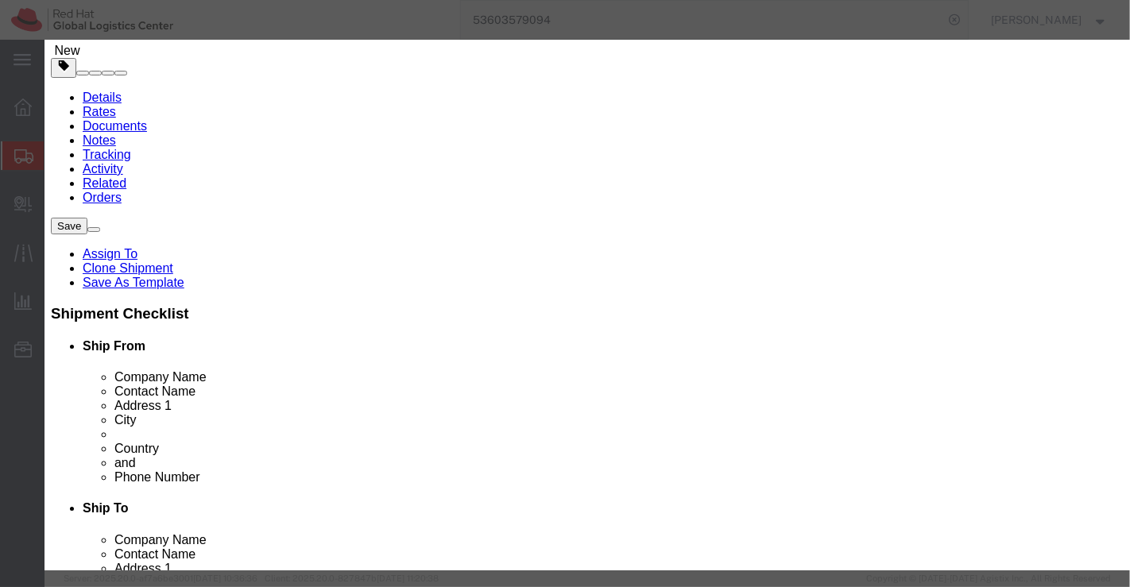
click button "Save & Close"
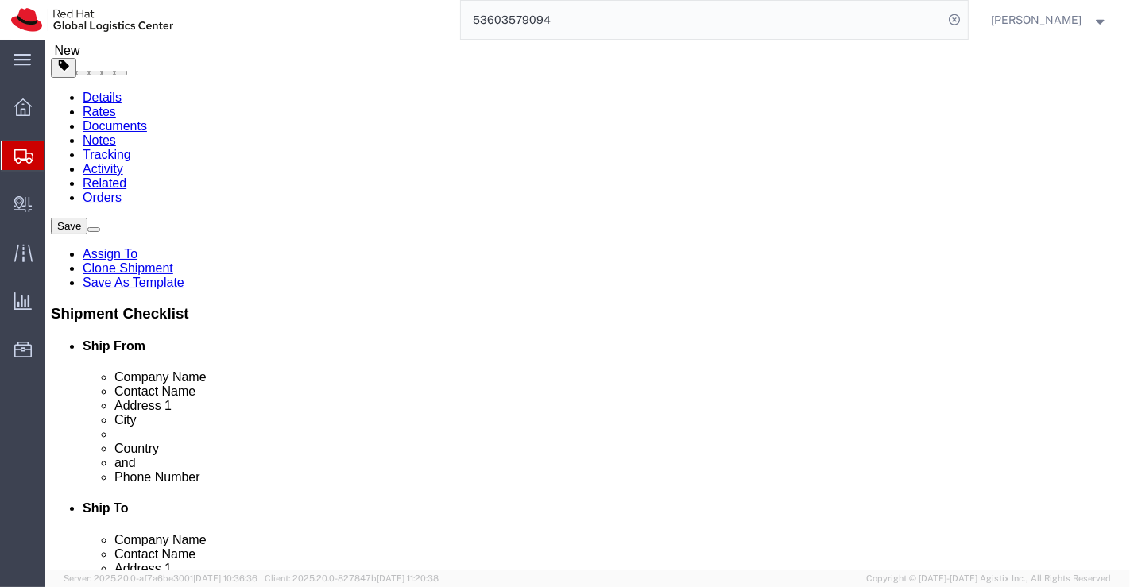
click link "Clone this content"
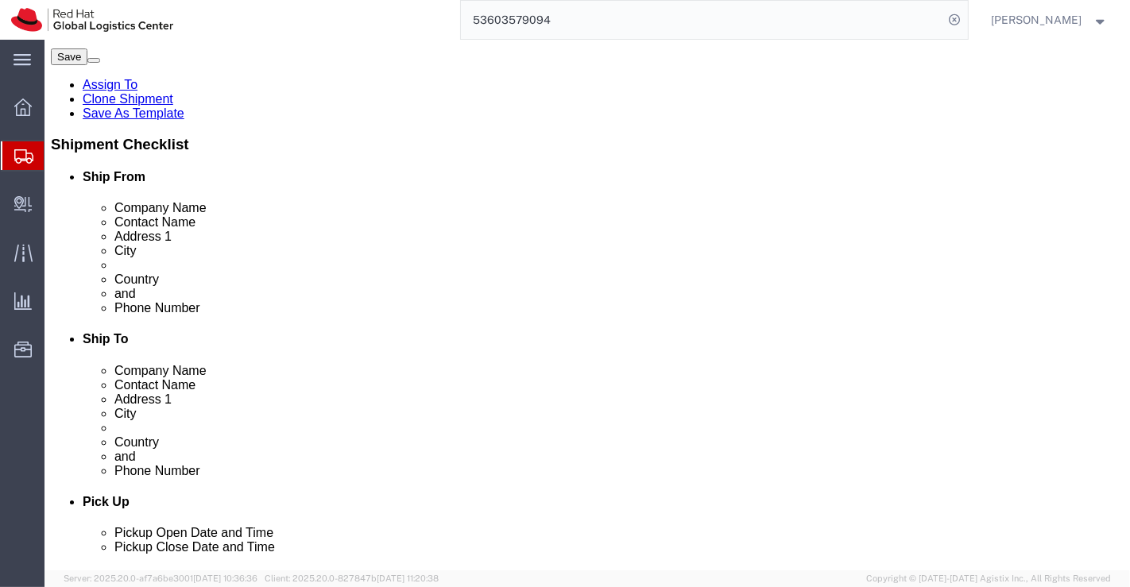
scroll to position [353, 0]
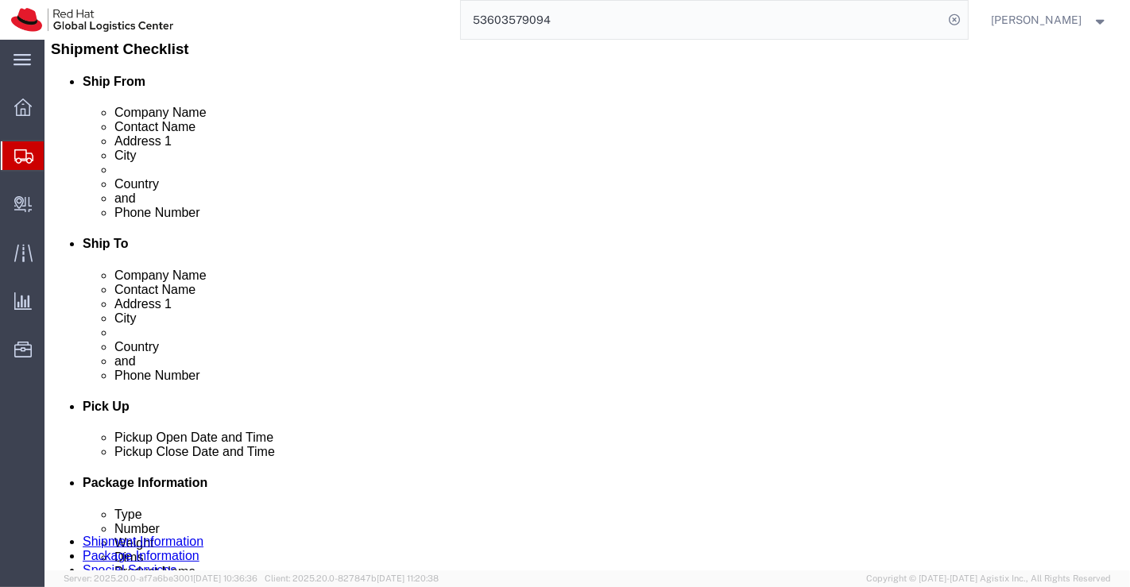
click dd "10500.00 INR"
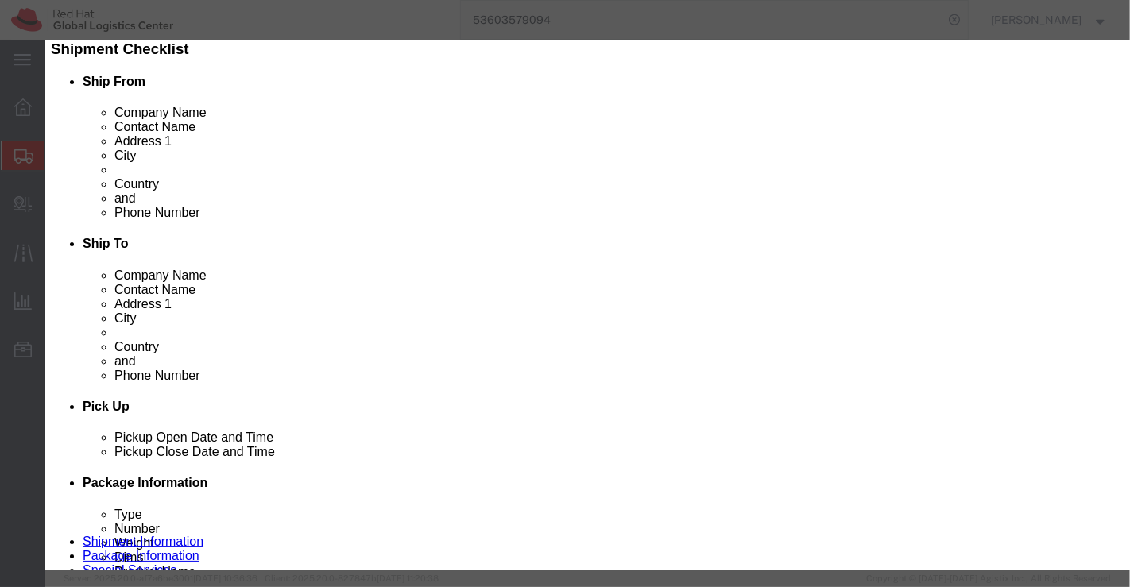
click input "14.00"
type input "16.00"
type input "12000"
click div "Commodity library"
click button "Save & Close"
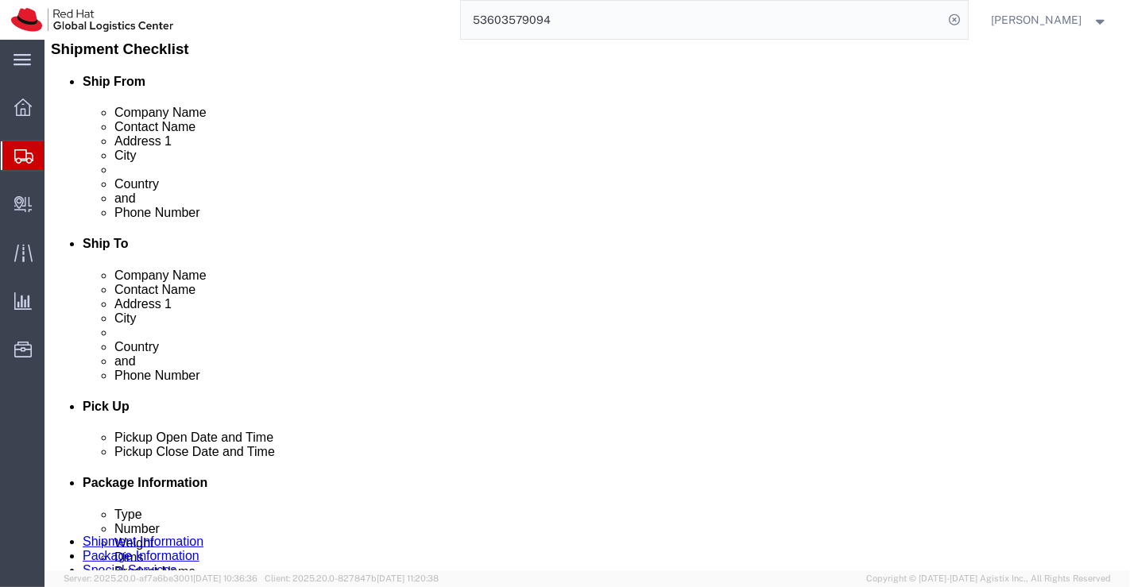
drag, startPoint x: 290, startPoint y: 257, endPoint x: 297, endPoint y: 280, distance: 24.1
click link "Delete this content"
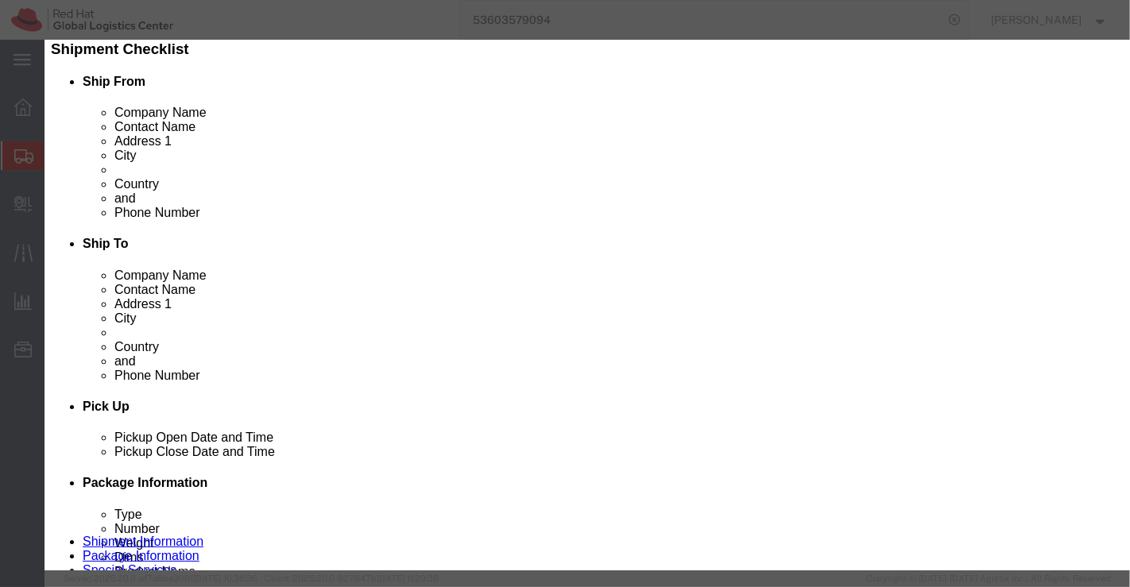
click button "Yes"
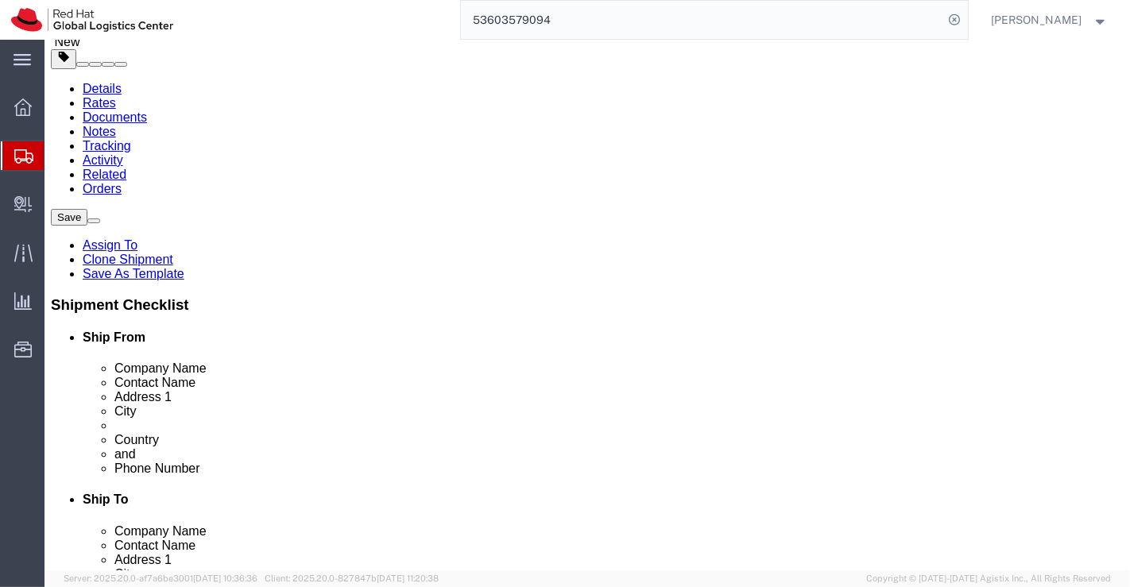
scroll to position [0, 0]
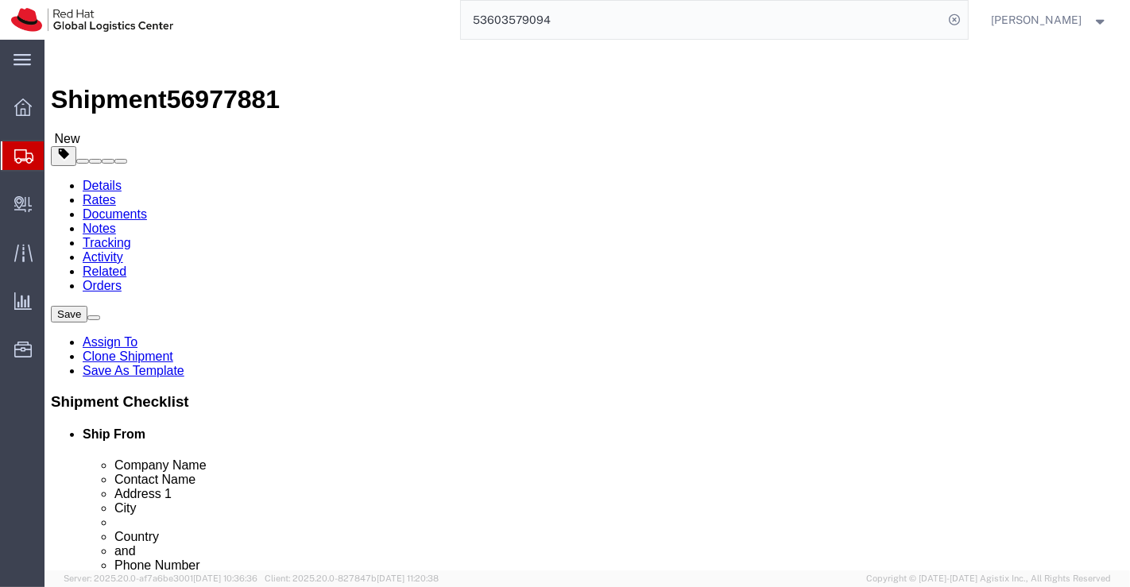
click span "button"
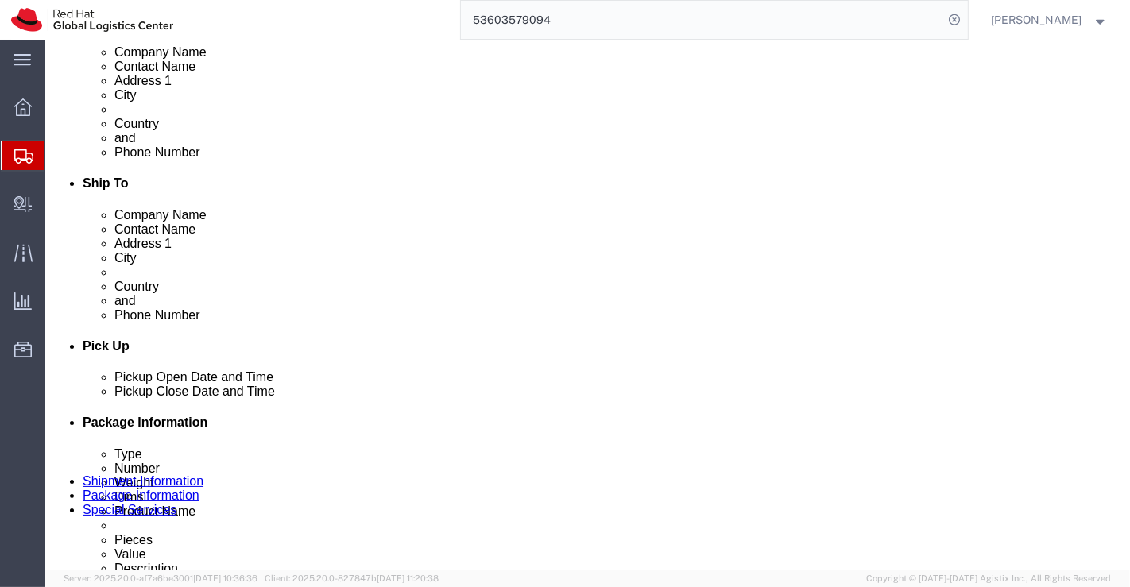
scroll to position [441, 0]
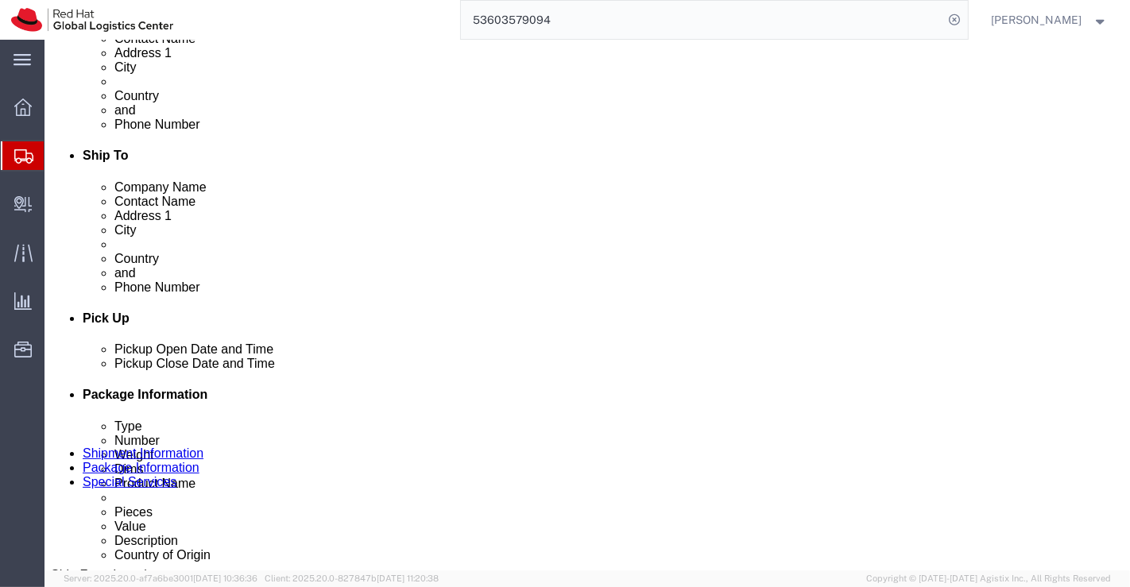
click input "12.00"
type input "31.00"
click input "29.00"
type input "24.00"
click div "1 x Your Packaging Package Type Select Case(s) Crate(s) Envelope Large Box Medi…"
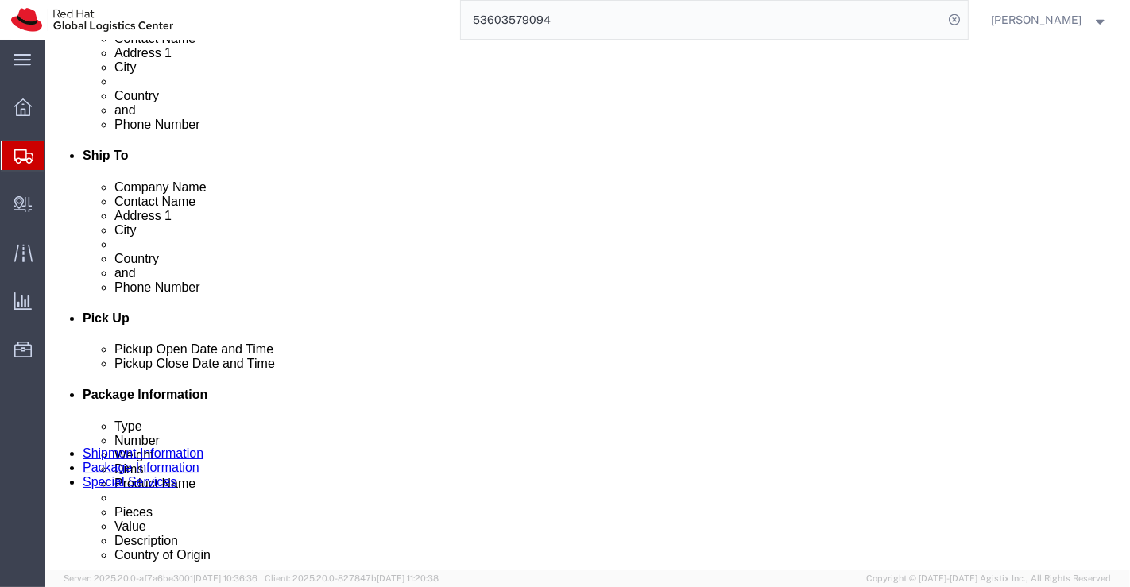
click input "24.00"
type input "44.00"
click div "1 x Your Packaging Package Type Select Case(s) Crate(s) Envelope Large Box Medi…"
click input "15.88"
type input "1"
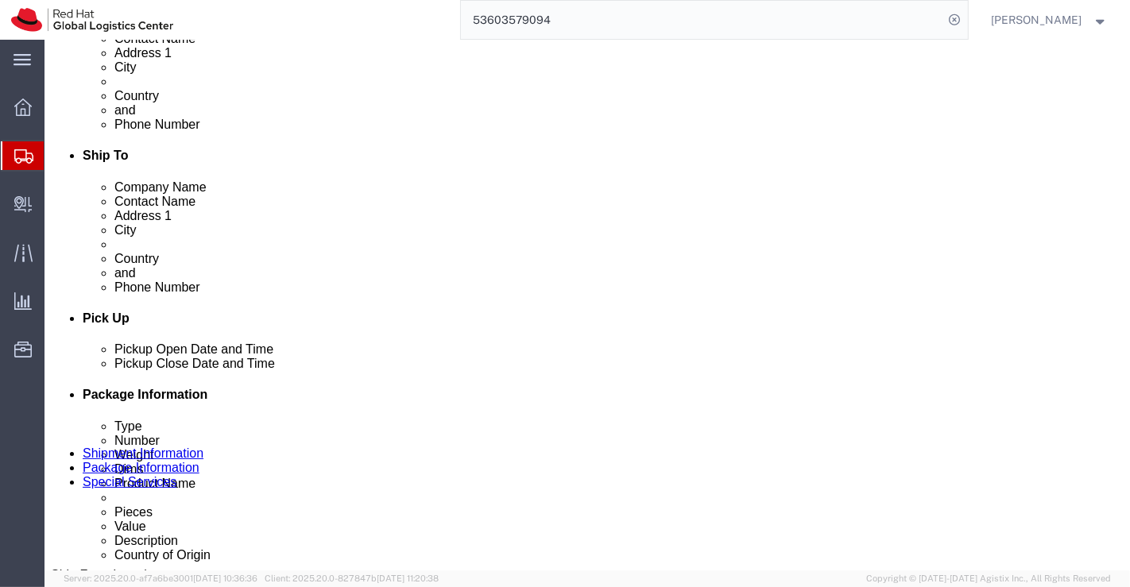
type input "18.27"
click div "1 x Your Packaging Package Type Select Case(s) Crate(s) Envelope Large Box Medi…"
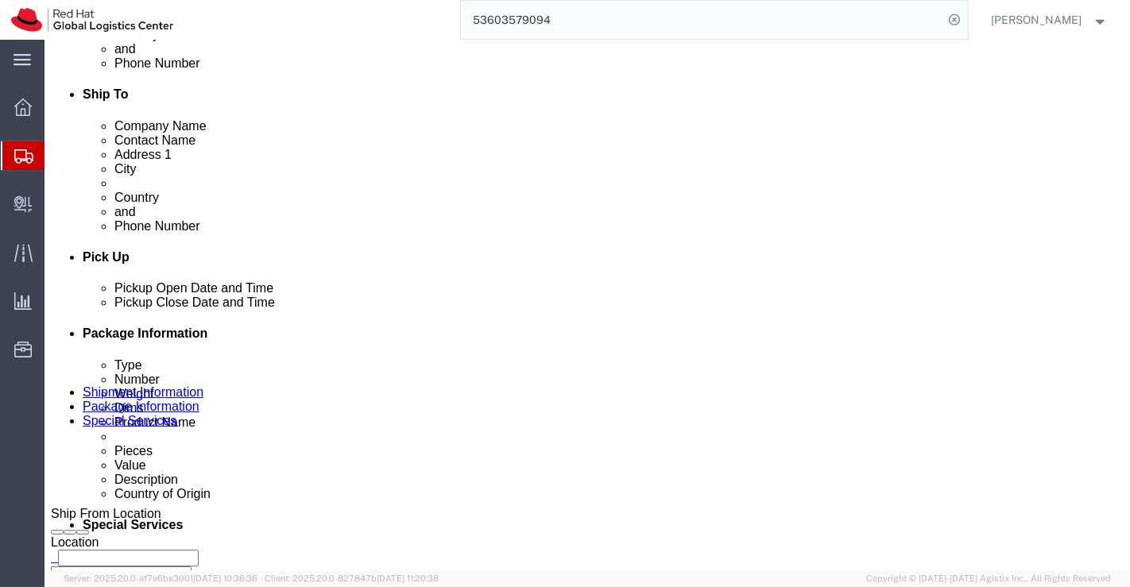
scroll to position [529, 0]
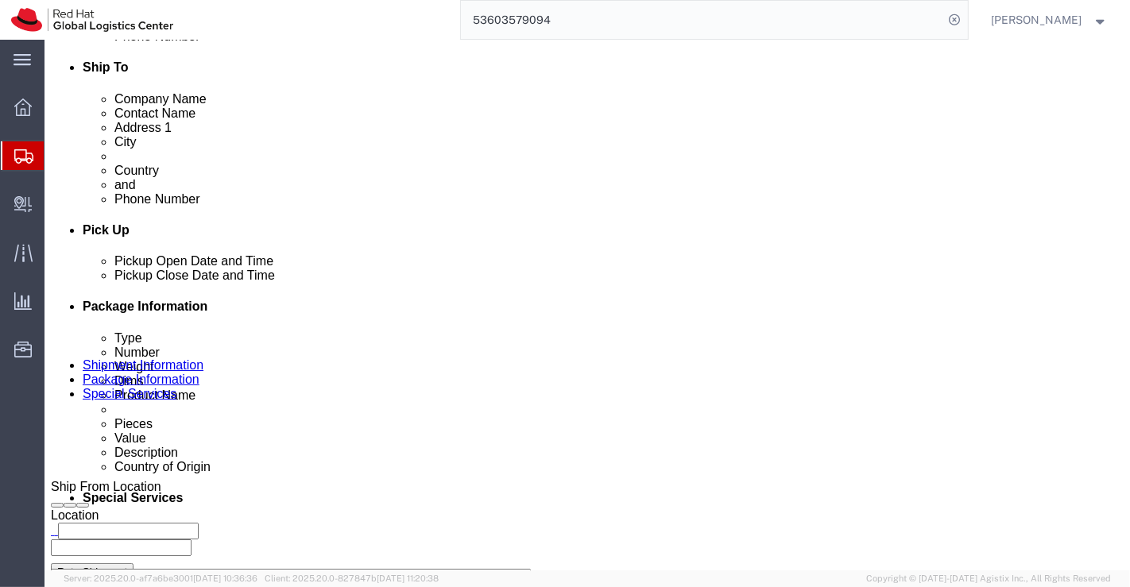
click dd "10500.00 INR"
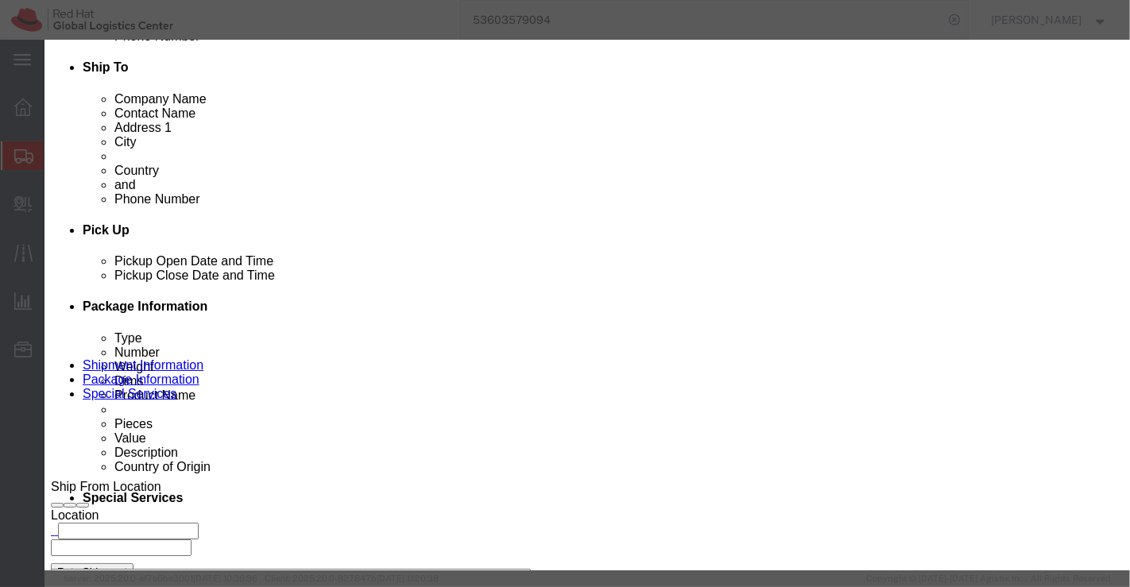
click input "14.00"
type input "16.00"
type input "12000"
click div "Save & Add Another Save & Close Close"
drag, startPoint x: 859, startPoint y: 444, endPoint x: 529, endPoint y: 285, distance: 366.2
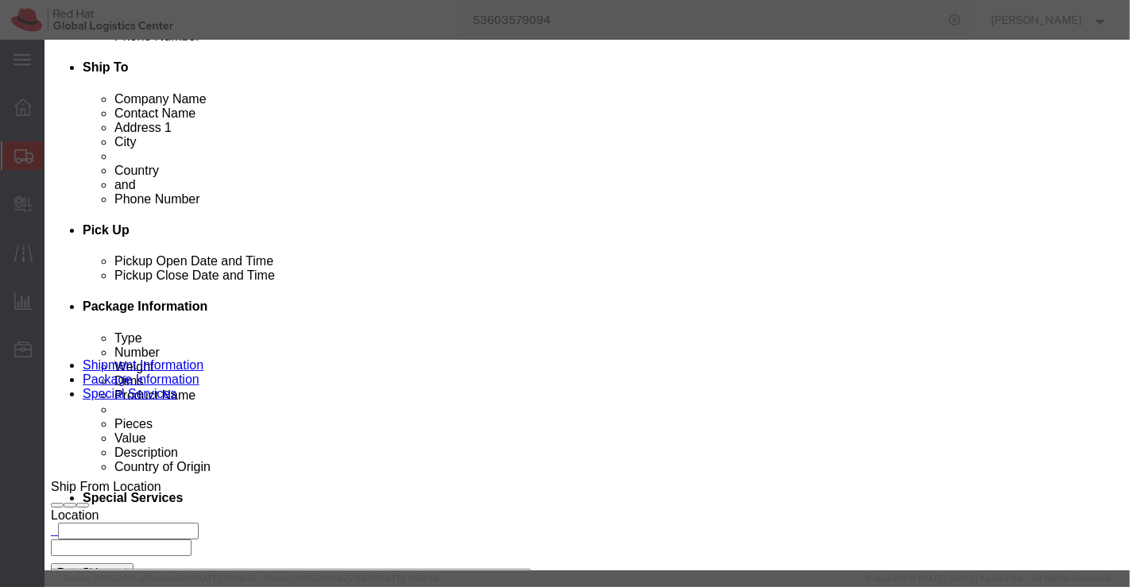
click button "Save & Close"
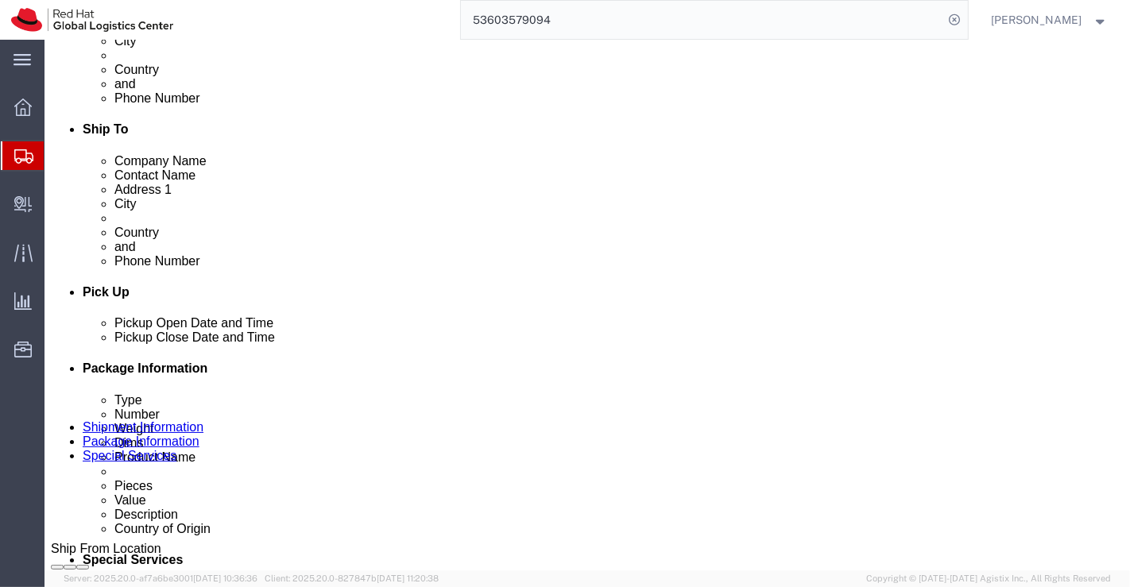
scroll to position [441, 0]
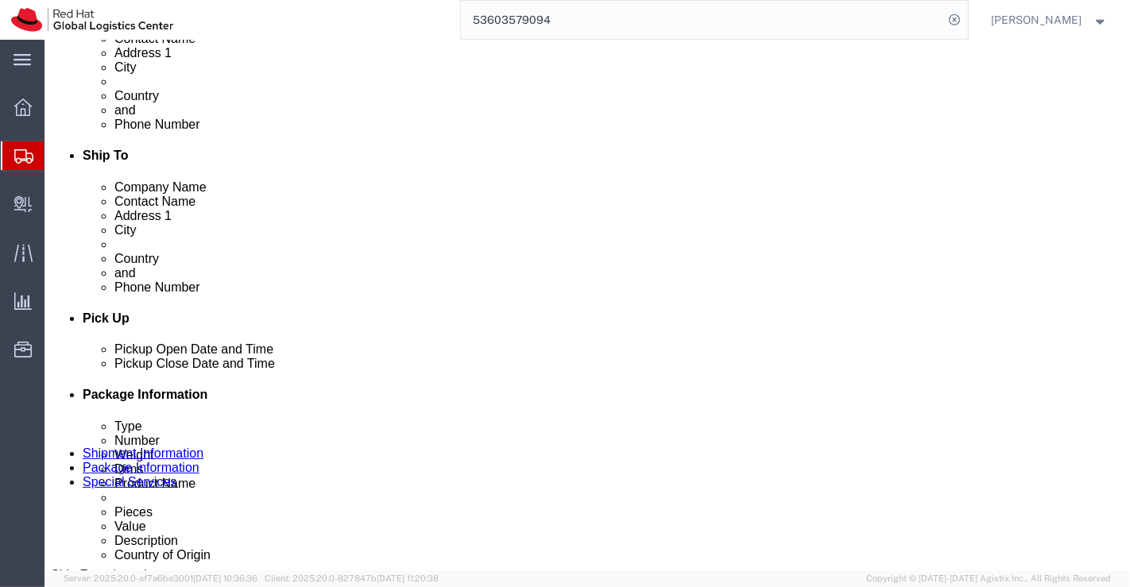
click span "button"
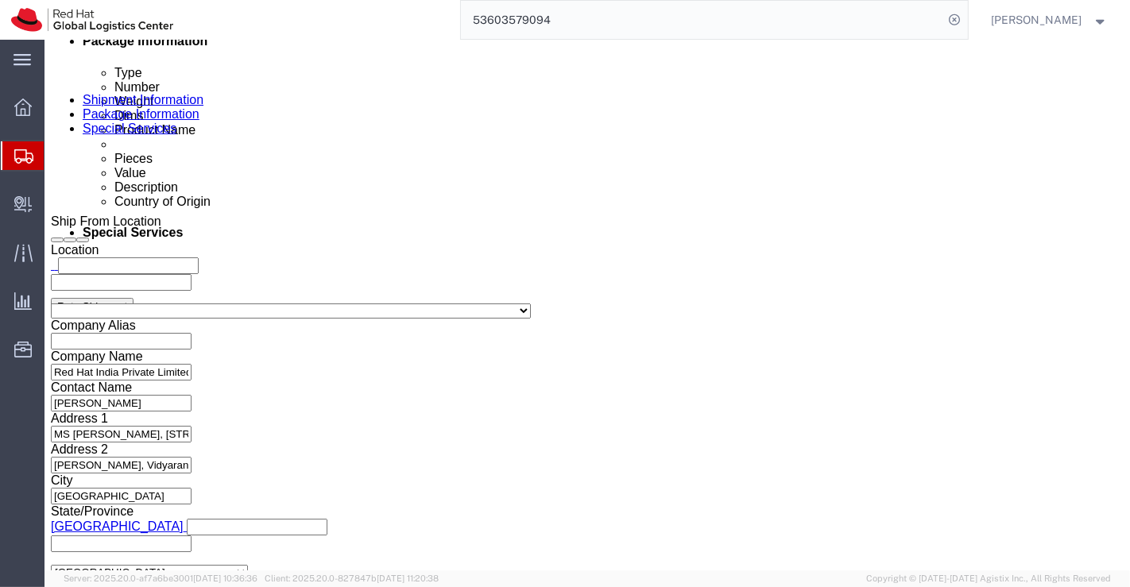
scroll to position [883, 0]
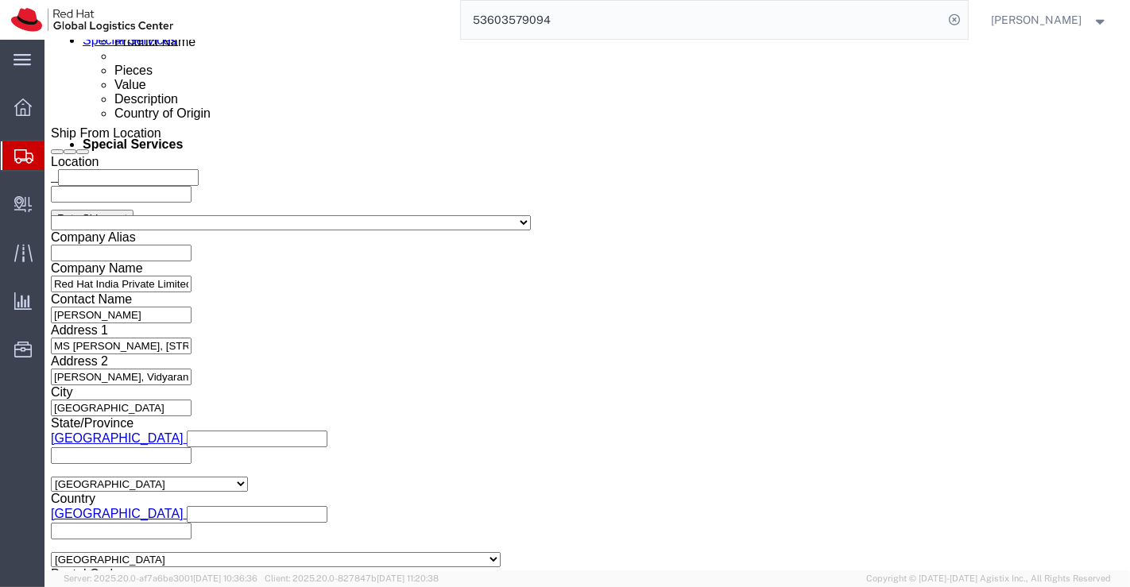
click input "31.00"
type input "13.00"
click input "24.00"
type input "22.00"
click input "44.00"
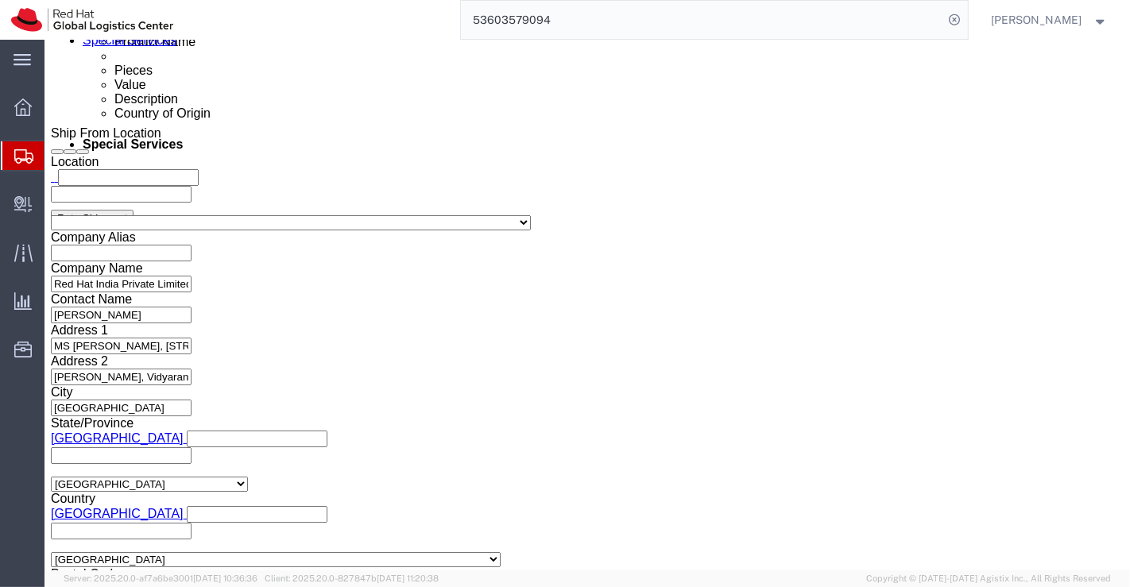
type input "30.00"
click input "18.27"
type input "1"
type input "5.83"
click div "1 x Your Packaging Package Type Select Case(s) Crate(s) Envelope Large Box Medi…"
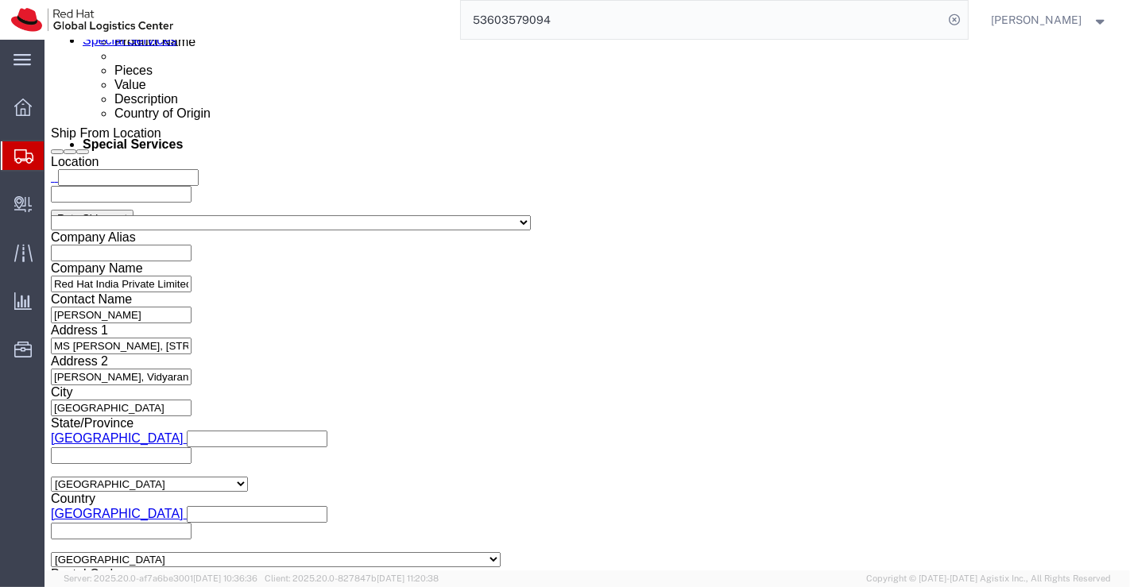
click dd "12000.00 INR"
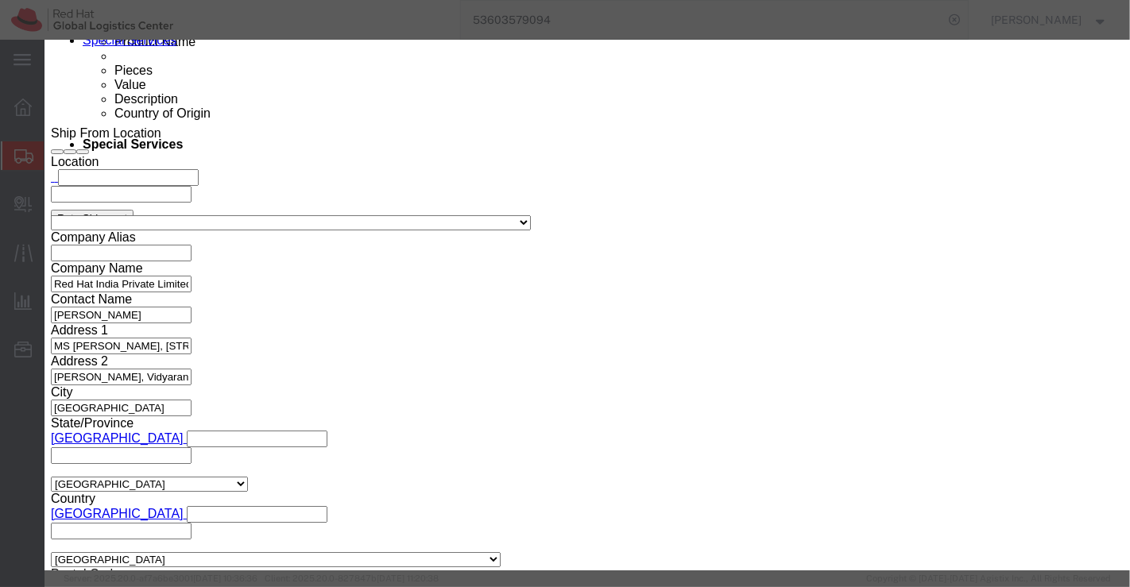
click input "16.00"
type input "5.00"
type input "3750"
click div "Save & Add Another Save & Close Close"
click button "Save & Close"
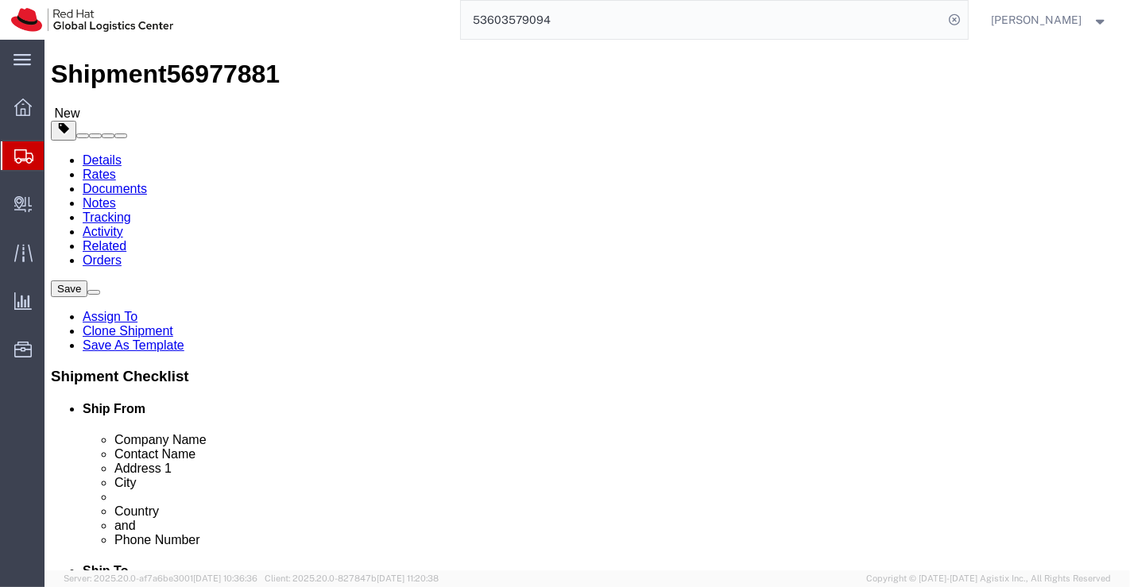
scroll to position [0, 0]
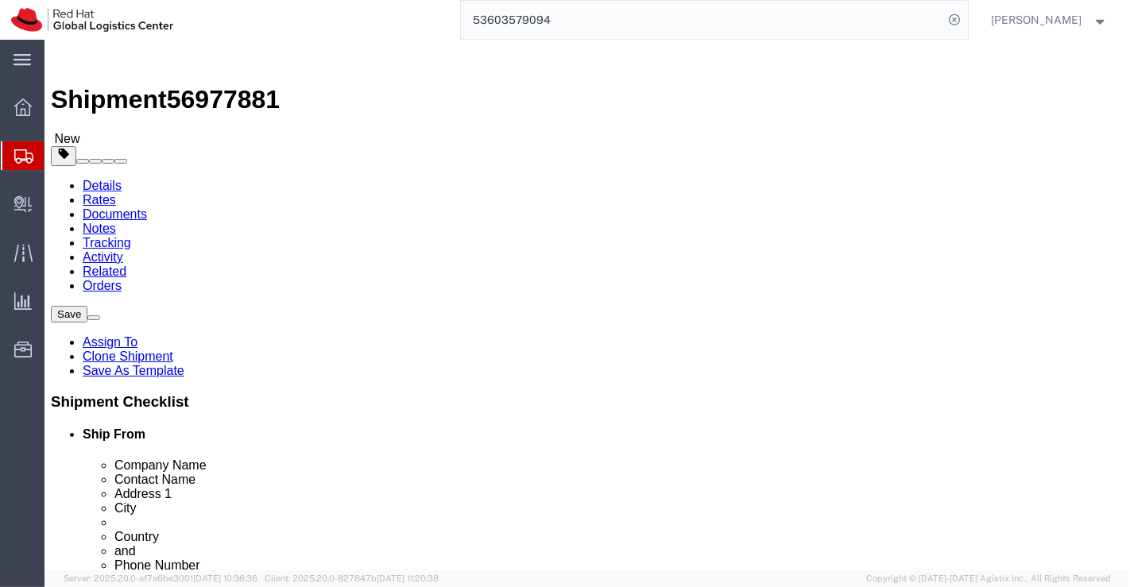
click div "1 x Your Packaging Package Type Select Case(s) Crate(s) Envelope Large Box Medi…"
click icon
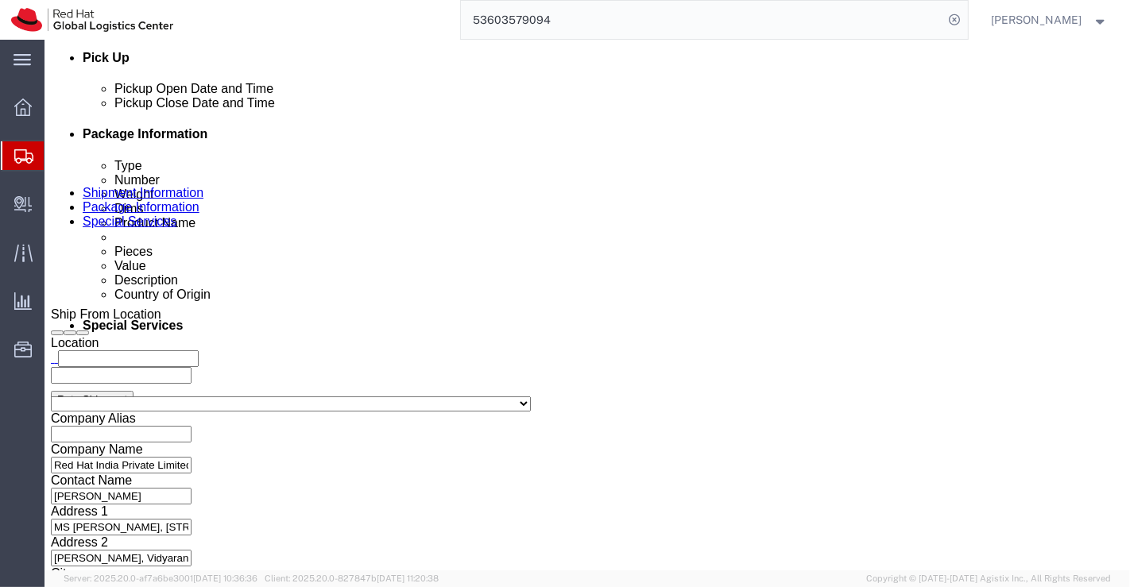
scroll to position [706, 0]
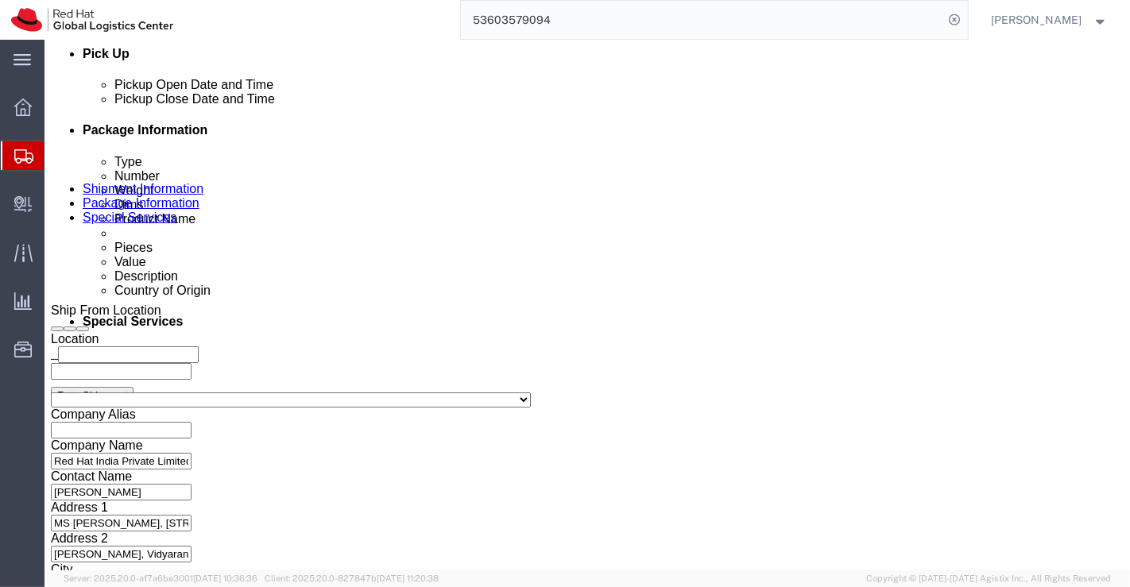
click textarea "RH124 - Courseware (Books)"
type textarea "RH134 - Courseware (Books)"
click div "To Enter Email Address Include shipping documents What documents that would lik…"
click icon
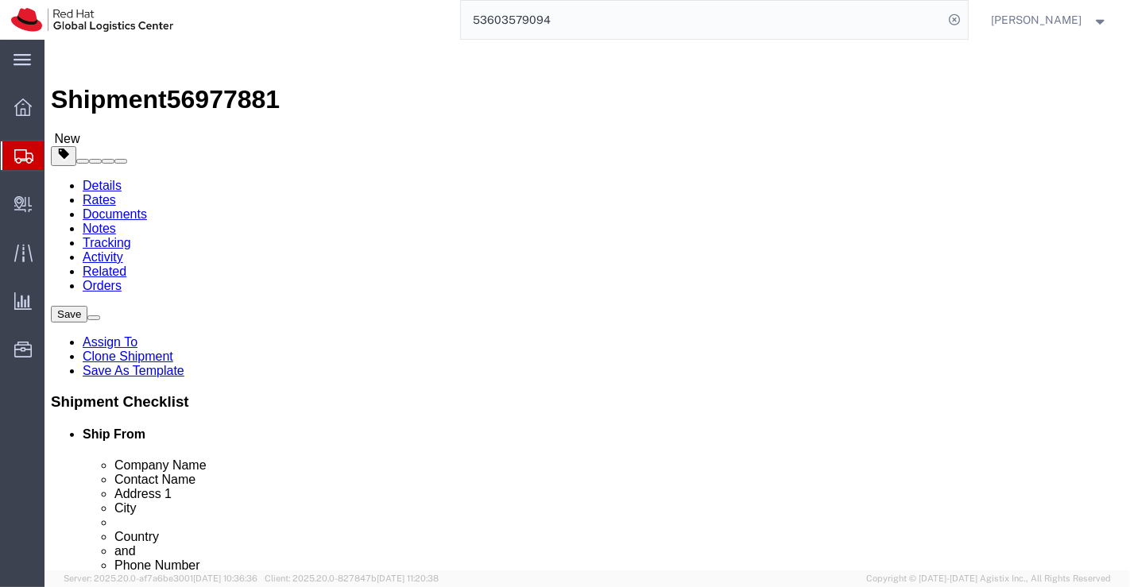
click icon
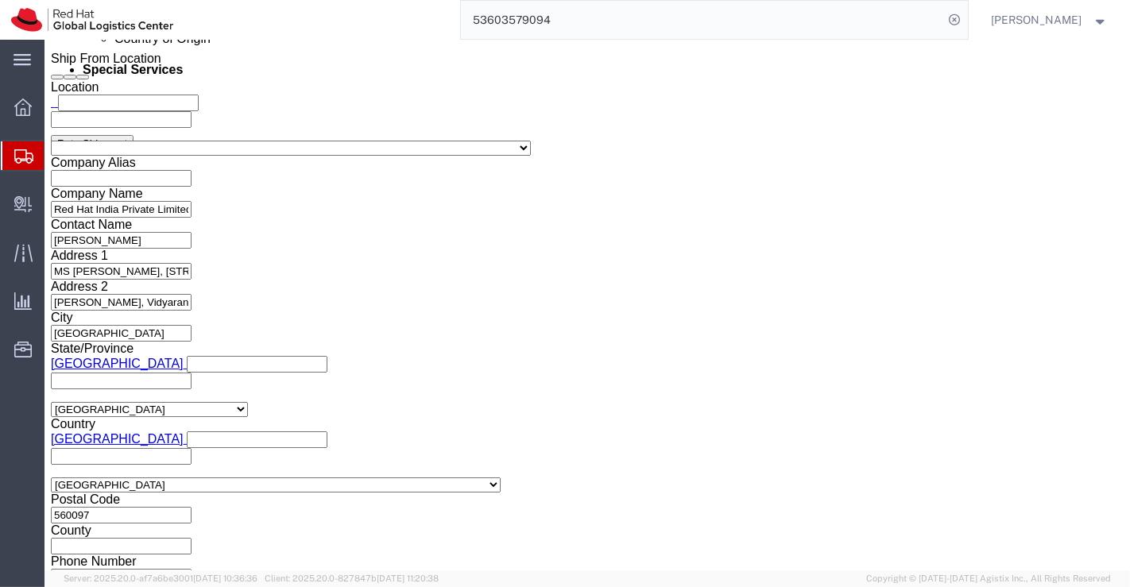
scroll to position [958, 0]
click button "Rate Shipment"
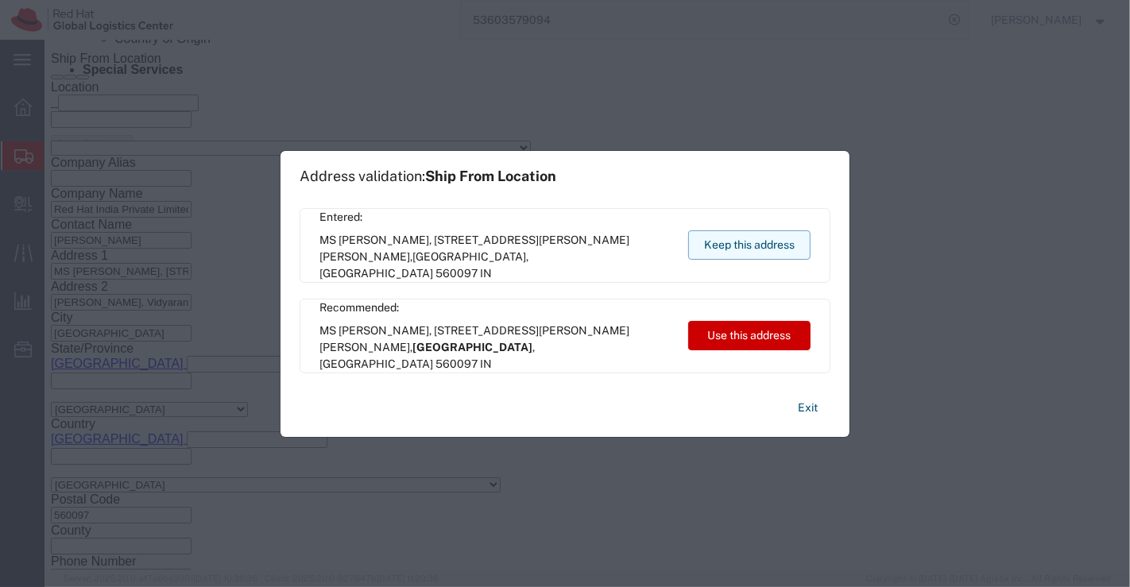
drag, startPoint x: 727, startPoint y: 246, endPoint x: 684, endPoint y: 199, distance: 63.6
click at [727, 246] on button "Keep this address" at bounding box center [749, 244] width 122 height 29
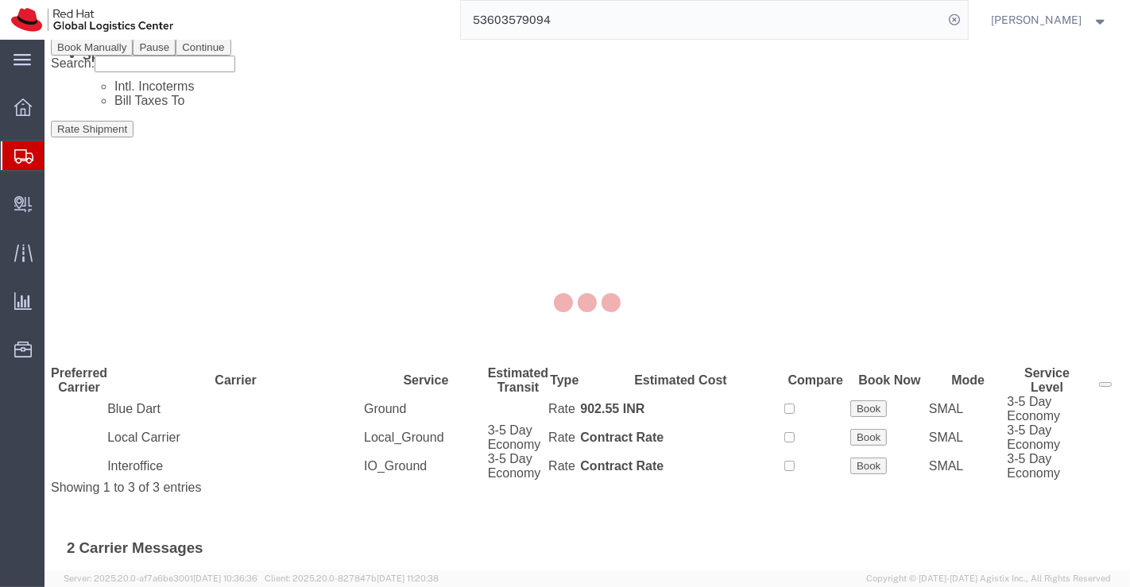
scroll to position [0, 0]
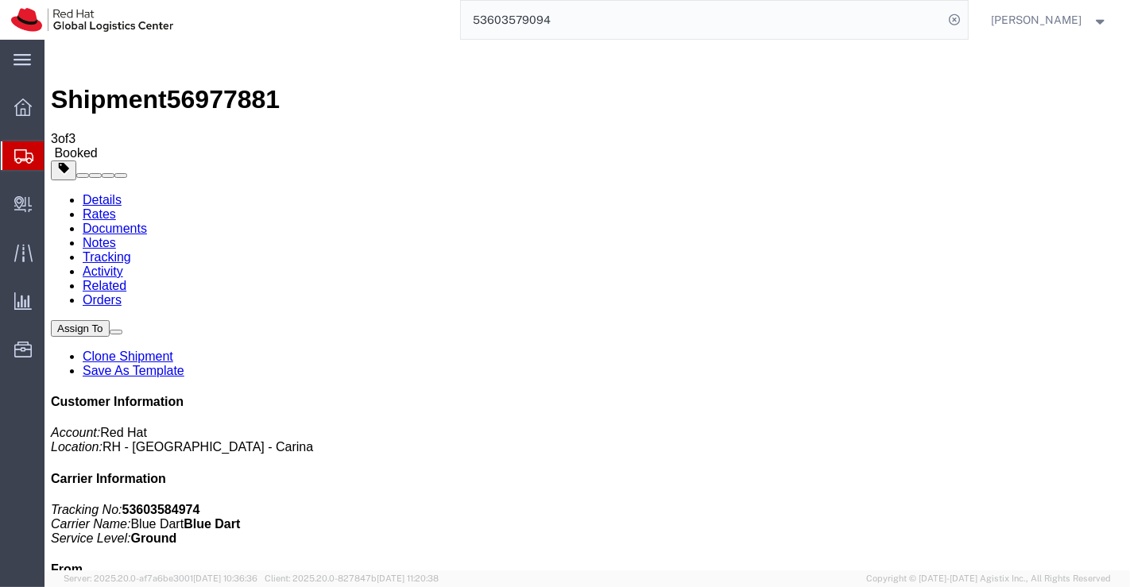
click at [99, 193] on link "Details" at bounding box center [101, 200] width 39 height 14
click link "Schedule pickup request"
drag, startPoint x: 850, startPoint y: 202, endPoint x: 920, endPoint y: 197, distance: 70.9
click p "Tracking No: 53603584974 Carrier Name: Blue Dart Blue Dart Service Level: Ground"
copy b "53603584974"
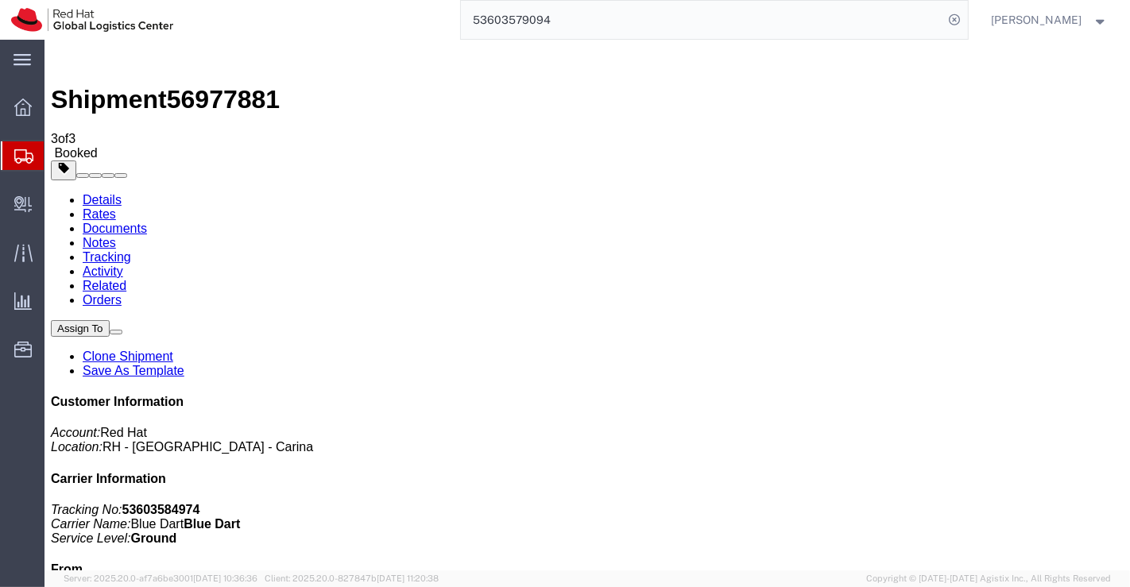
click div "Leg 1 - Small Parcel"
click link "Documents"
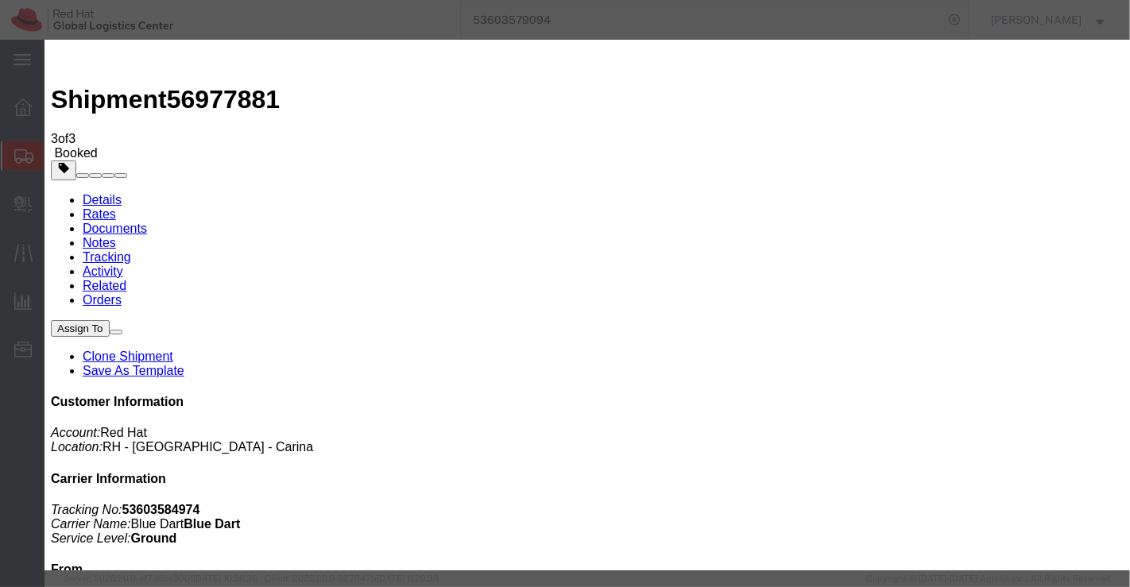
checkbox input "true"
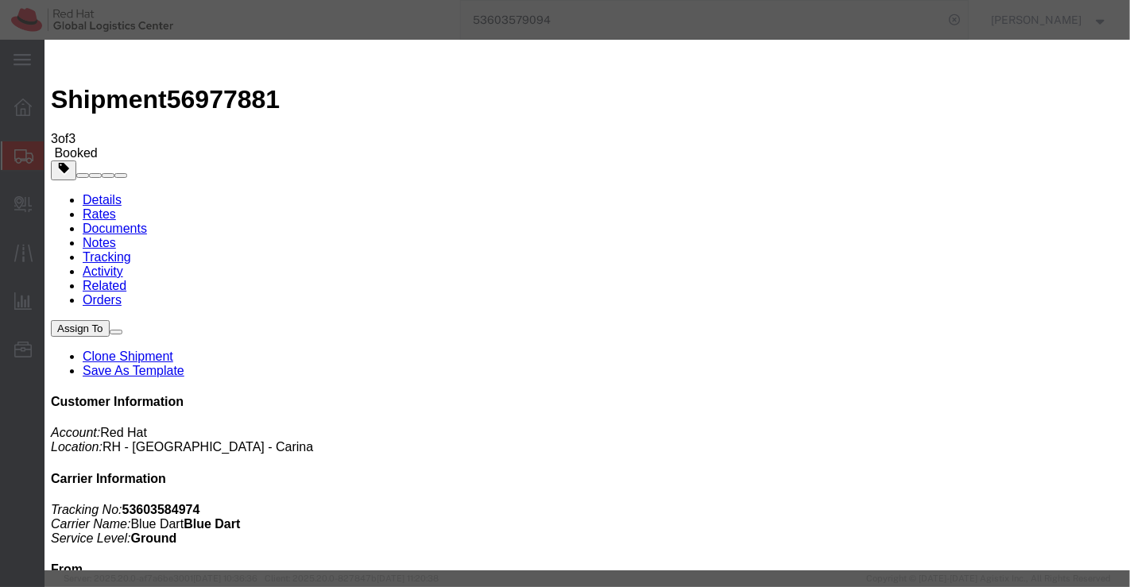
paste input "mohan@msgrafix.in"
type input "mohan@msgrafix.in"
type textarea "Please find the documents."
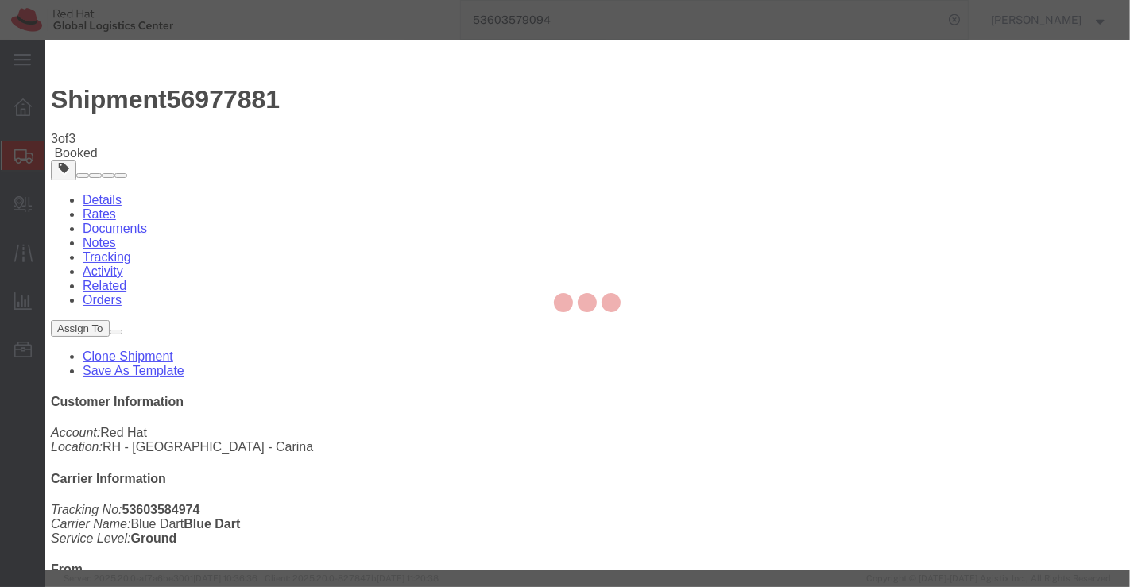
checkbox input "false"
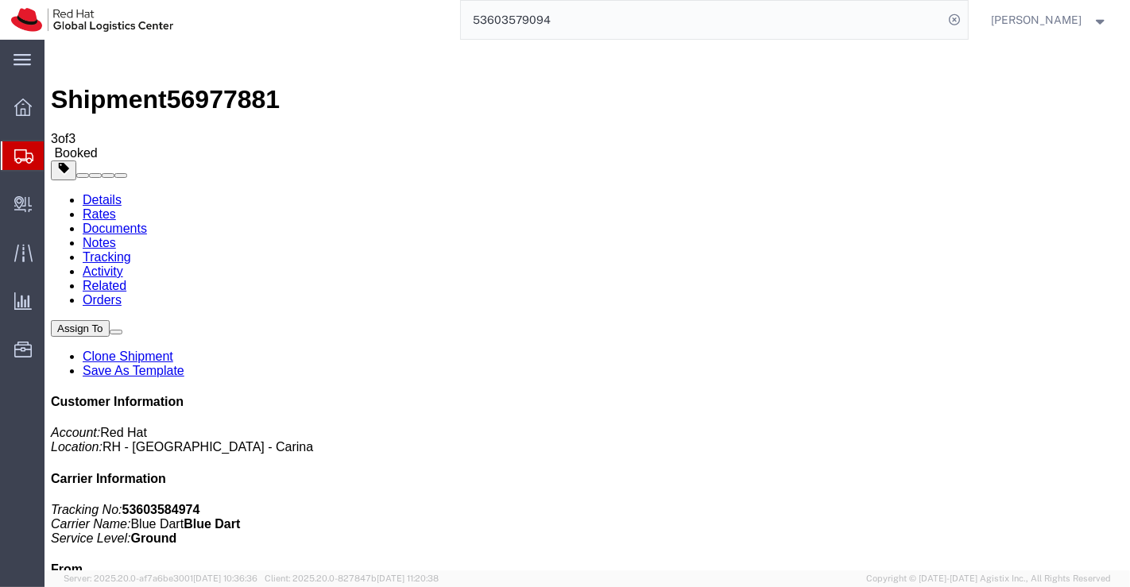
click at [94, 193] on link "Details" at bounding box center [101, 200] width 39 height 14
click div "Leg 1 - Small Parcel"
click link "Clone Shipment"
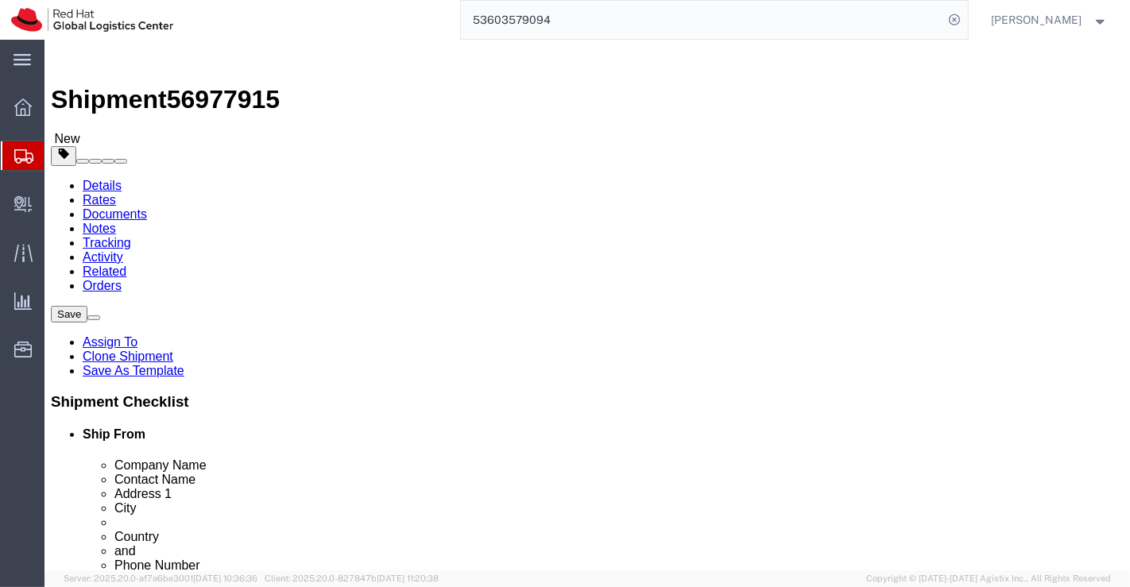
scroll to position [0, 12]
drag, startPoint x: 536, startPoint y: 304, endPoint x: 777, endPoint y: 303, distance: 240.8
click form "Shipment 56977915 New Details Rates Documents Notes Tracking Activity Related O…"
paste input "ACP (Dy.Director), iStart, Incubator Center,"
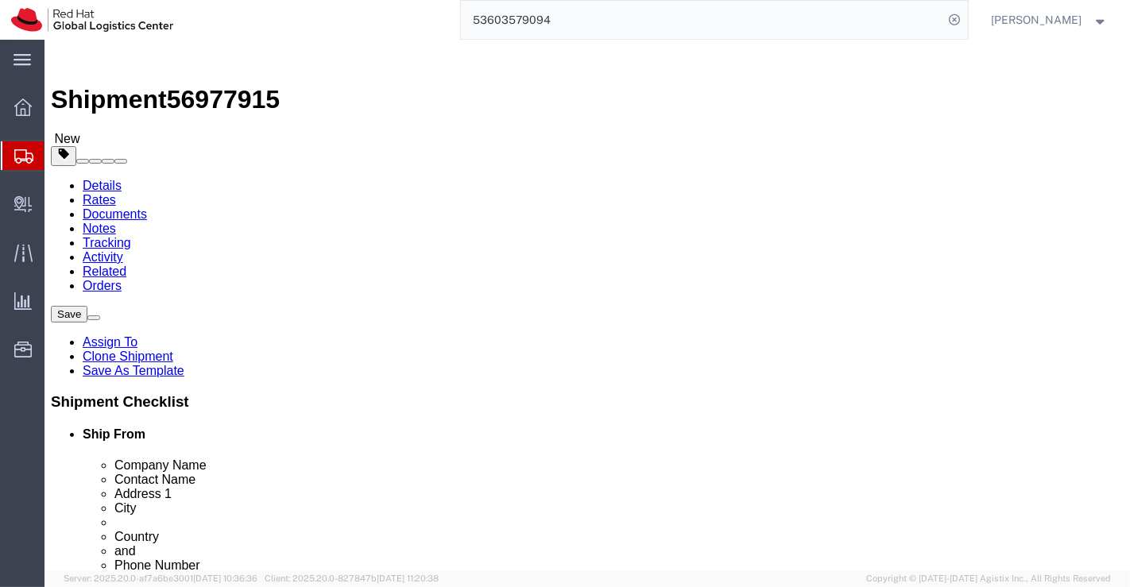
scroll to position [0, 11]
type input "ACP (Dy.Director), iStart, Incubator Center"
drag, startPoint x: 665, startPoint y: 343, endPoint x: 526, endPoint y: 322, distance: 140.7
click div "Location Select Select My Profile Location RH - Amsterdam - MSO RH - Amsterdam …"
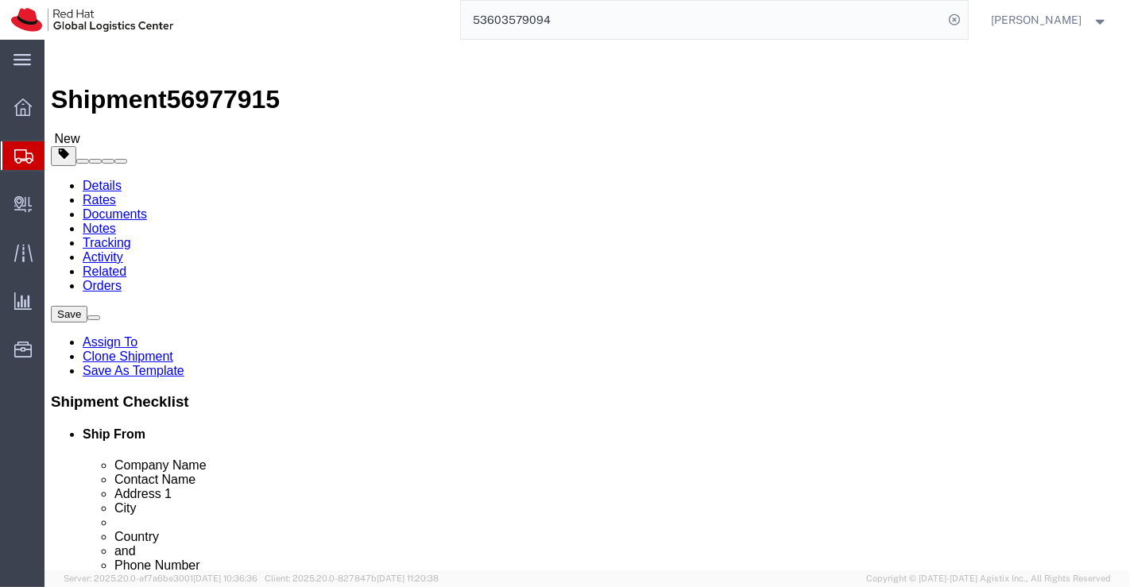
paste input "Mr.Jeevan Ram Meena"
type input "Mr.Jeevan Ram Meena"
drag, startPoint x: 530, startPoint y: 367, endPoint x: 730, endPoint y: 367, distance: 199.5
click input "Soochna Kendra, Near Trauma Centre"
paste input "DoIT&C, Collectorate,"
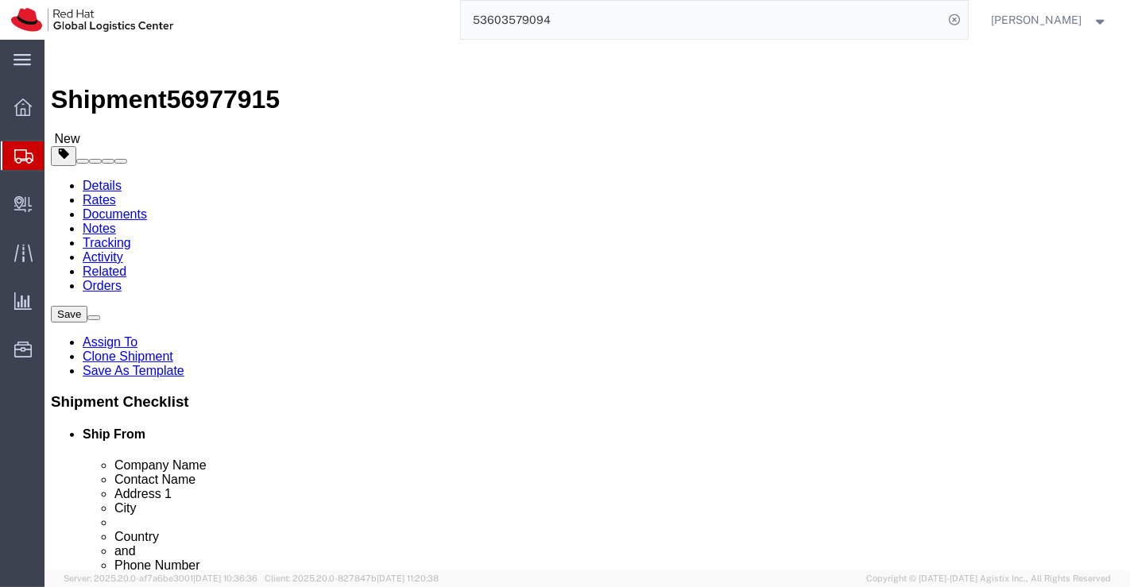
type input "DoIT&C, Collectorate"
drag, startPoint x: 720, startPoint y: 401, endPoint x: 491, endPoint y: 399, distance: 228.9
click div "Address 2 Opposite SMS Hospital, Tonk Road"
paste input "Near Delhi gate, Shakti Nagar,"
type input "Near Delhi gate, Shakti Nagar,"
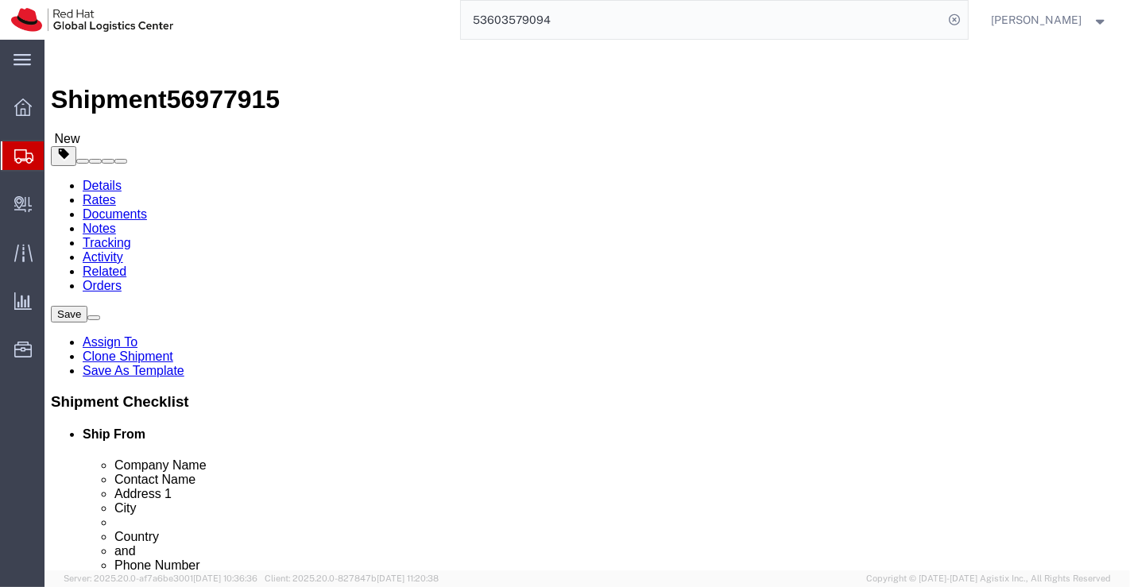
drag, startPoint x: 586, startPoint y: 429, endPoint x: 464, endPoint y: 428, distance: 121.6
click div "City Jaipur"
paste input "Udaipur"
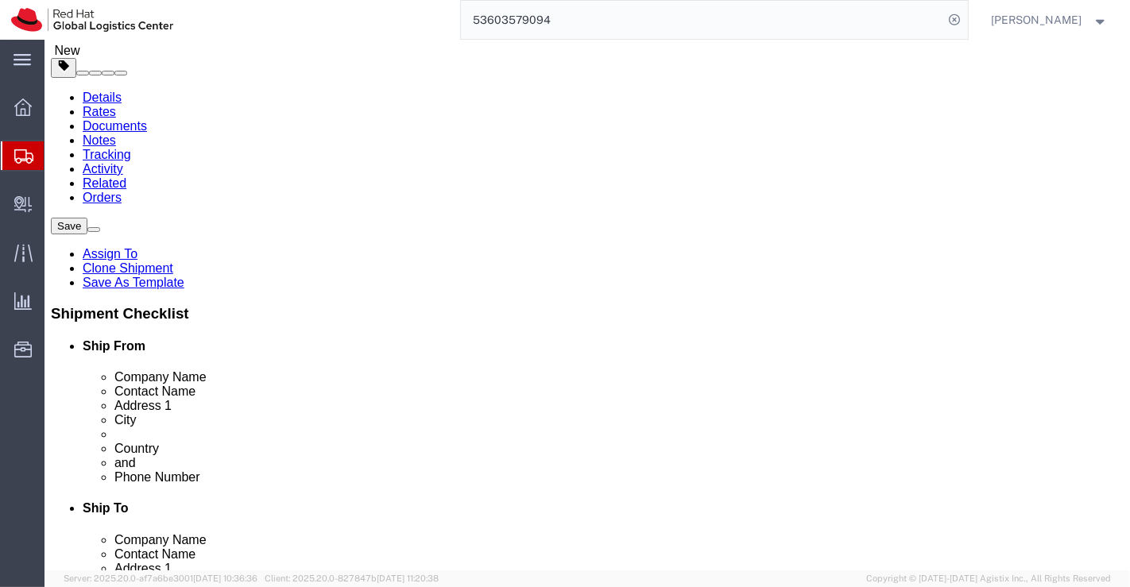
scroll to position [176, 0]
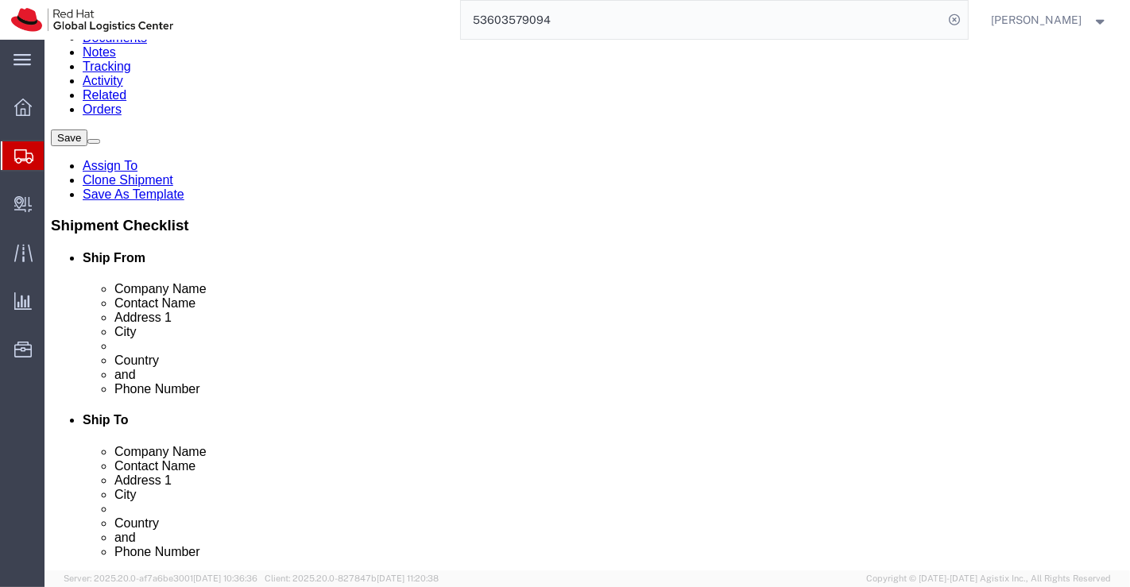
type input "Udaipur"
drag, startPoint x: 583, startPoint y: 340, endPoint x: 528, endPoint y: 335, distance: 55.9
click div "302001"
paste input "313001"
type input "313001"
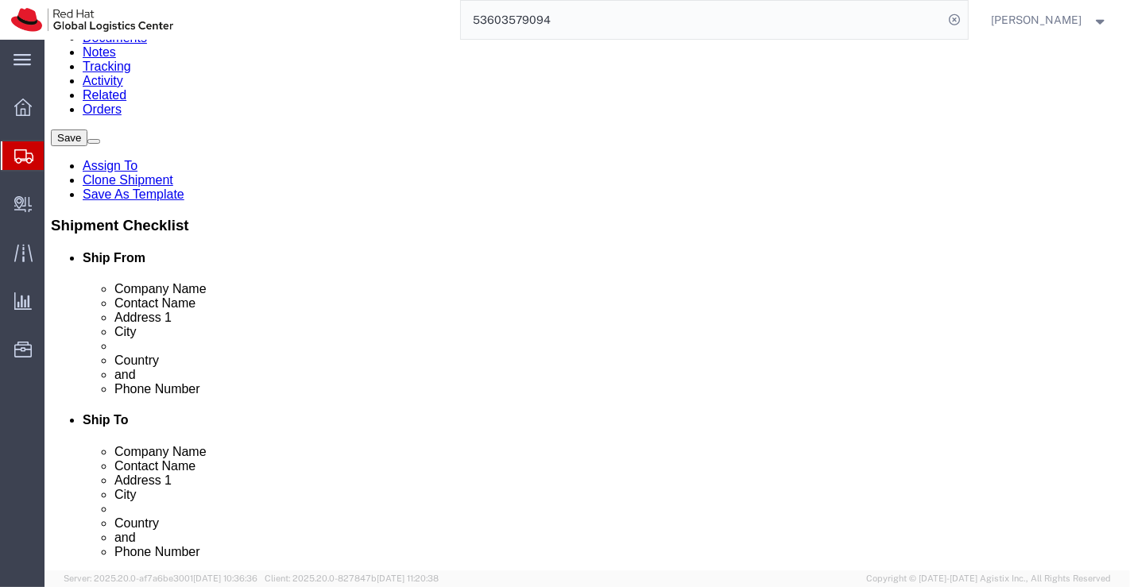
drag, startPoint x: 628, startPoint y: 378, endPoint x: 555, endPoint y: 374, distance: 73.2
click input "9783696999"
paste input "7073049345"
type input "7073049345"
drag, startPoint x: 719, startPoint y: 405, endPoint x: 544, endPoint y: 409, distance: 174.9
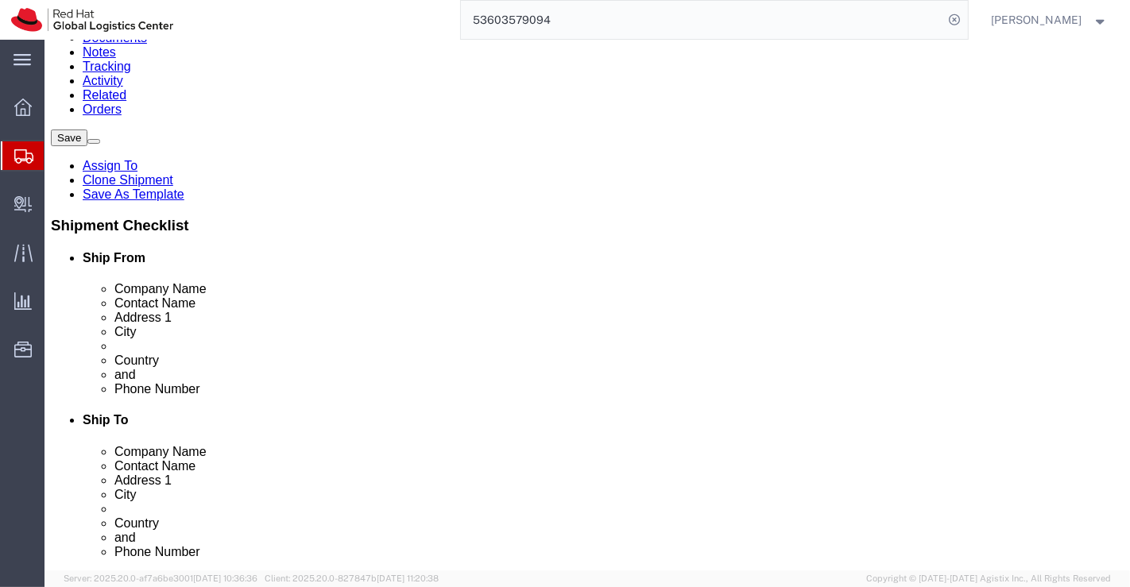
click div "pawankhatri2008@gmail.com"
checkbox input "false"
paste input "incubator.udaipur"
type input "incubator.udaipur"
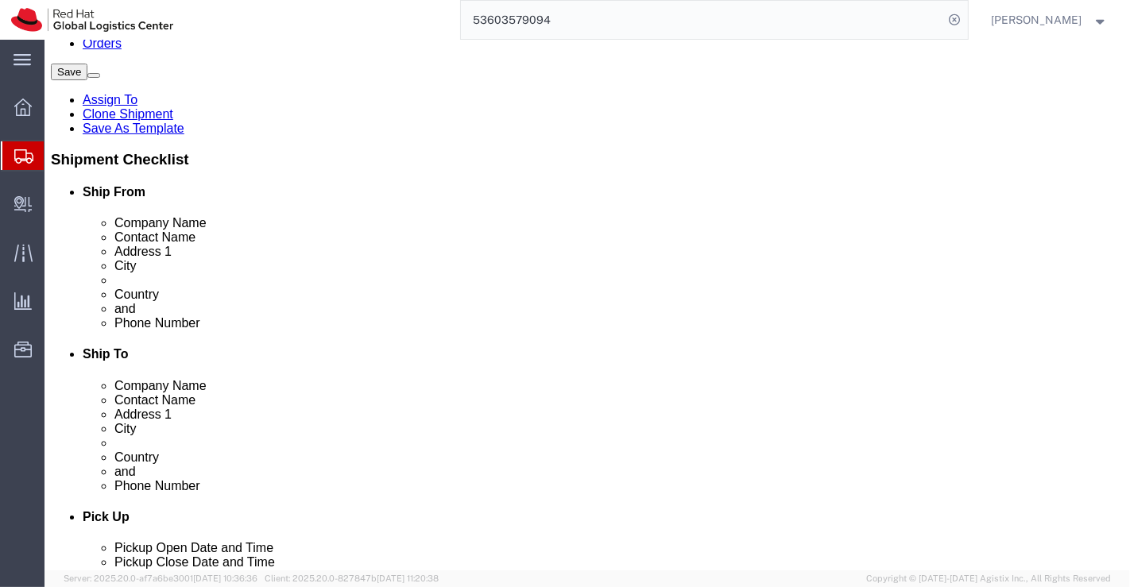
click input "checkbox"
checkbox input "false"
drag, startPoint x: 672, startPoint y: 405, endPoint x: 544, endPoint y: 406, distance: 128.8
click div "incubator.udaipur"
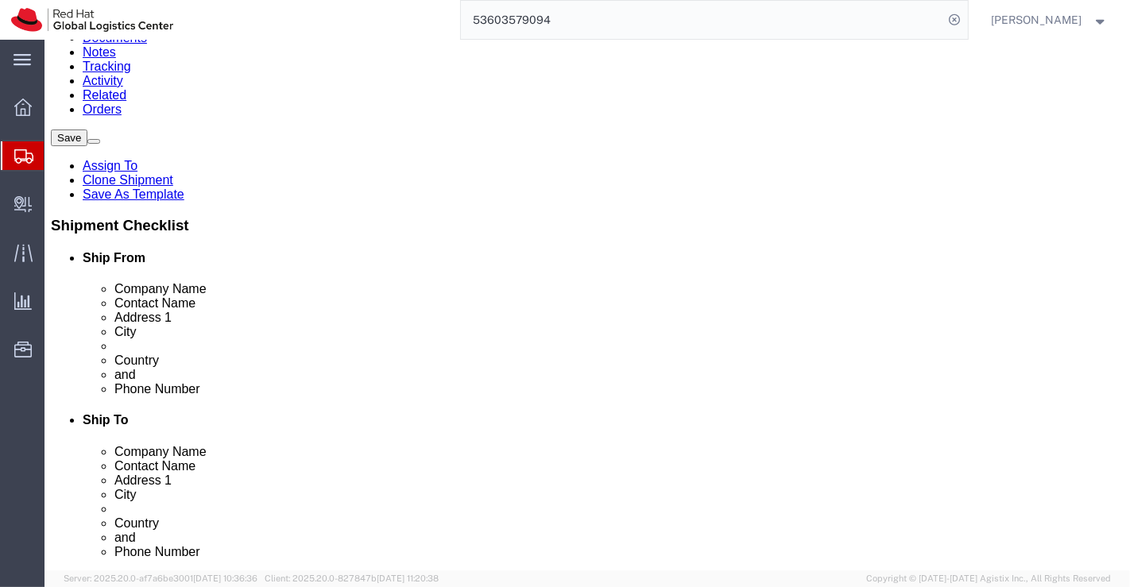
click div "ADDITIONAL INFORMATION"
click div "Location Select Select My Profile Location RH - Amsterdam - MSO RH - Amsterdam …"
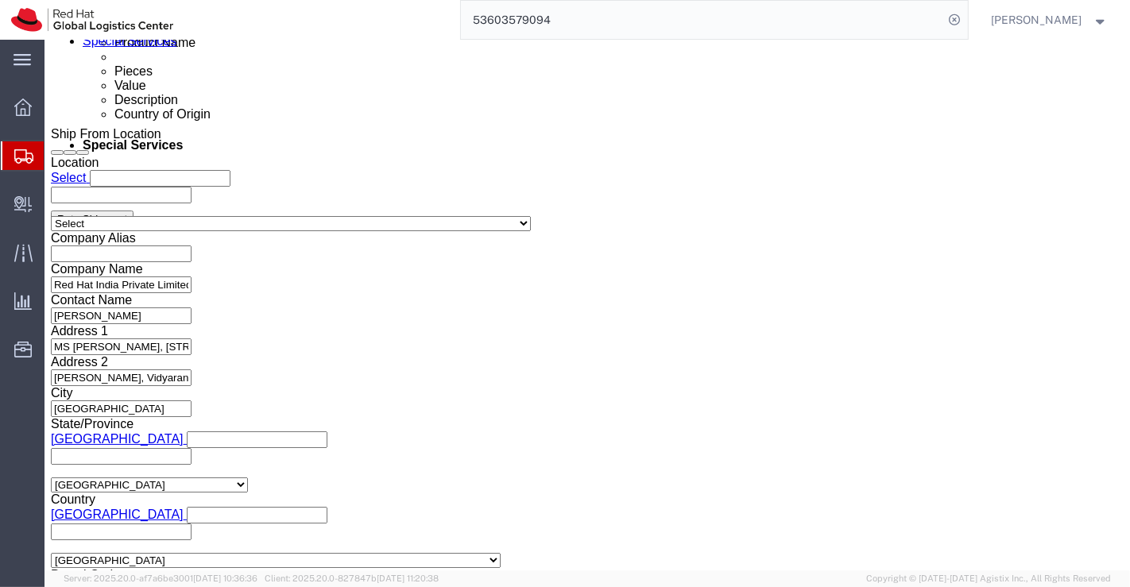
scroll to position [883, 0]
click icon "button"
click icon
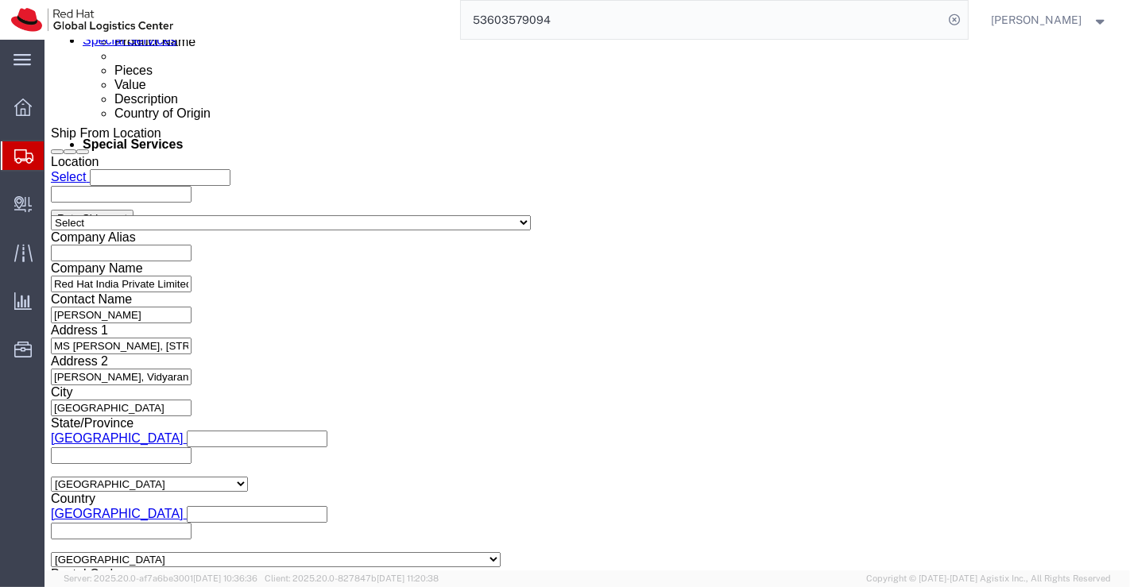
scroll to position [85, 0]
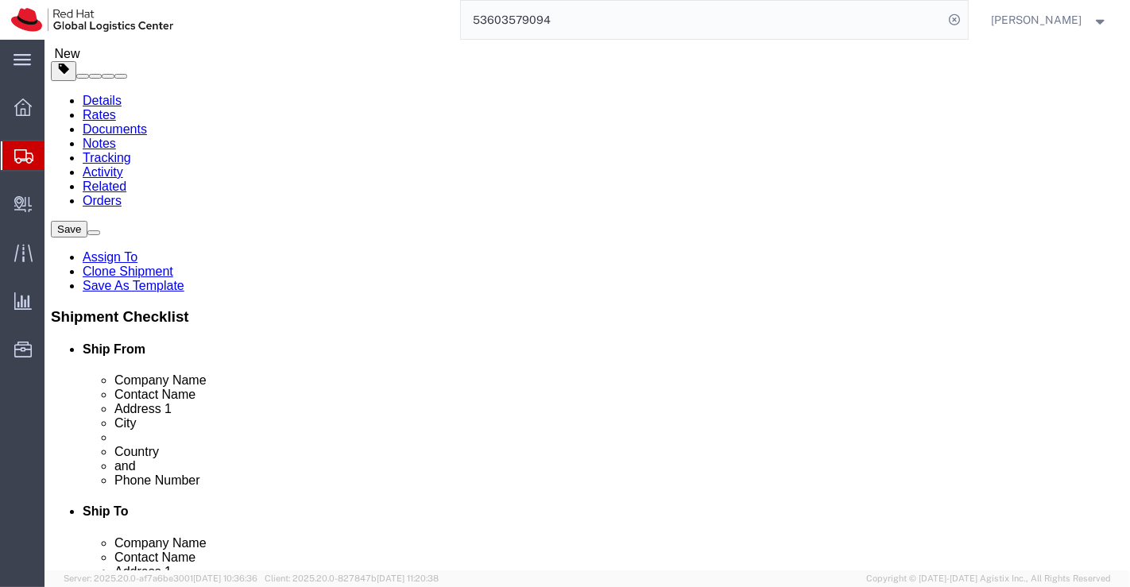
click icon
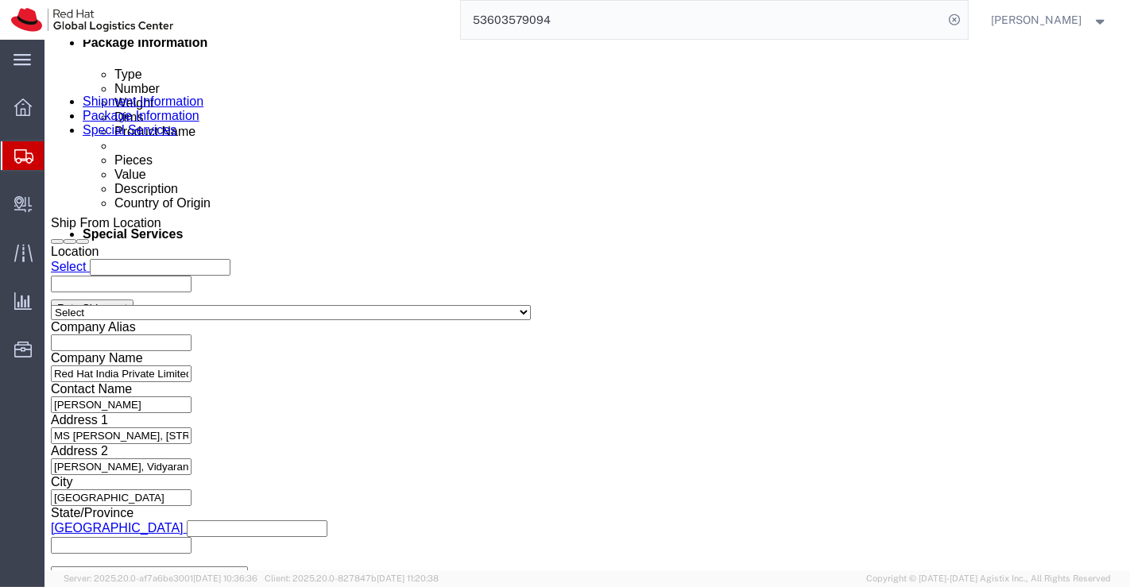
scroll to position [792, 0]
click span "button"
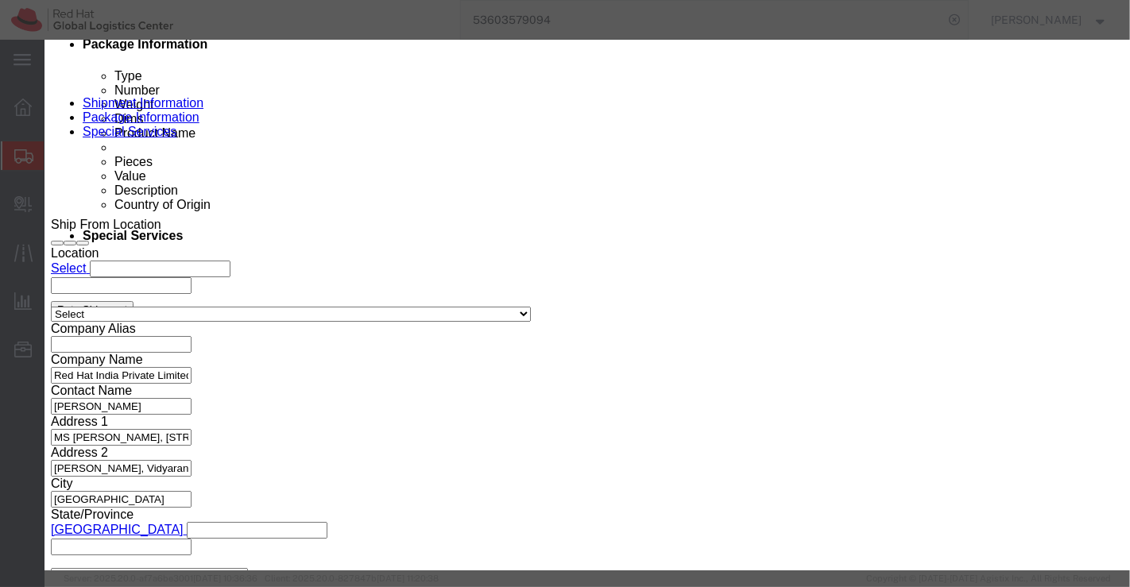
click button "Yes"
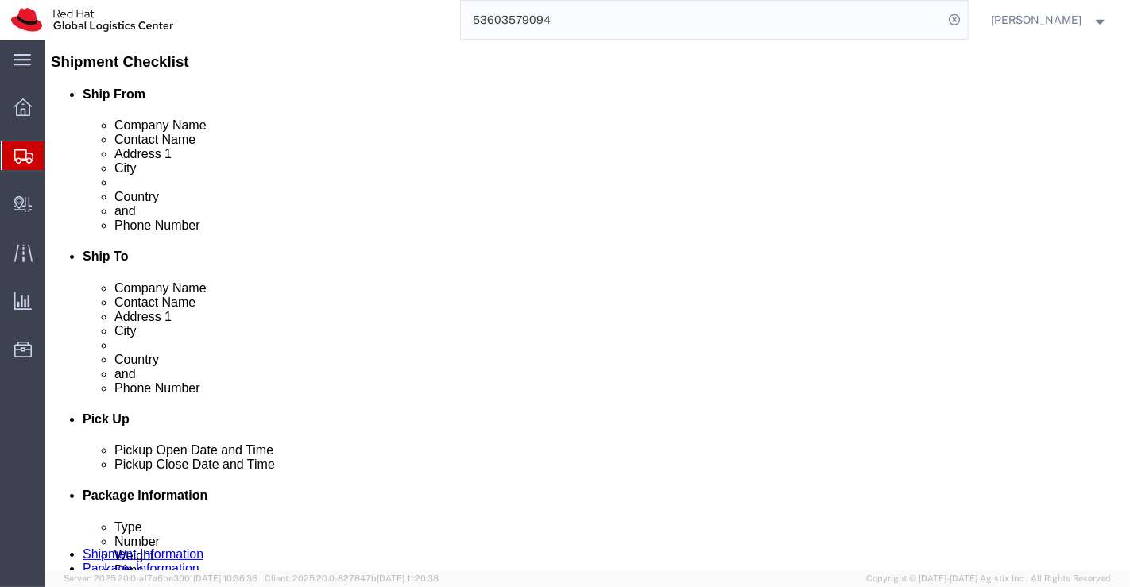
scroll to position [332, 0]
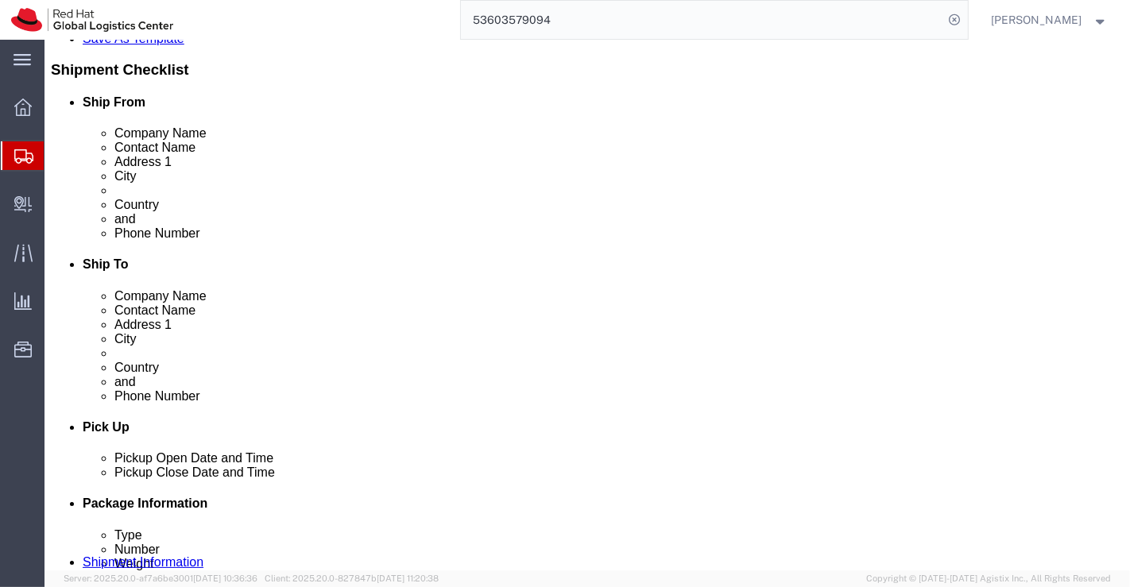
click span "button"
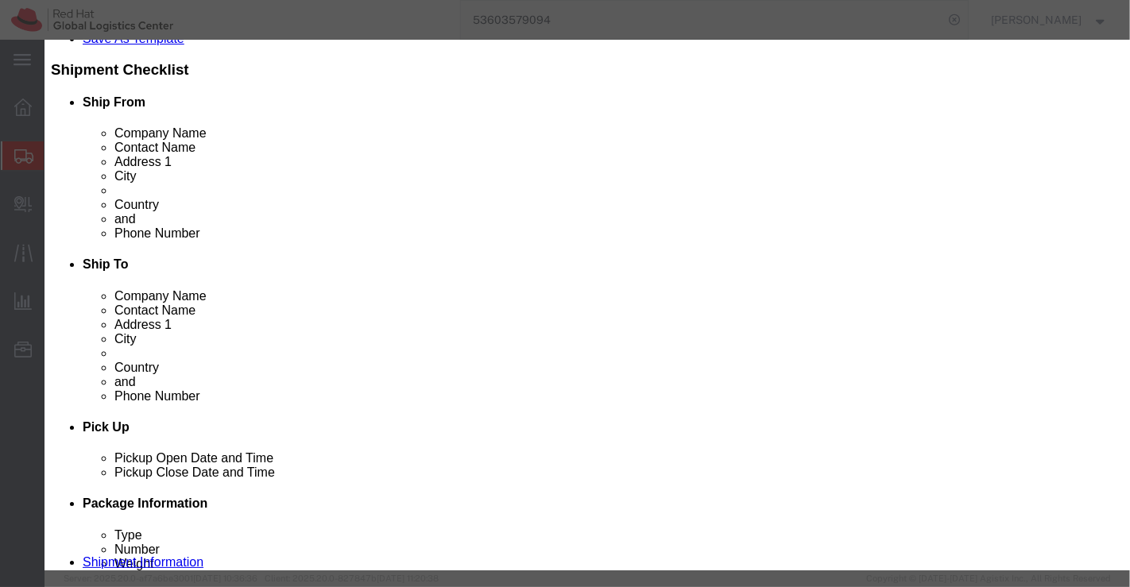
click button "Yes"
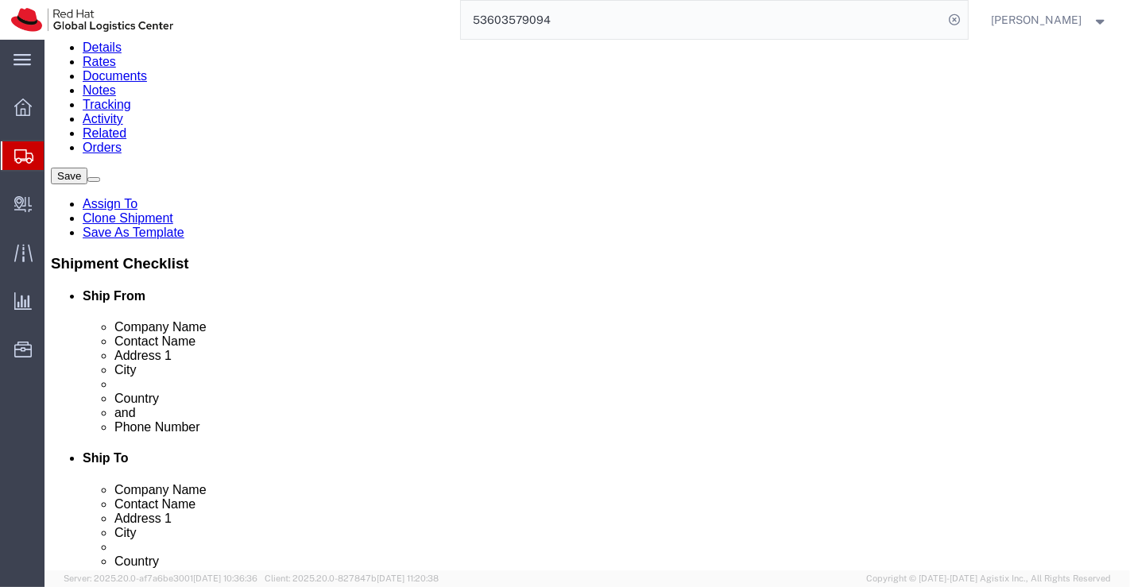
scroll to position [300, 0]
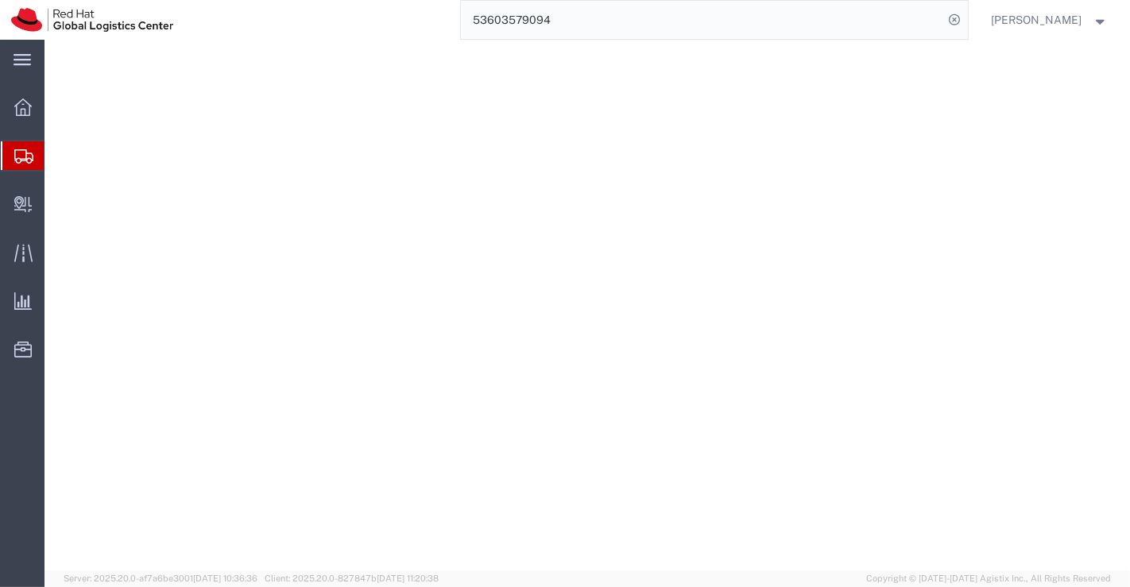
select select "YRPK"
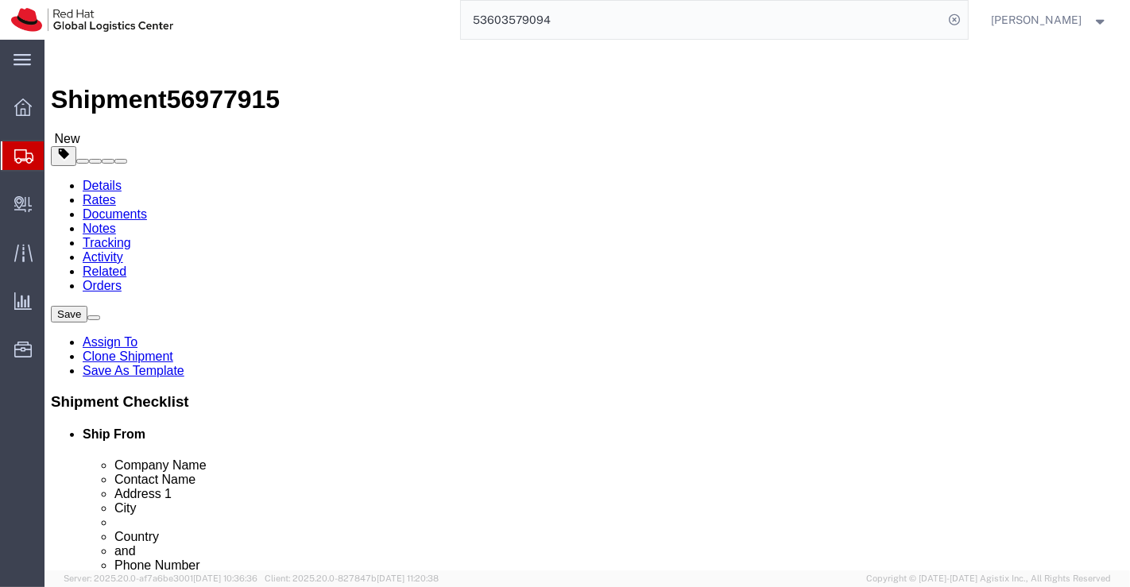
click input "12.00"
type input "30.00"
click input "29.00"
type input "21.00"
click input "24.00"
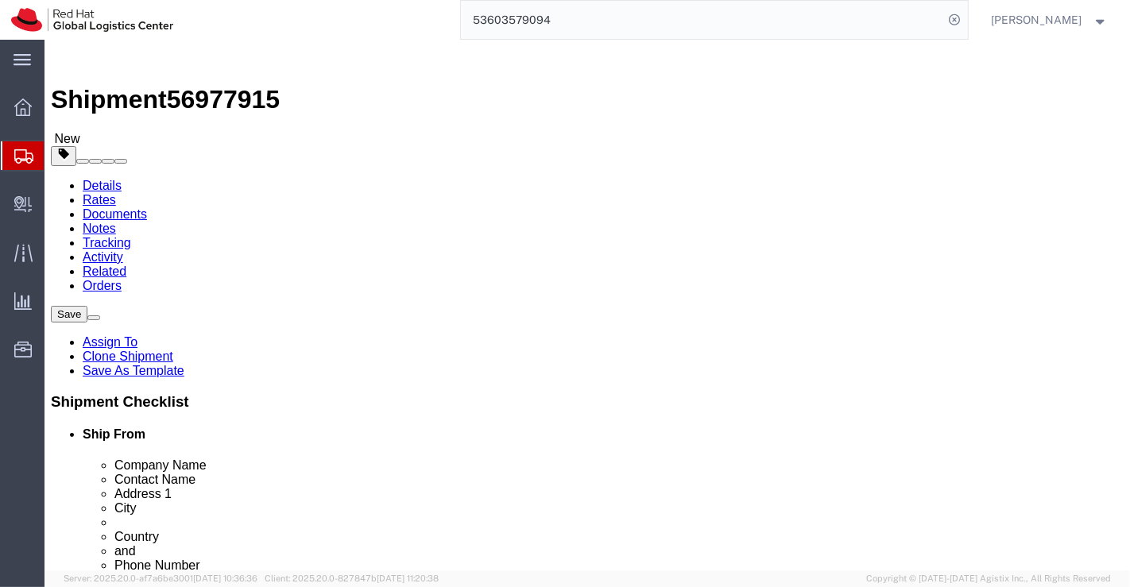
type input "29.00"
click input "15.88"
type input "12.2"
click div "1 x Your Packaging Package Type Select Case(s) Crate(s) Envelope Large Box Medi…"
click dd "10500.00 INR"
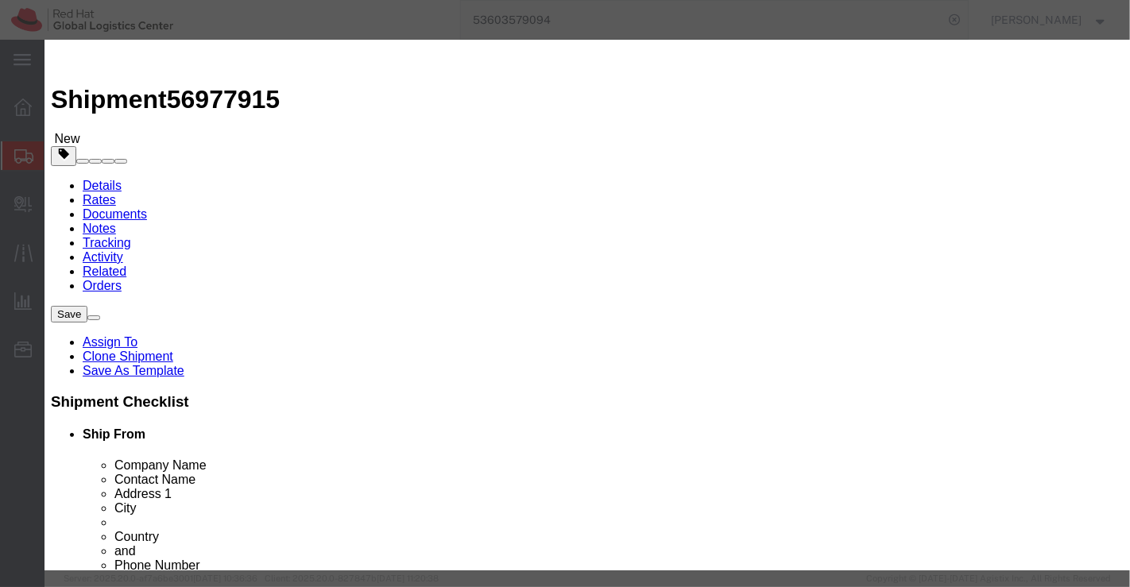
click input "RH134 - Courseware (Books)"
type input "RH294 - Courseware (Books)"
click h3 "Edit content"
click input "14.00"
type input "1.00"
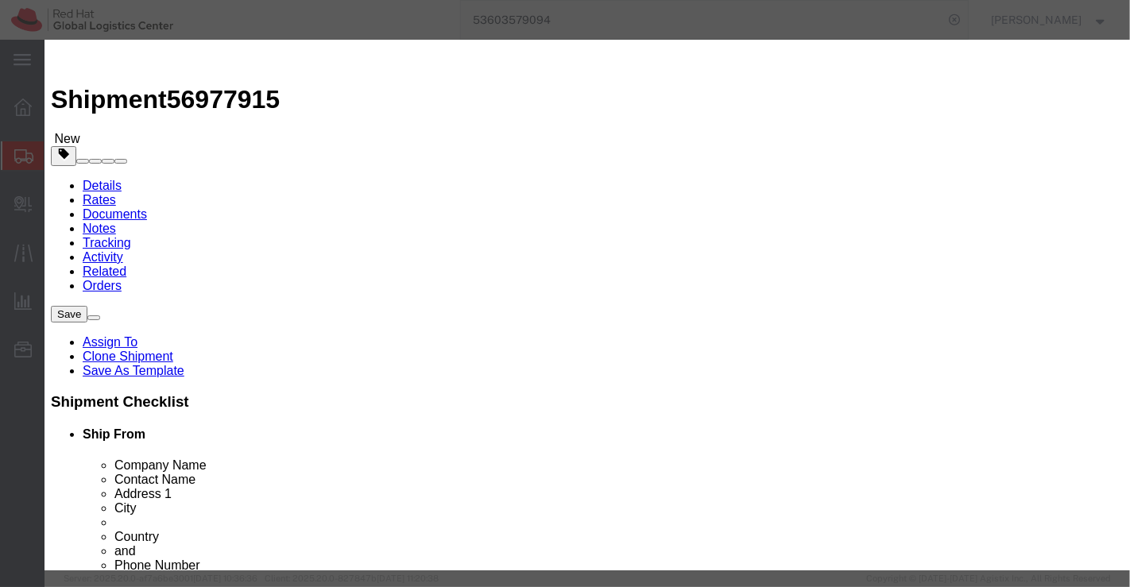
click input "750"
type input "7"
type input "870"
click h3 "Edit content"
click input "1.00"
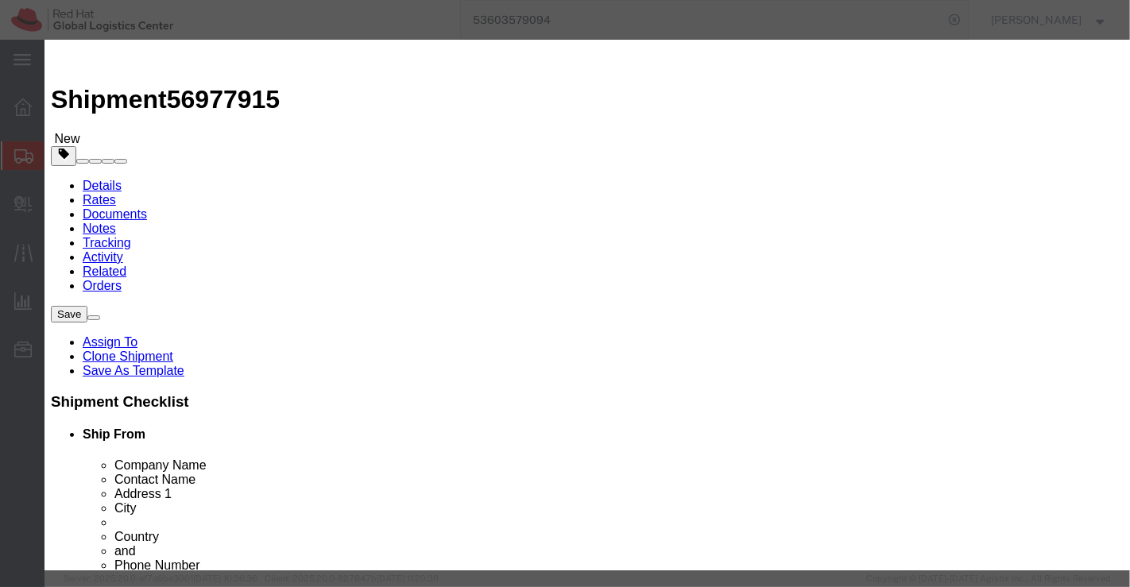
type input "10.00"
type input "8700"
click div "Commodity library"
click button "Save & Close"
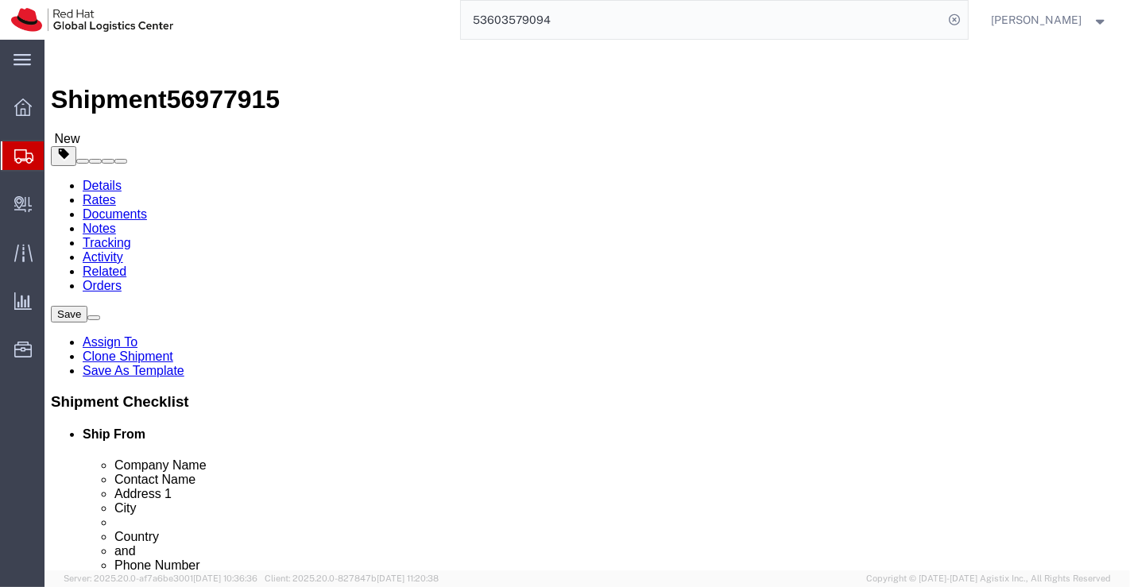
click icon
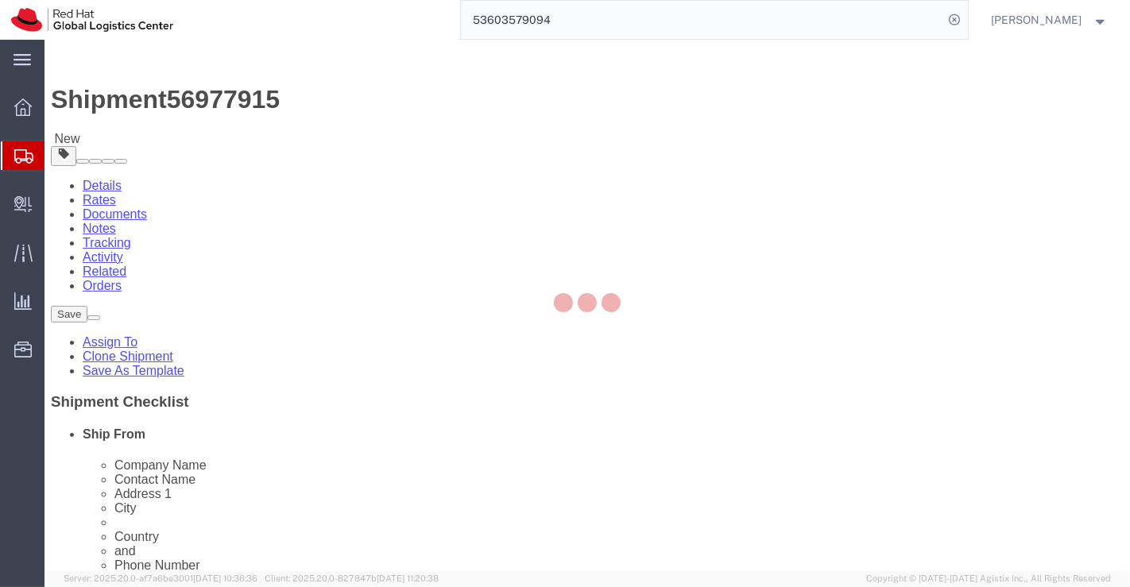
select select "COSTCENTER"
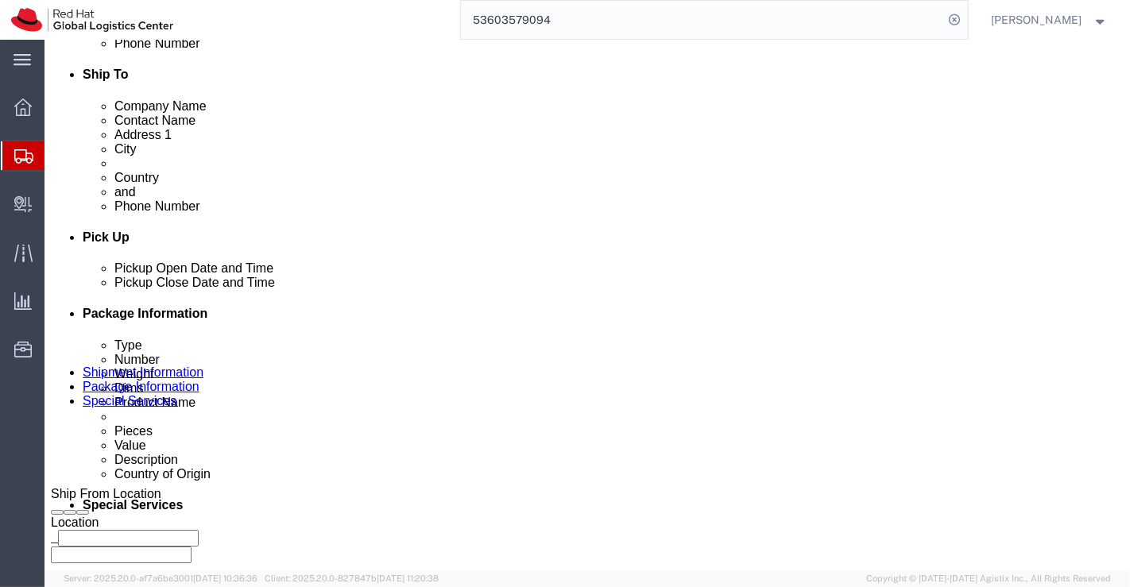
scroll to position [529, 0]
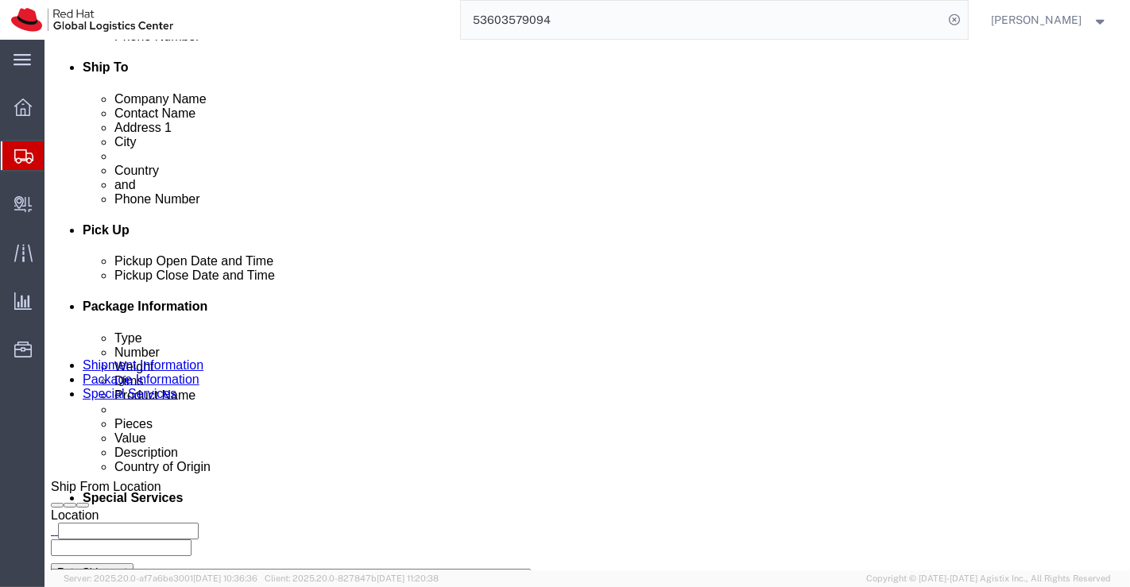
click textarea "RH134 - Courseware (Books)"
type textarea "RH294 - Courseware (Books)"
click div "To Enter Email Address Include shipping documents What documents that would lik…"
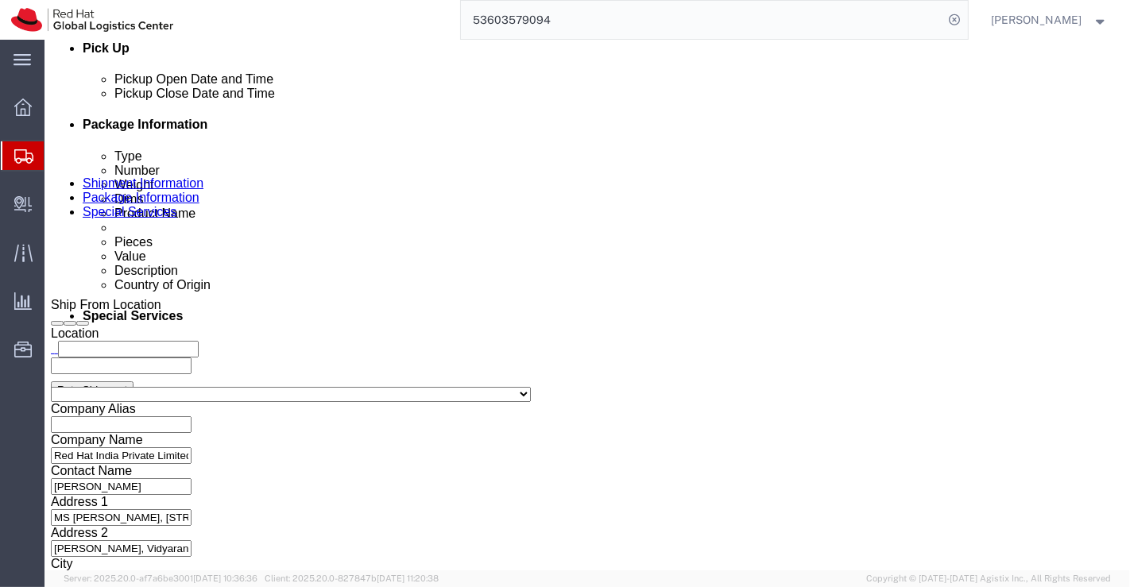
scroll to position [958, 0]
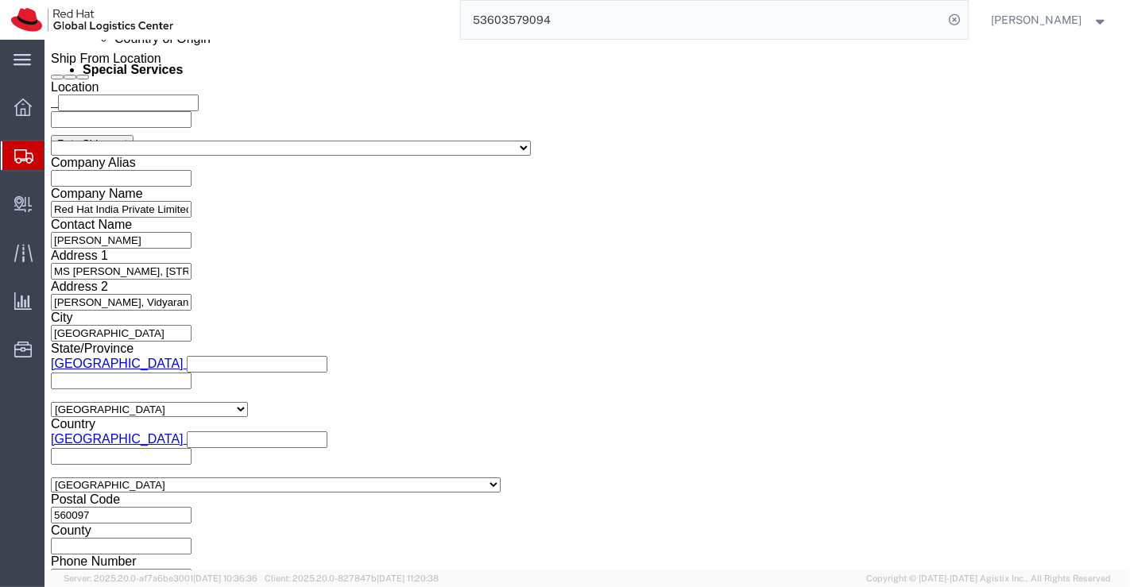
click button "Rate Shipment"
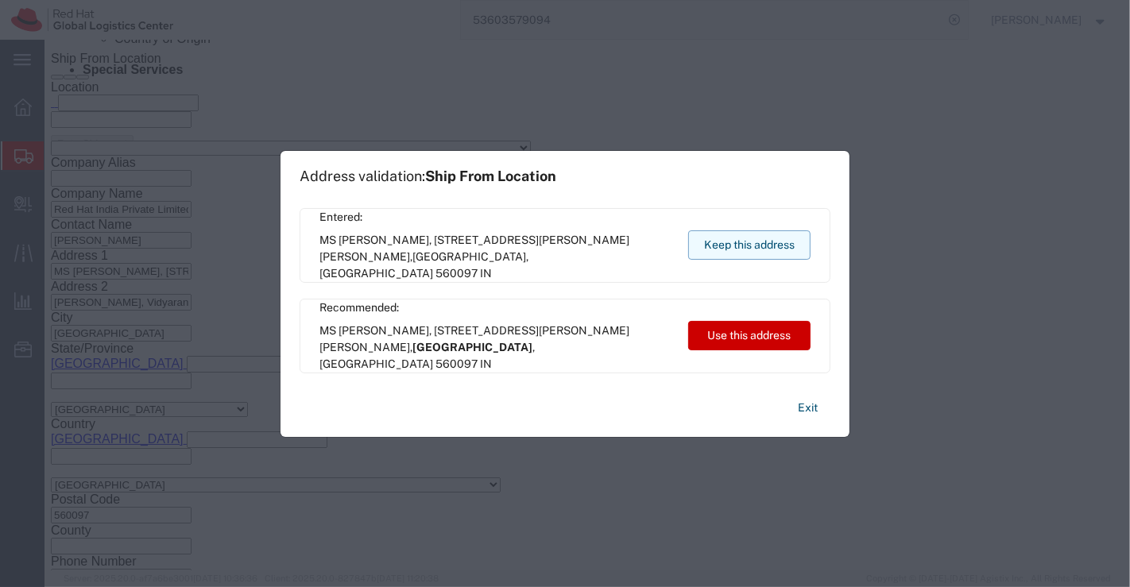
click at [715, 242] on button "Keep this address" at bounding box center [749, 244] width 122 height 29
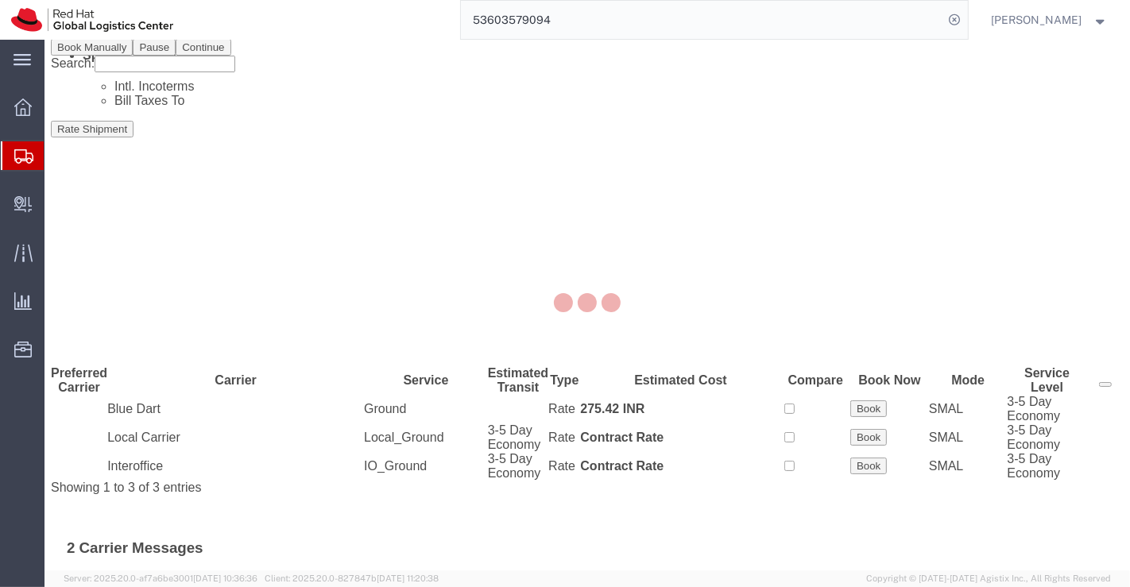
scroll to position [0, 0]
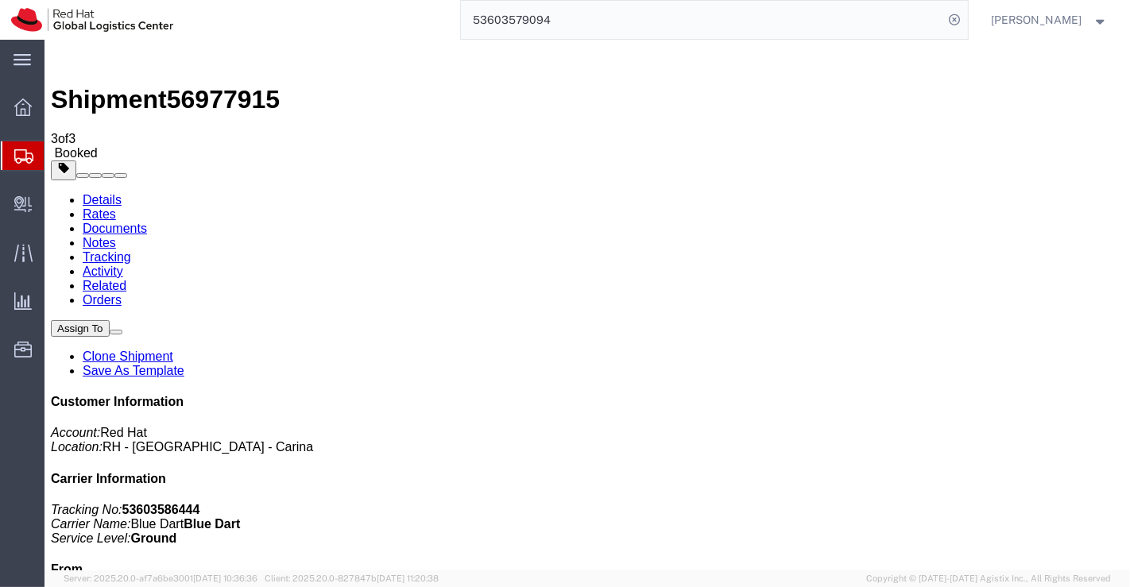
click at [93, 193] on link "Details" at bounding box center [101, 200] width 39 height 14
click link "Schedule pickup request"
drag, startPoint x: 853, startPoint y: 205, endPoint x: 947, endPoint y: 202, distance: 94.6
click p "Tracking No: 53603586444 Carrier Name: Blue Dart Blue Dart Service Level: Ground"
copy b "53603586444"
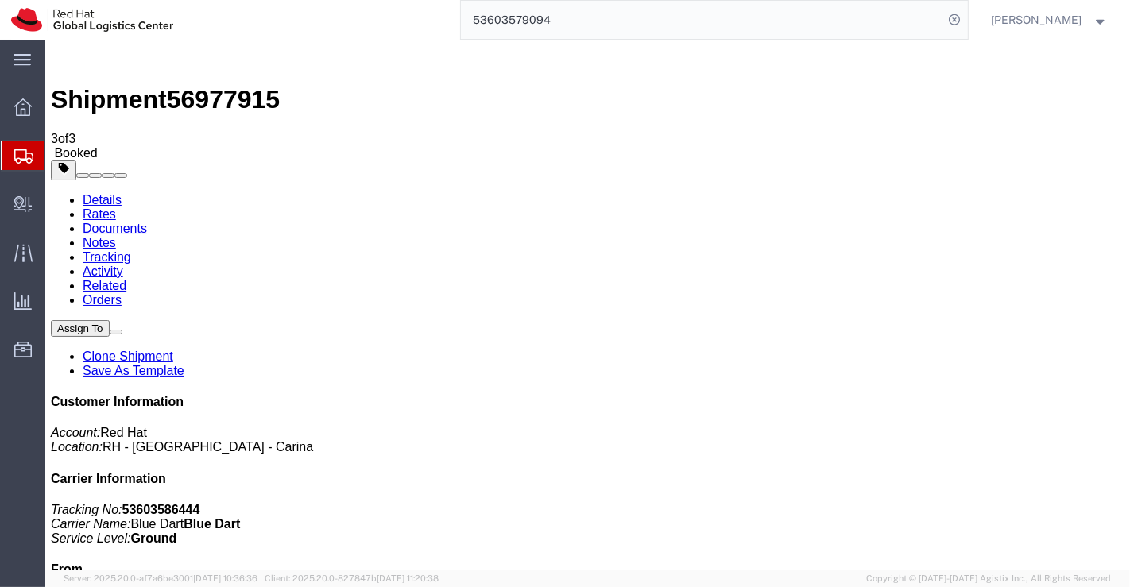
click div "Leg 1 - Small Parcel"
click link "Documents"
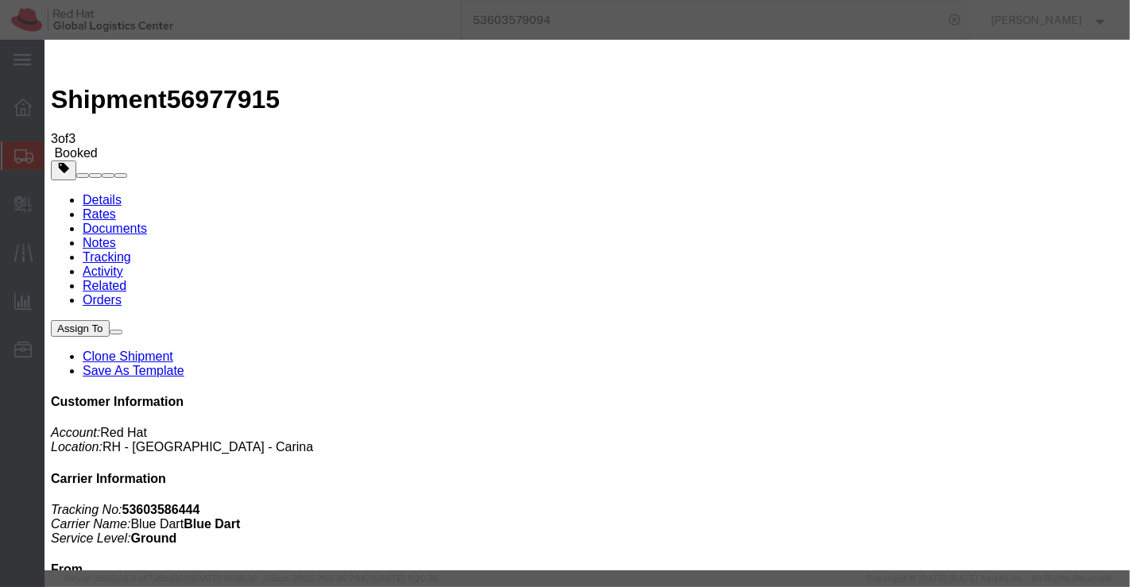
drag, startPoint x: 365, startPoint y: 278, endPoint x: 360, endPoint y: 262, distance: 16.6
checkbox input "true"
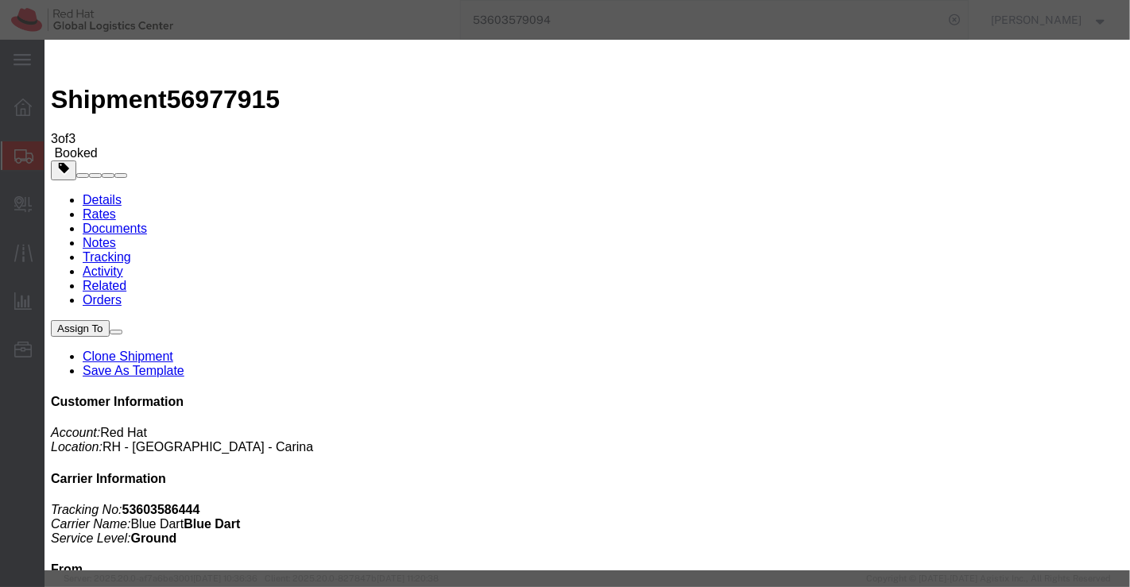
paste input "mohan@msgrafix.in"
type input "mohan@msgrafix.in"
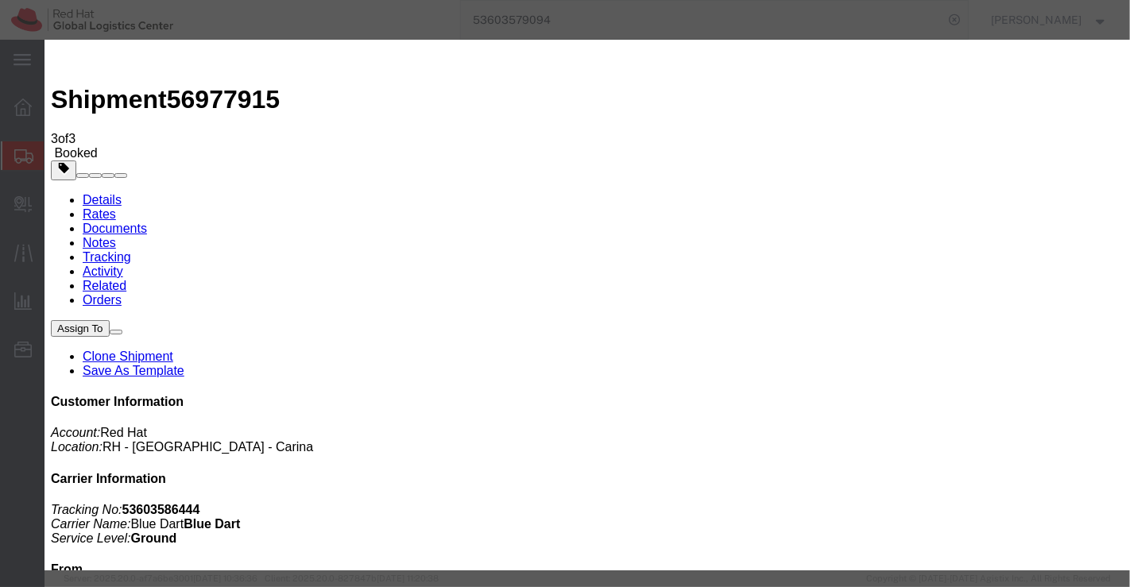
type textarea "Please find the documents."
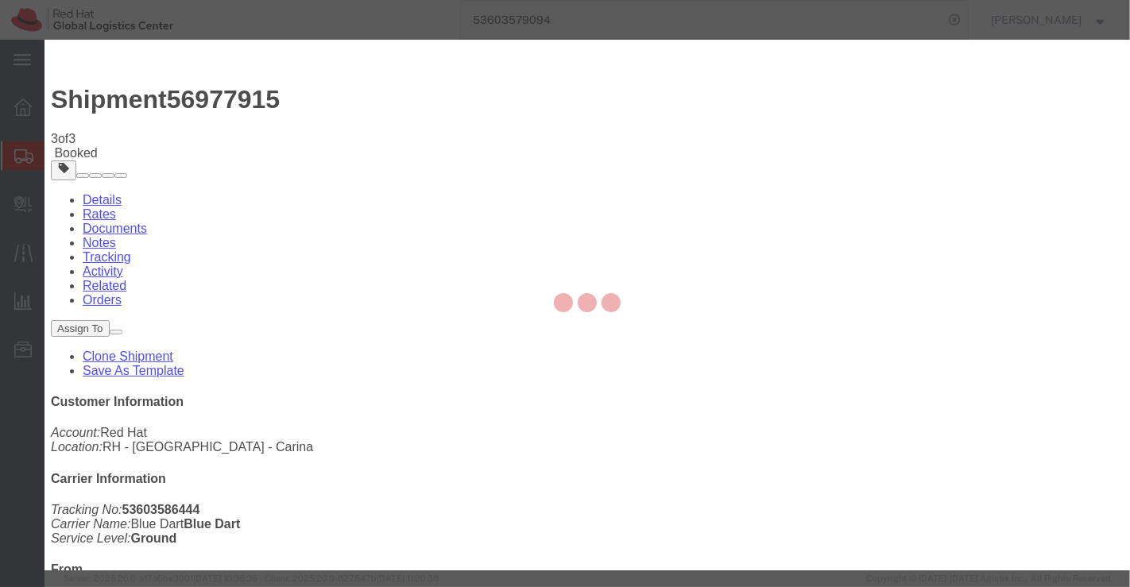
checkbox input "false"
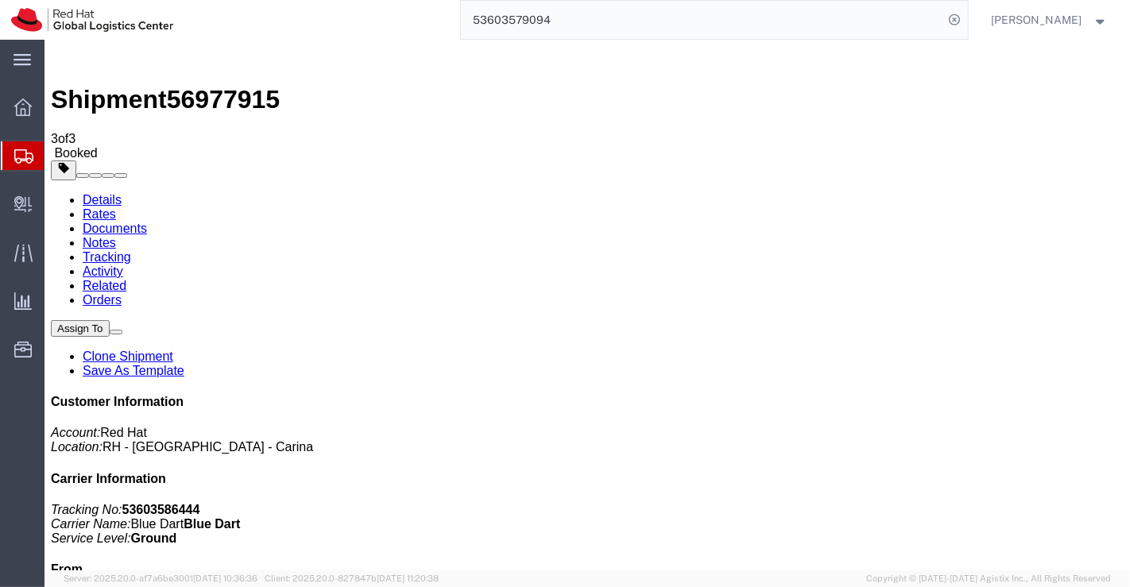
click at [107, 193] on link "Details" at bounding box center [101, 200] width 39 height 14
click link "Clone Shipment"
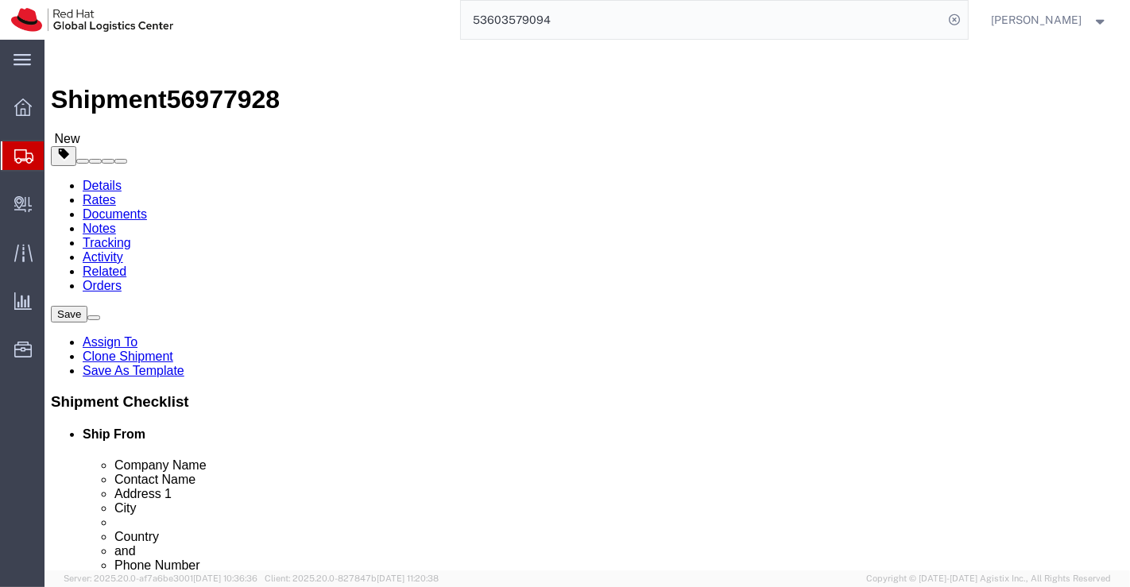
scroll to position [0, 11]
drag, startPoint x: 530, startPoint y: 308, endPoint x: 763, endPoint y: 322, distance: 233.3
click div "Ship To Location Location Select Select My Profile Location RH - Amsterdam - MS…"
paste input "Mr. Manoj Kumar Meena"
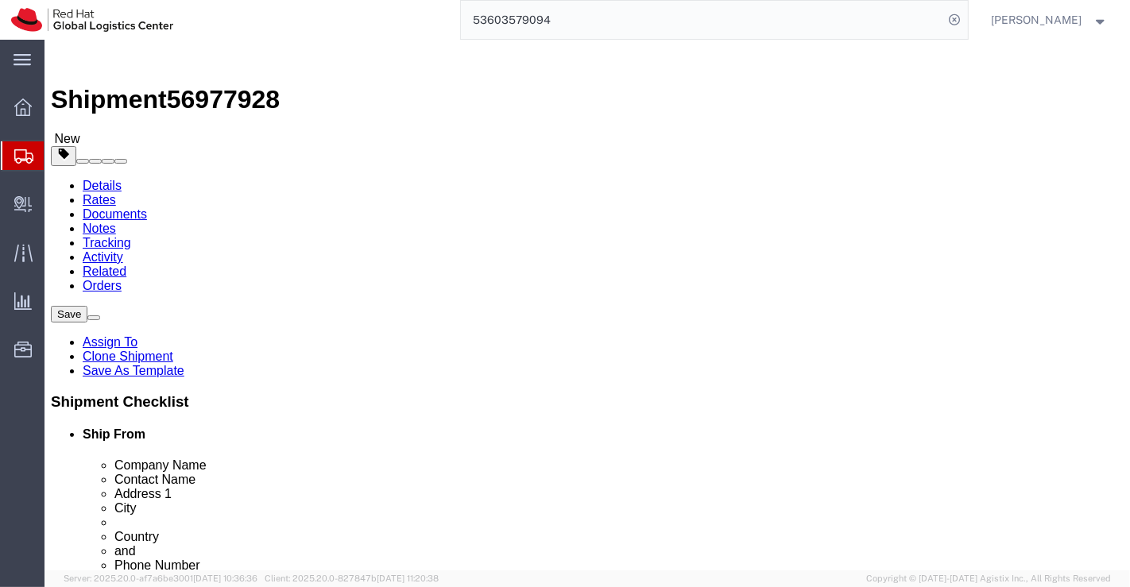
type input "Mr. Manoj Kumar Meena"
drag, startPoint x: 668, startPoint y: 335, endPoint x: 510, endPoint y: 327, distance: 158.4
click div "Contact Name Mr.Jeevan Ram Meena"
paste input "Mr. Manoj Kumar Meena"
type input "Mr. Manoj Kumar Meena"
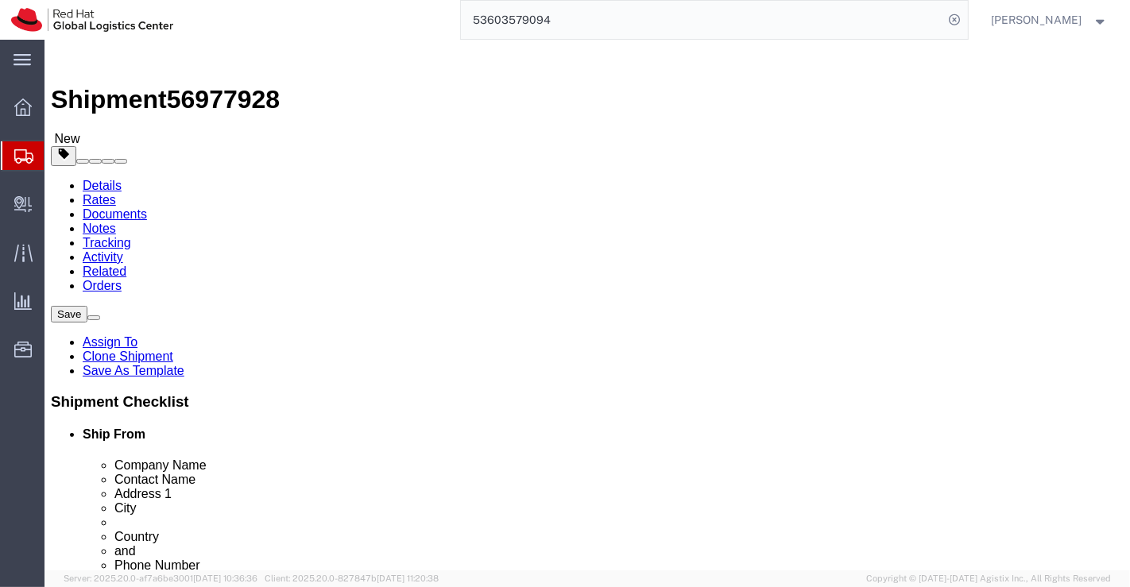
drag, startPoint x: 676, startPoint y: 367, endPoint x: 397, endPoint y: 354, distance: 279.3
click div "Location Select Select My Profile Location RH - Amsterdam - MSO RH - Amsterdam …"
paste input "ACP (Dep. Dy.) , iStartNest,"
type input "ACP (Dep. Dy.) , iStartNest,"
drag, startPoint x: 719, startPoint y: 396, endPoint x: 517, endPoint y: 401, distance: 201.1
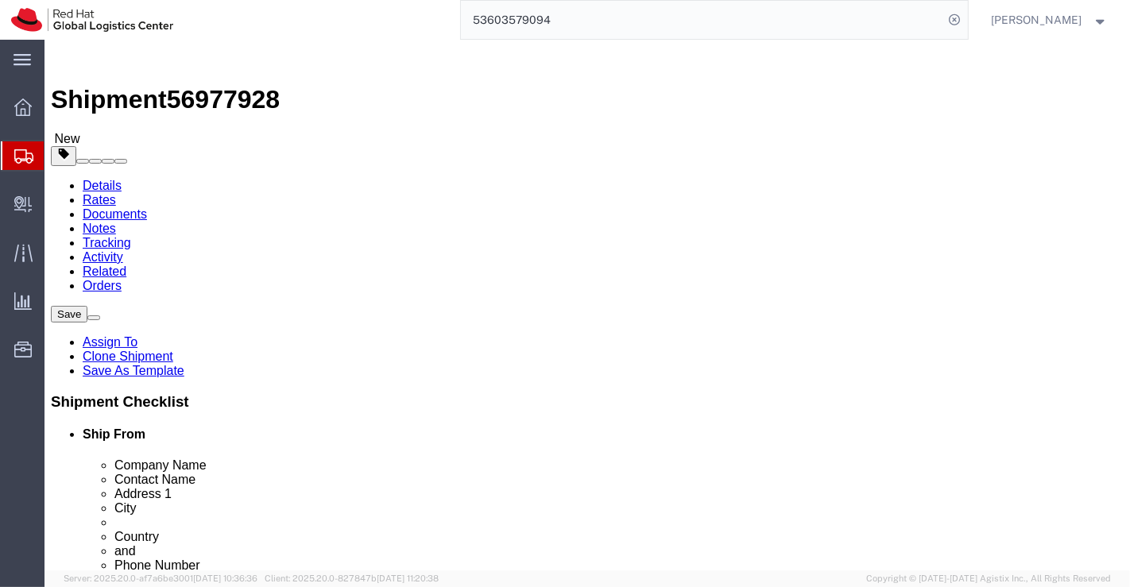
click div "Near Delhi gate, Shakti Nagar,"
paste input "Abhay Command Centre, Rawatbhata Road, Gumanpura"
type input "Abhay Command Centre, Rawatbhata Road, Gumanpura"
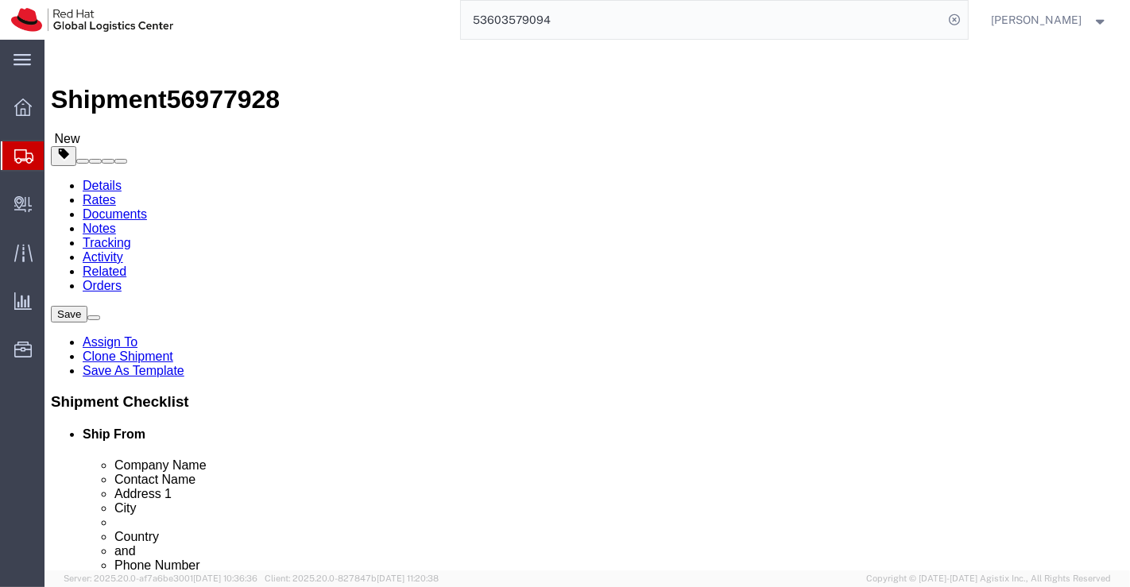
drag, startPoint x: 611, startPoint y: 431, endPoint x: 501, endPoint y: 427, distance: 110.6
click div "City Udaipur"
type input "Kota"
click label "City"
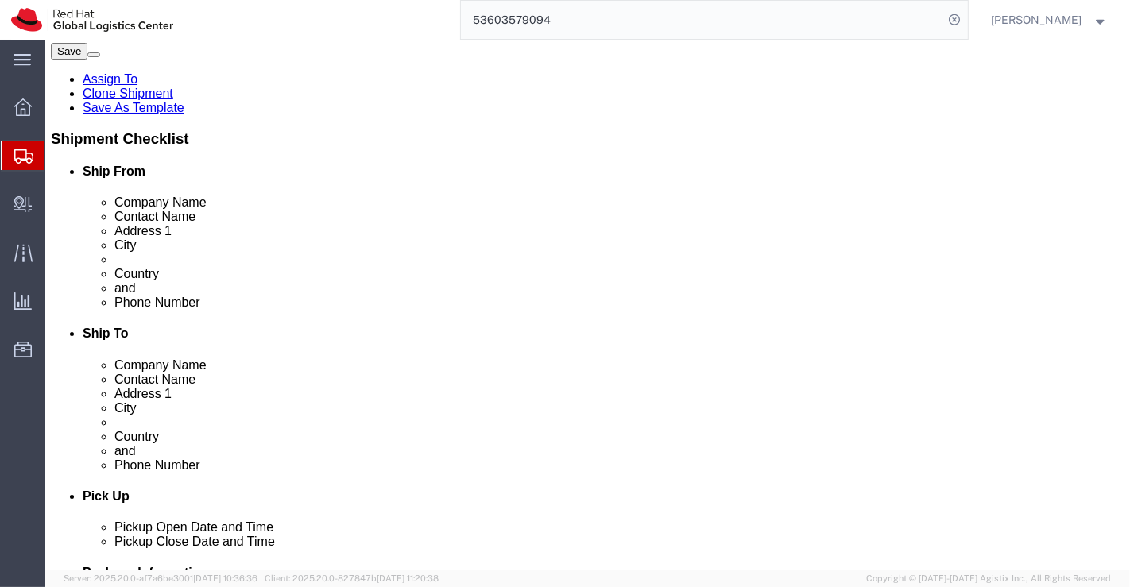
scroll to position [265, 0]
drag, startPoint x: 589, startPoint y: 252, endPoint x: 511, endPoint y: 259, distance: 78.2
click div "Postal Code 313001"
paste input "324007"
type input "324007"
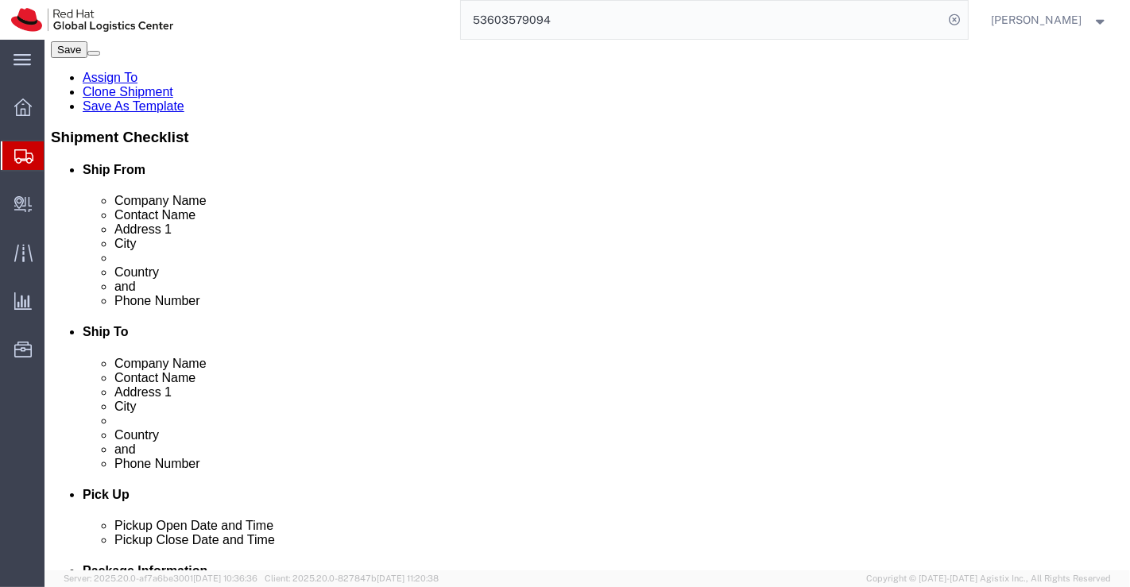
drag, startPoint x: 628, startPoint y: 287, endPoint x: 538, endPoint y: 287, distance: 89.8
click div "7073049345"
paste input "8003117872"
type input "8003117872"
click input "text"
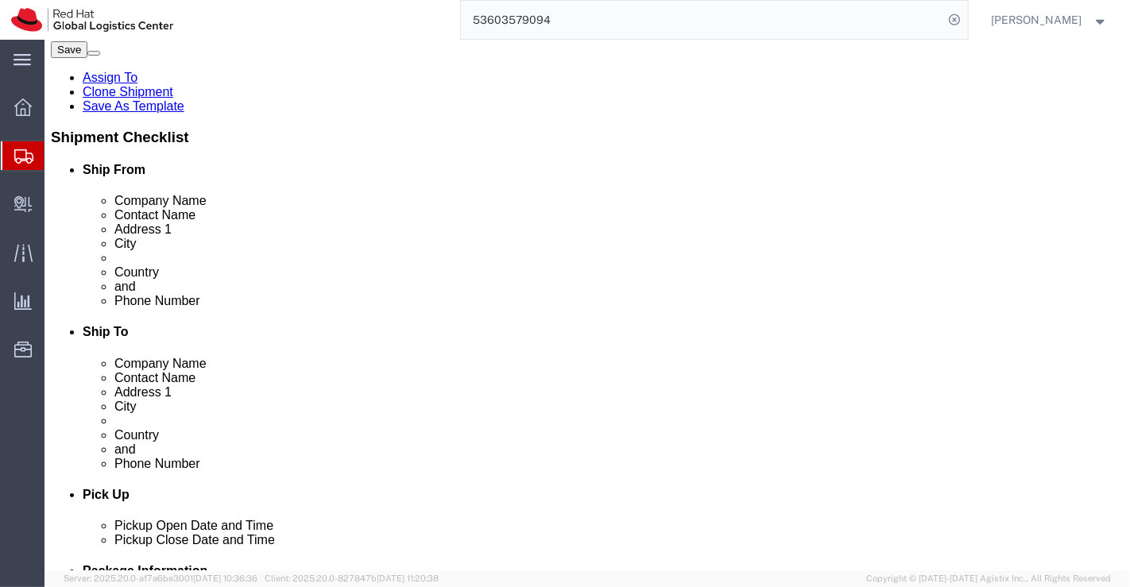
paste input "besingh@redhat.com"
type input "besingh@redhat.com"
checkbox input "true"
click div "Location Select Select My Profile Location RH - Amsterdam - MSO RH - Amsterdam …"
click link "ADDITIONAL INFORMATION"
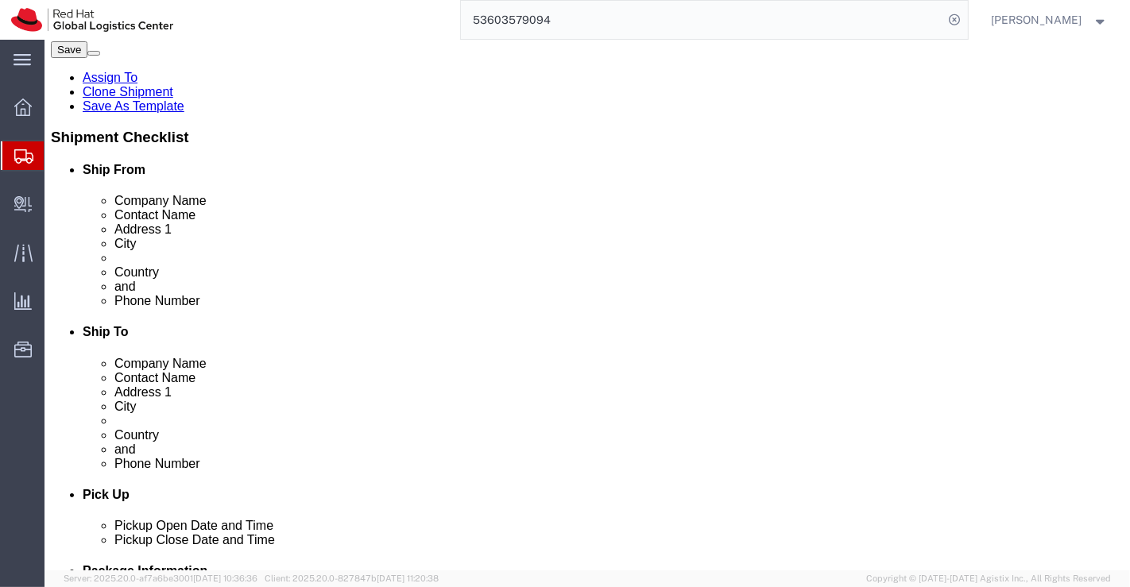
click div "Location Select Select My Profile Location RH - Amsterdam - MSO RH - Amsterdam …"
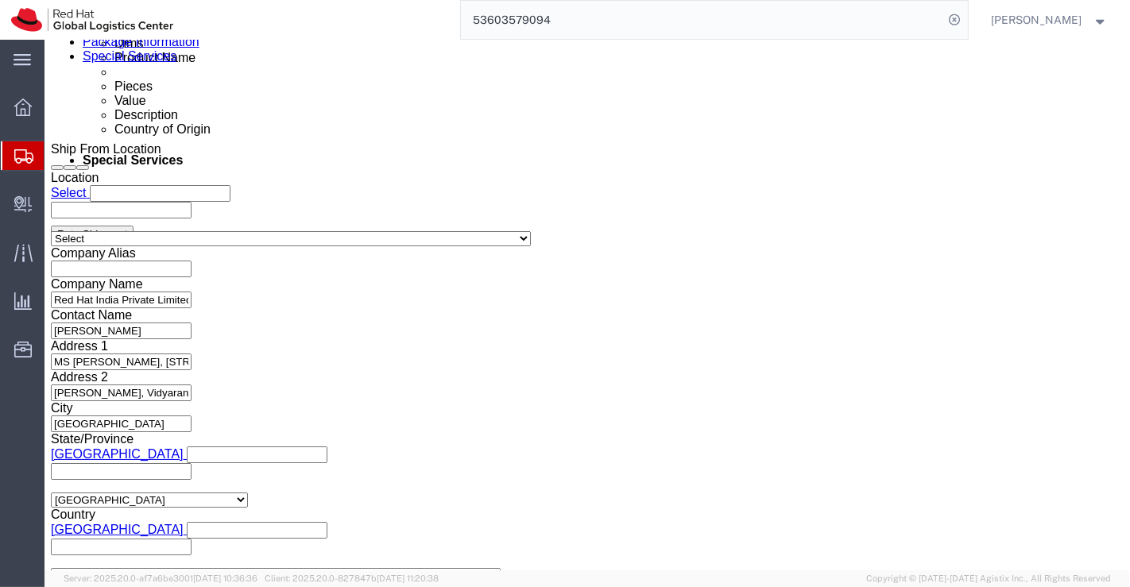
scroll to position [883, 0]
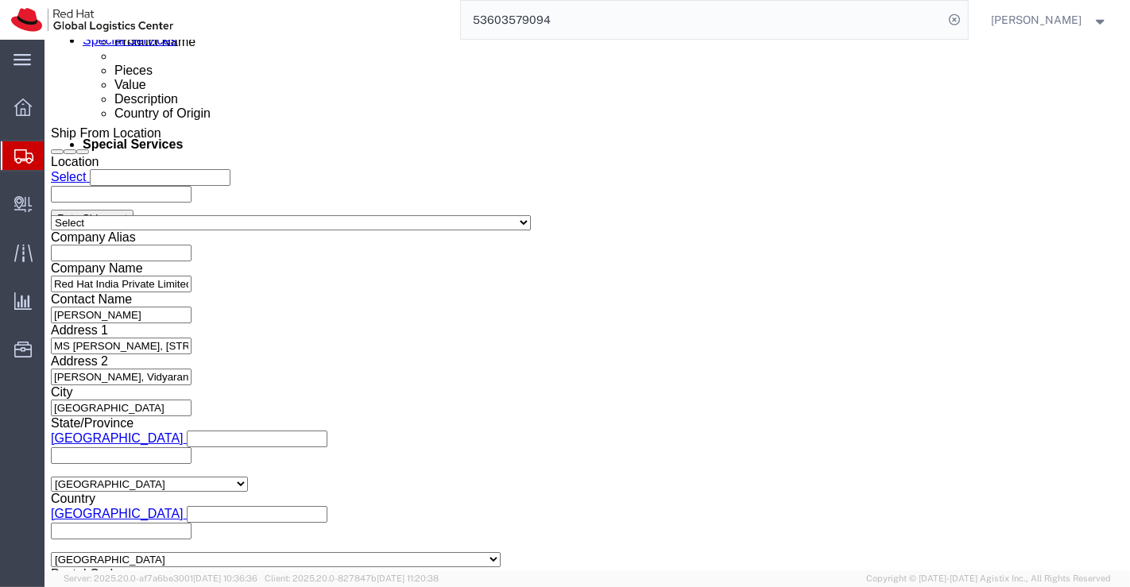
drag, startPoint x: 228, startPoint y: 355, endPoint x: 481, endPoint y: 367, distance: 253.0
click icon "button"
click icon
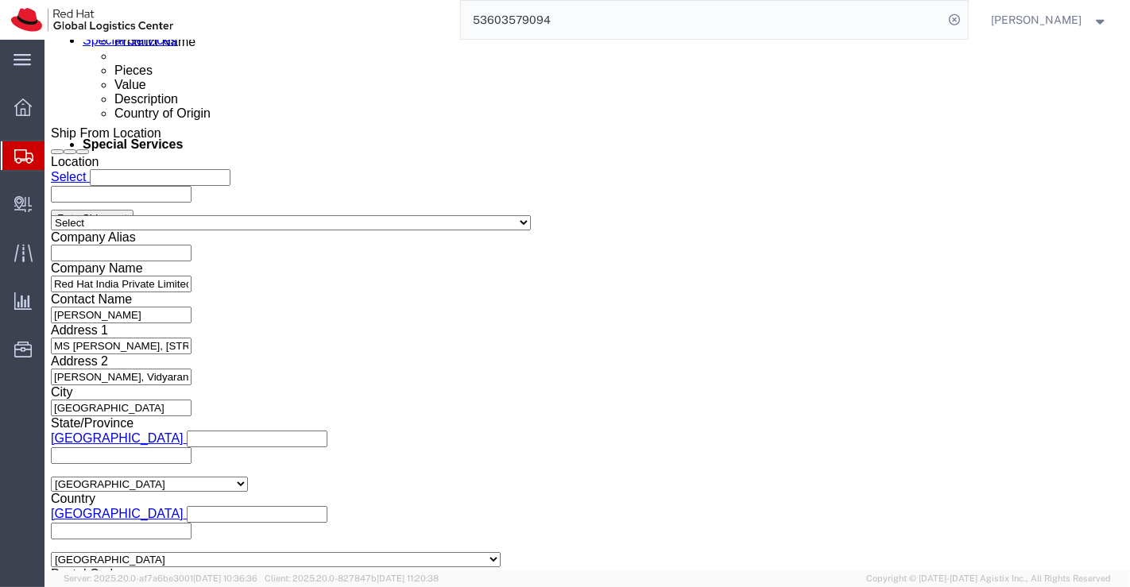
scroll to position [85, 0]
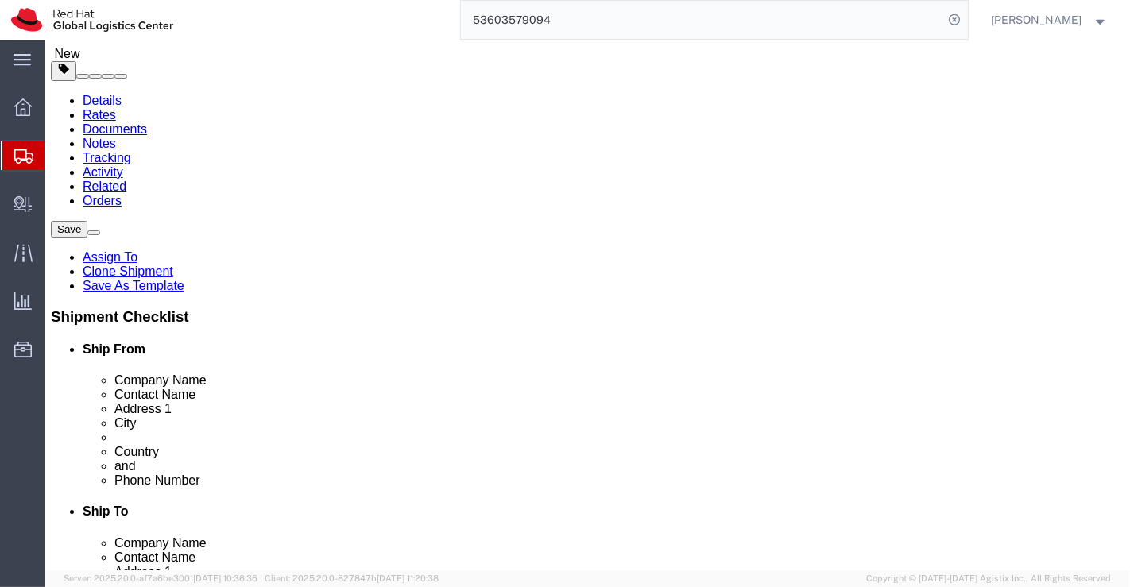
click input "30.00"
type input "21.00"
click input "21.00"
type input "24.00"
click input "29.00"
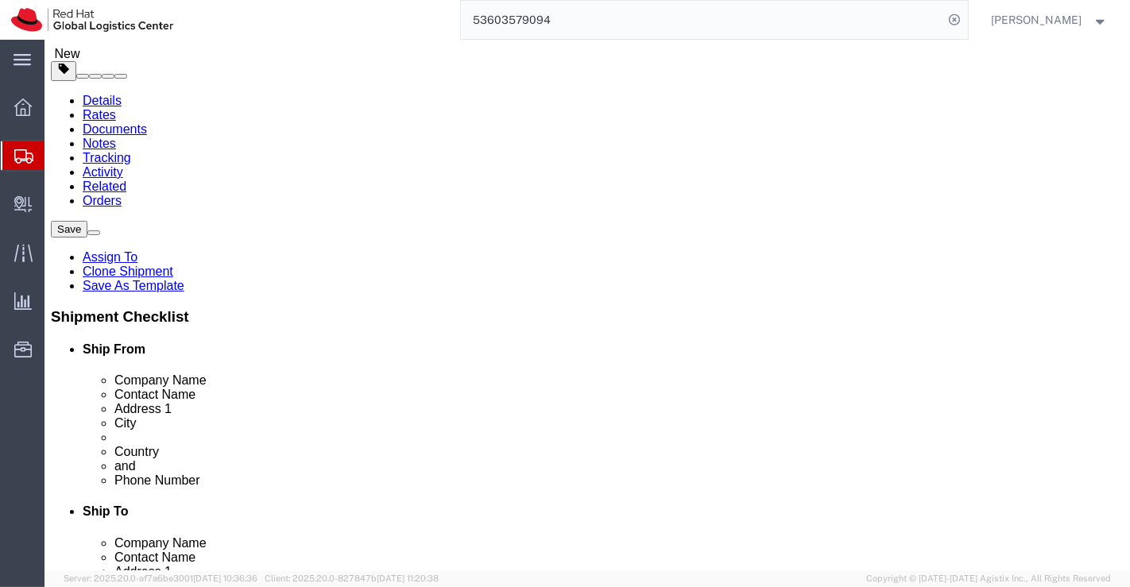
type input "3.00"
click div "1 x Your Packaging Package Type Select Case(s) Crate(s) Envelope Large Box Medi…"
click input "12.20"
type input "1.20"
click div "1 x Your Packaging Package Type Select Case(s) Crate(s) Envelope Large Box Medi…"
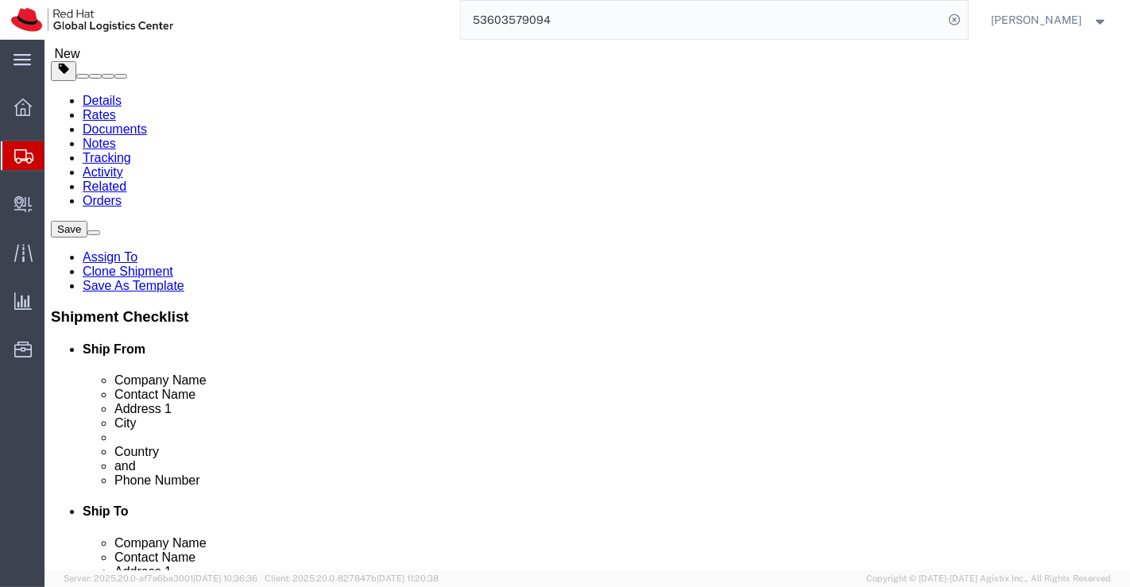
click dd "8700.00 INR"
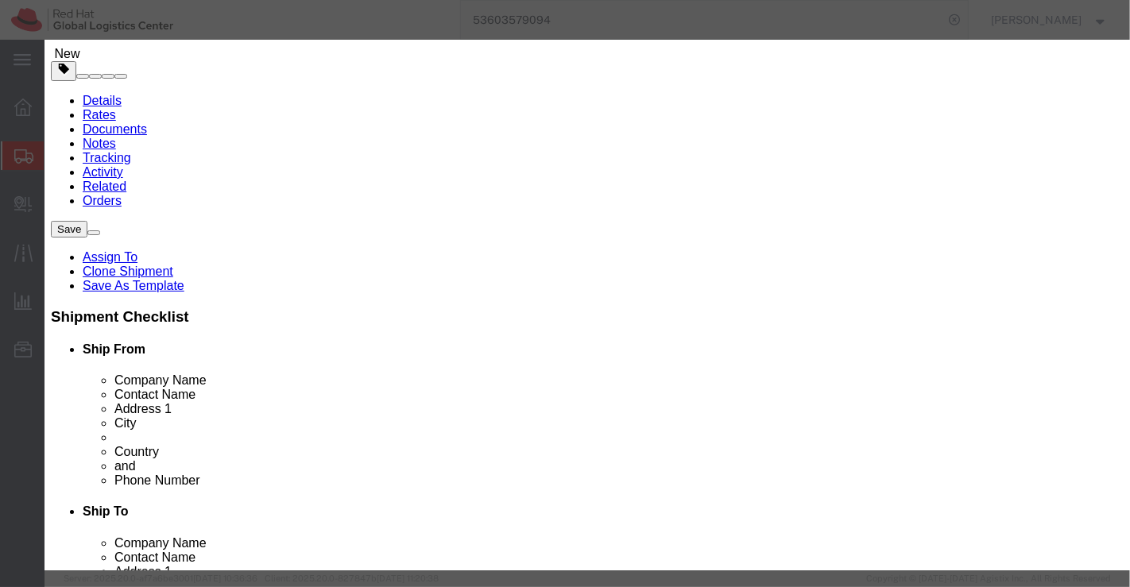
click input "10.00"
type input "1.00"
type input "870"
click div "Commodity library Product Name RH294 - Courseware (Books) Pieces 1.00 Select Ba…"
click button "Save & Close"
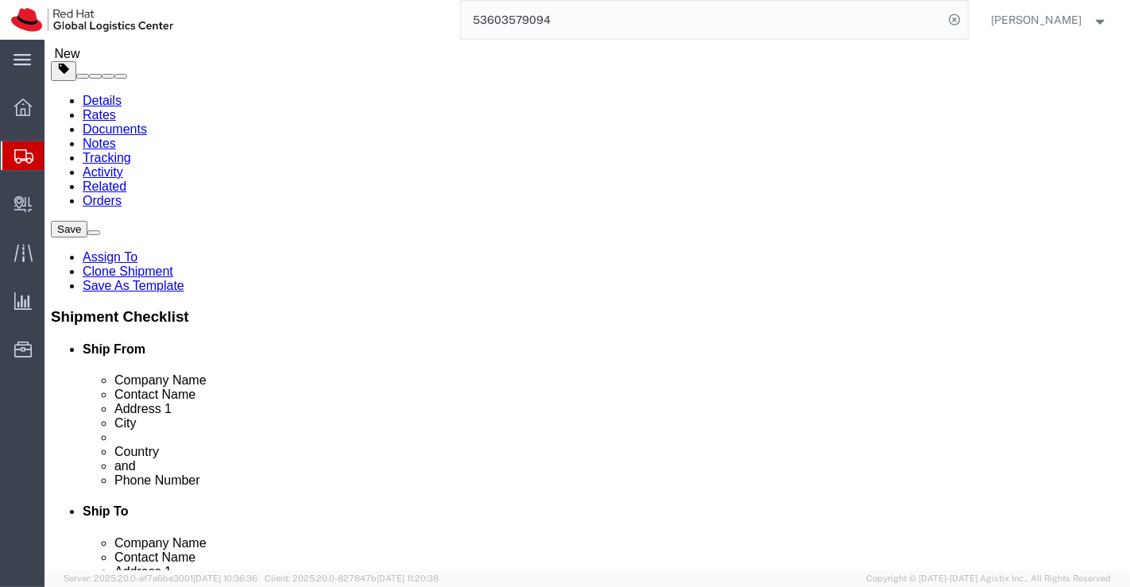
click icon
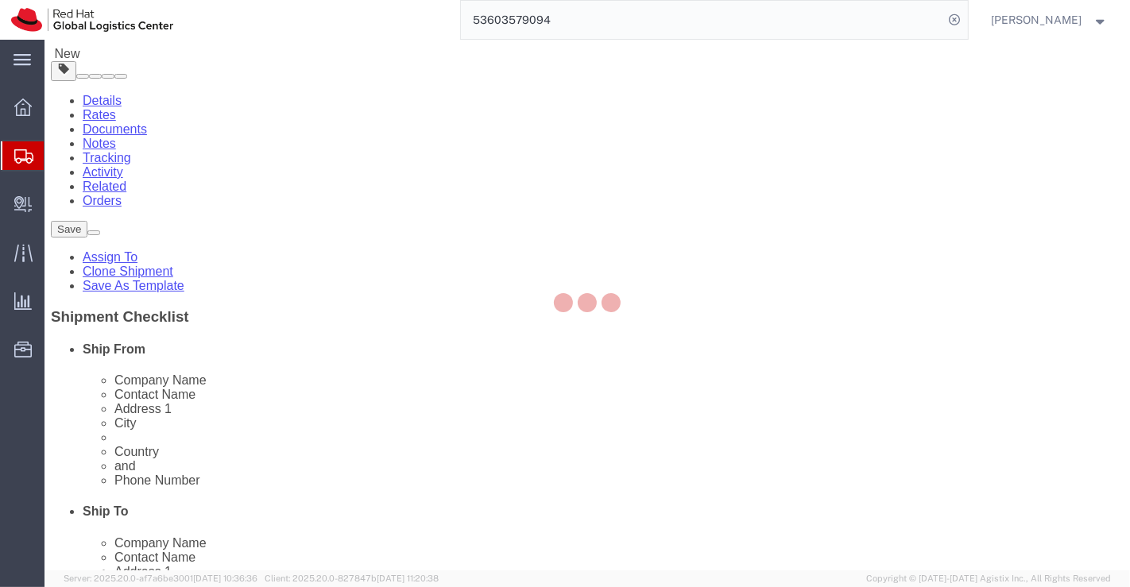
select select "COSTCENTER"
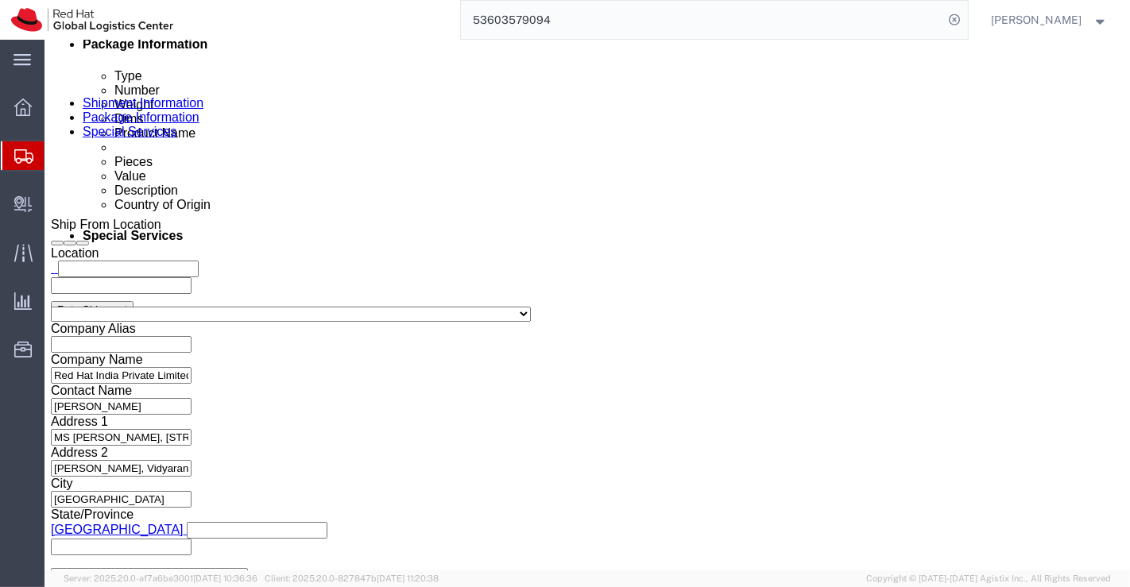
scroll to position [958, 0]
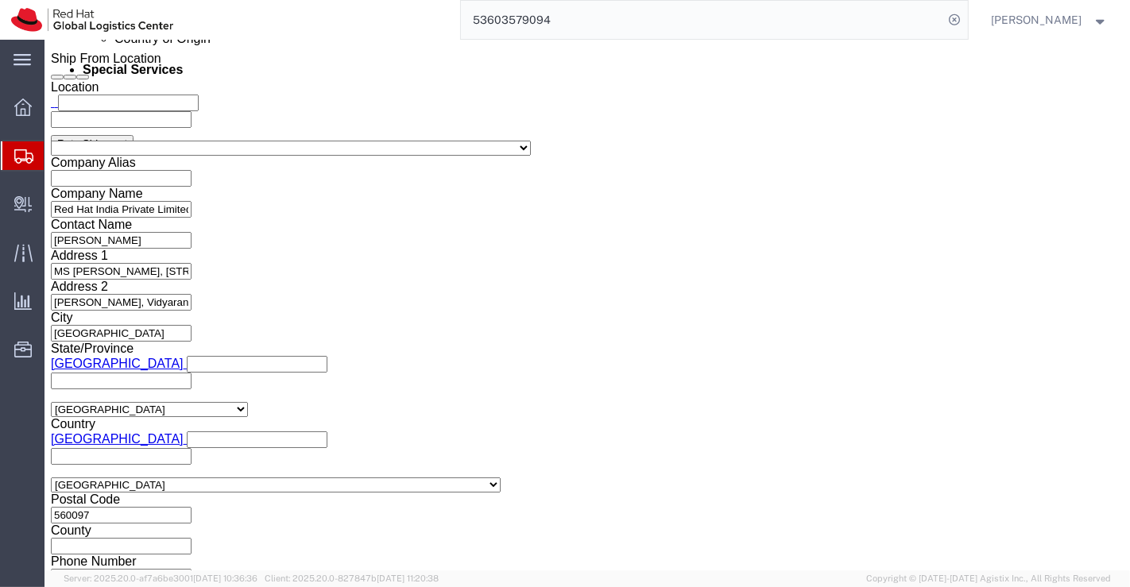
click button "Rate Shipment"
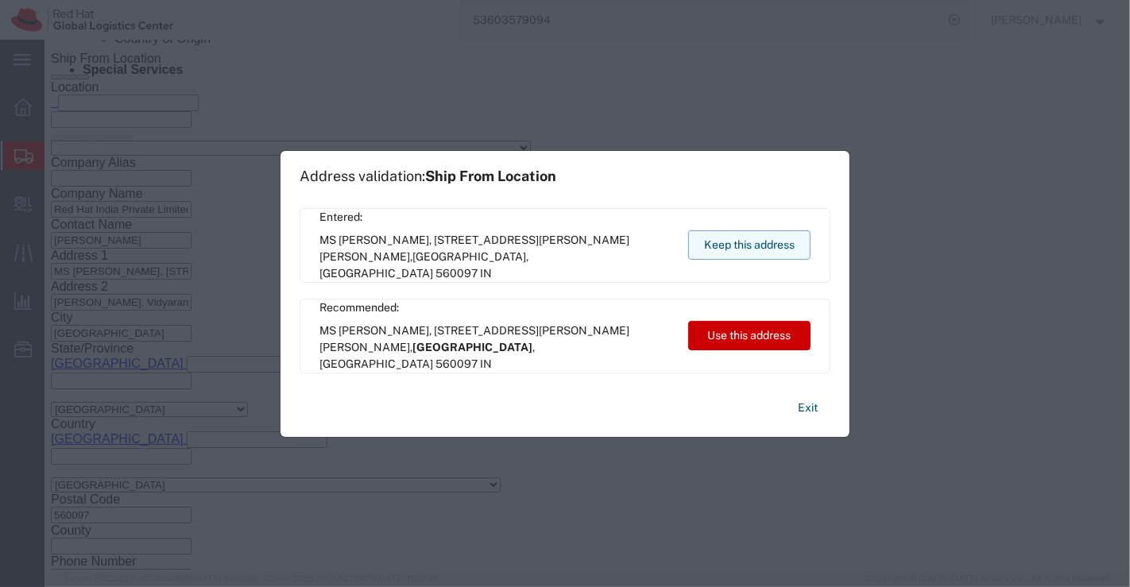
click at [708, 242] on button "Keep this address" at bounding box center [749, 244] width 122 height 29
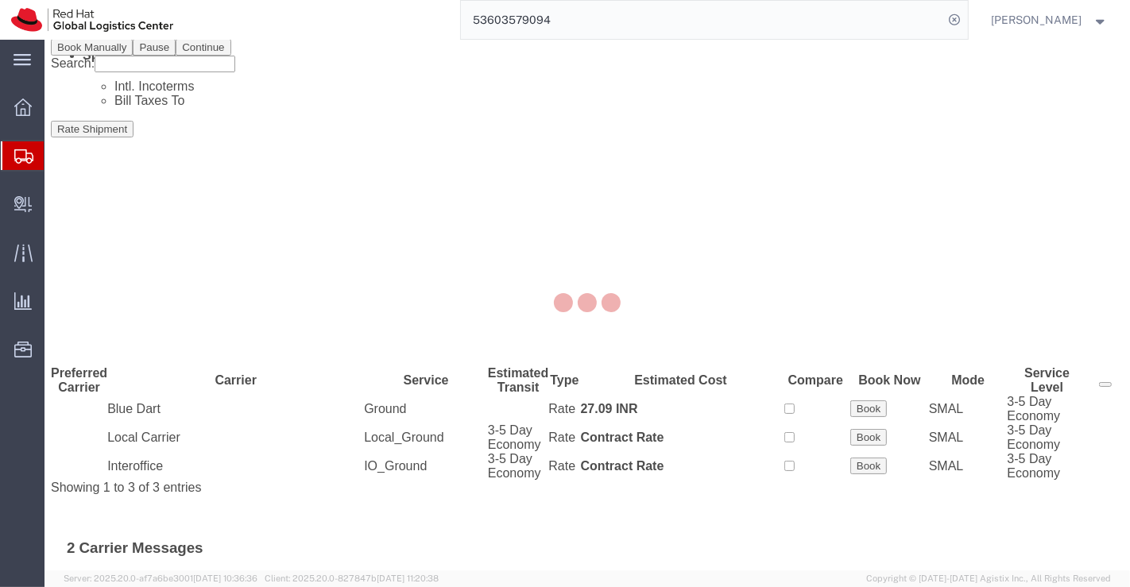
scroll to position [0, 0]
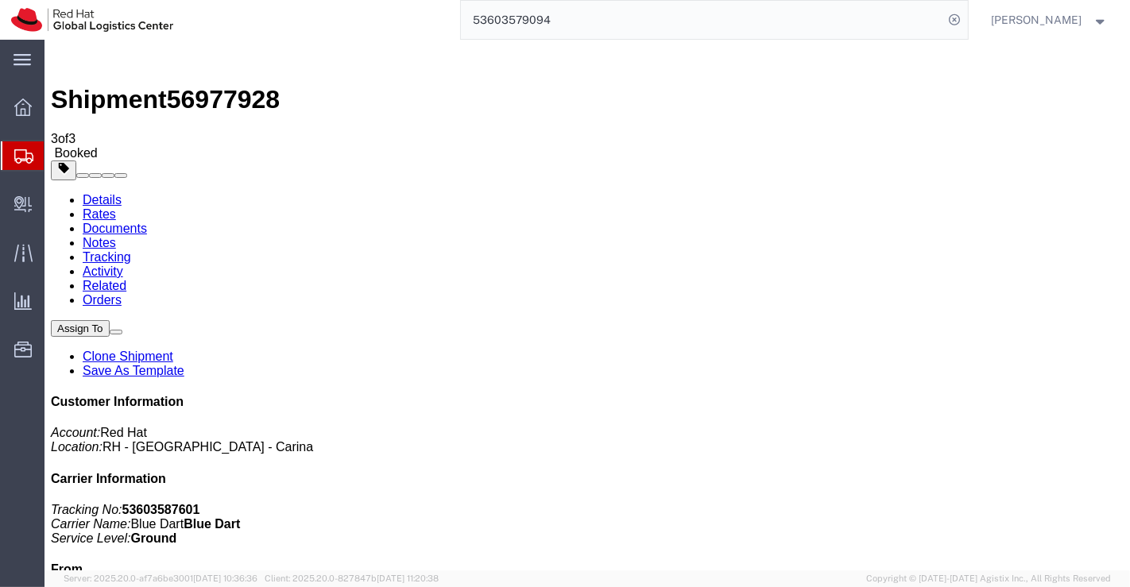
click at [97, 193] on link "Details" at bounding box center [101, 200] width 39 height 14
click link "Schedule pickup request"
drag, startPoint x: 854, startPoint y: 200, endPoint x: 955, endPoint y: 199, distance: 101.7
click p "Tracking No: 53603587601 Carrier Name: Blue Dart Blue Dart Service Level: Ground"
copy b "53603587601"
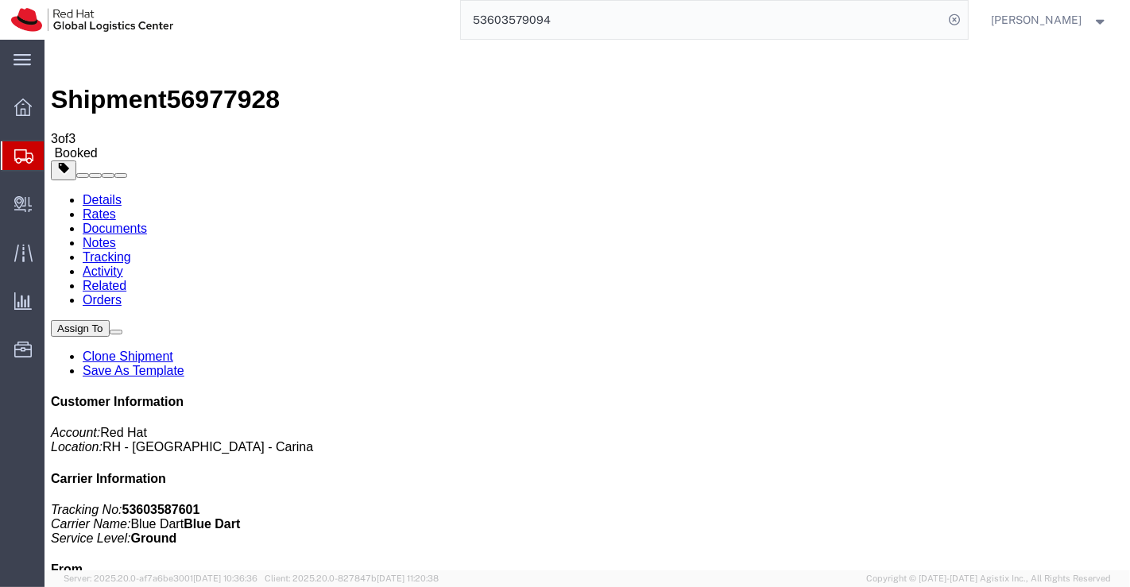
drag, startPoint x: 577, startPoint y: 386, endPoint x: 211, endPoint y: 126, distance: 449.7
click div "Leg 1 - Small Parcel"
click link "Documents"
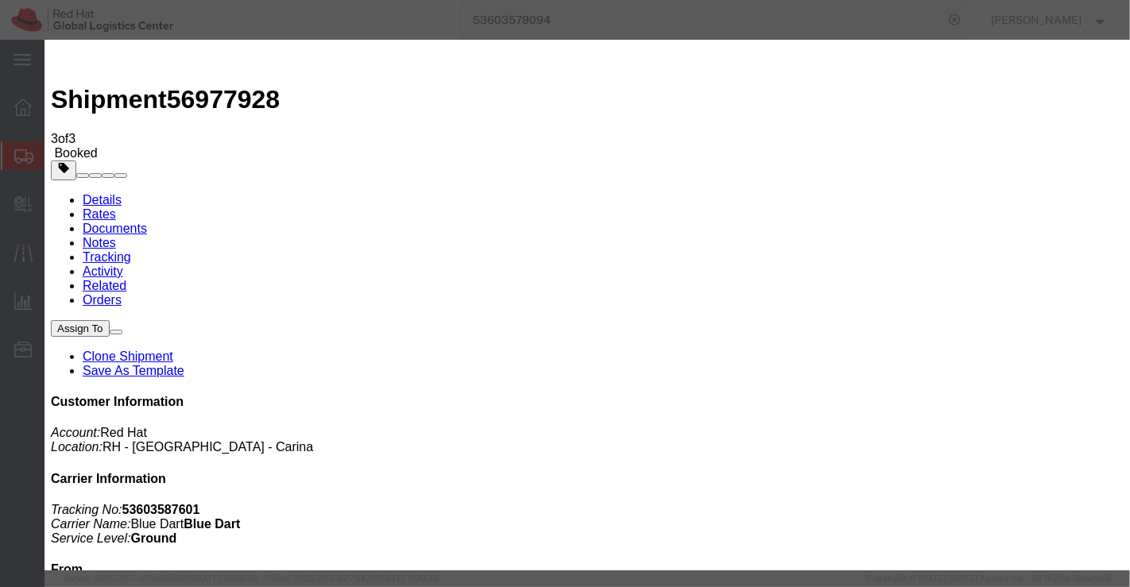
checkbox input "true"
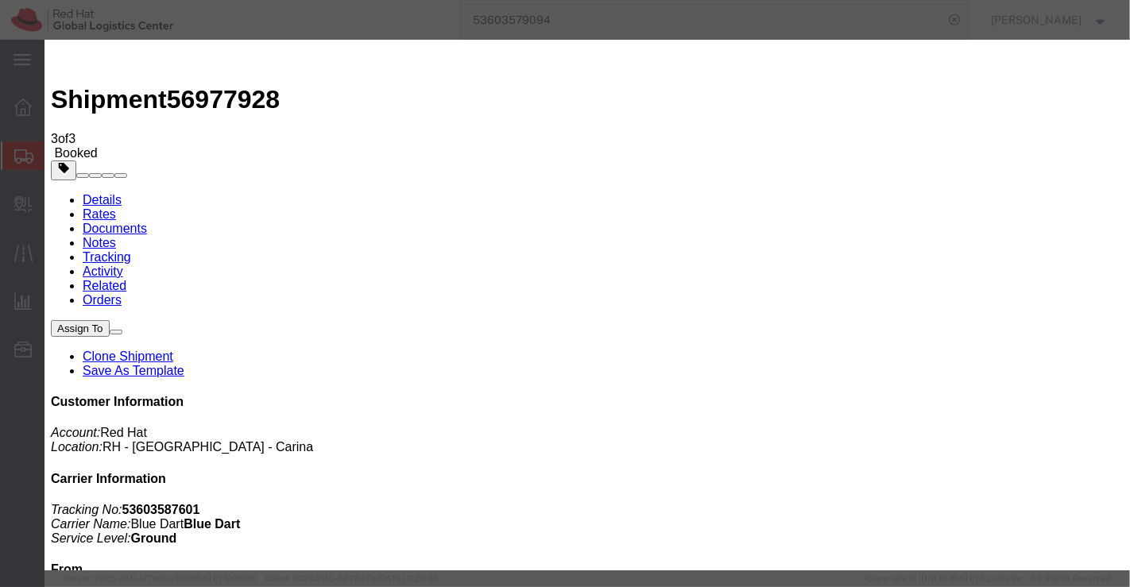
paste input "mohan@msgrafix.in"
type input "mohan@msgrafix.in"
type textarea "Please find the documents."
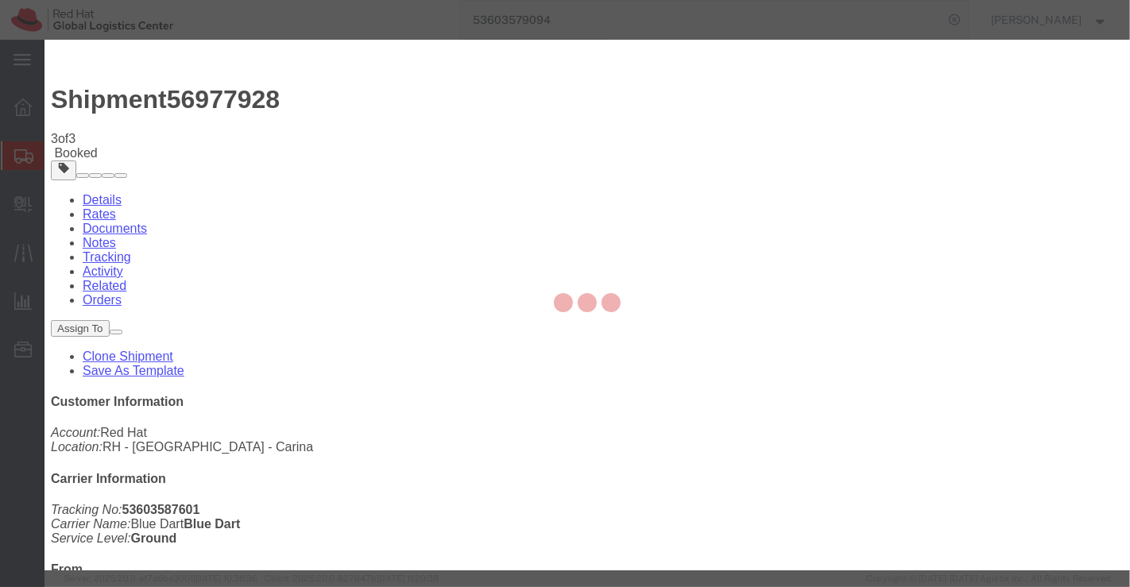
checkbox input "false"
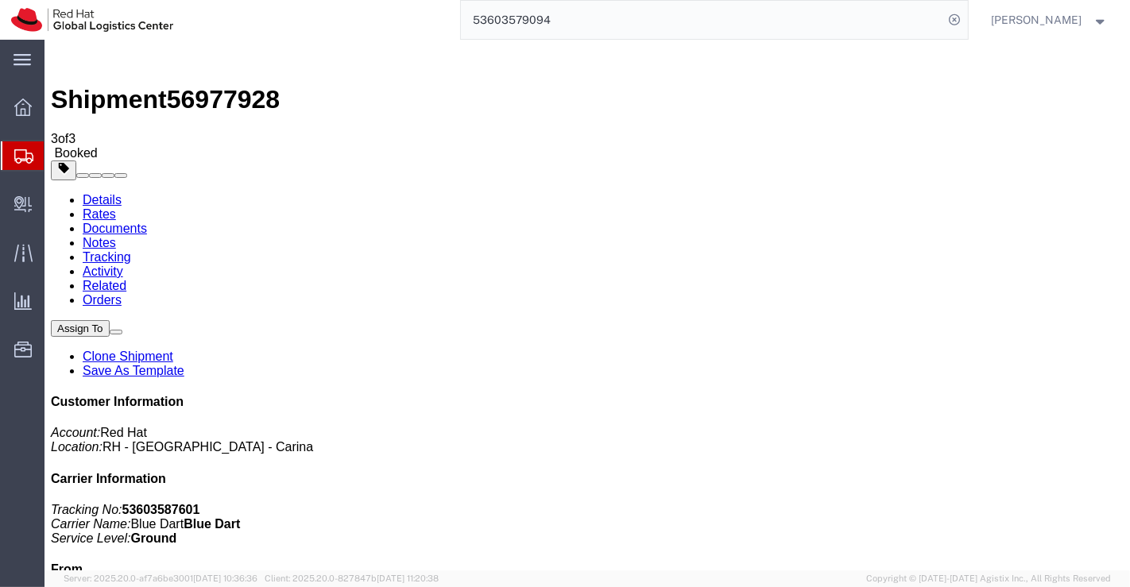
click at [103, 193] on link "Details" at bounding box center [101, 200] width 39 height 14
drag, startPoint x: 530, startPoint y: 301, endPoint x: 180, endPoint y: 33, distance: 441.1
click div "Ship From Red Hat India Private Limited (Supriya Menon) MS Grafix, No. 1, 3rd C…"
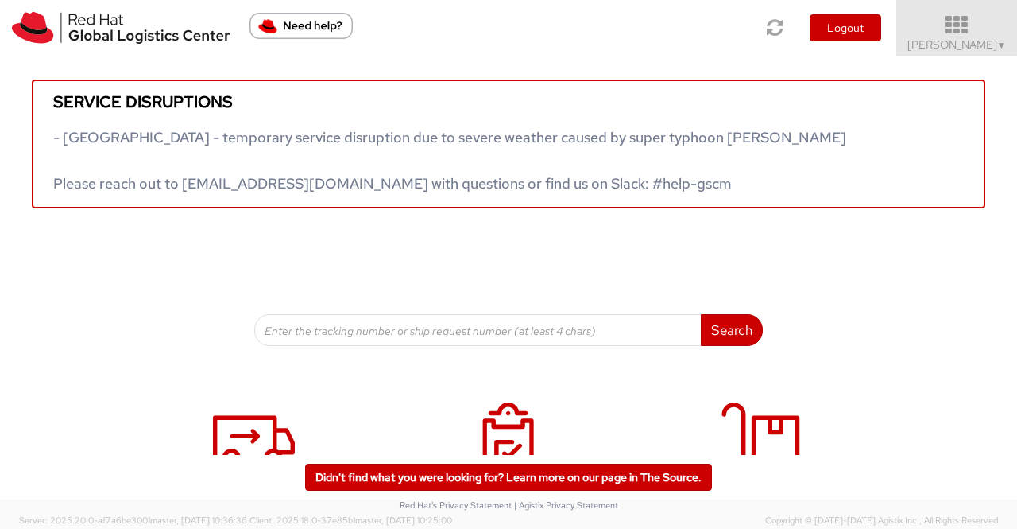
click at [997, 41] on span "▼" at bounding box center [1002, 45] width 10 height 13
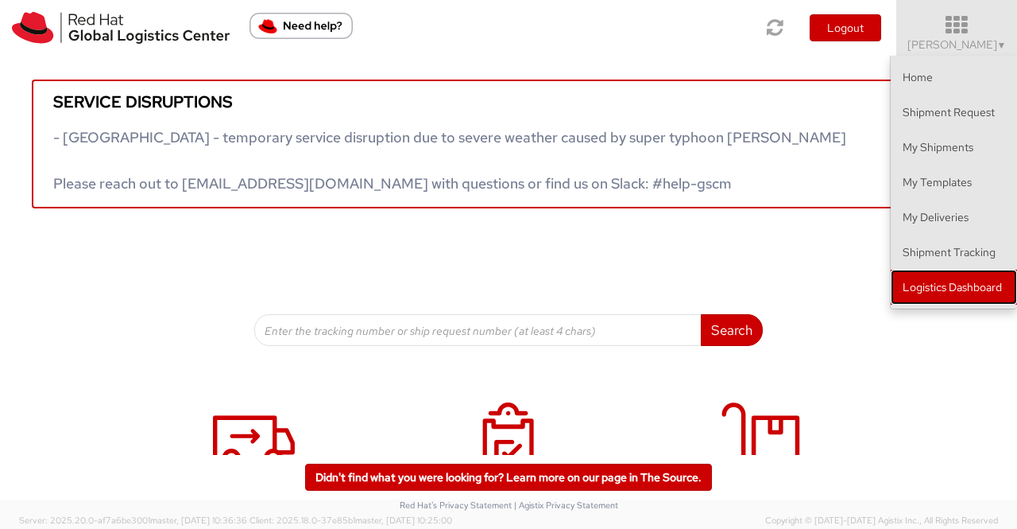
click at [989, 287] on link "Logistics Dashboard" at bounding box center [954, 286] width 126 height 35
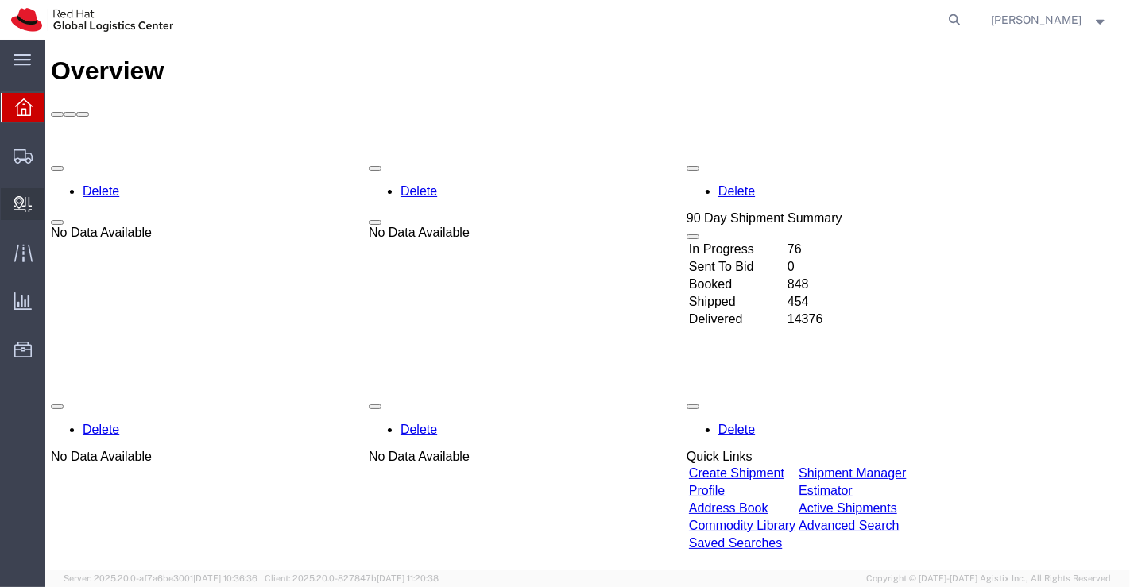
click at [0, 0] on span "Create Delivery" at bounding box center [0, 0] width 0 height 0
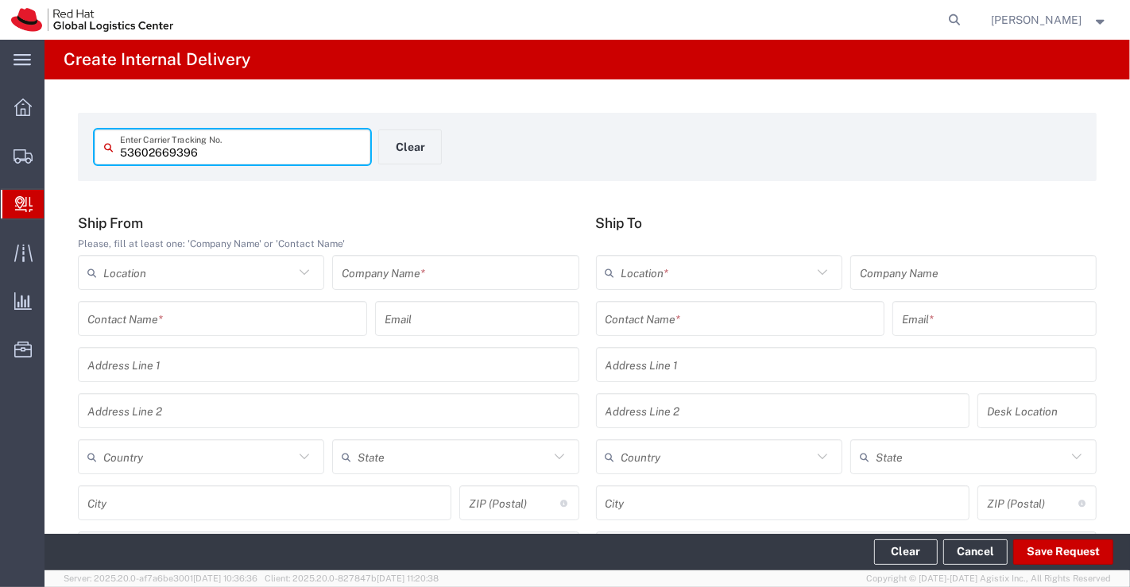
type input "53602669396"
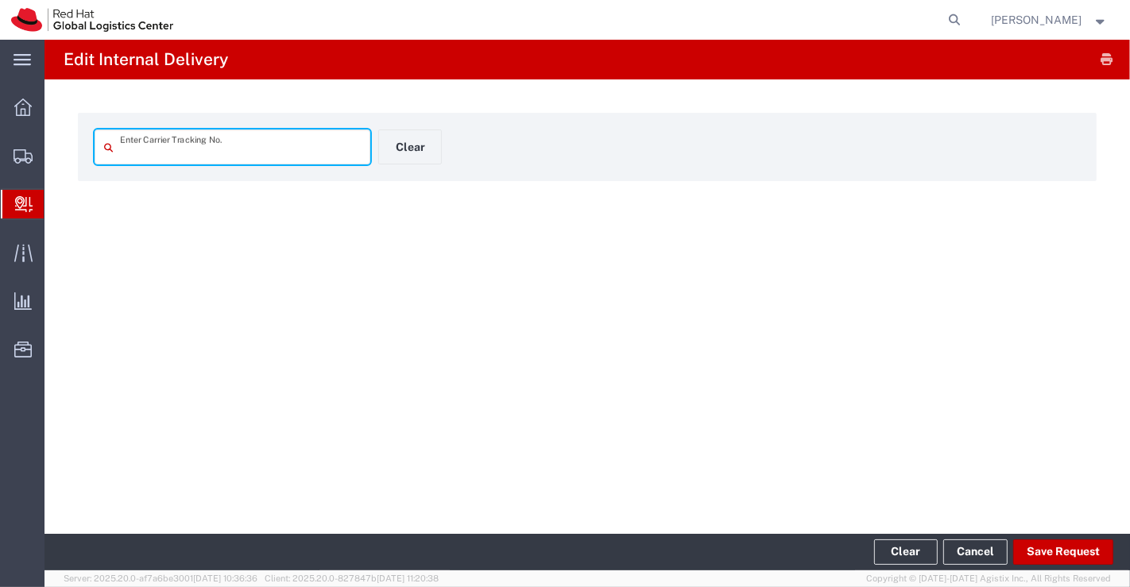
type input "53602669396"
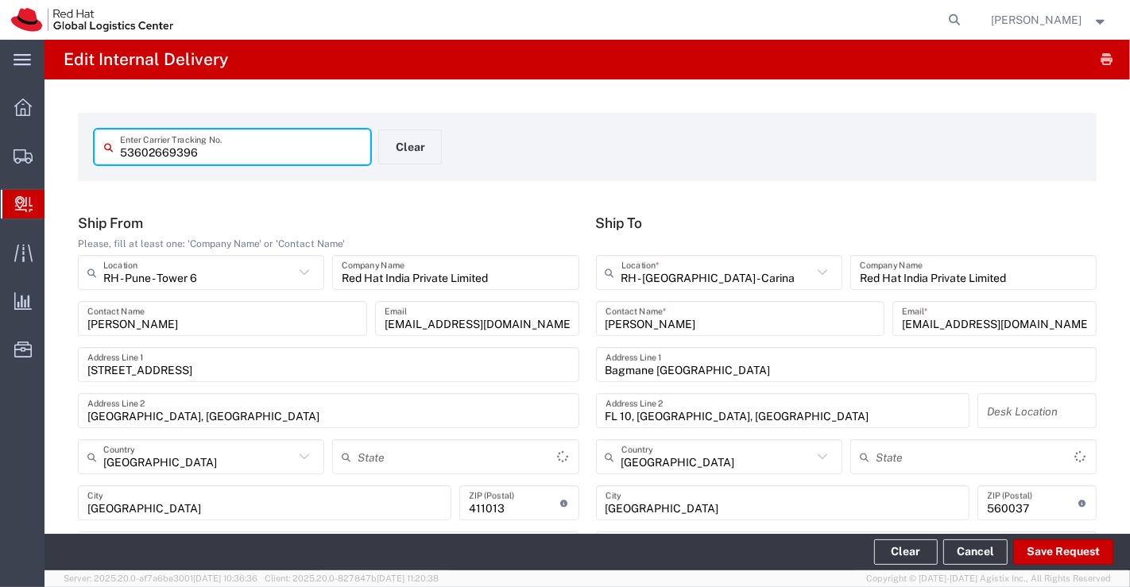
type input "Your Packaging"
type input "Mahārāshtra"
type input "Ground"
type input "[GEOGRAPHIC_DATA]"
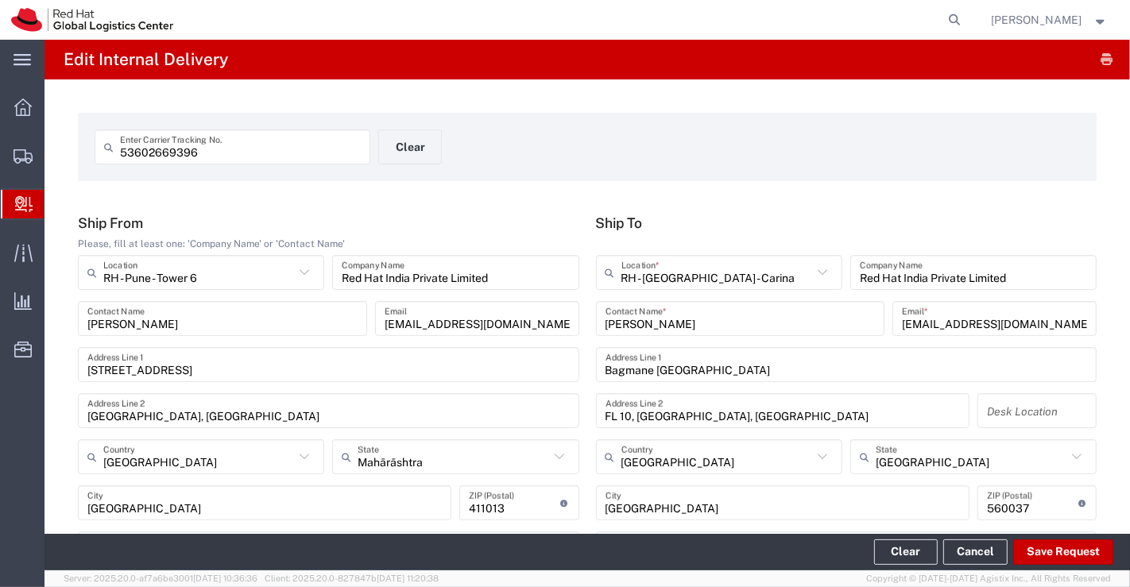
click at [833, 135] on div "53602669396 Enter Carrier Tracking No. Clear" at bounding box center [588, 153] width 1002 height 46
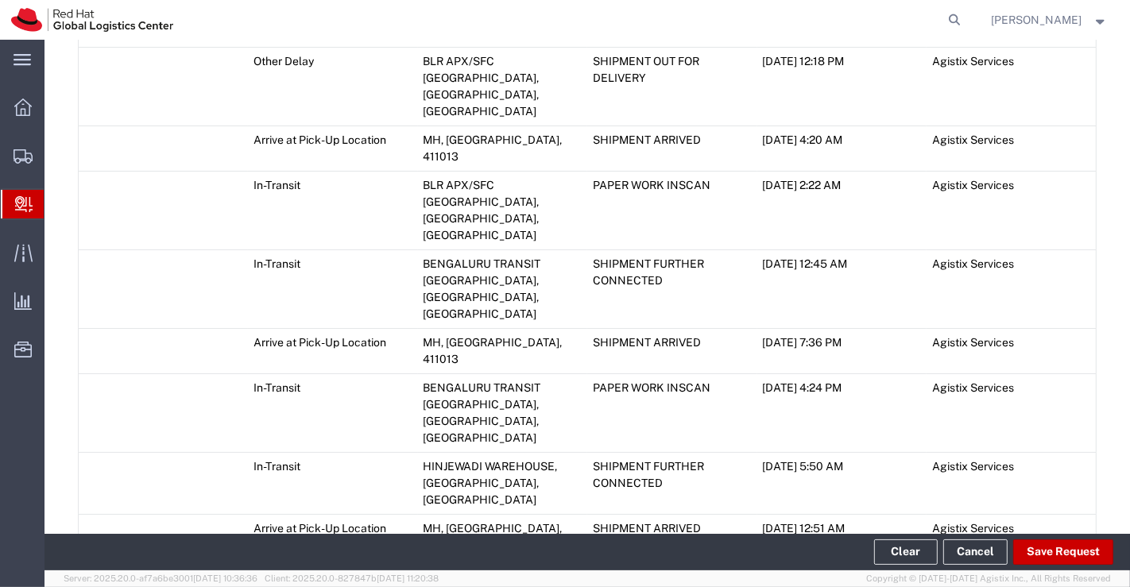
scroll to position [1059, 0]
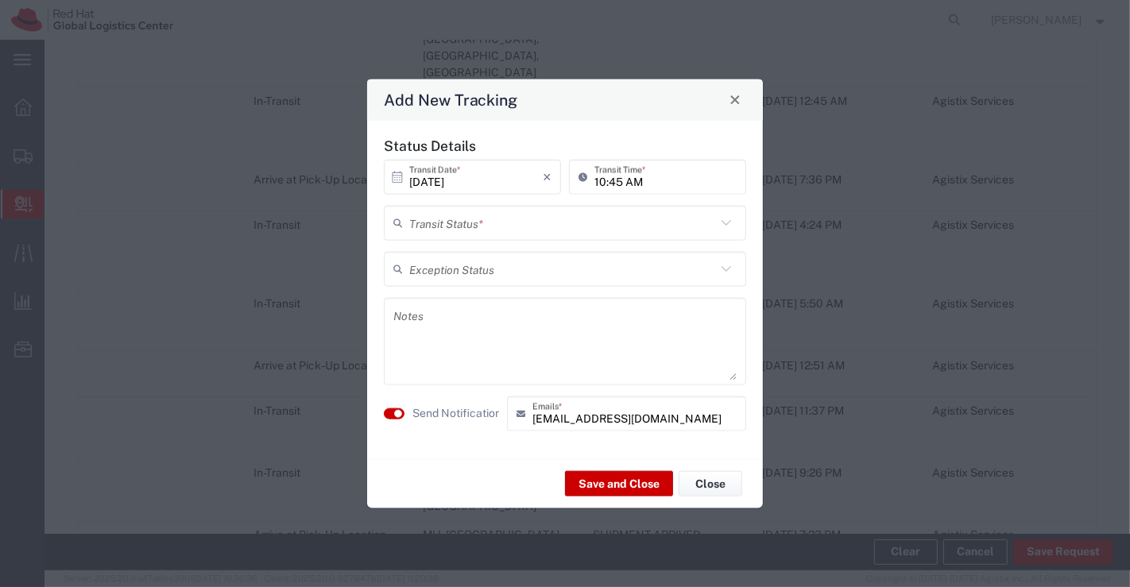
click at [724, 223] on icon at bounding box center [727, 223] width 10 height 6
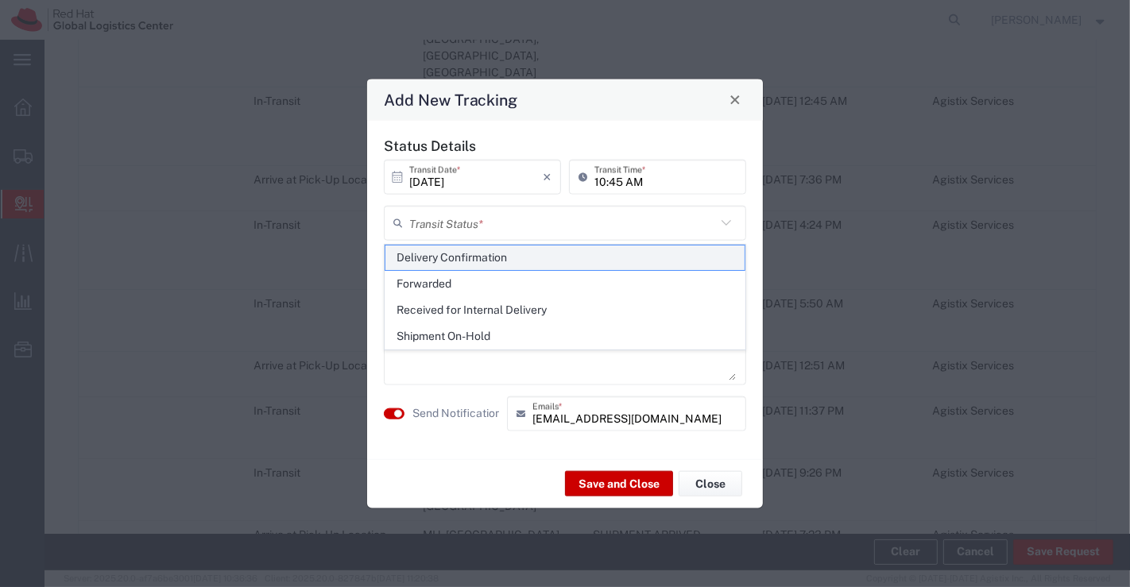
click at [719, 254] on span "Delivery Confirmation" at bounding box center [565, 258] width 360 height 25
type input "Delivery Confirmation"
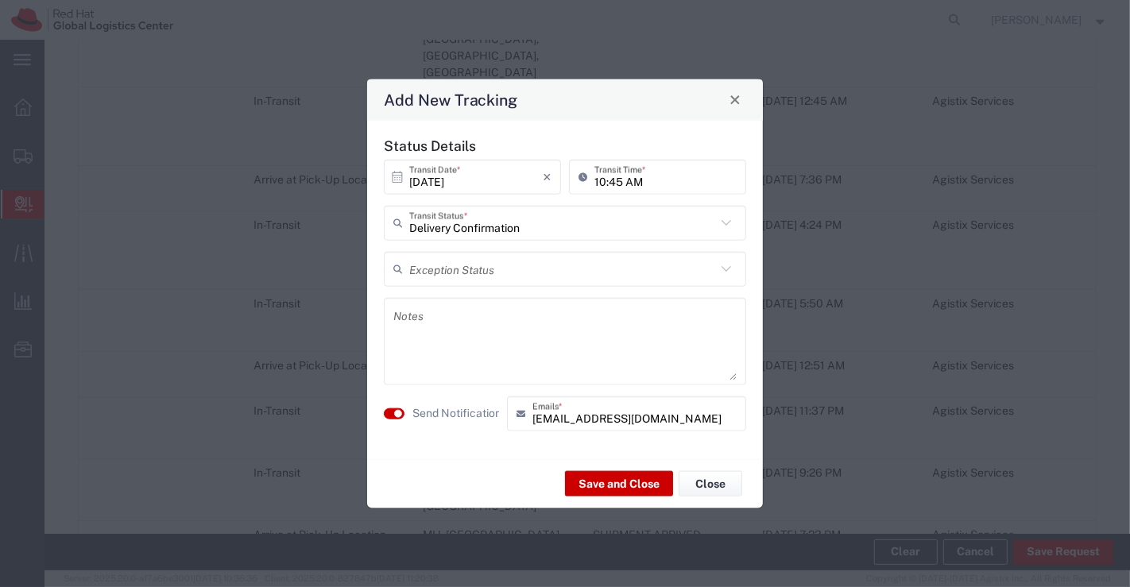
click at [501, 300] on div "Notes" at bounding box center [565, 340] width 362 height 87
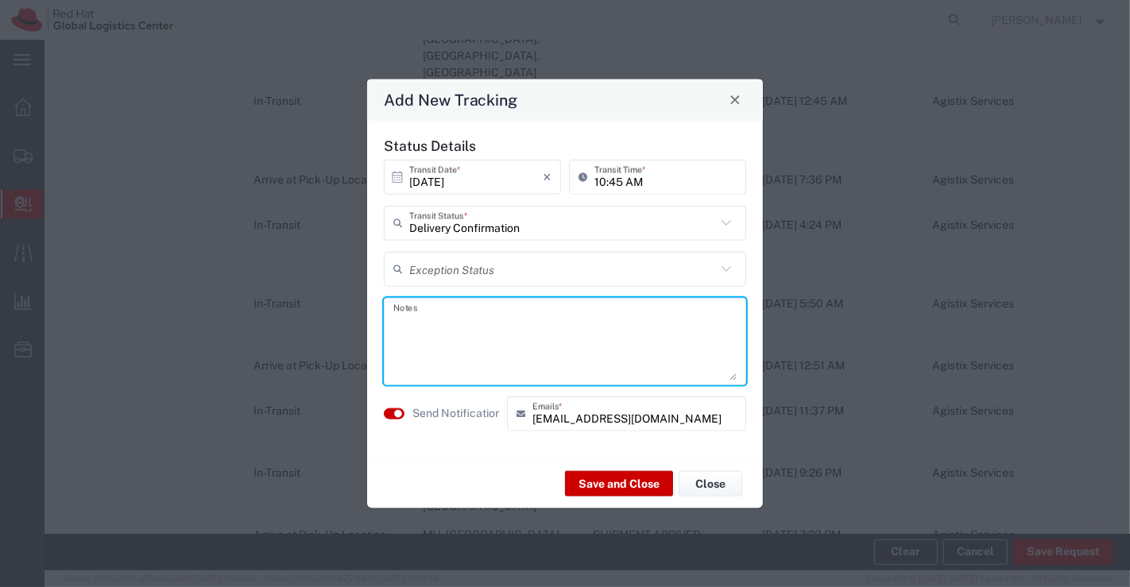
click at [504, 313] on textarea at bounding box center [564, 341] width 343 height 78
paste textarea "package collected on [DATE]."
type textarea "package collected on [DATE]."
click at [629, 480] on button "Save and Close" at bounding box center [619, 483] width 108 height 25
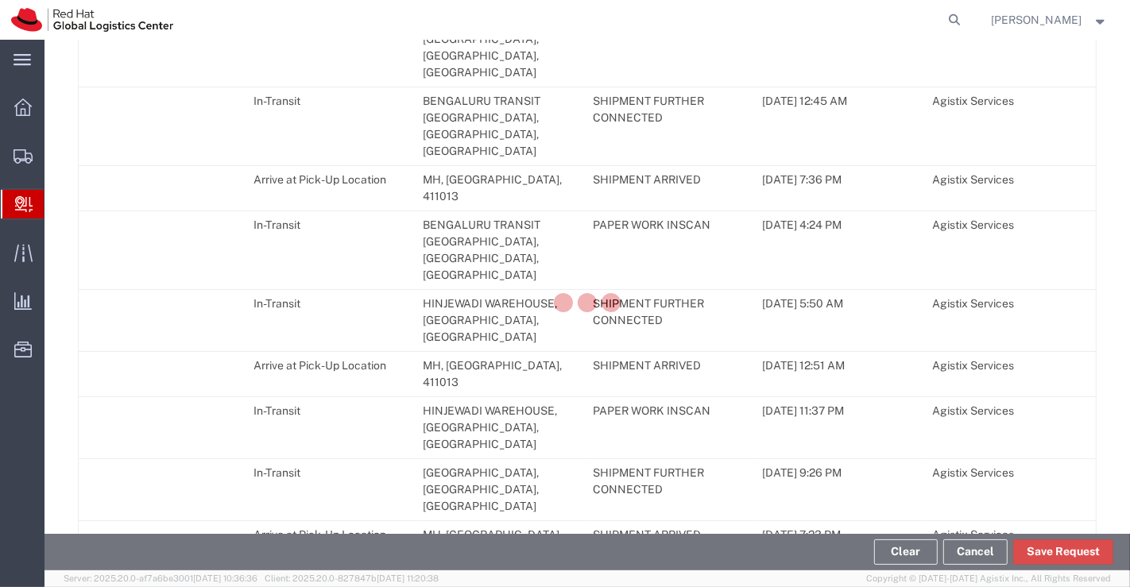
scroll to position [1104, 0]
